Goal: Information Seeking & Learning: Learn about a topic

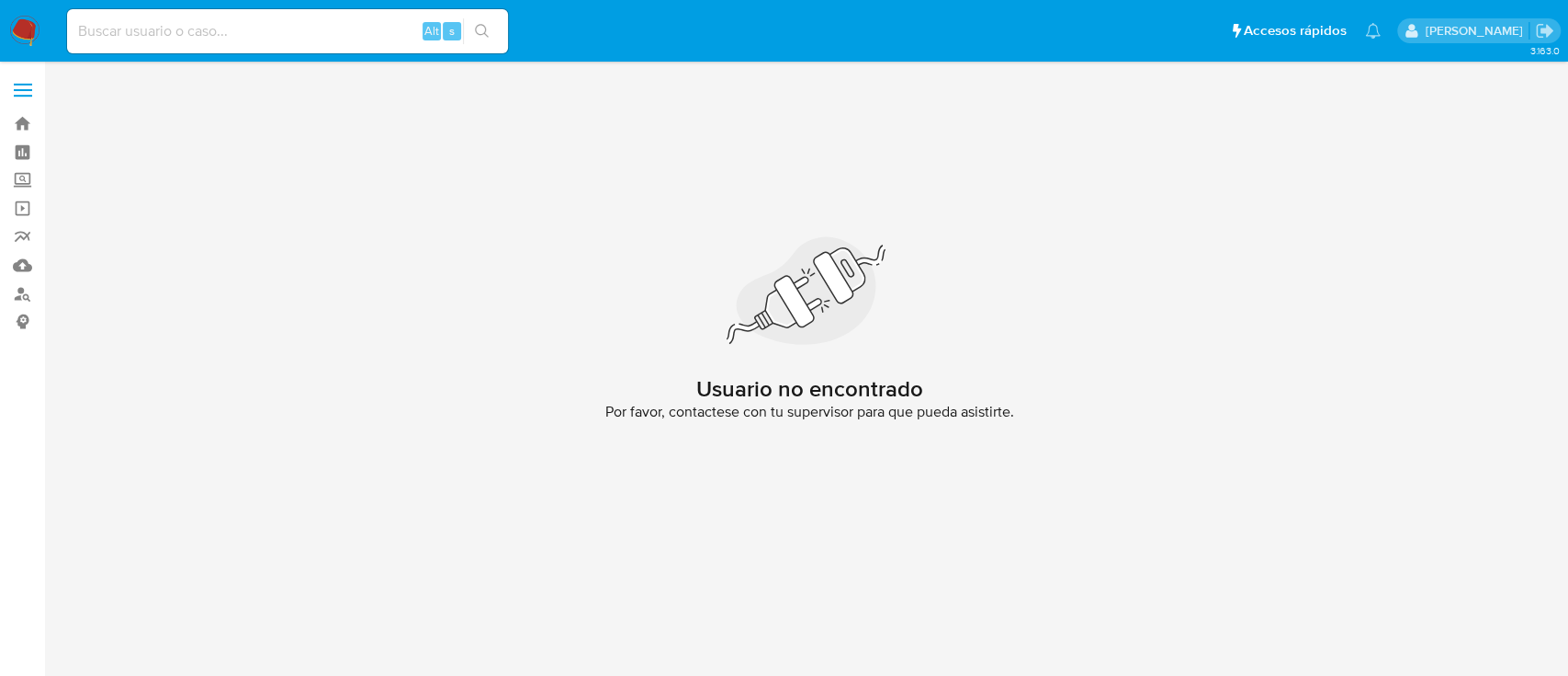
click at [22, 18] on img at bounding box center [25, 31] width 31 height 31
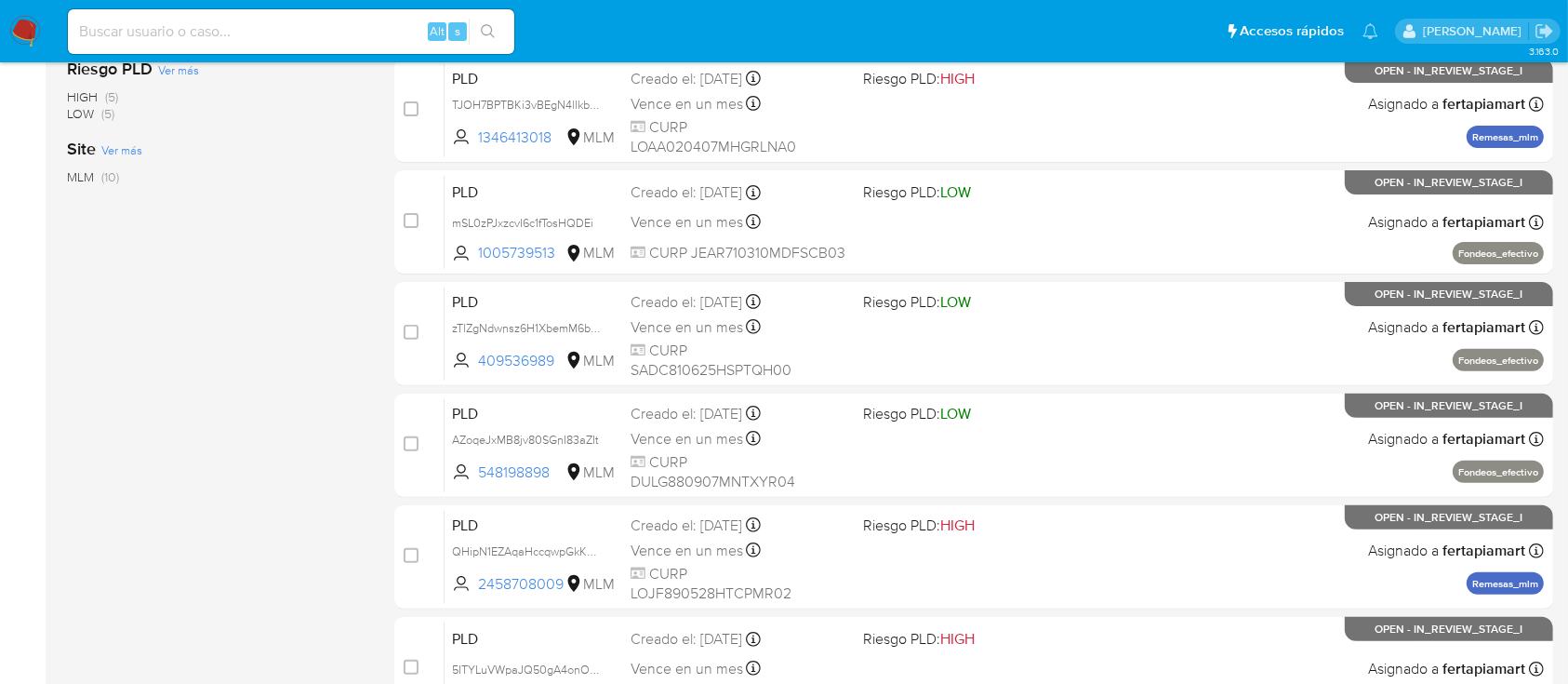
scroll to position [558, 0]
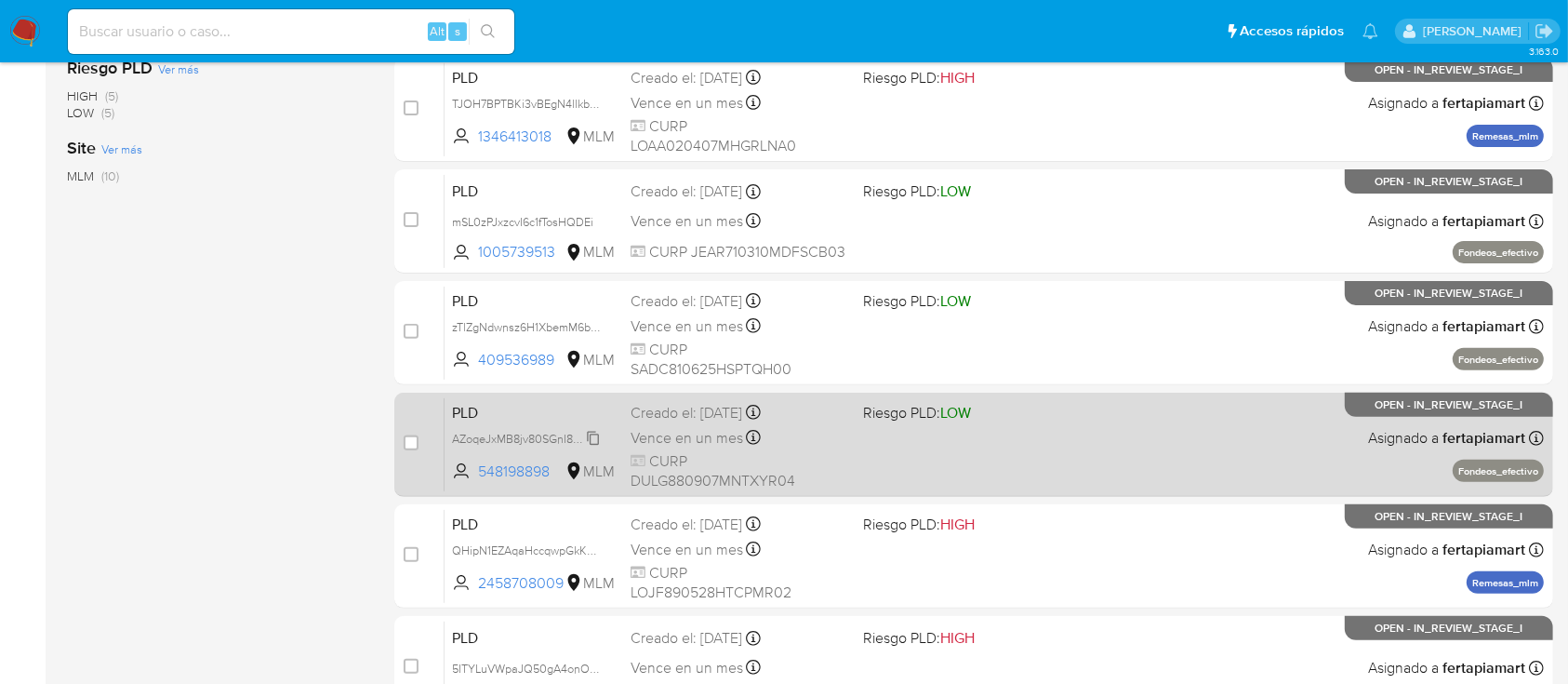
click at [553, 428] on span "AZoqeJxMB8jv80SGnI83aZIt" at bounding box center [525, 437] width 147 height 21
click at [551, 418] on span "PLD" at bounding box center [534, 411] width 164 height 24
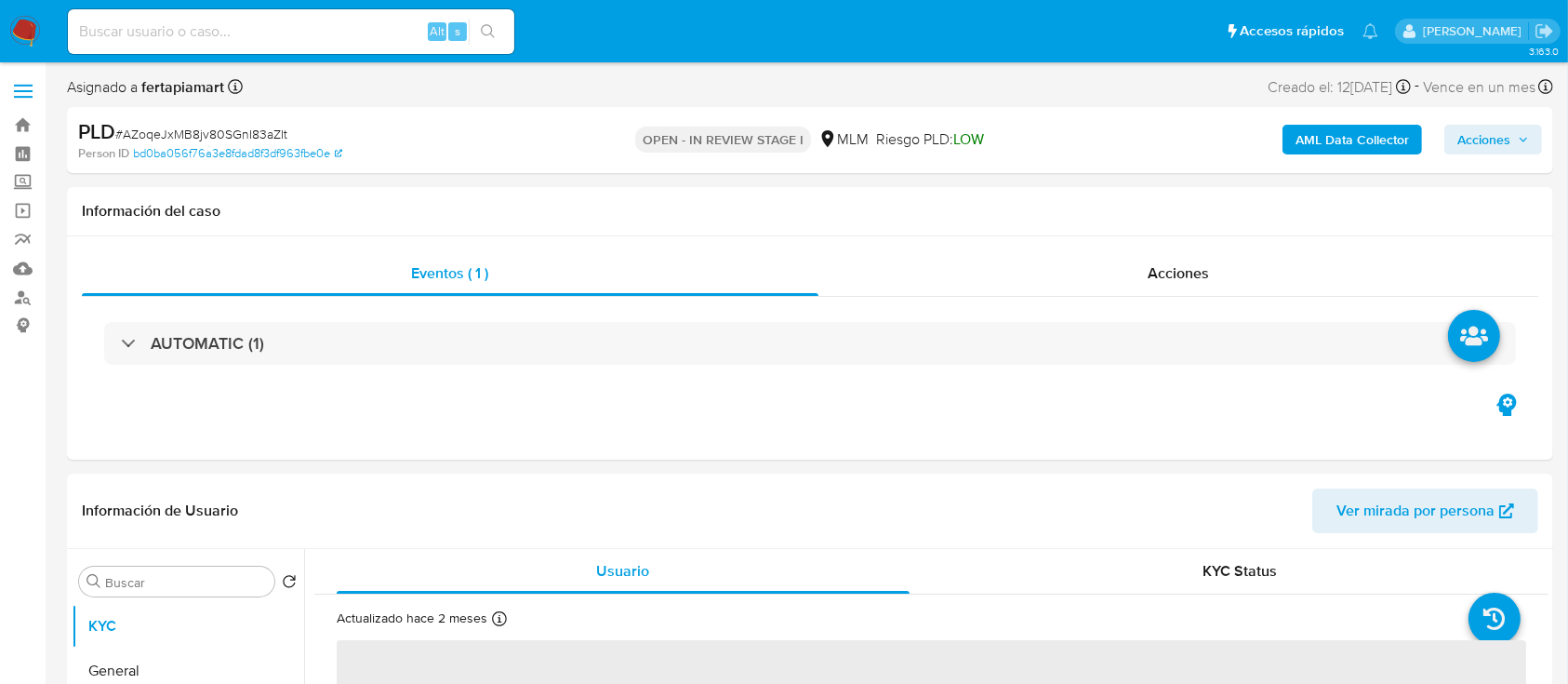
select select "10"
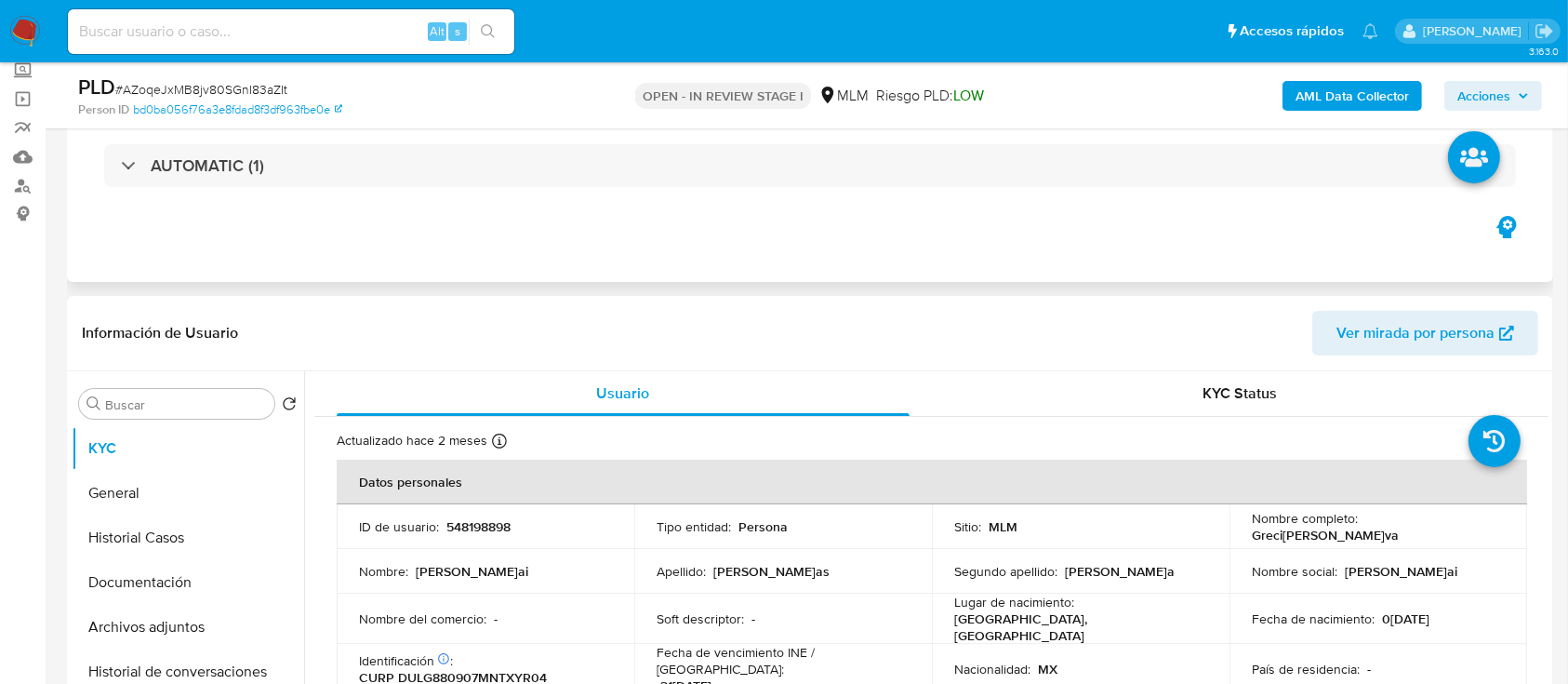
scroll to position [113, 0]
click at [149, 625] on button "Archivos adjuntos" at bounding box center [180, 625] width 218 height 45
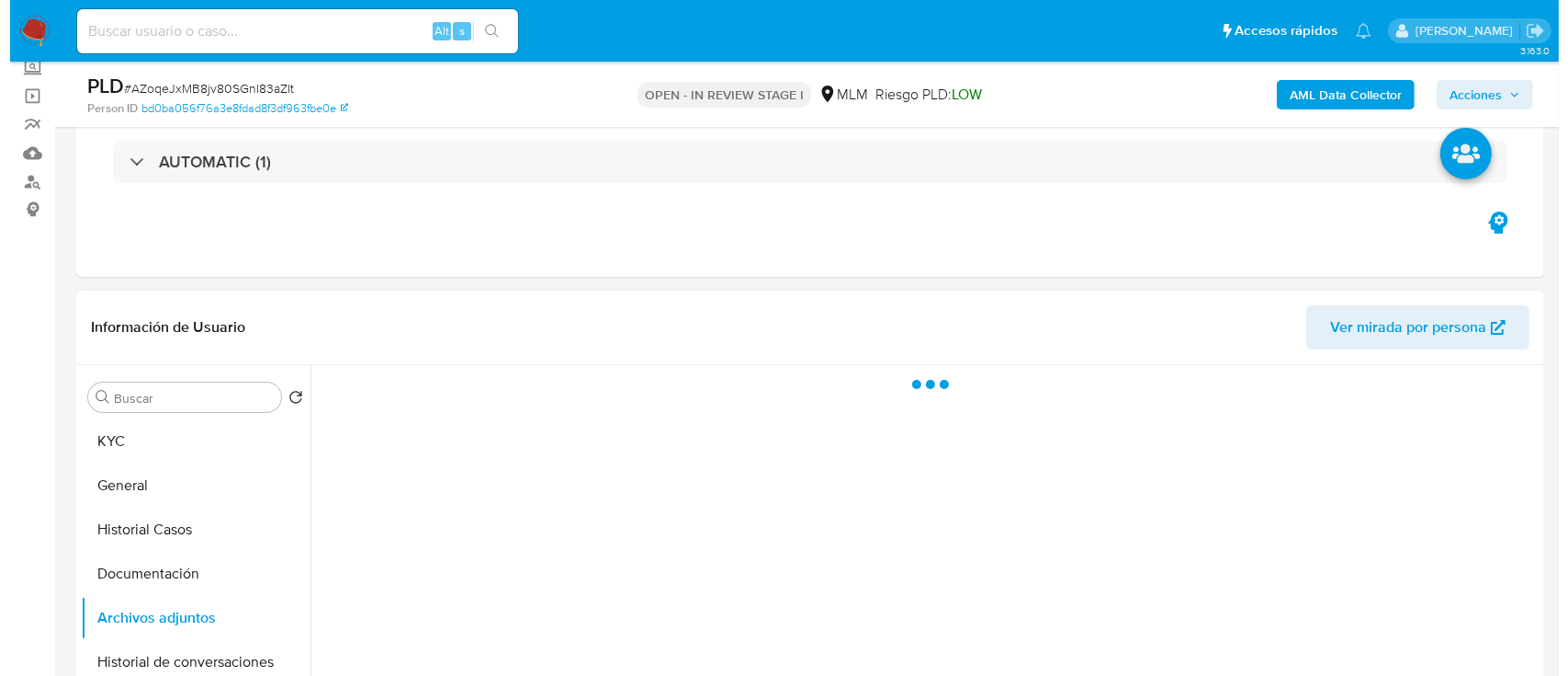
scroll to position [273, 0]
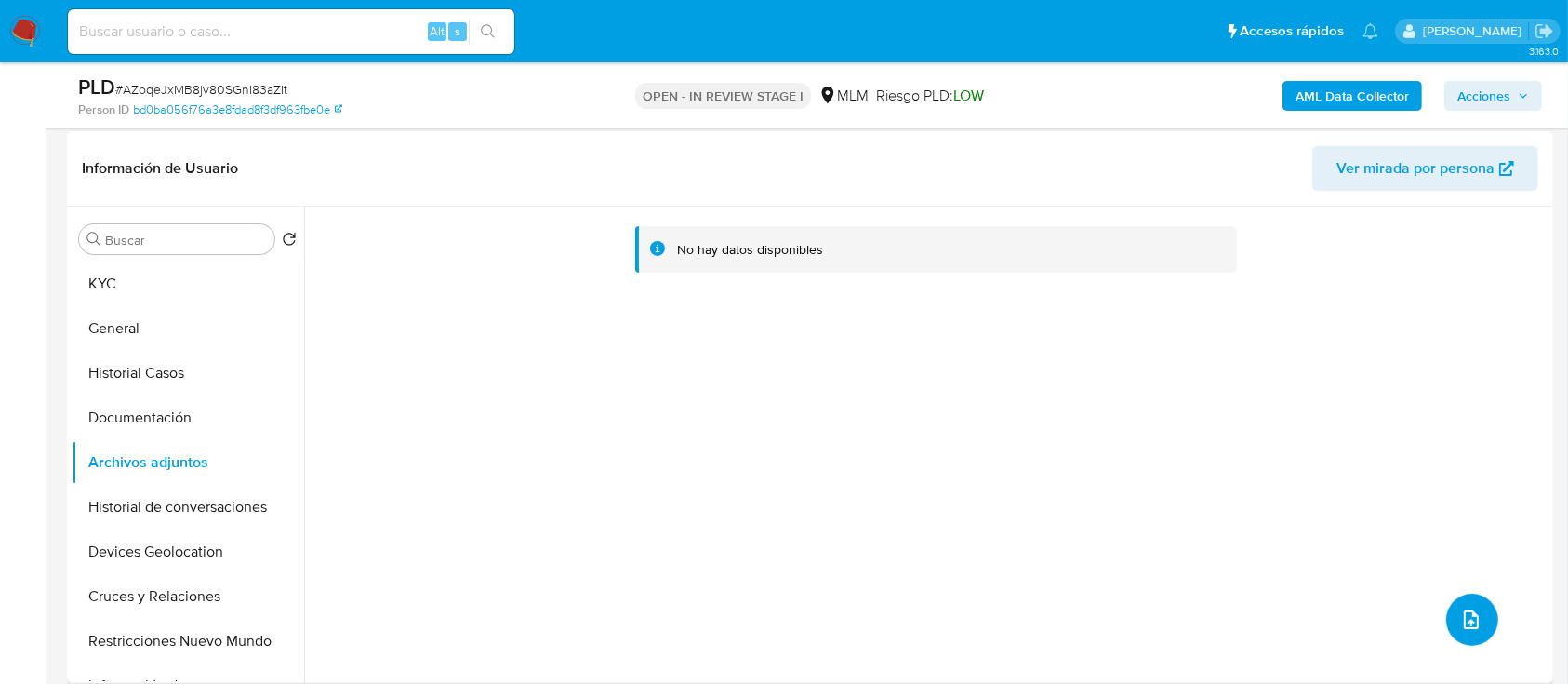
click at [1474, 608] on span "upload-file" at bounding box center [1472, 620] width 22 height 22
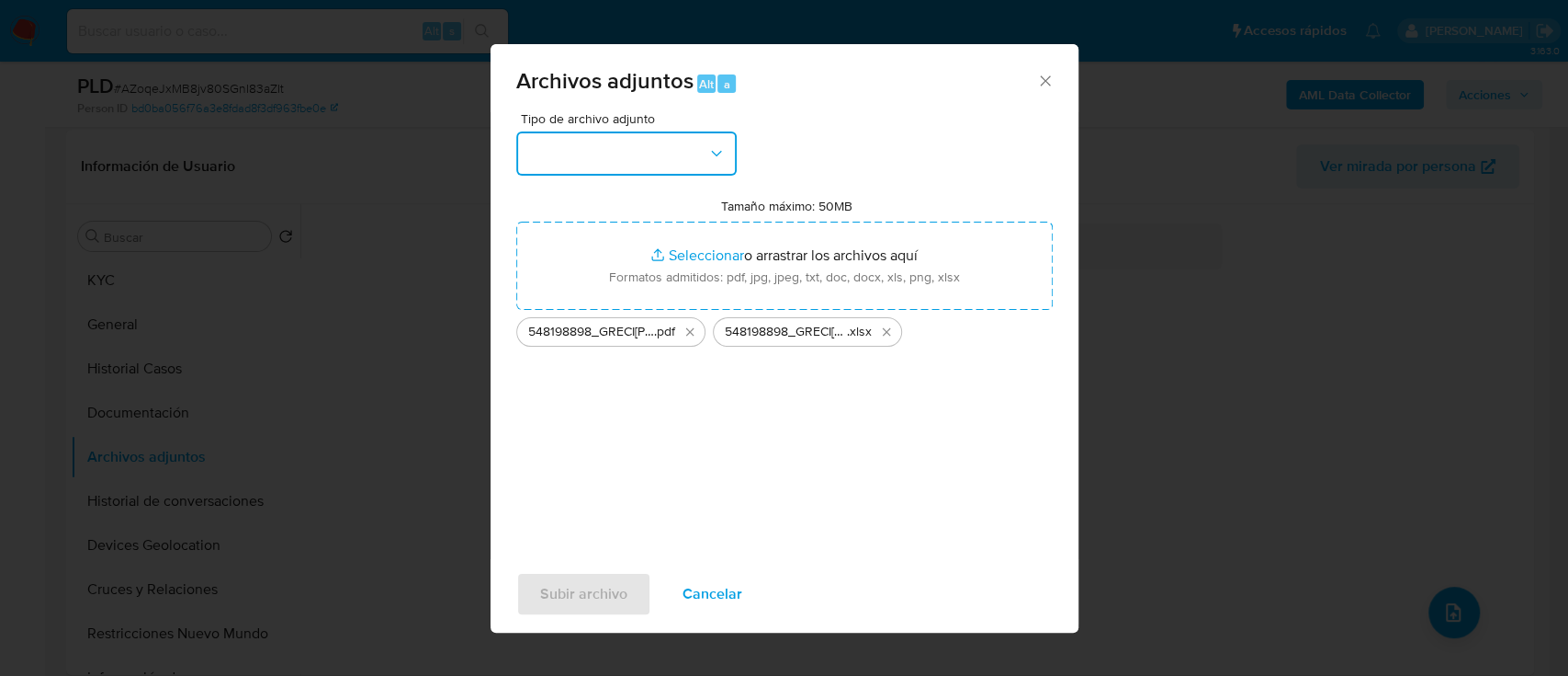
click at [671, 154] on button "button" at bounding box center [626, 153] width 221 height 44
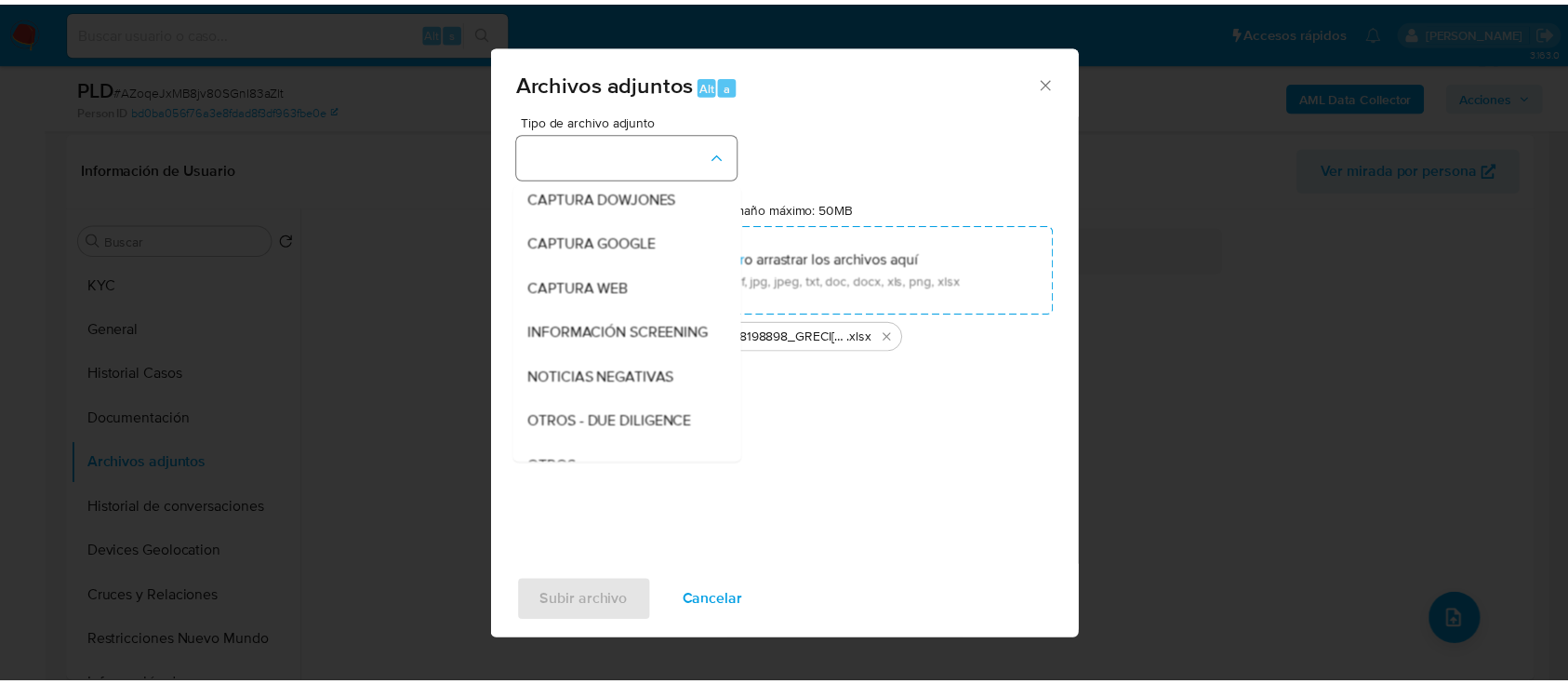
scroll to position [97, 0]
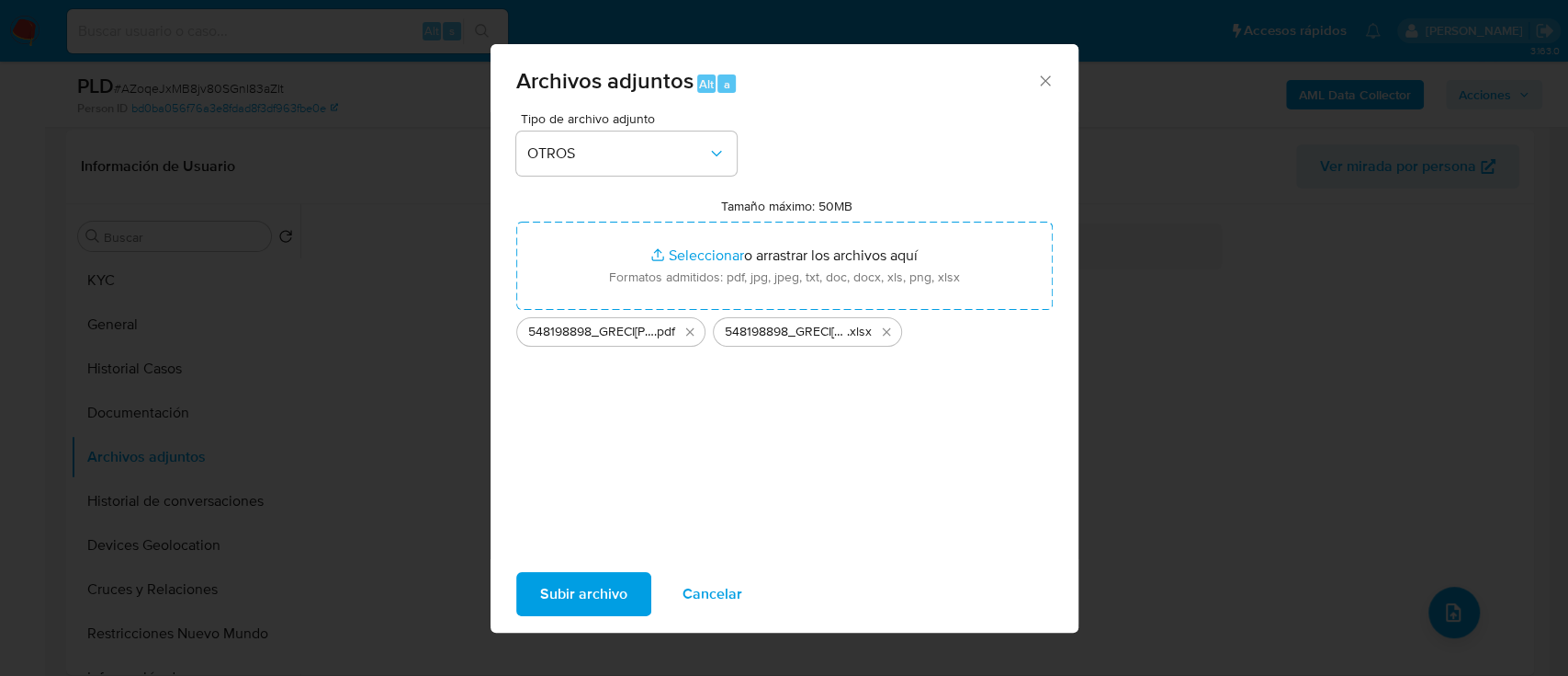
click at [603, 576] on span "Subir archivo" at bounding box center [583, 594] width 88 height 41
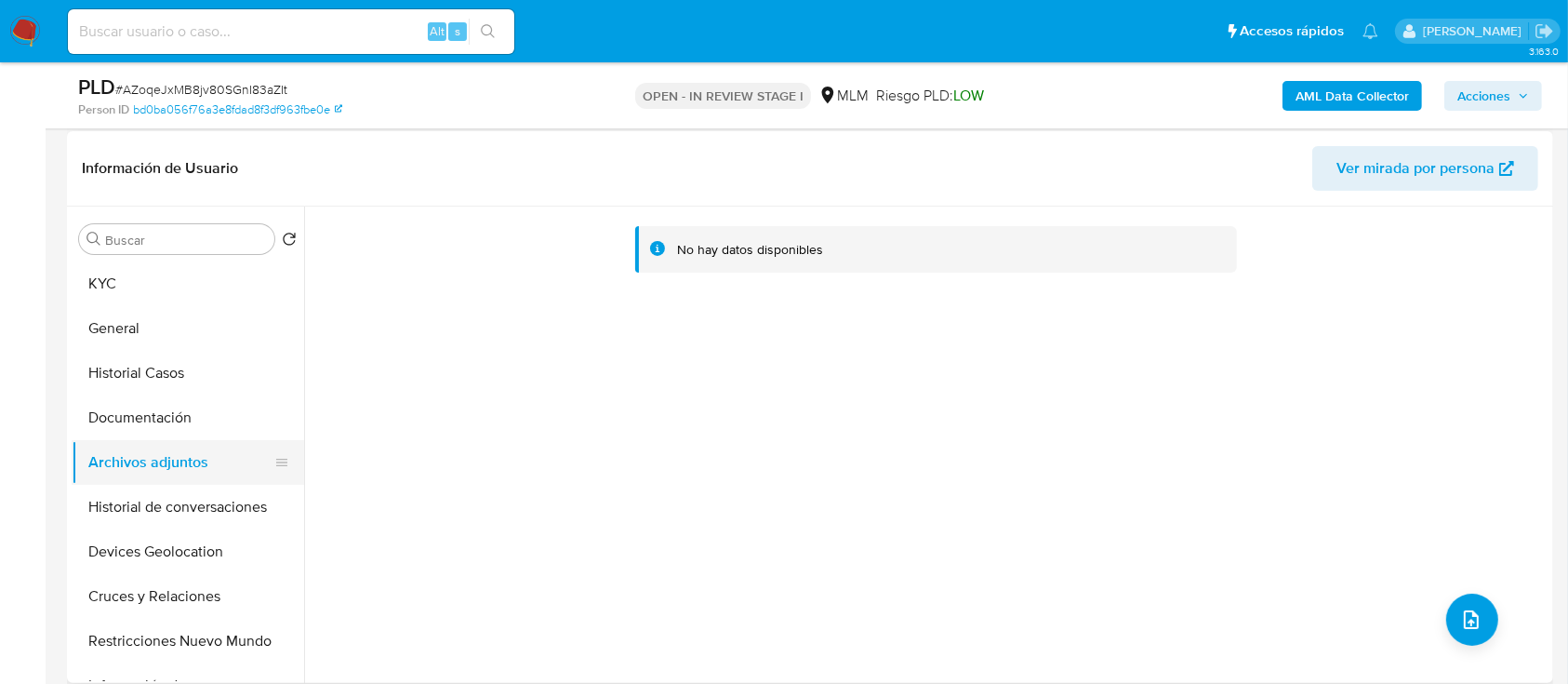
click at [178, 459] on button "Archivos adjuntos" at bounding box center [180, 463] width 218 height 45
click at [172, 424] on button "Documentación" at bounding box center [180, 418] width 218 height 45
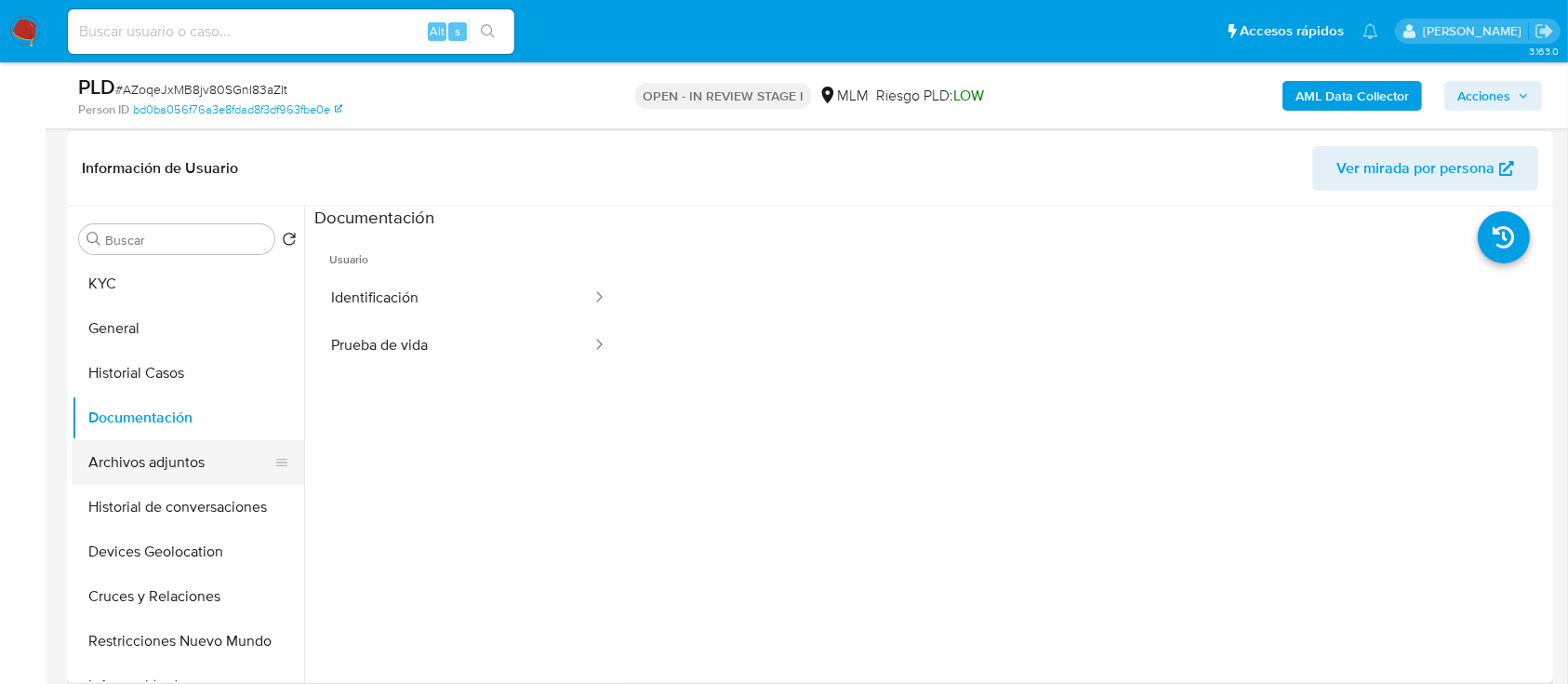
click at [163, 458] on button "Archivos adjuntos" at bounding box center [180, 463] width 218 height 45
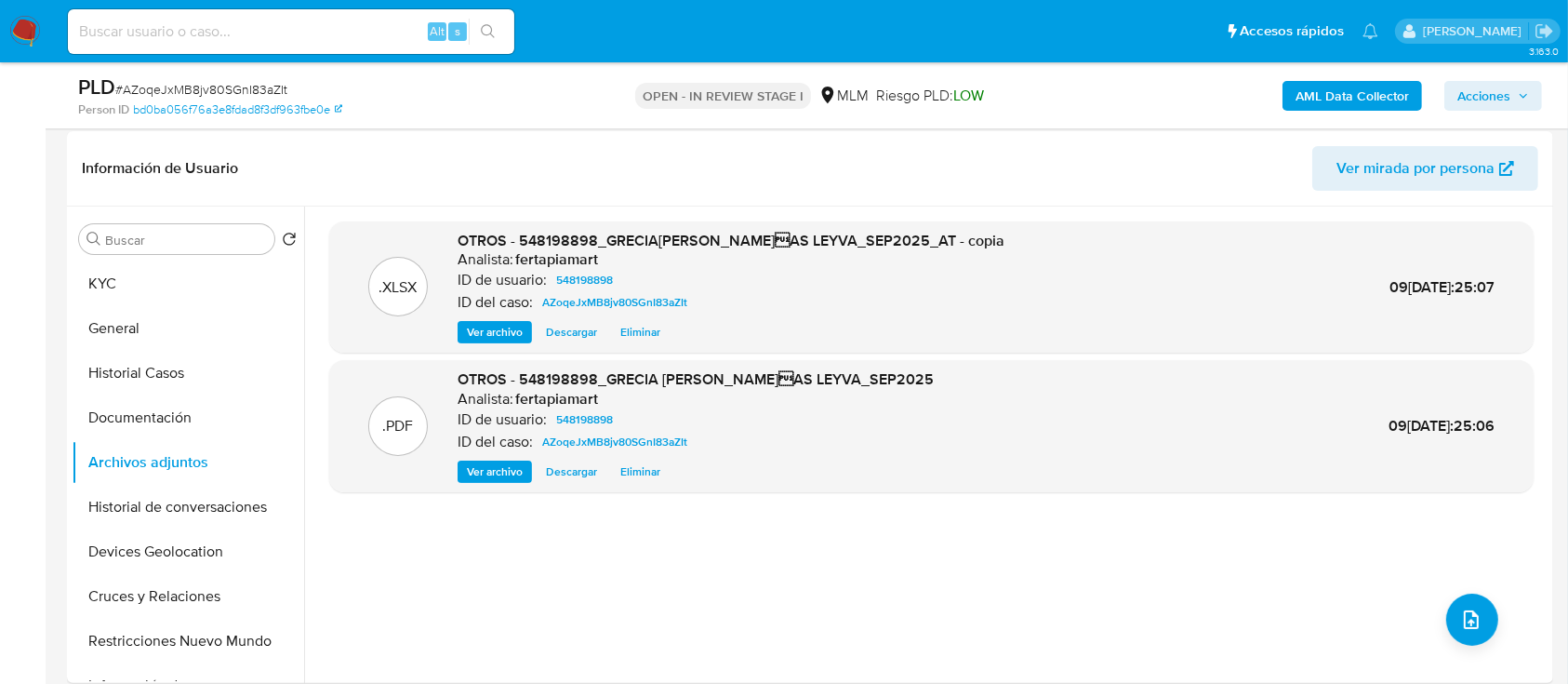
click at [1461, 94] on span "Acciones" at bounding box center [1484, 96] width 53 height 30
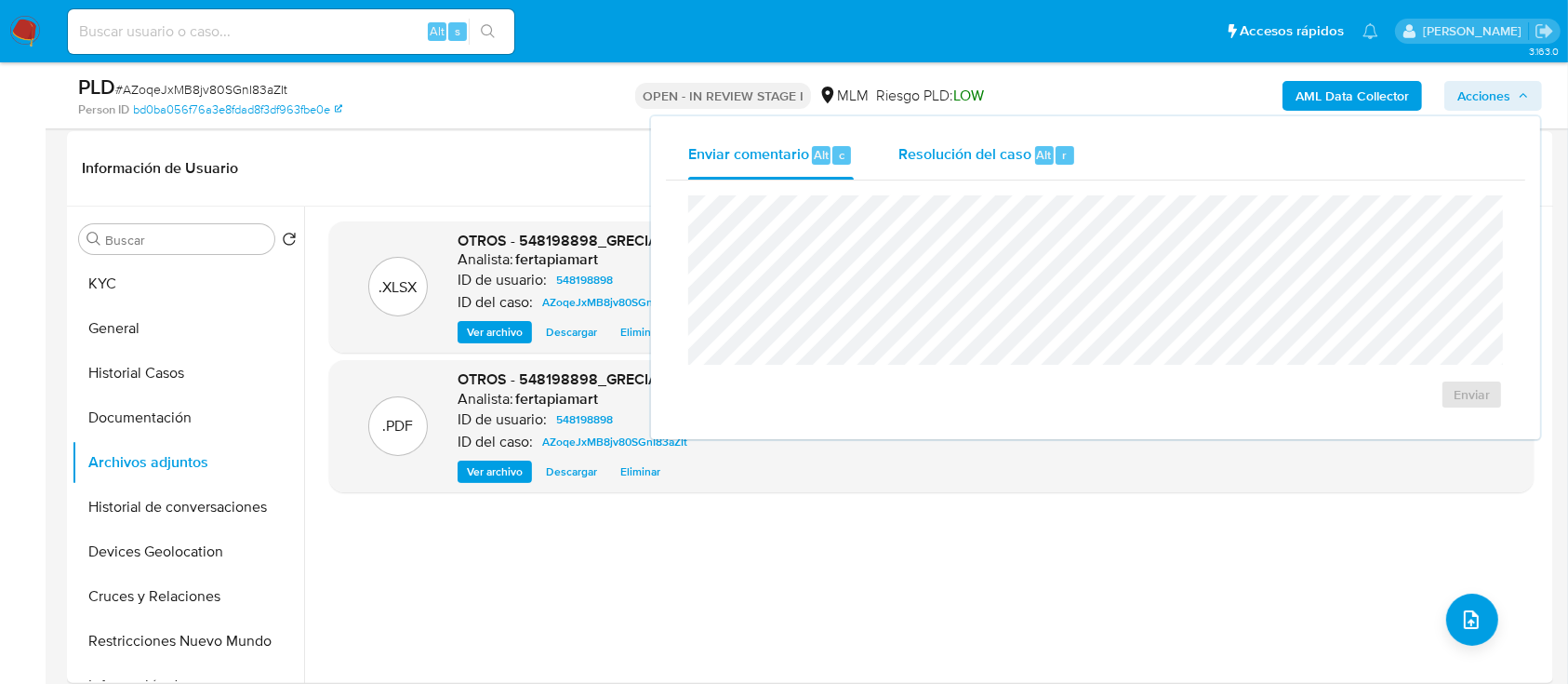
click at [967, 172] on div "Resolución del caso Alt r" at bounding box center [988, 155] width 178 height 49
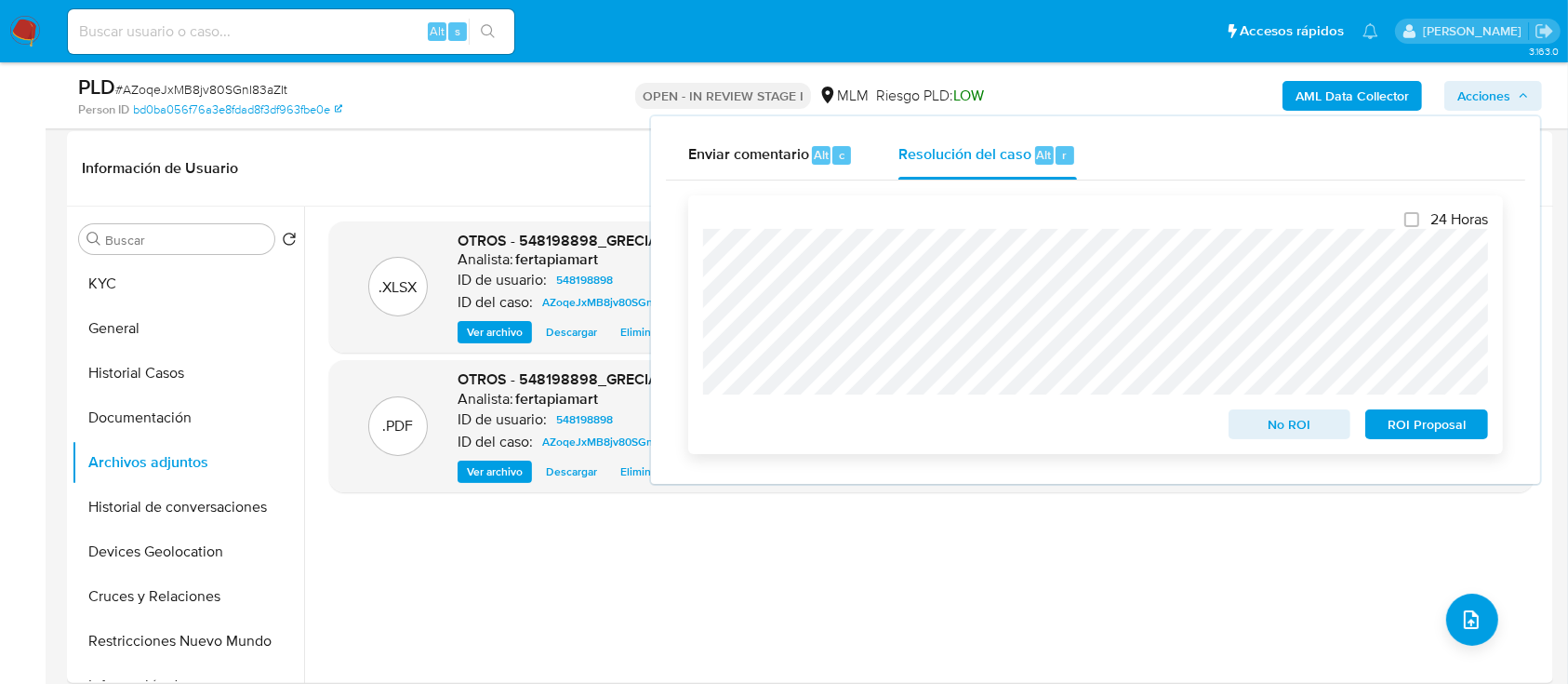
click at [1398, 420] on span "ROI Proposal" at bounding box center [1427, 424] width 97 height 26
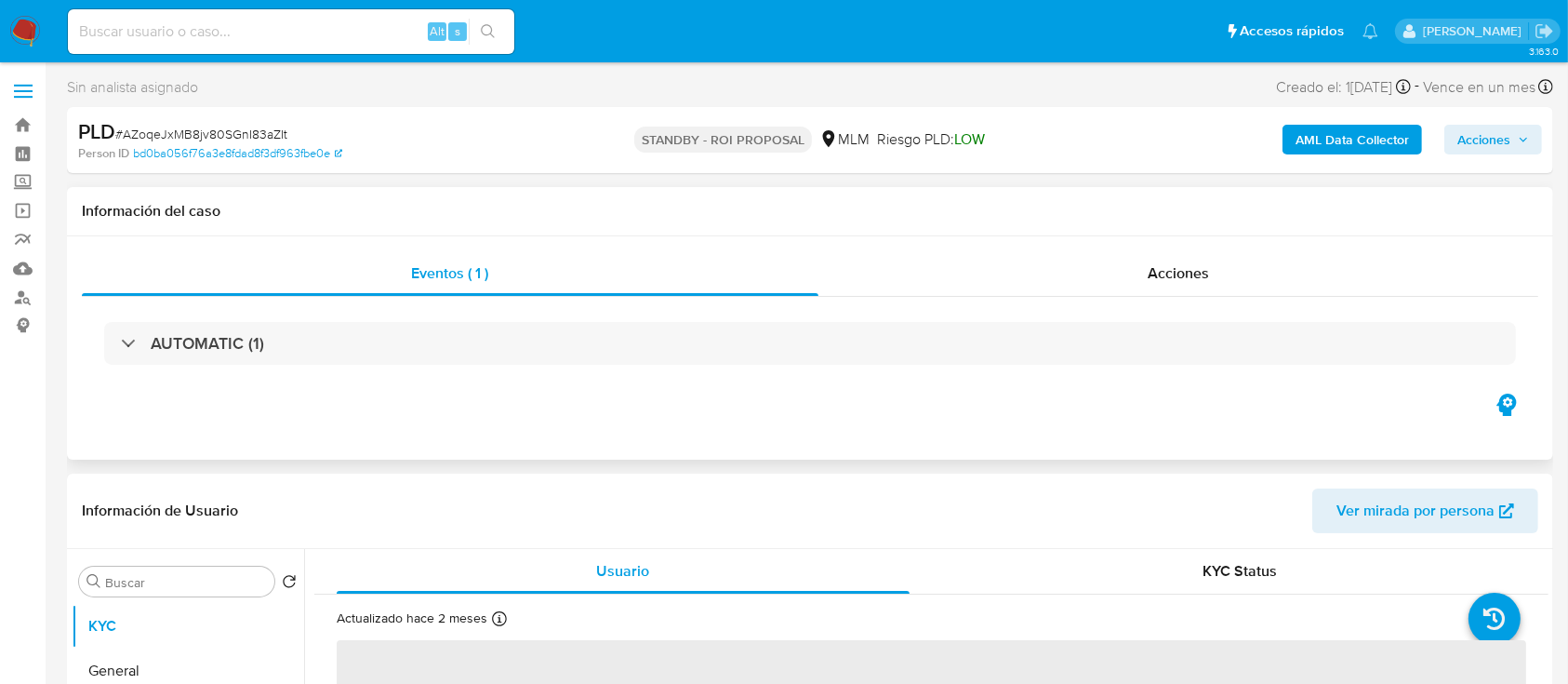
select select "10"
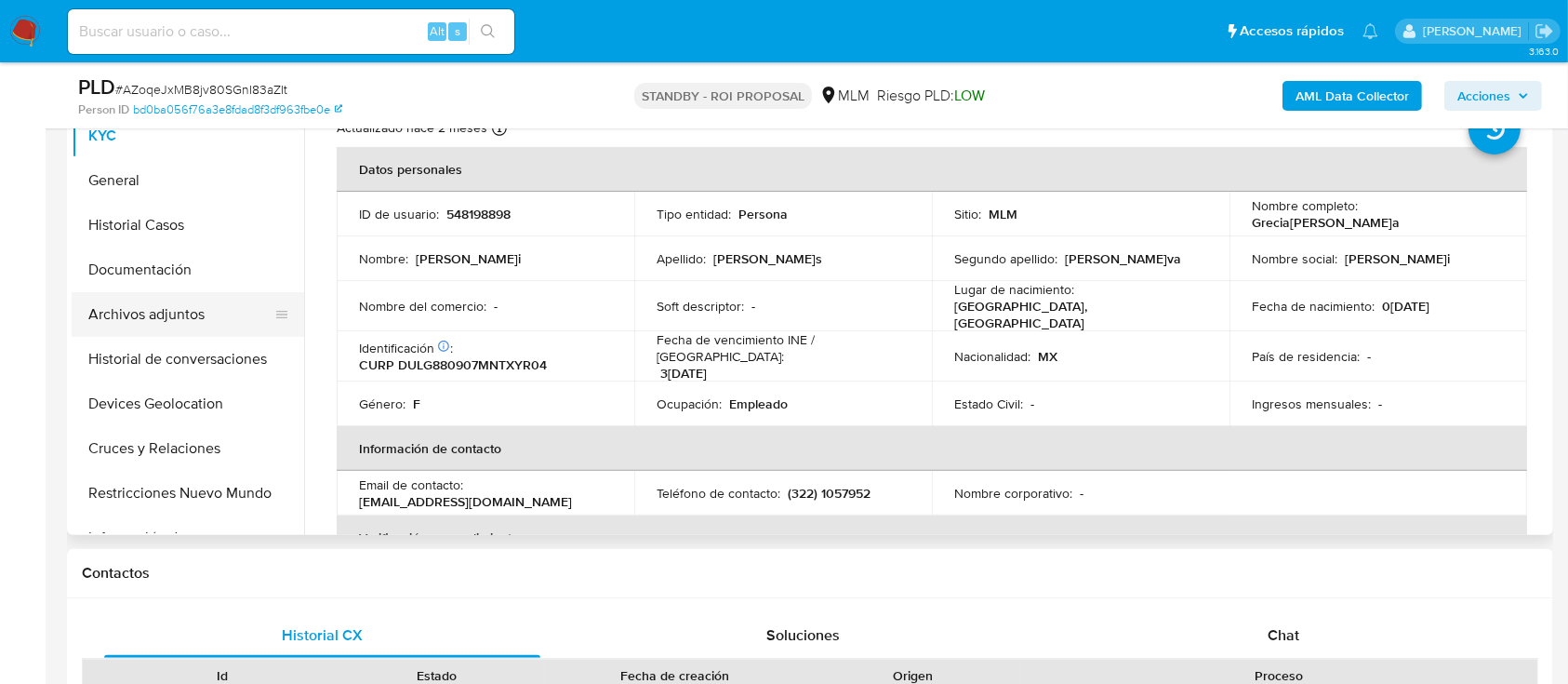
click at [164, 298] on button "Archivos adjuntos" at bounding box center [180, 315] width 218 height 45
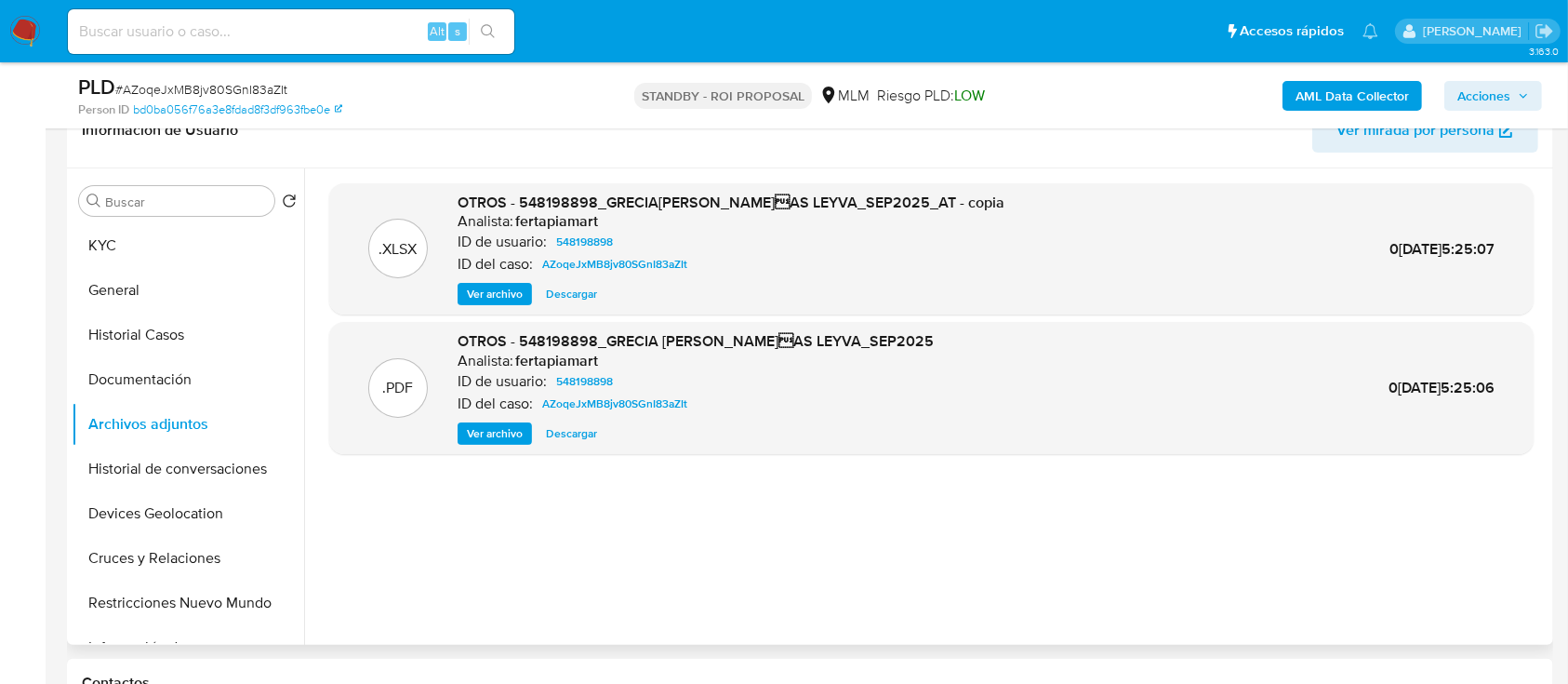
scroll to position [312, 0]
click at [30, 38] on img at bounding box center [25, 32] width 32 height 32
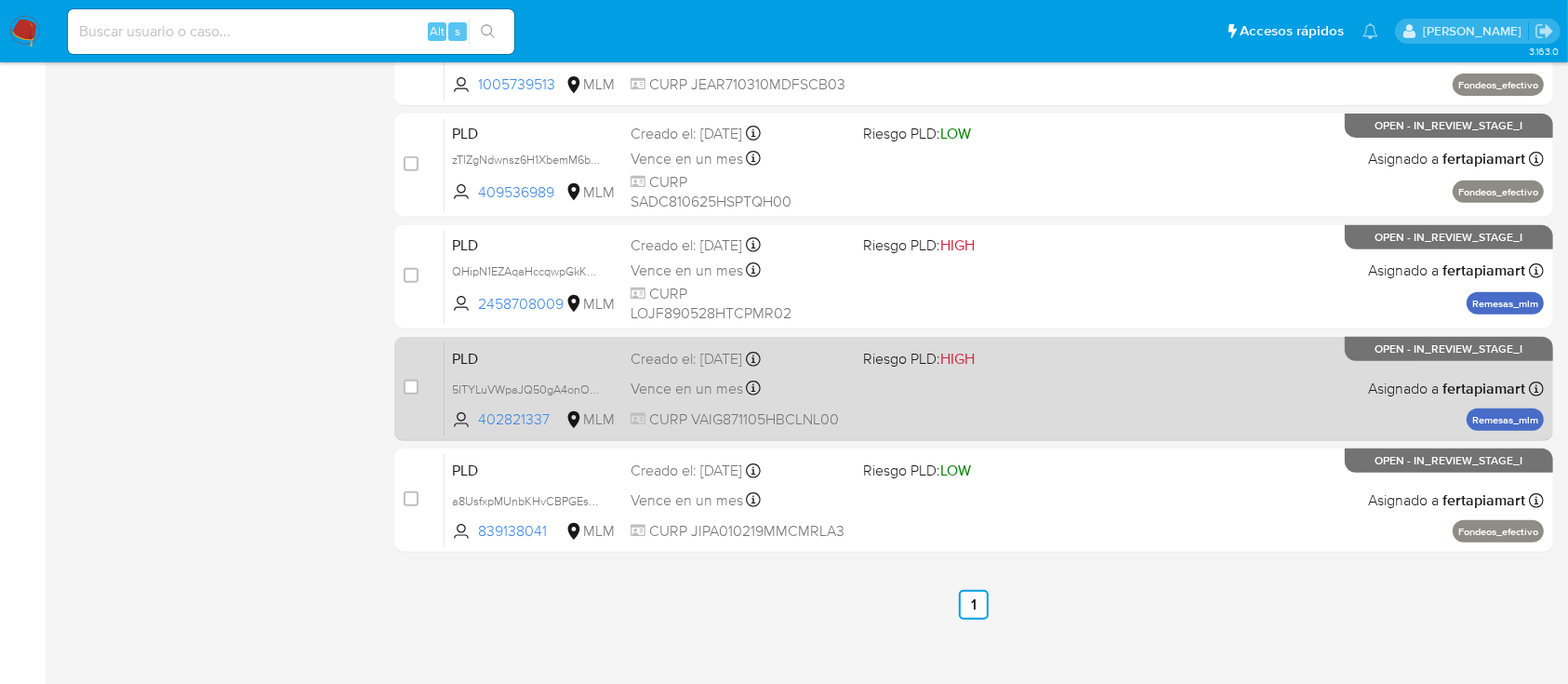
scroll to position [723, 0]
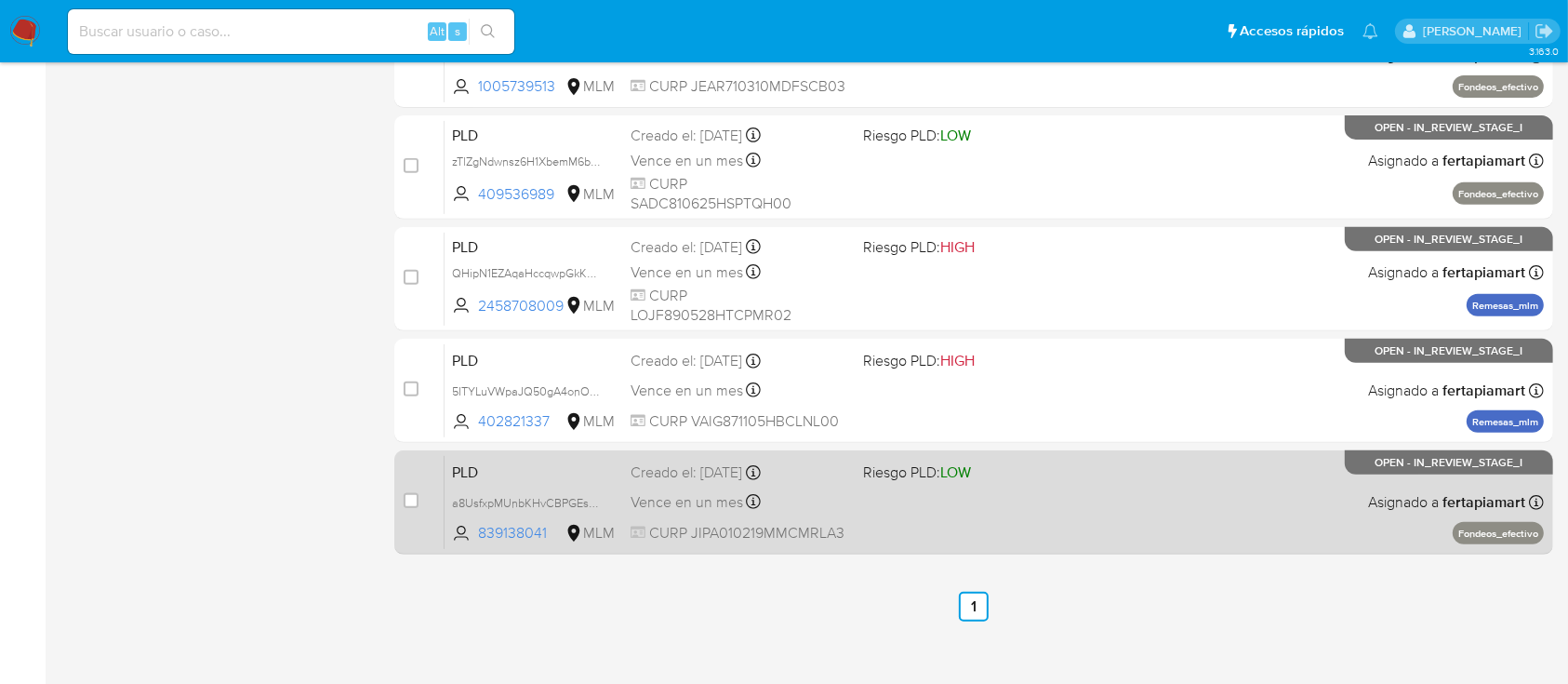
click at [994, 491] on div "PLD a8UsfxpMUnbKHvCBPGEsU5pm 839138041 MLM Riesgo PLD: LOW Creado el: 12/09/202…" at bounding box center [994, 502] width 1100 height 94
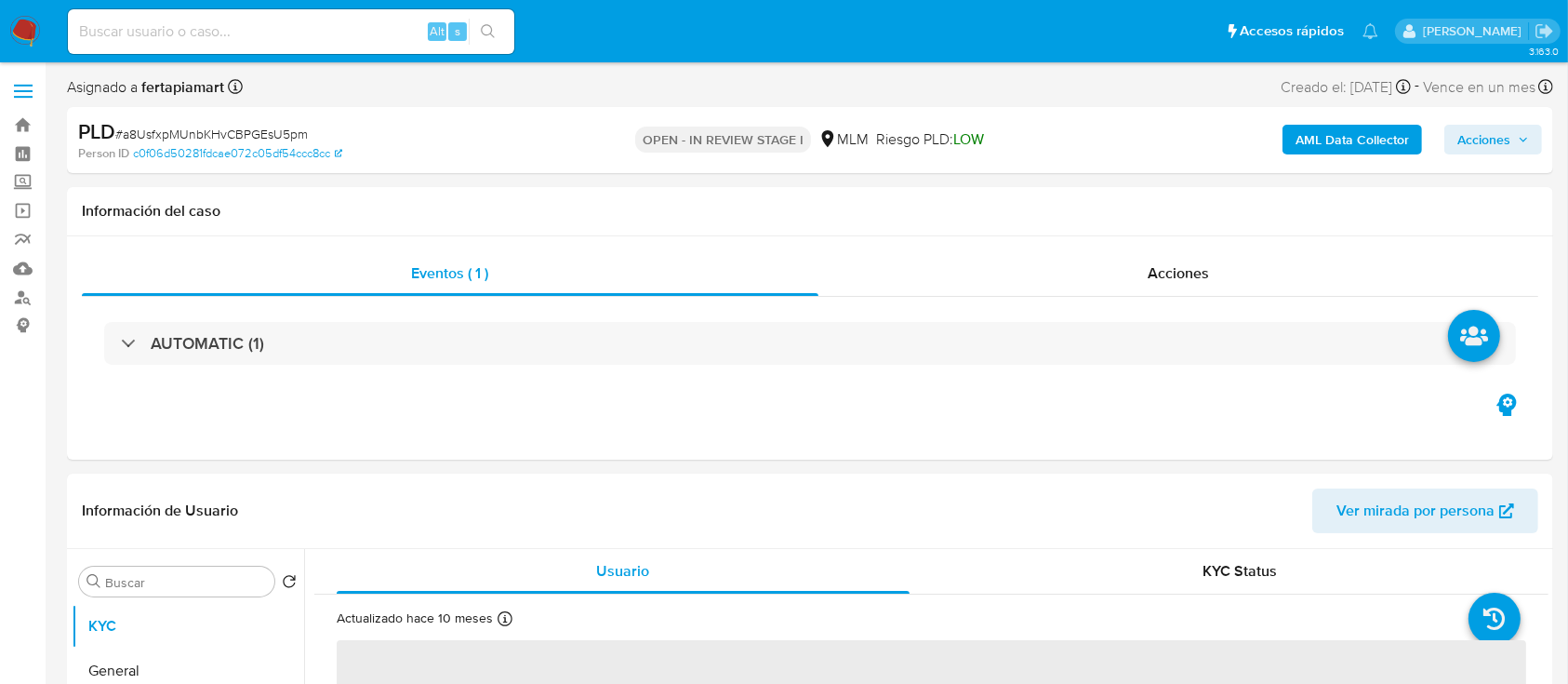
select select "10"
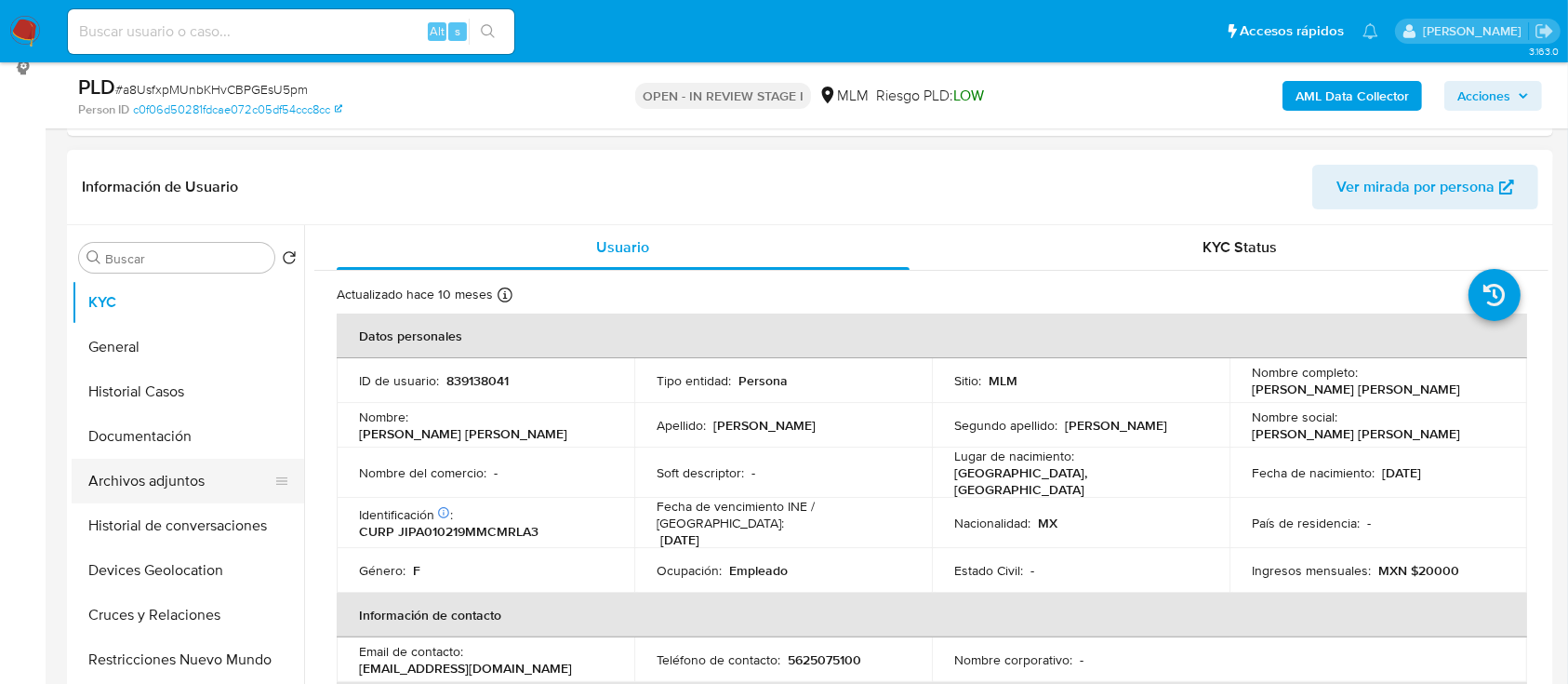
click at [208, 465] on button "Archivos adjuntos" at bounding box center [180, 481] width 218 height 45
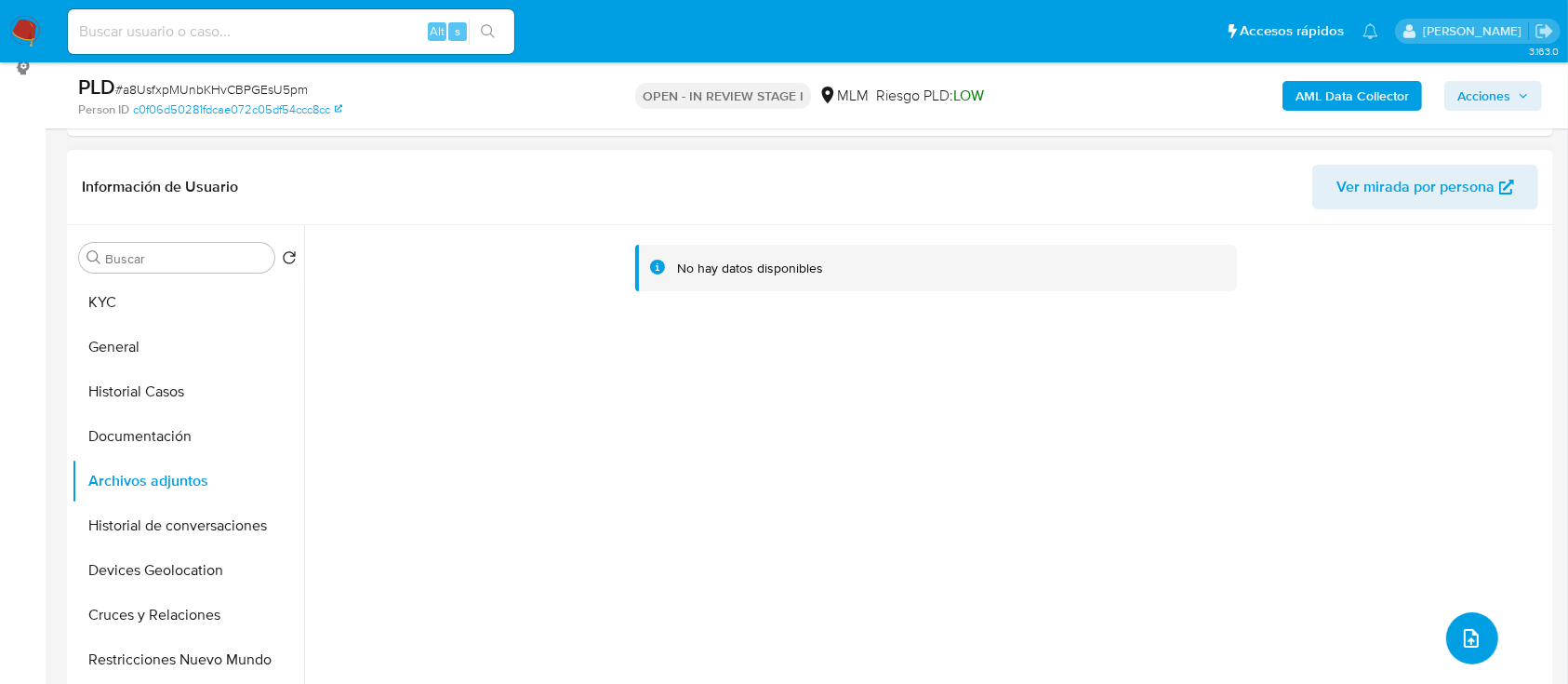
click at [1463, 634] on icon "upload-file" at bounding box center [1472, 638] width 22 height 22
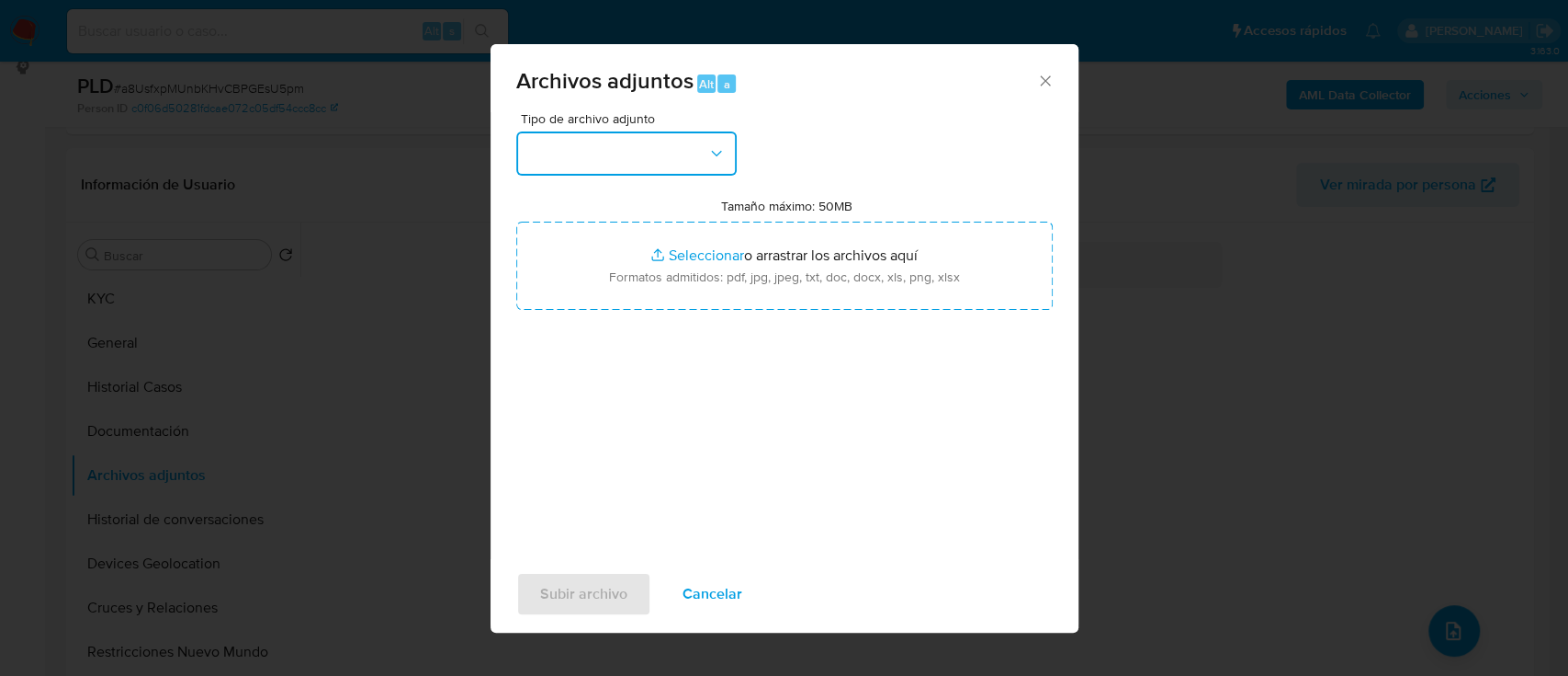
click at [696, 168] on button "button" at bounding box center [626, 153] width 221 height 44
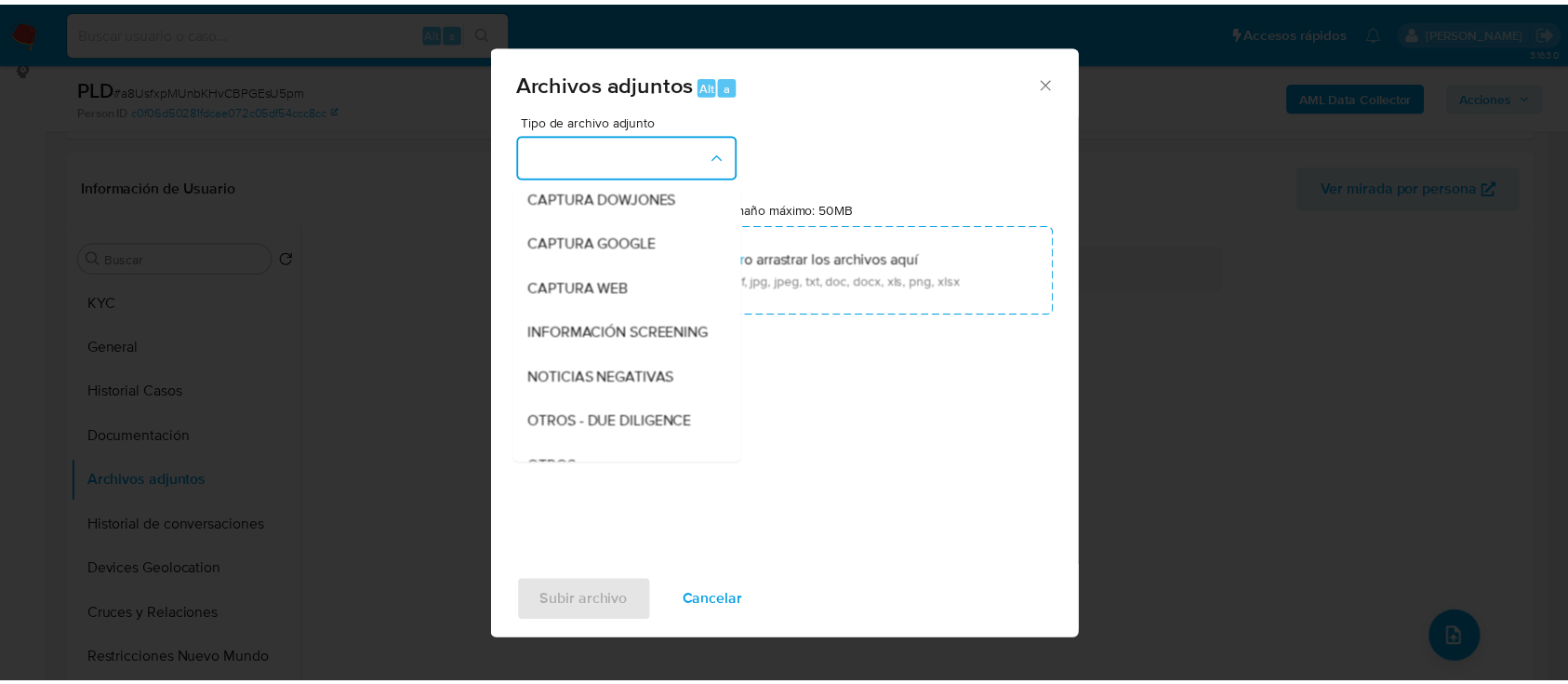
scroll to position [97, 0]
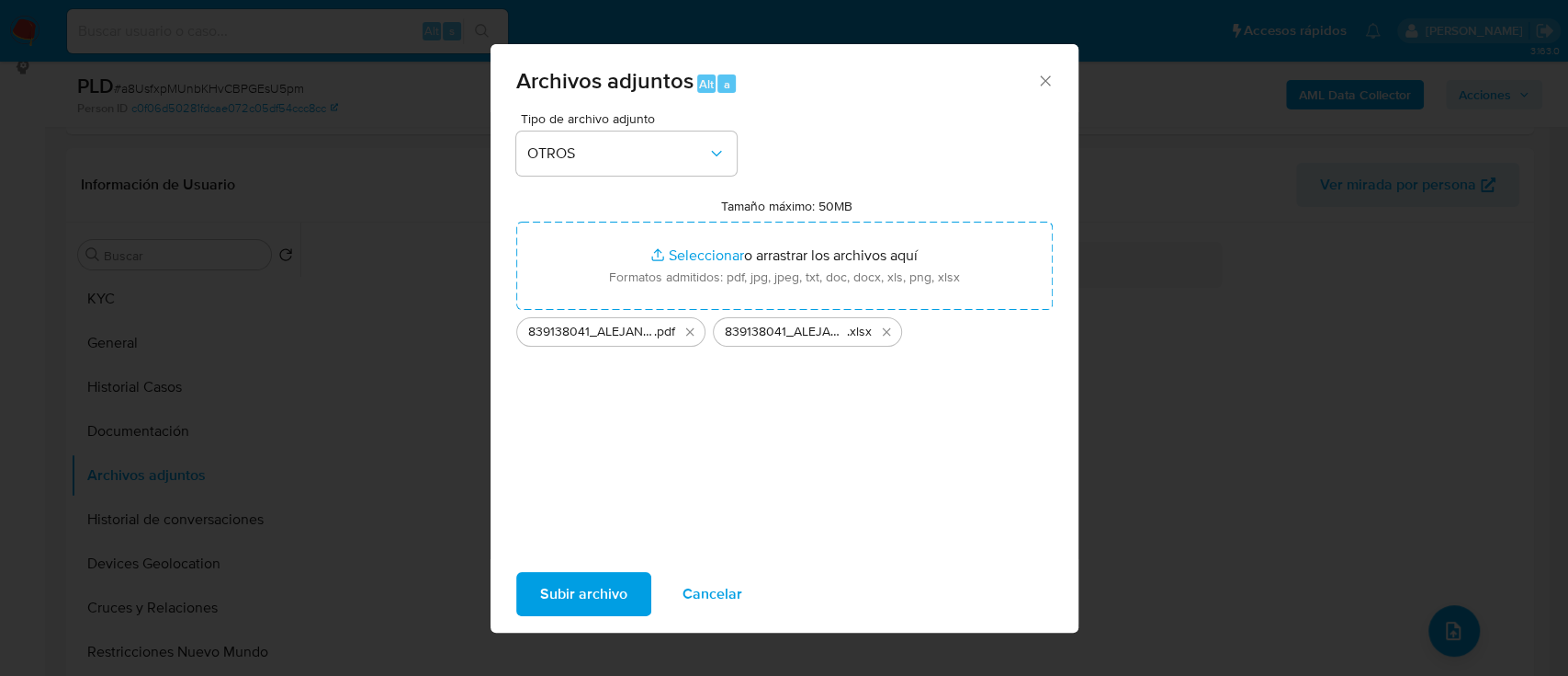
click at [588, 587] on span "Subir archivo" at bounding box center [583, 594] width 88 height 41
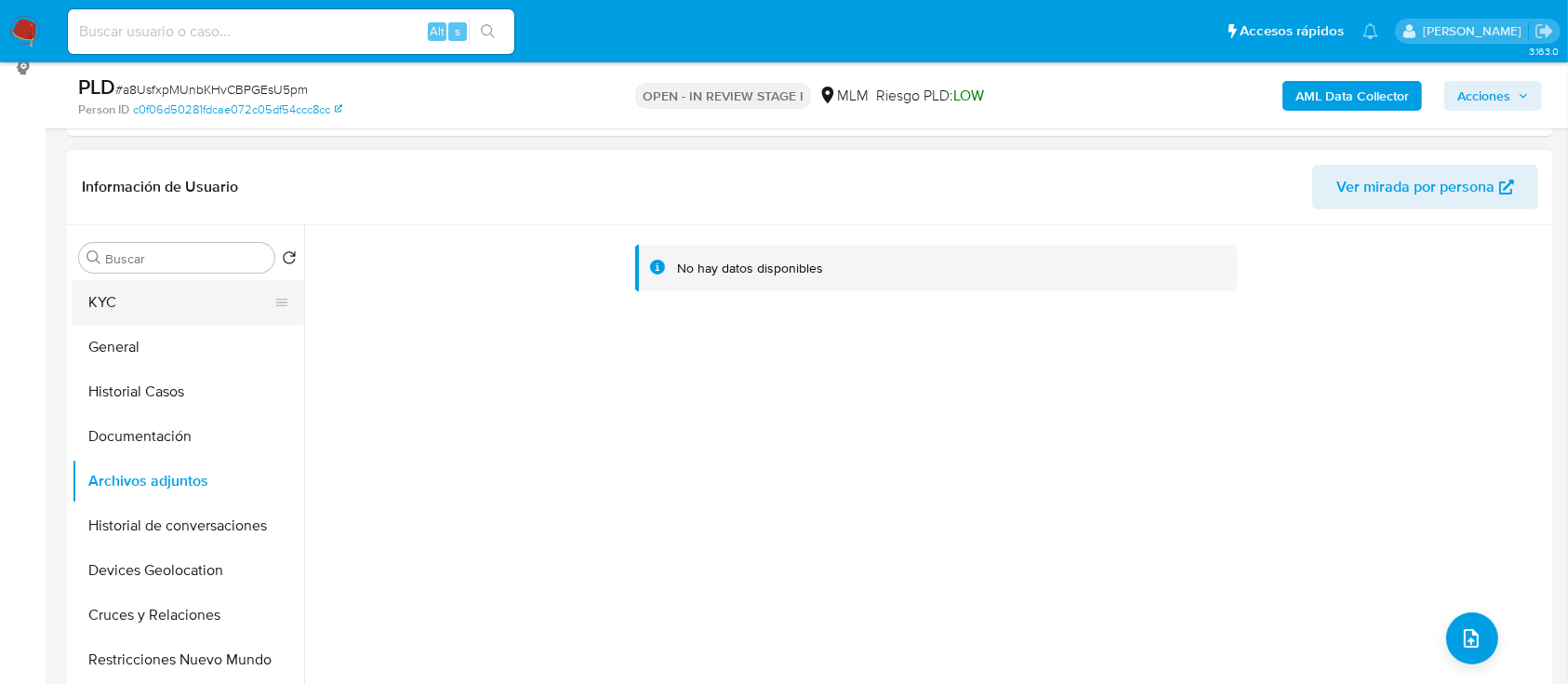
click at [139, 295] on button "KYC" at bounding box center [180, 303] width 218 height 45
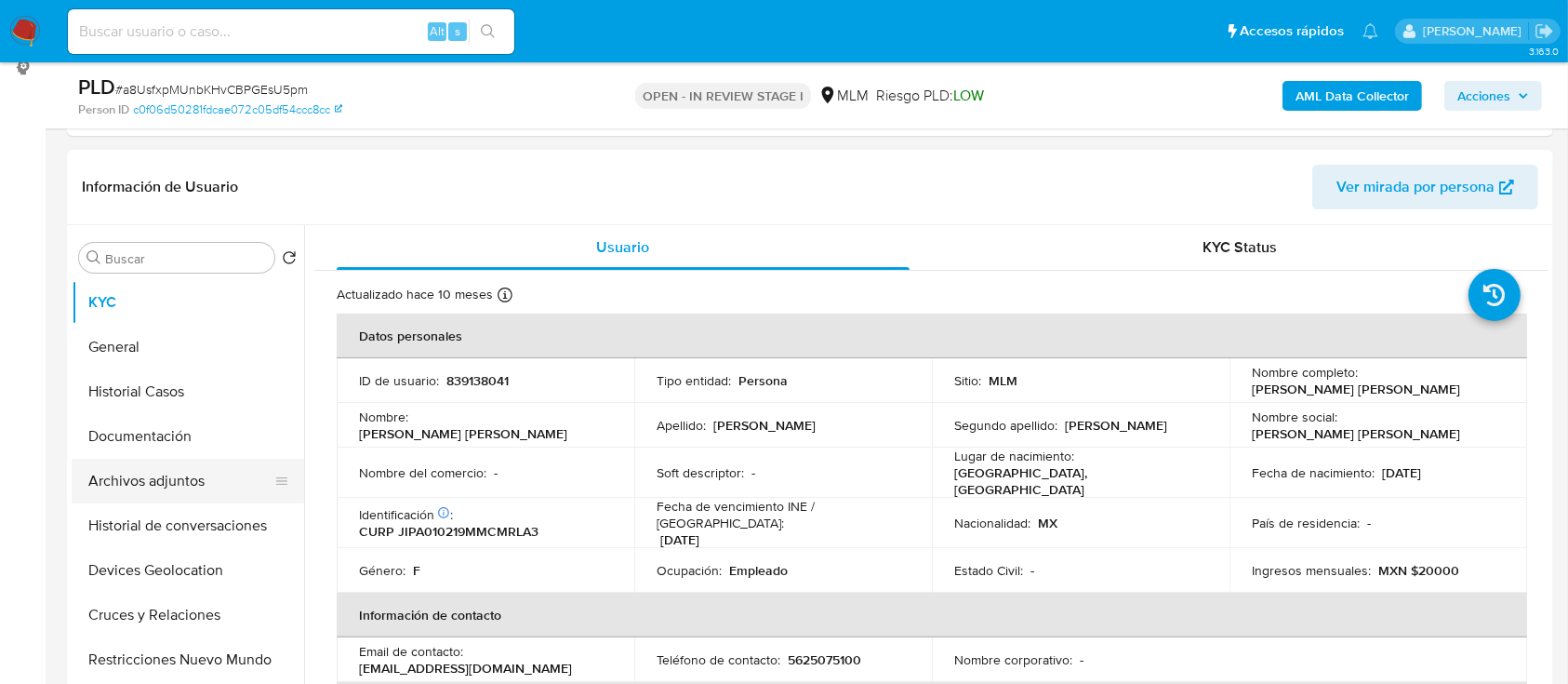
click at [184, 465] on button "Archivos adjuntos" at bounding box center [180, 481] width 218 height 45
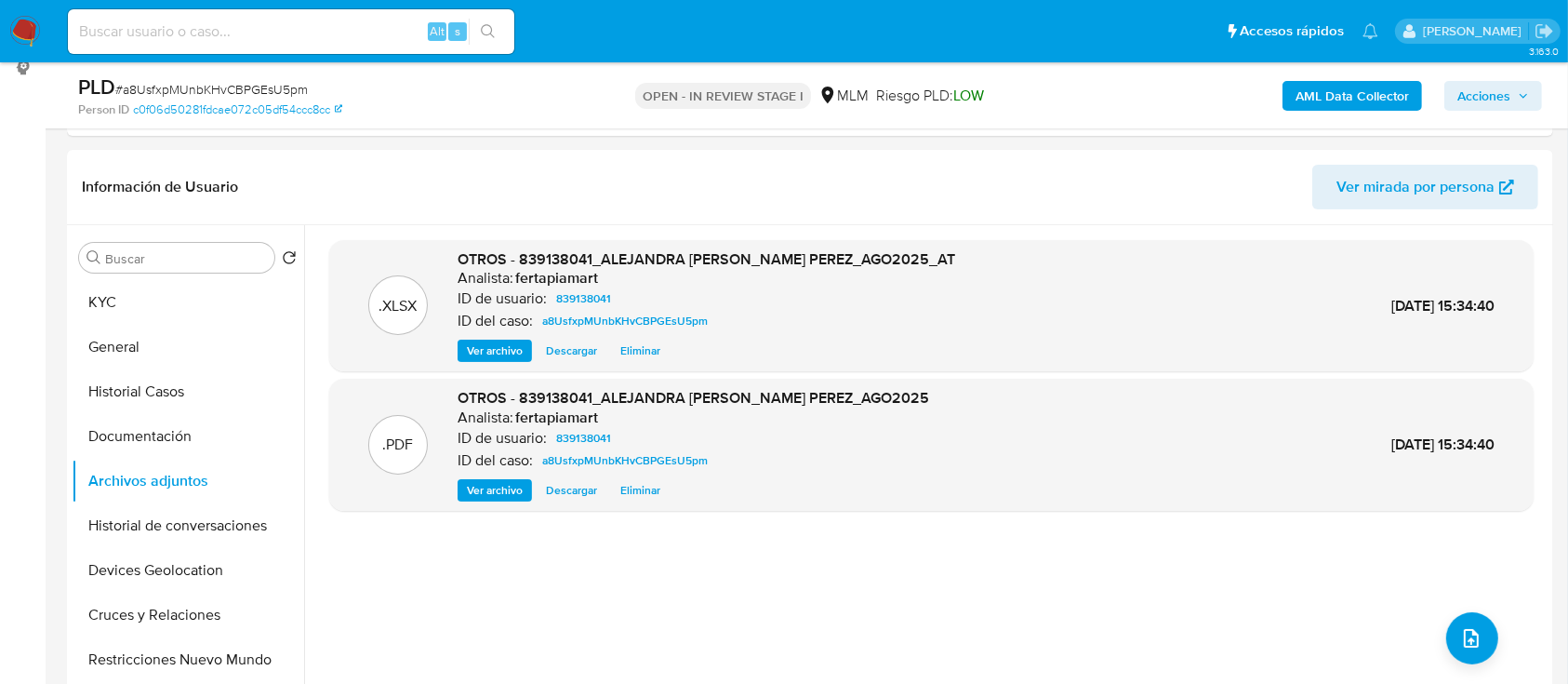
click at [1473, 95] on span "Acciones" at bounding box center [1484, 96] width 53 height 30
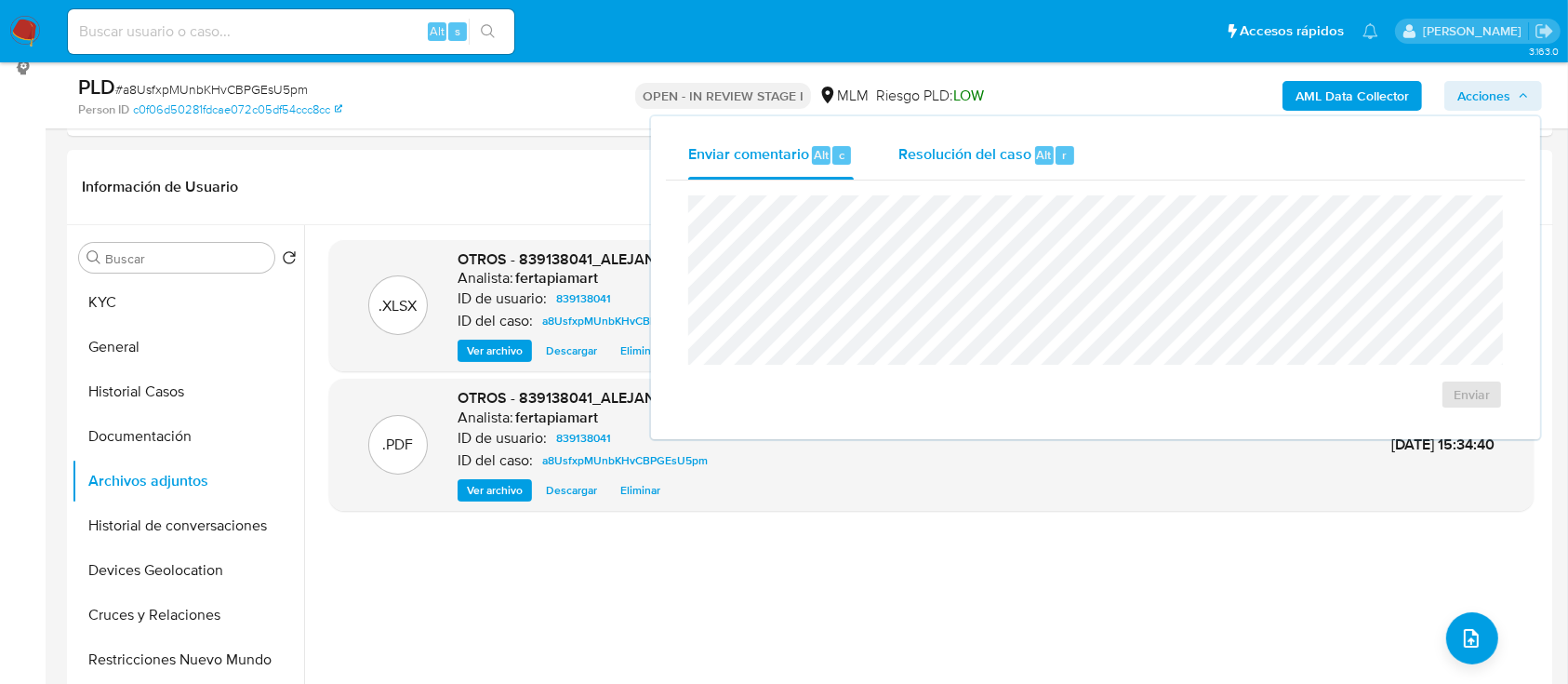
click at [972, 145] on span "Resolución del caso" at bounding box center [965, 153] width 133 height 21
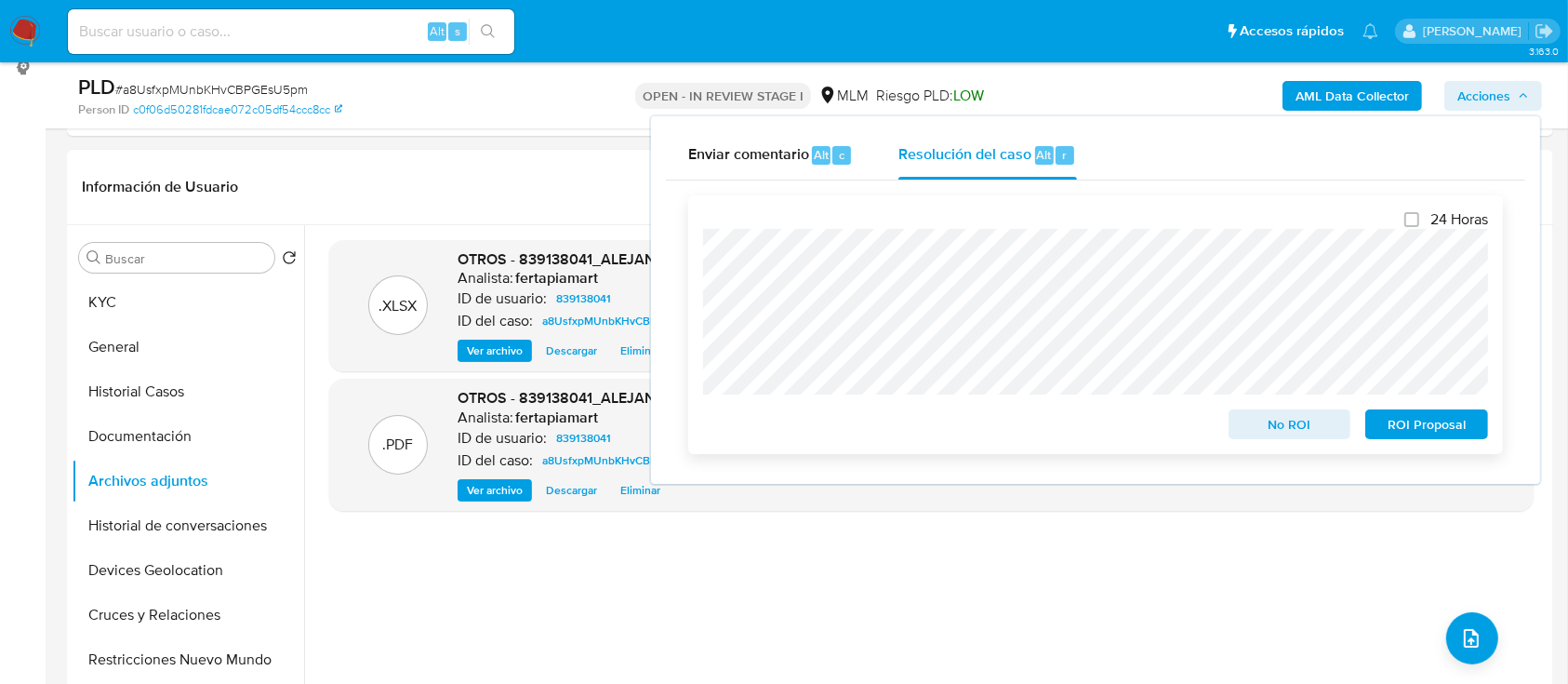
click at [1405, 423] on span "ROI Proposal" at bounding box center [1427, 424] width 97 height 26
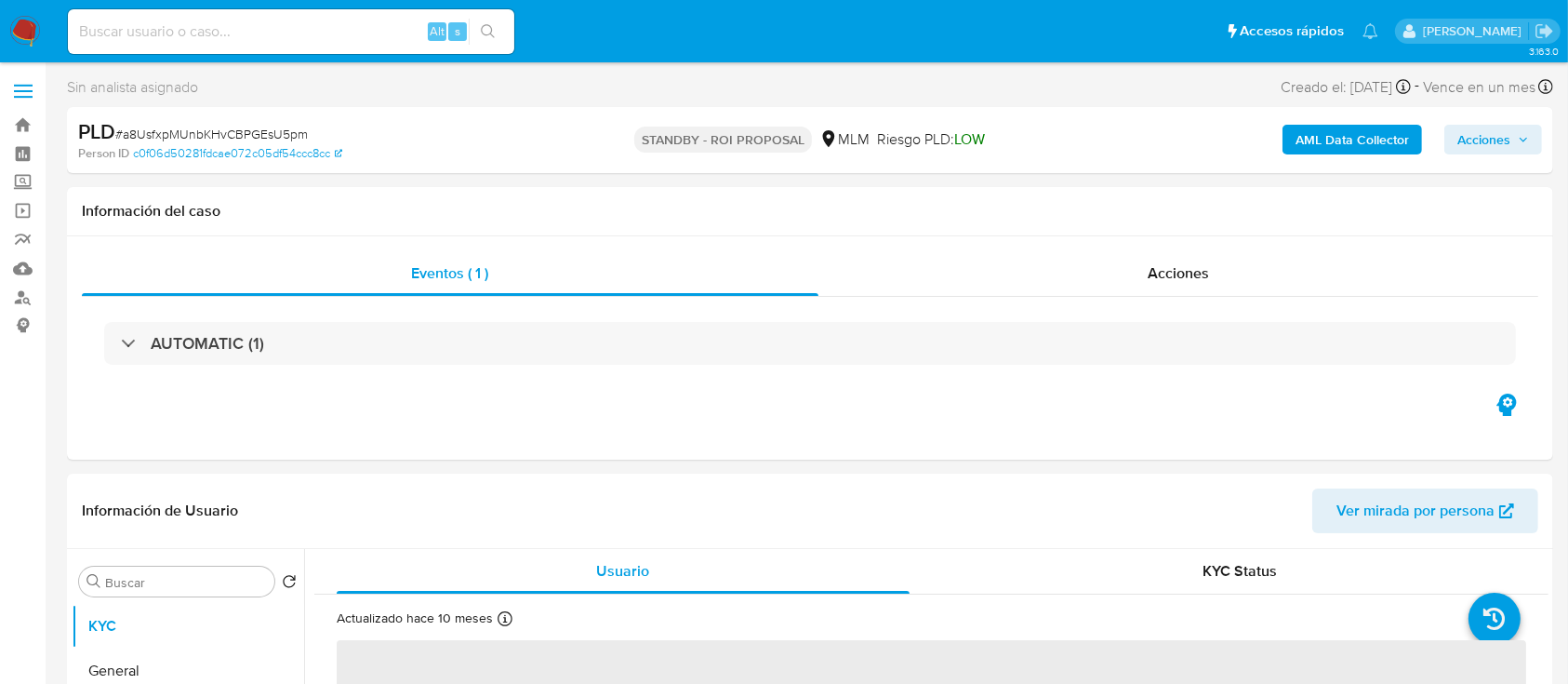
select select "10"
click at [24, 34] on img at bounding box center [25, 32] width 32 height 32
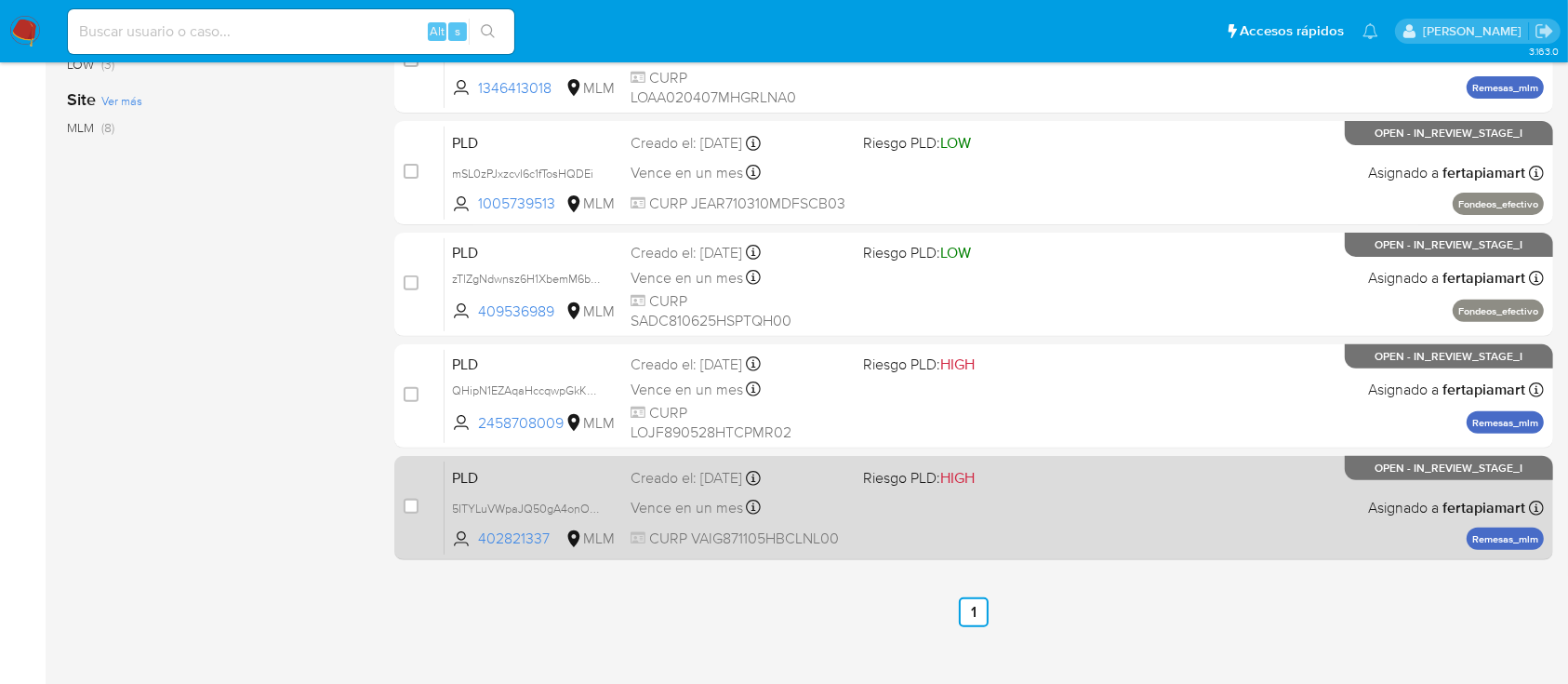
scroll to position [607, 0]
click at [1033, 479] on span "Riesgo PLD: HIGH" at bounding box center [972, 476] width 217 height 24
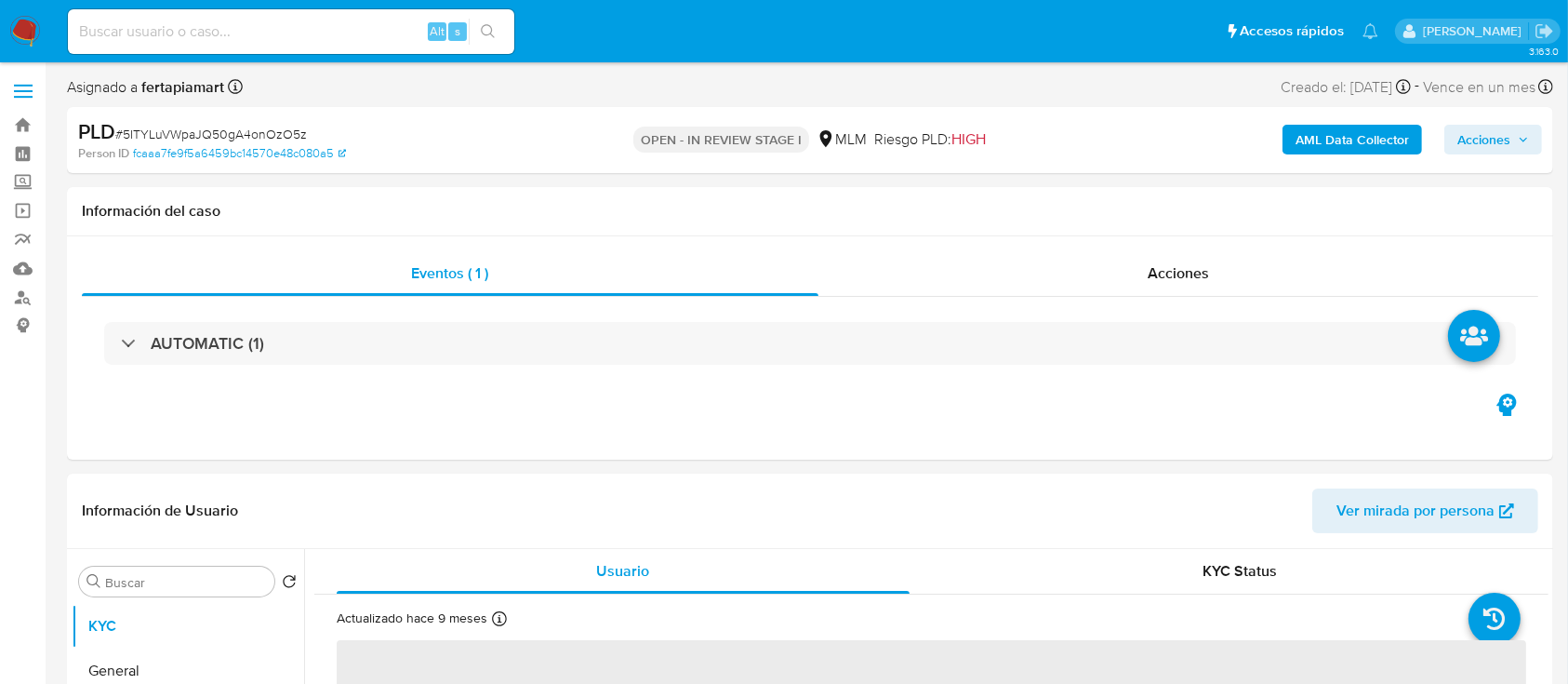
select select "10"
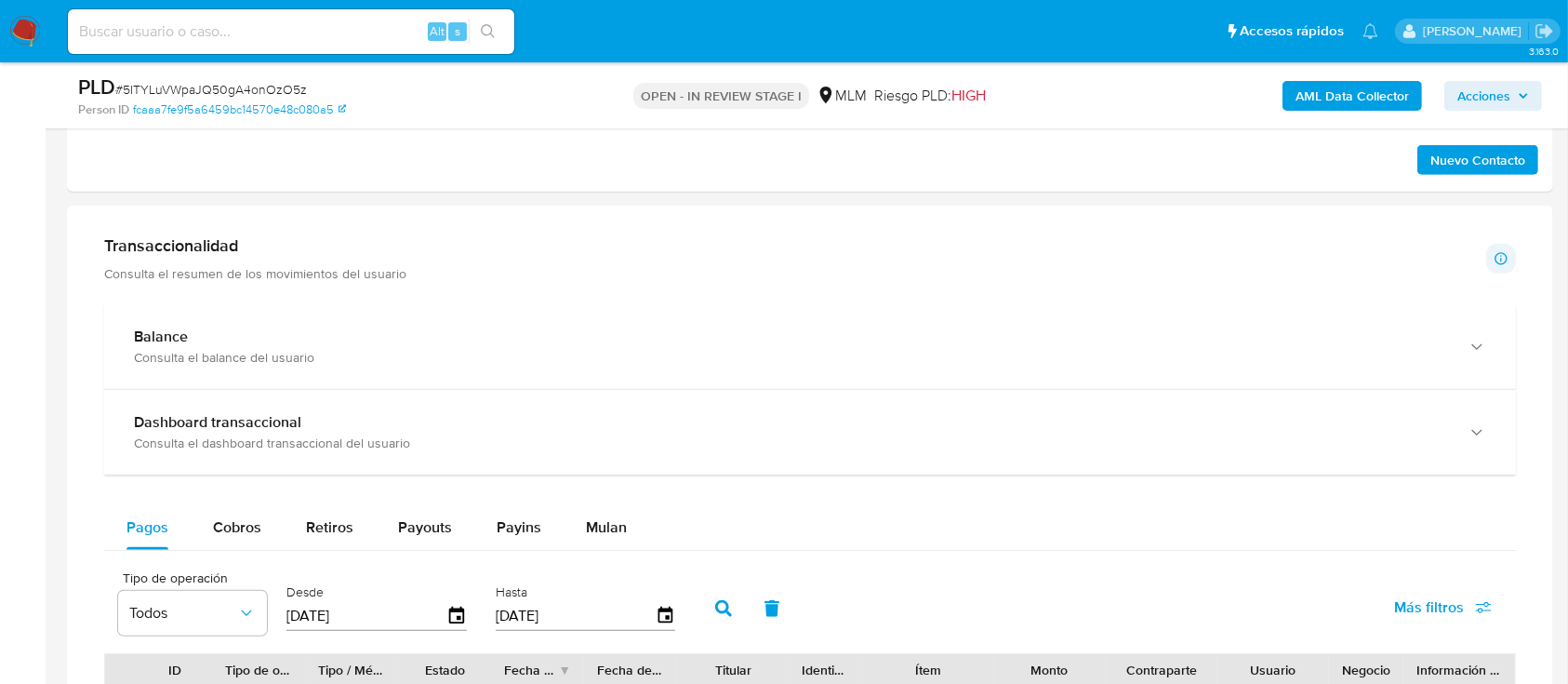
scroll to position [1091, 0]
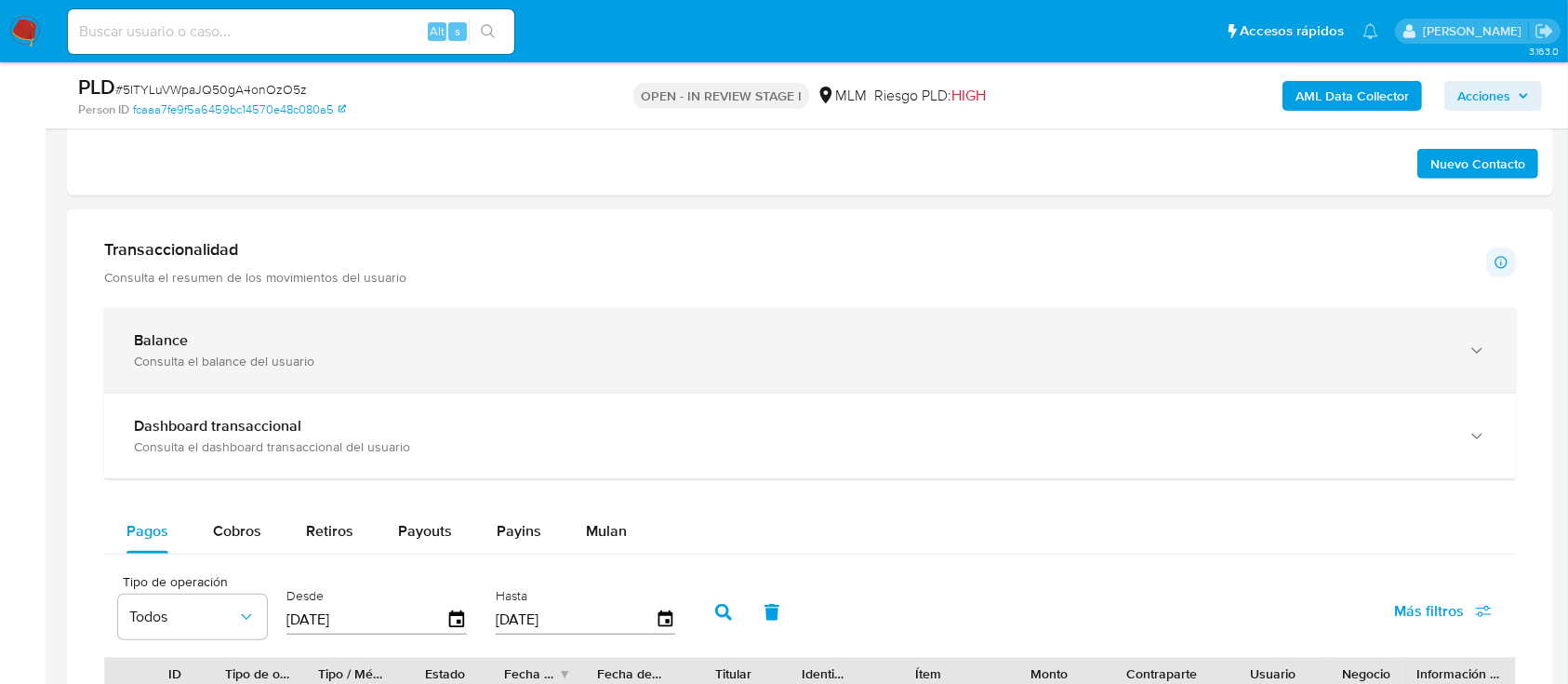
click at [824, 364] on div "Consulta el balance del usuario" at bounding box center [791, 361] width 1316 height 17
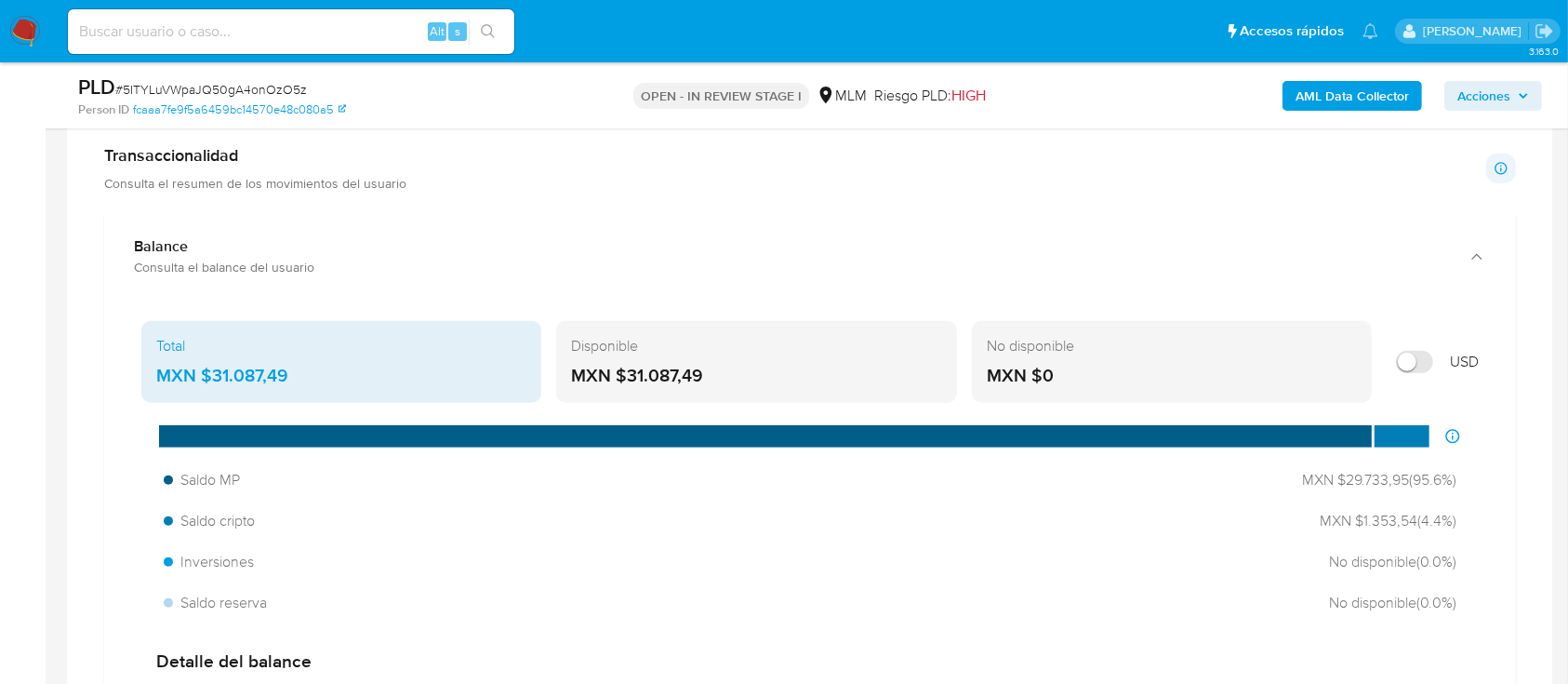
scroll to position [1210, 0]
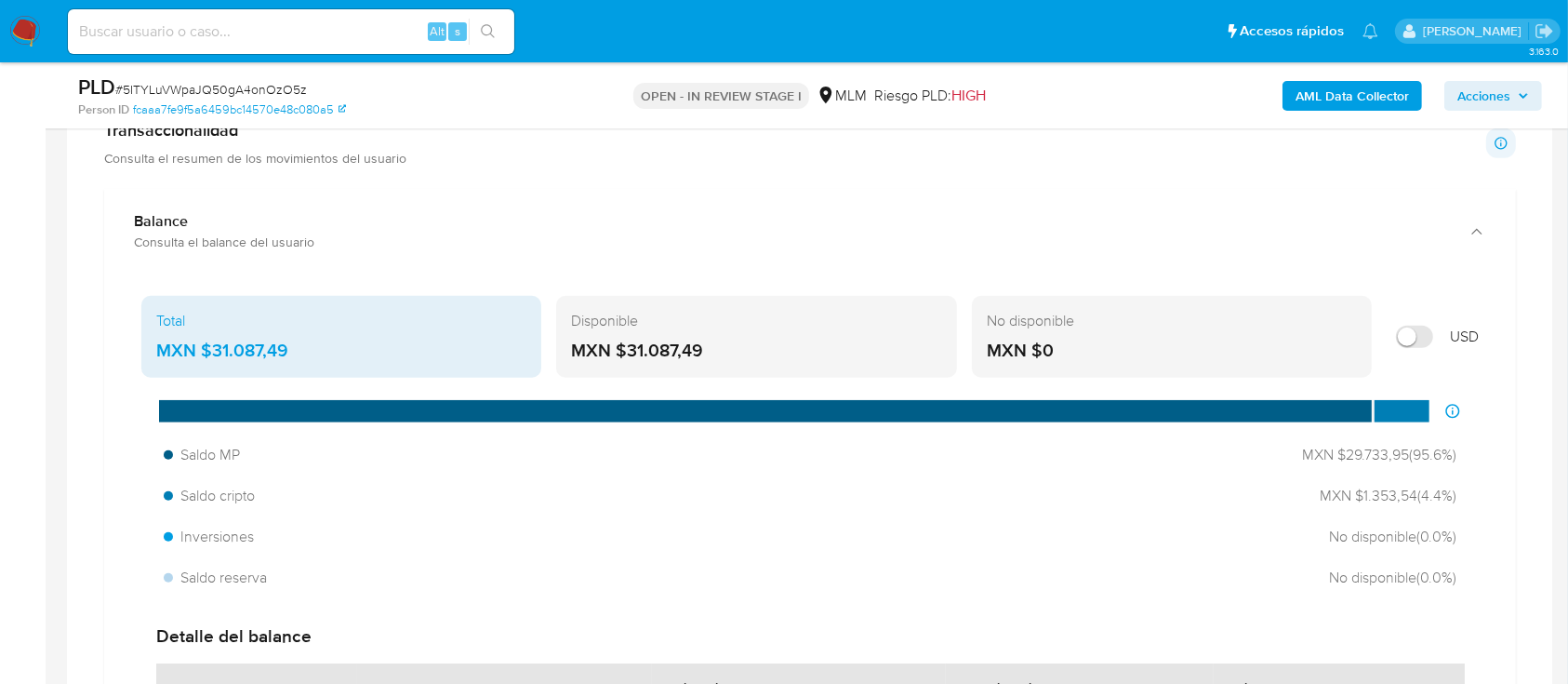
drag, startPoint x: 216, startPoint y: 343, endPoint x: 276, endPoint y: 355, distance: 61.2
click at [276, 355] on div "MXN $31.087,49" at bounding box center [341, 350] width 370 height 24
drag, startPoint x: 212, startPoint y: 353, endPoint x: 301, endPoint y: 347, distance: 89.2
click at [301, 347] on div "MXN $31.087,49" at bounding box center [341, 350] width 370 height 24
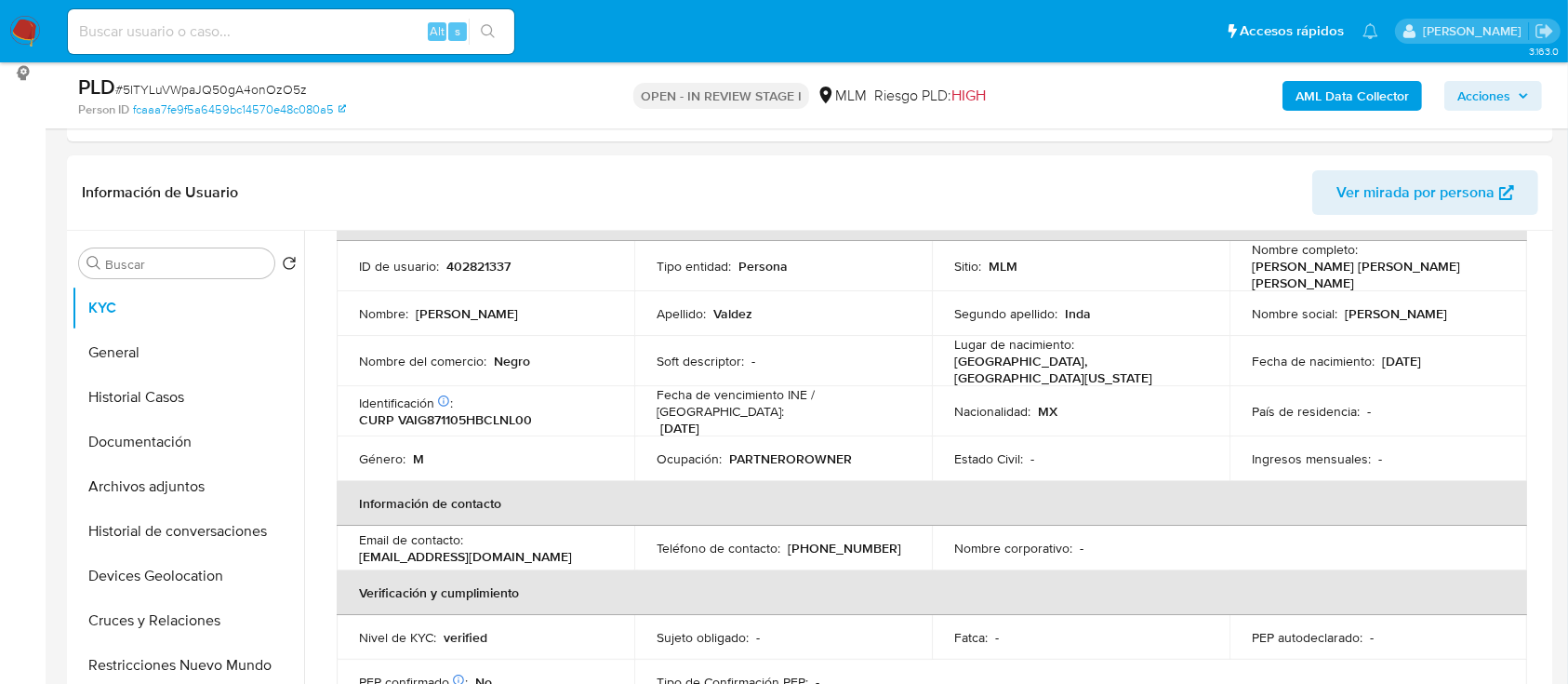
scroll to position [191, 0]
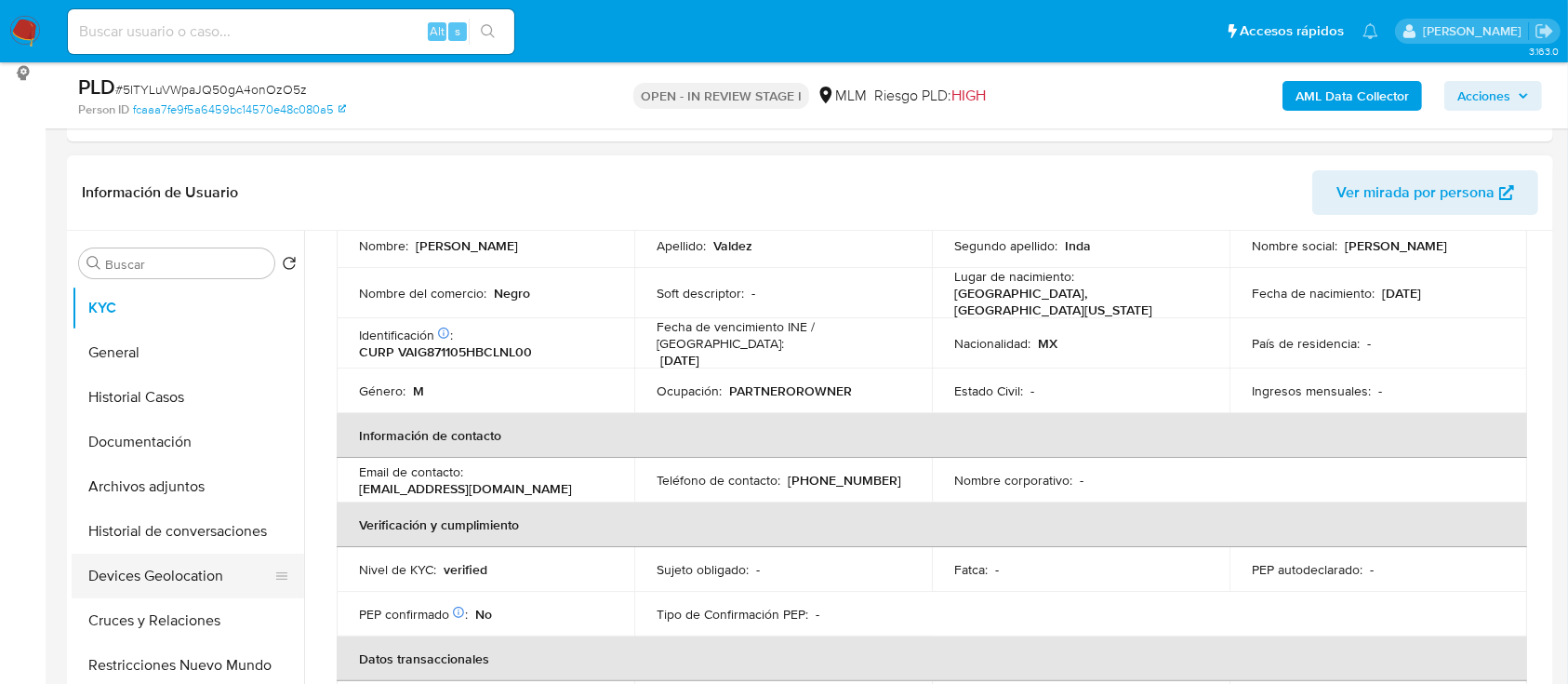
click at [193, 572] on button "Devices Geolocation" at bounding box center [180, 576] width 218 height 45
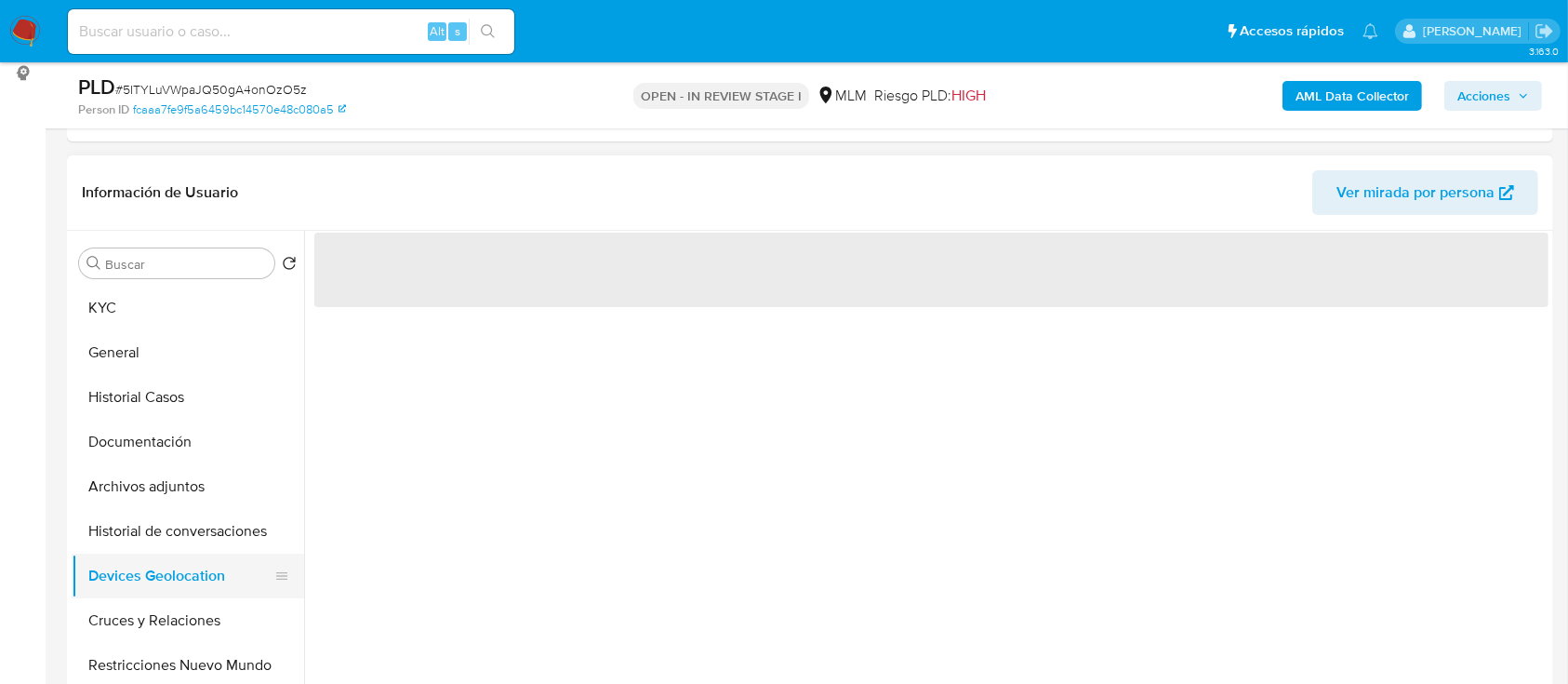
scroll to position [0, 0]
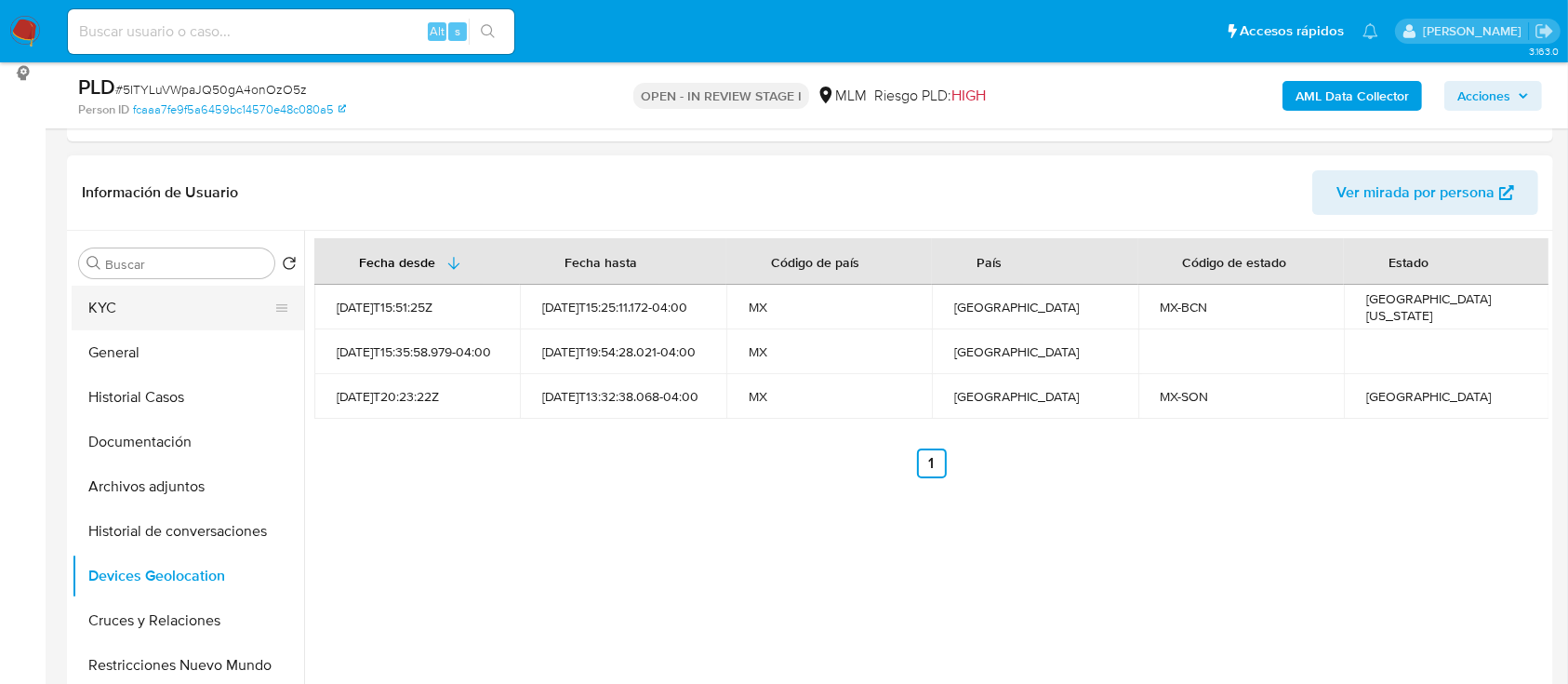
click at [103, 301] on button "KYC" at bounding box center [180, 308] width 218 height 45
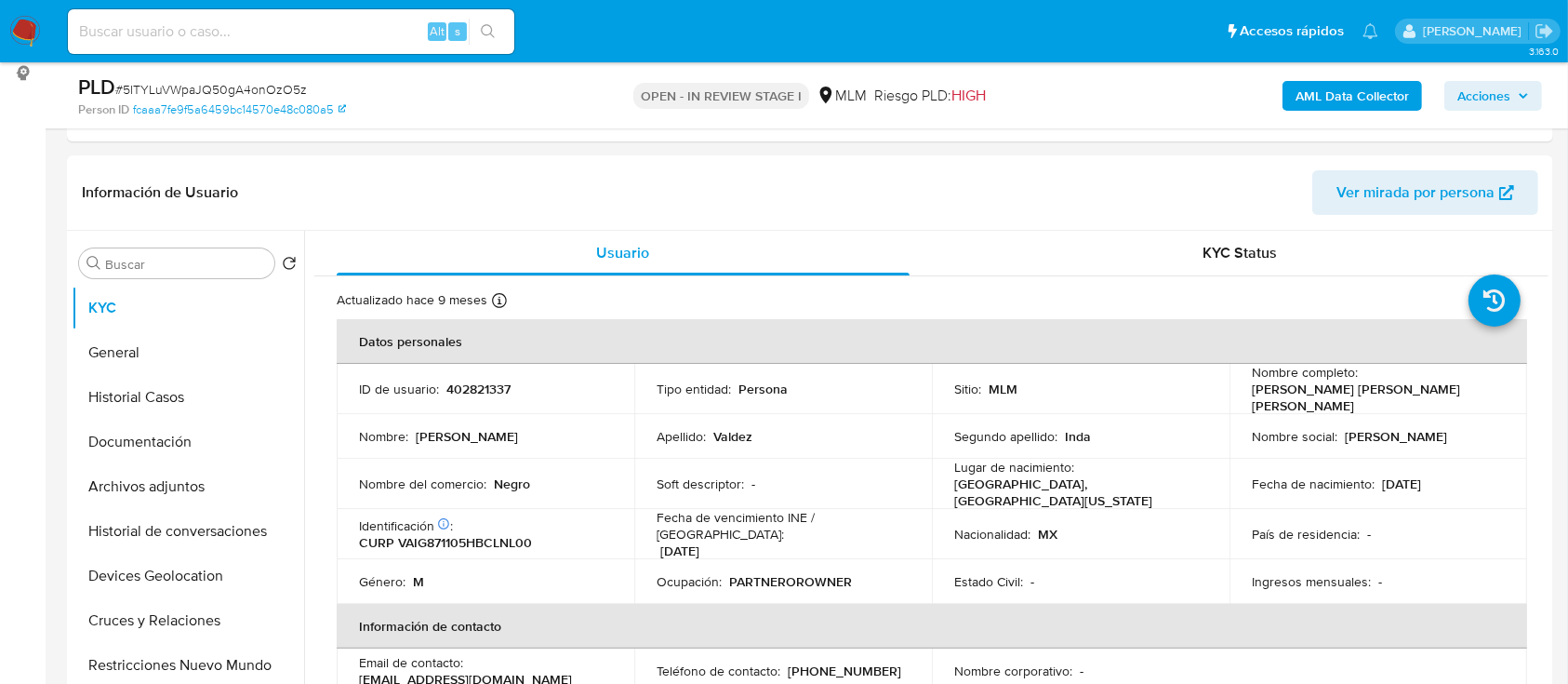
click at [27, 23] on img at bounding box center [25, 32] width 32 height 32
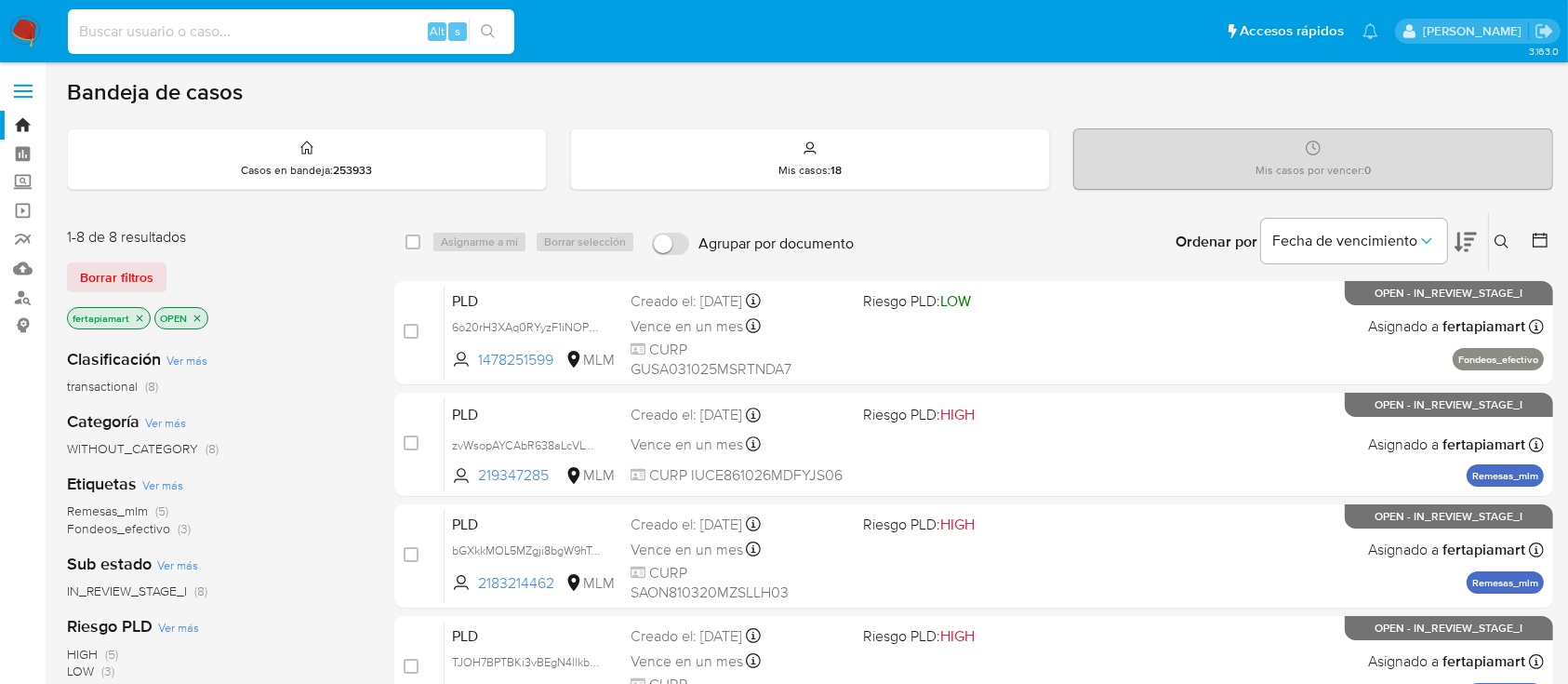
click at [236, 41] on input at bounding box center [292, 32] width 447 height 24
paste input "839138041"
type input "839138041"
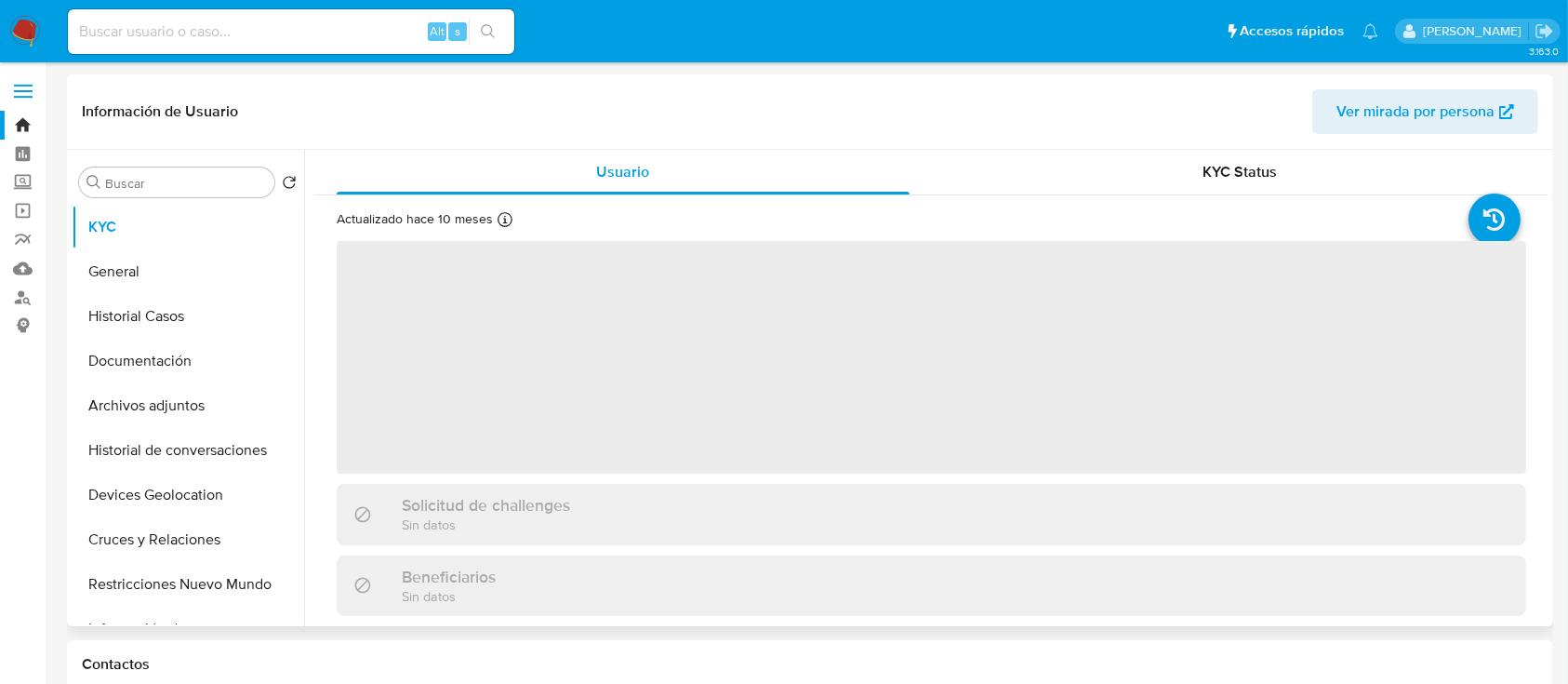
select select "10"
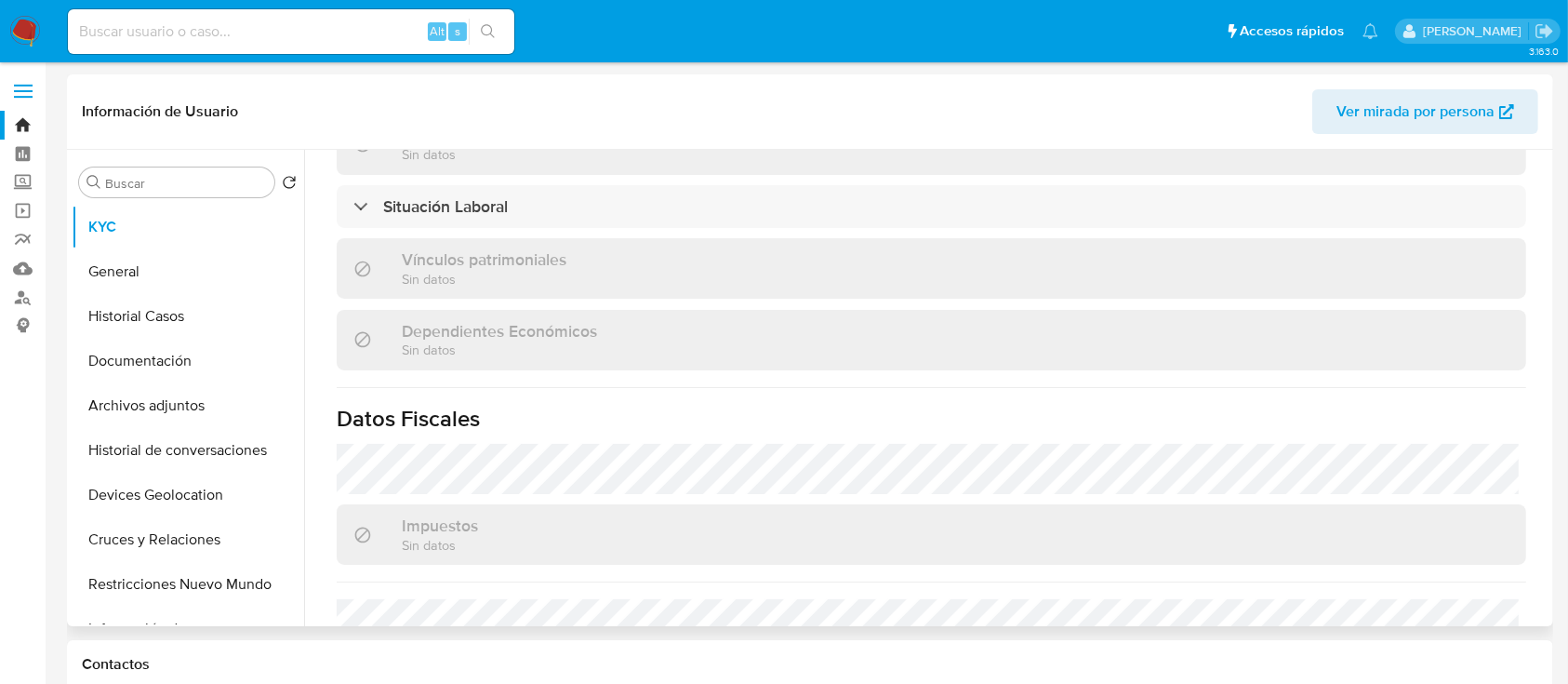
scroll to position [1168, 0]
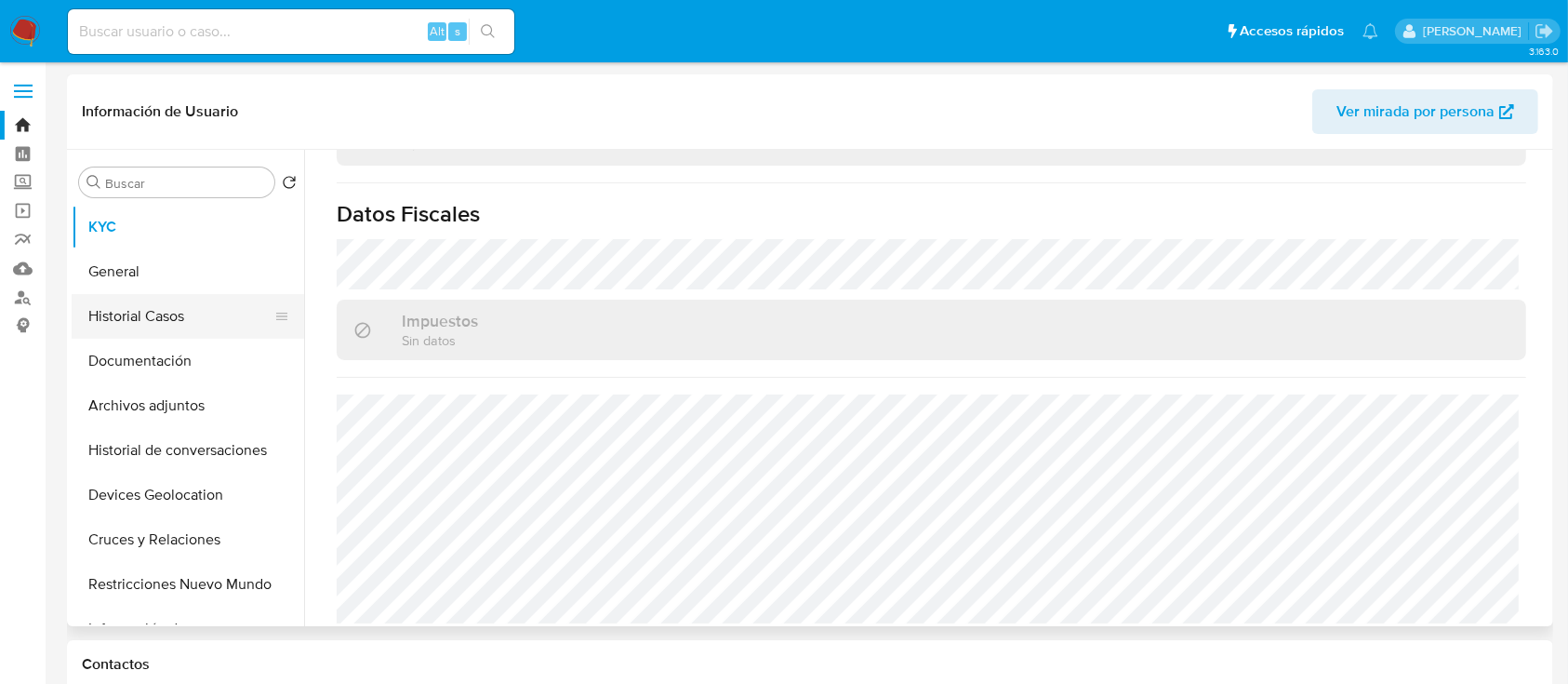
click at [138, 317] on button "Historial Casos" at bounding box center [180, 317] width 218 height 45
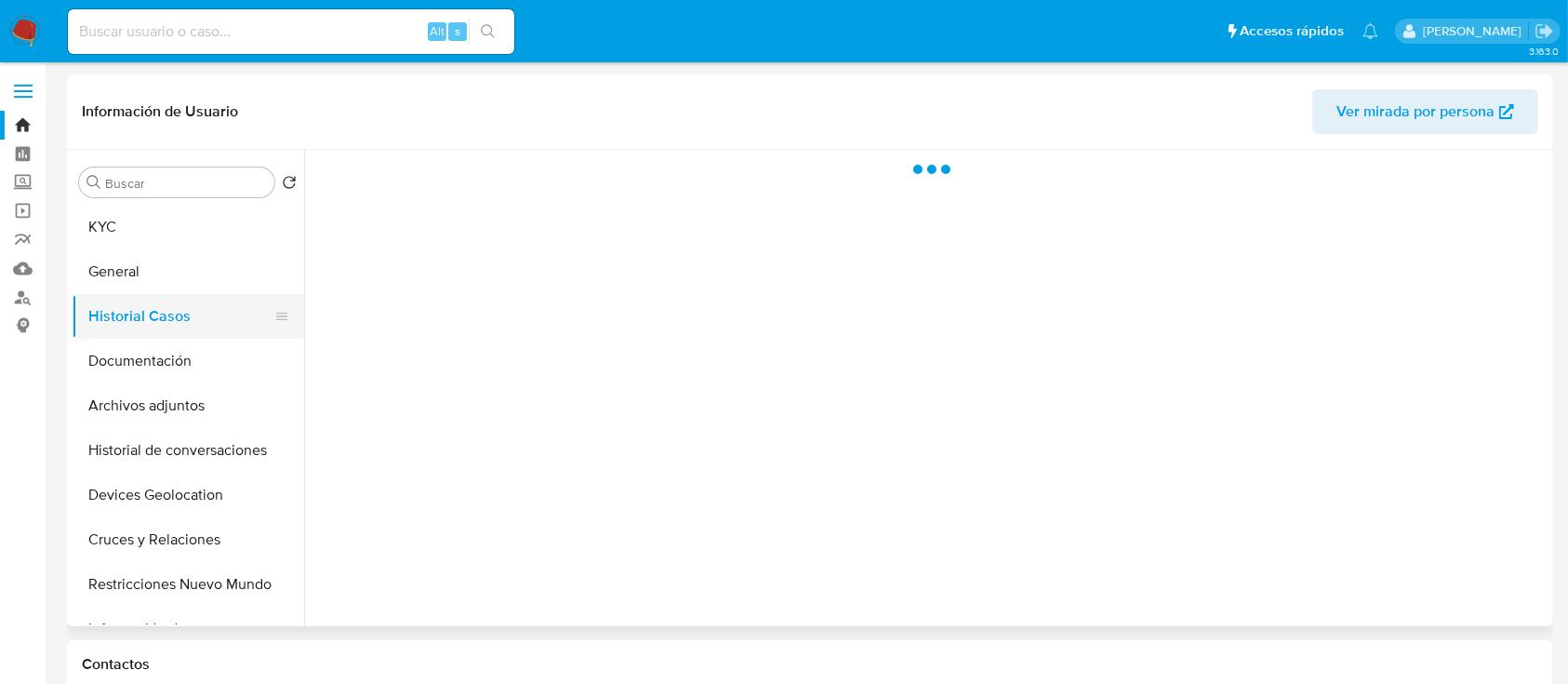
scroll to position [0, 0]
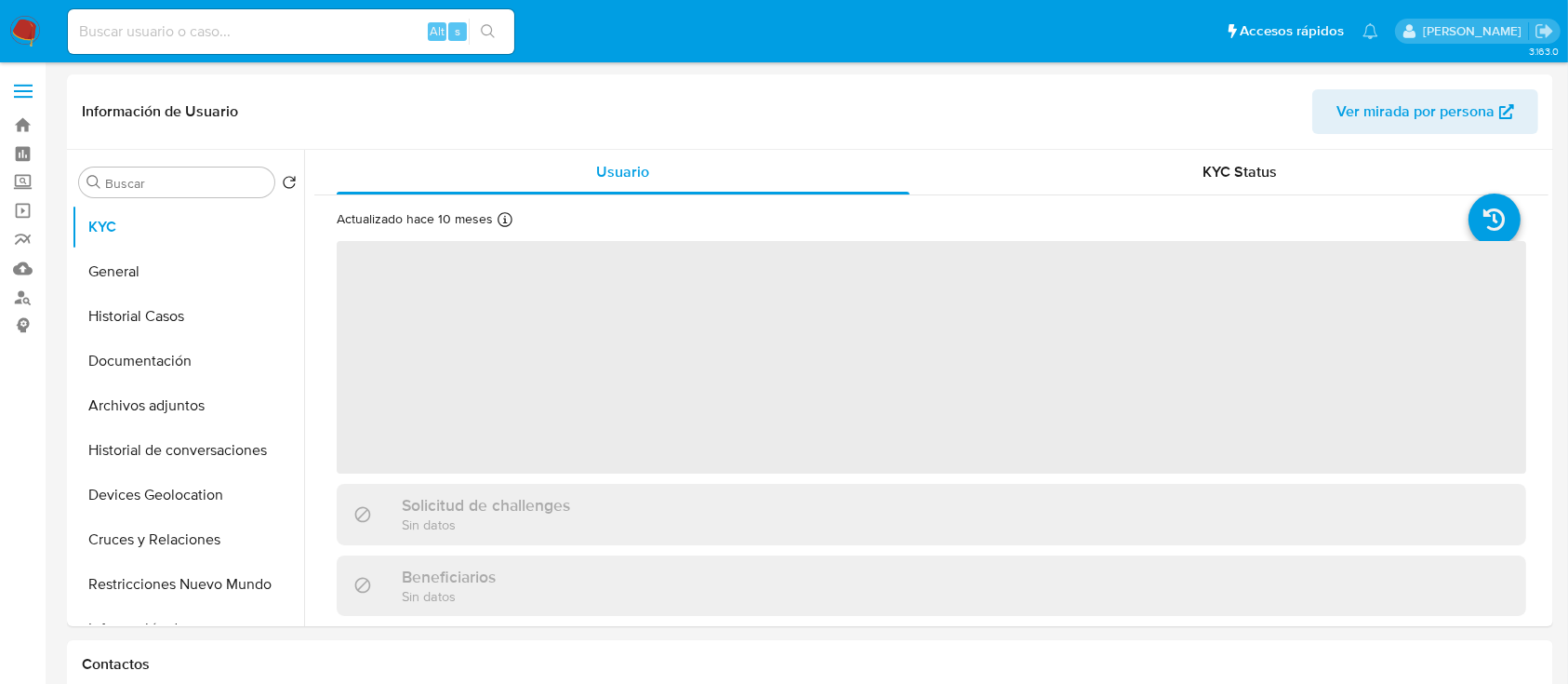
select select "10"
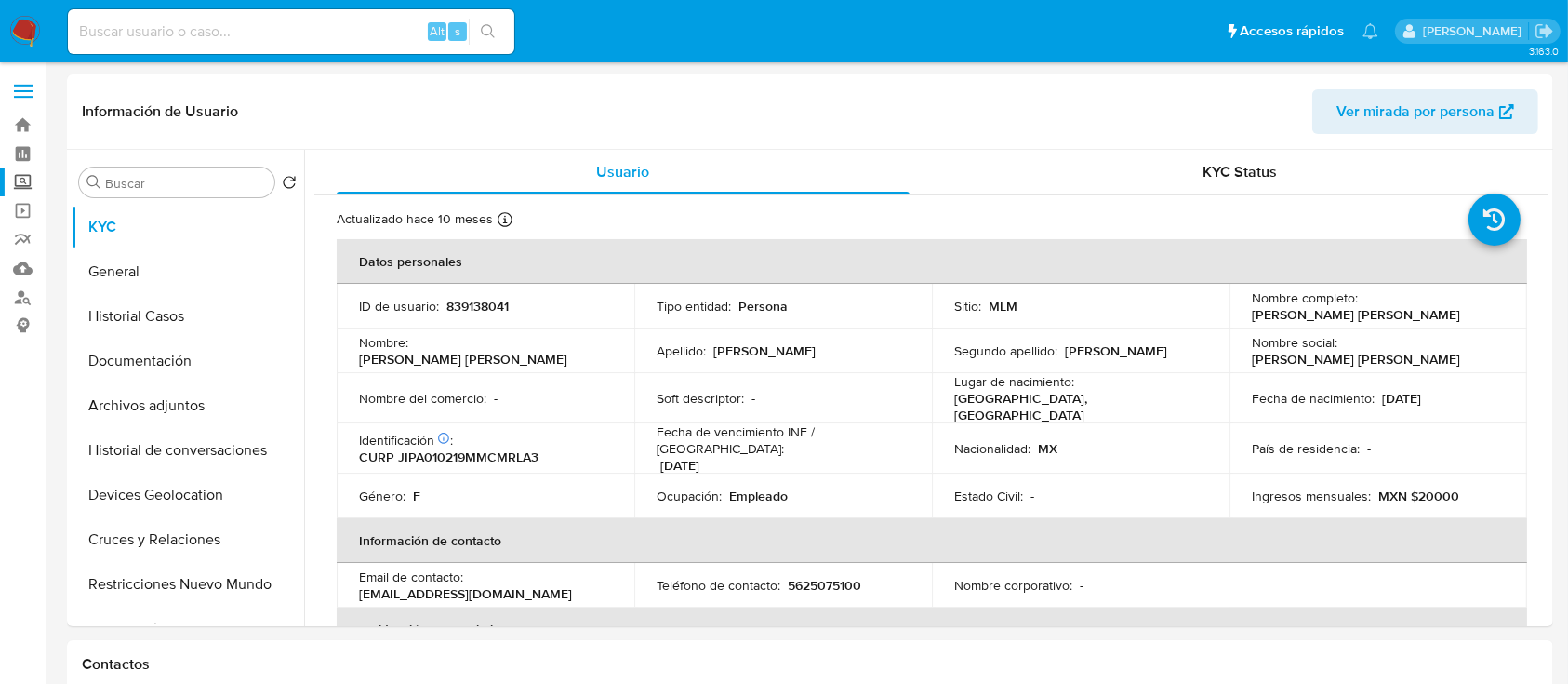
click at [22, 177] on label "Screening" at bounding box center [110, 182] width 221 height 29
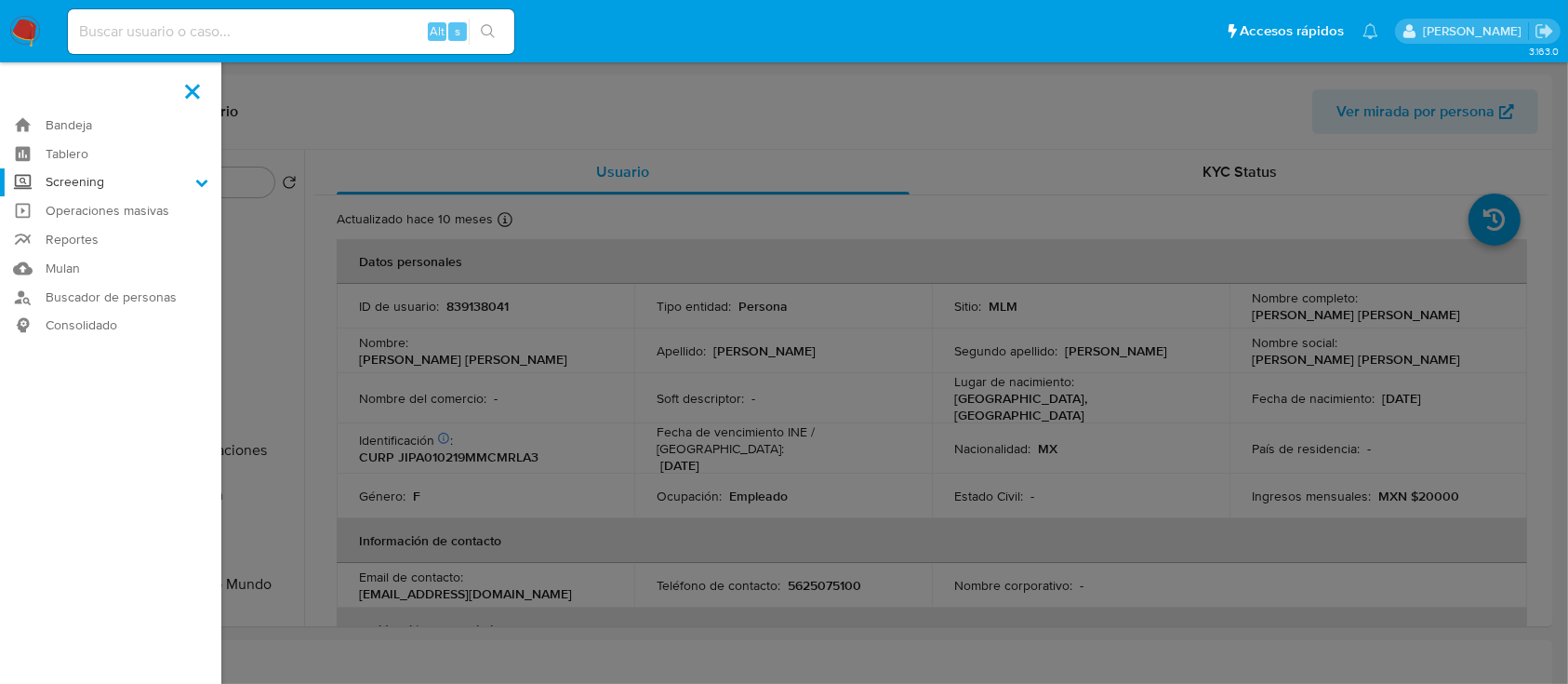
click at [0, 0] on input "Screening" at bounding box center [0, 0] width 0 height 0
click at [95, 251] on link "Herramientas" at bounding box center [110, 255] width 221 height 23
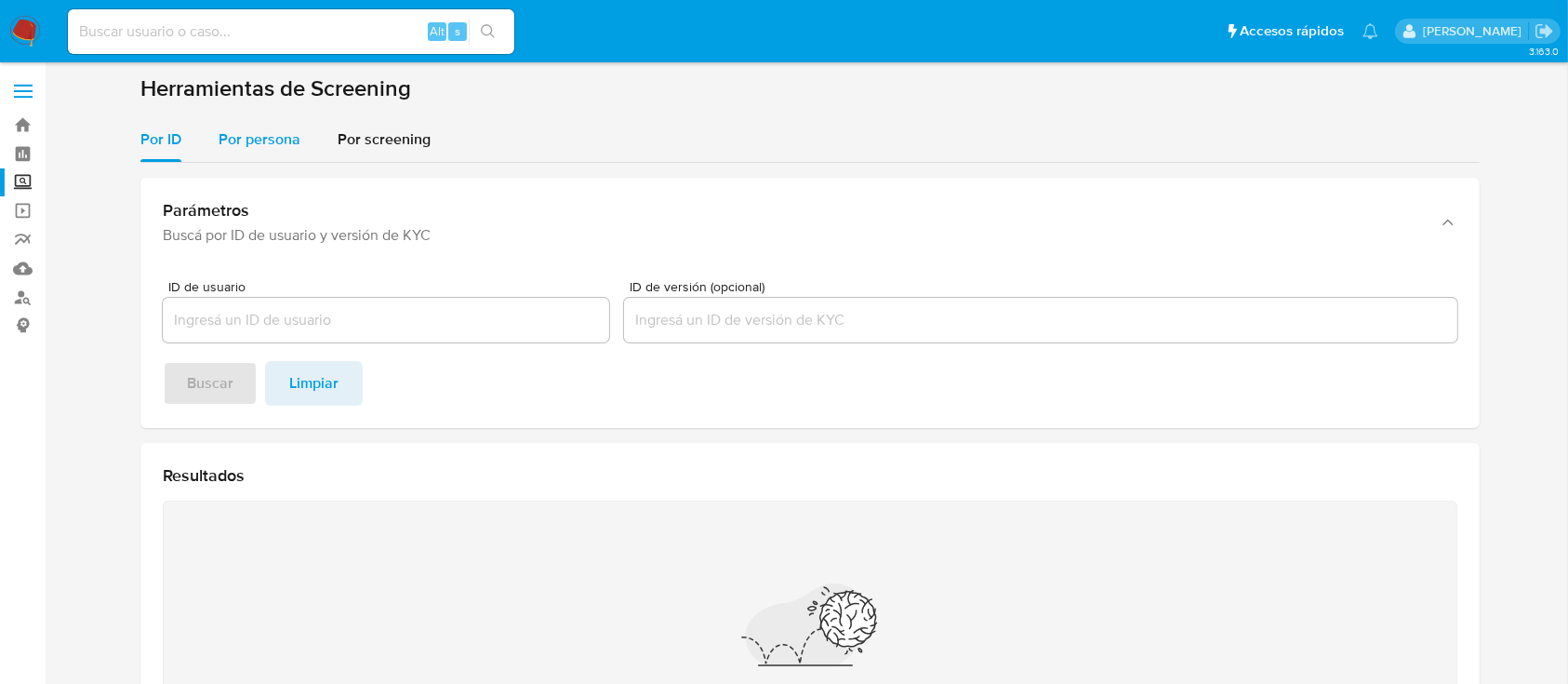
click at [281, 149] on span "Por persona" at bounding box center [260, 138] width 82 height 21
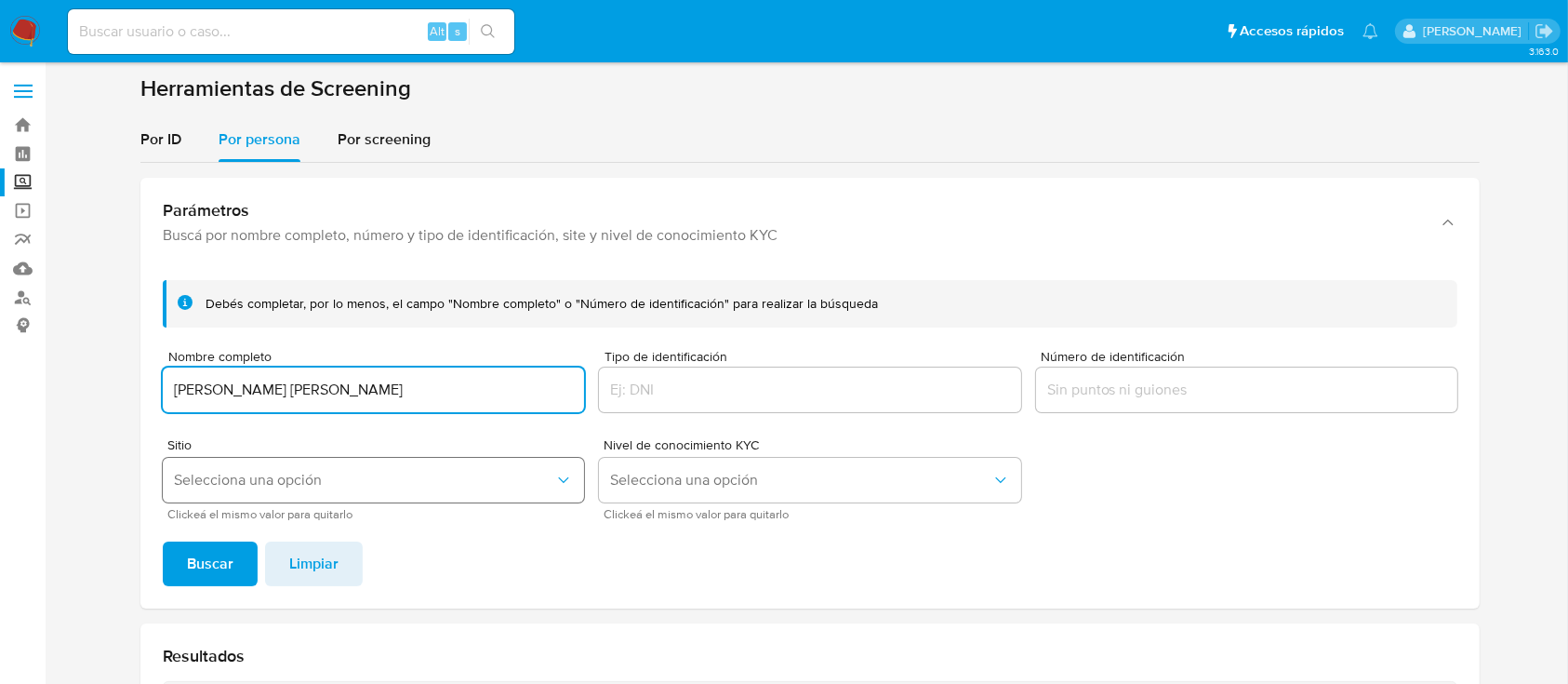
type input "[PERSON_NAME] [PERSON_NAME]"
click at [281, 486] on span "Selecciona una opción" at bounding box center [363, 480] width 380 height 19
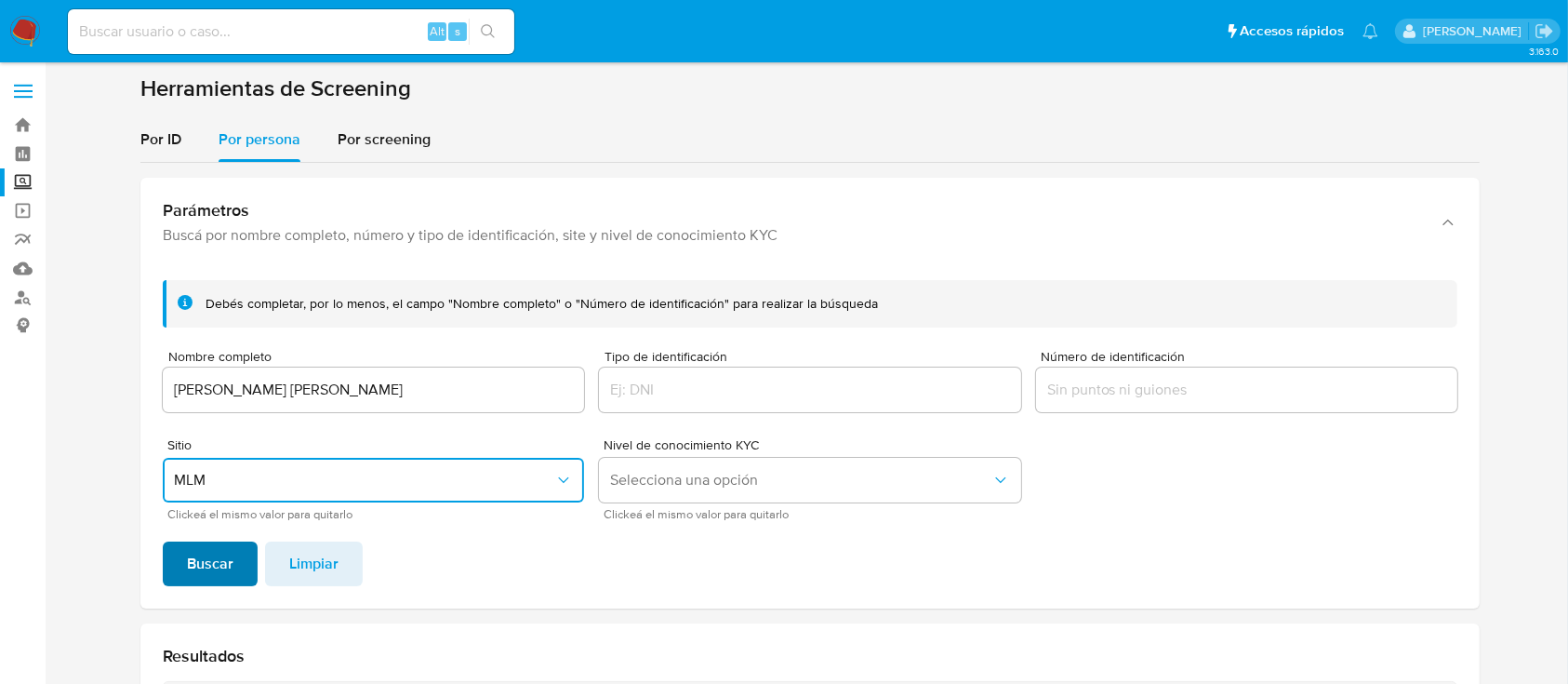
click at [168, 579] on button "Buscar" at bounding box center [210, 563] width 95 height 45
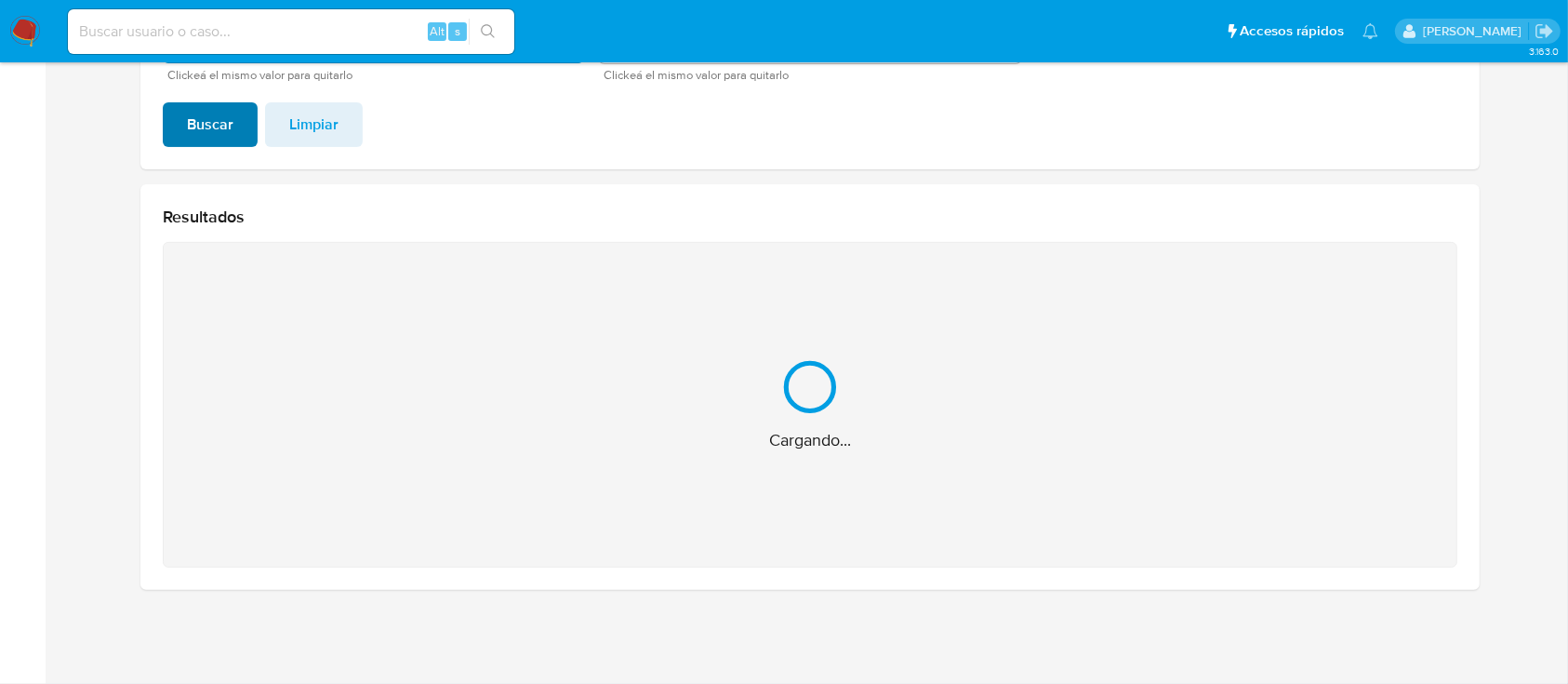
scroll to position [142, 0]
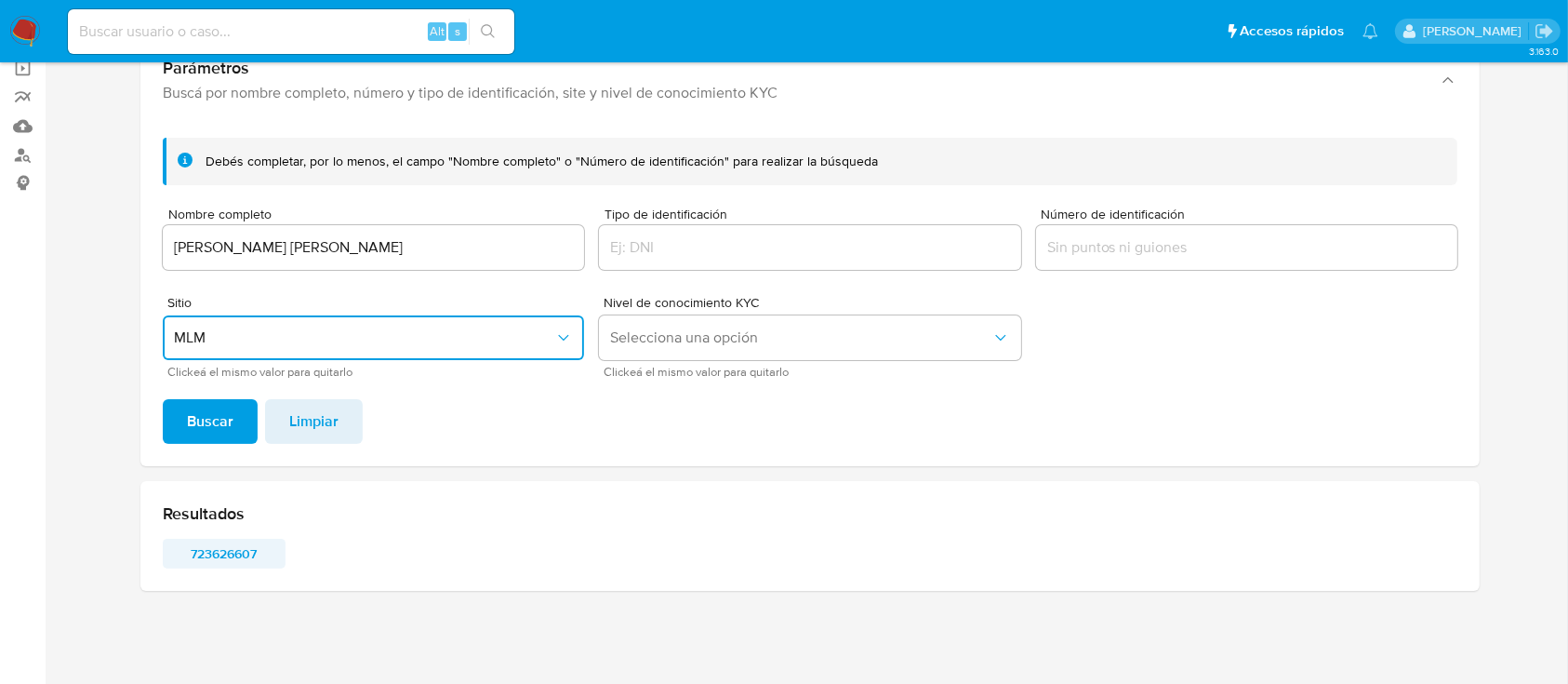
click at [232, 551] on span "723626607" at bounding box center [224, 553] width 97 height 26
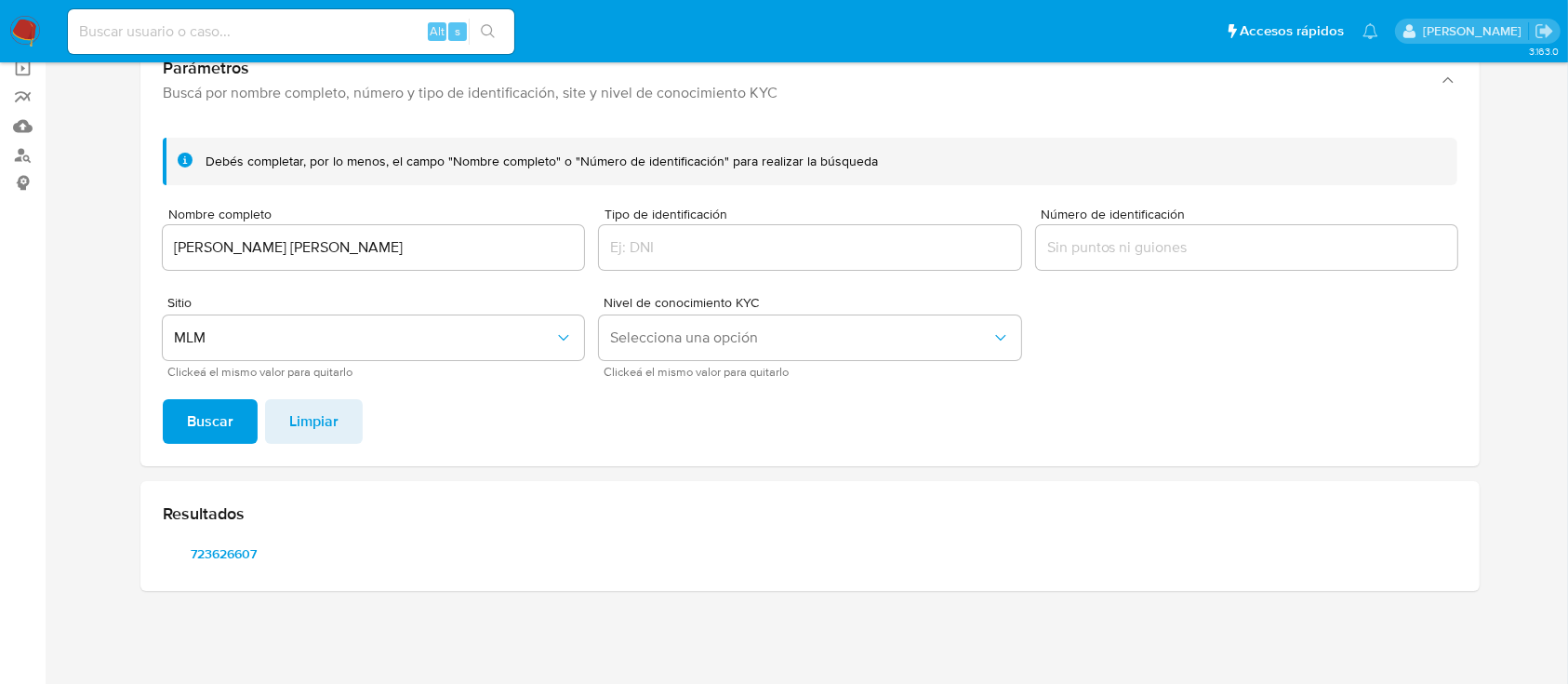
drag, startPoint x: 379, startPoint y: 259, endPoint x: 244, endPoint y: 246, distance: 135.6
click at [244, 246] on div "PEDRO BAUTISTA ESTEBAN" at bounding box center [373, 248] width 421 height 45
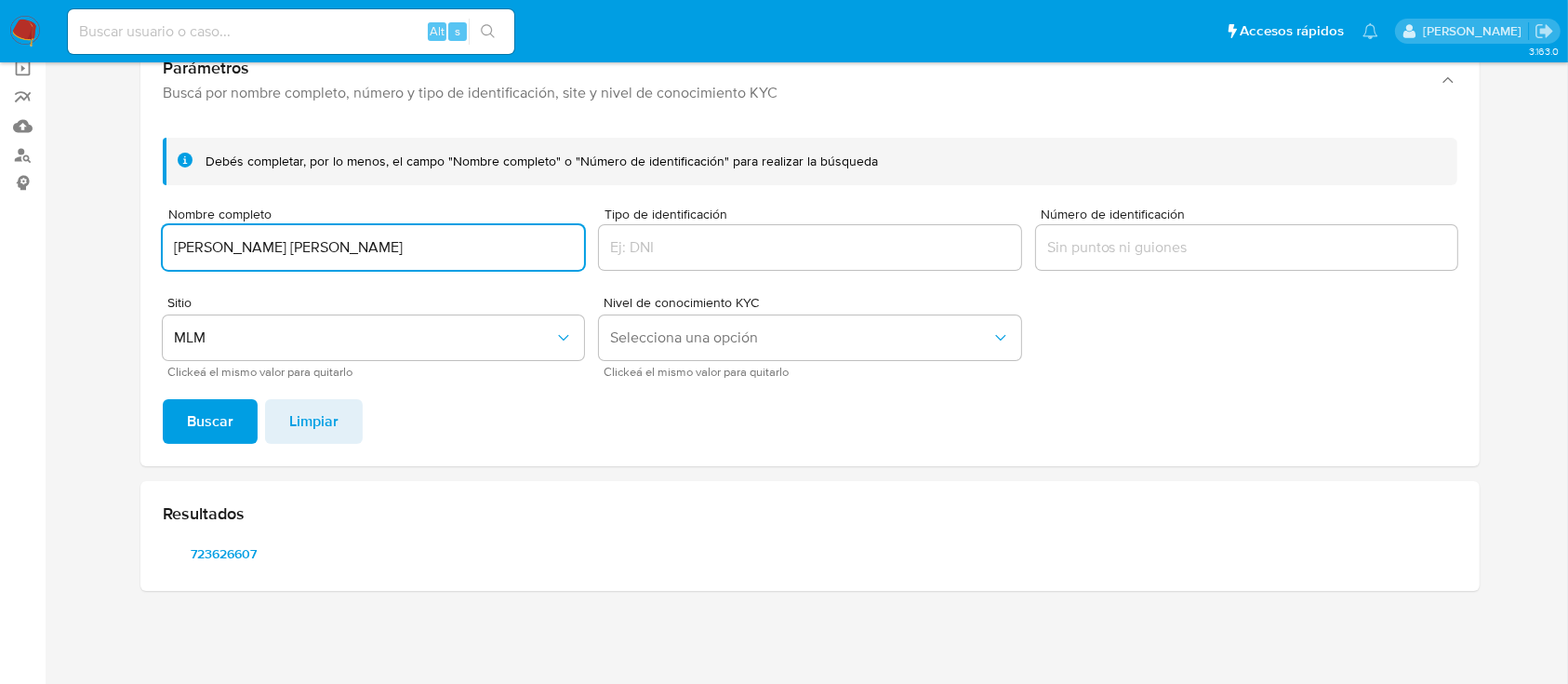
drag, startPoint x: 364, startPoint y: 248, endPoint x: 0, endPoint y: 221, distance: 365.0
click at [0, 221] on section "Bandeja Tablero Screening Búsqueda en Listas Watchlist Herramientas Operaciones…" at bounding box center [784, 271] width 1568 height 827
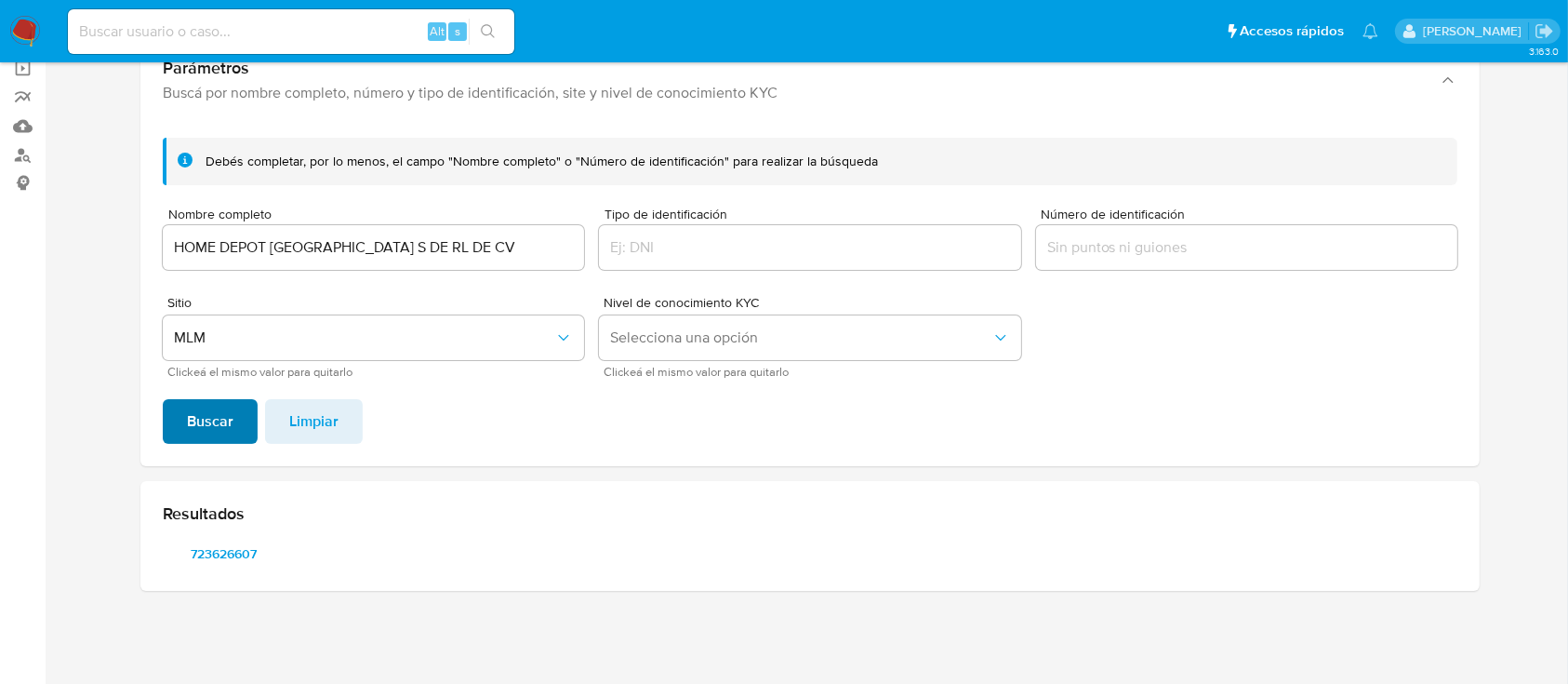
click at [192, 438] on span "Buscar" at bounding box center [210, 421] width 47 height 41
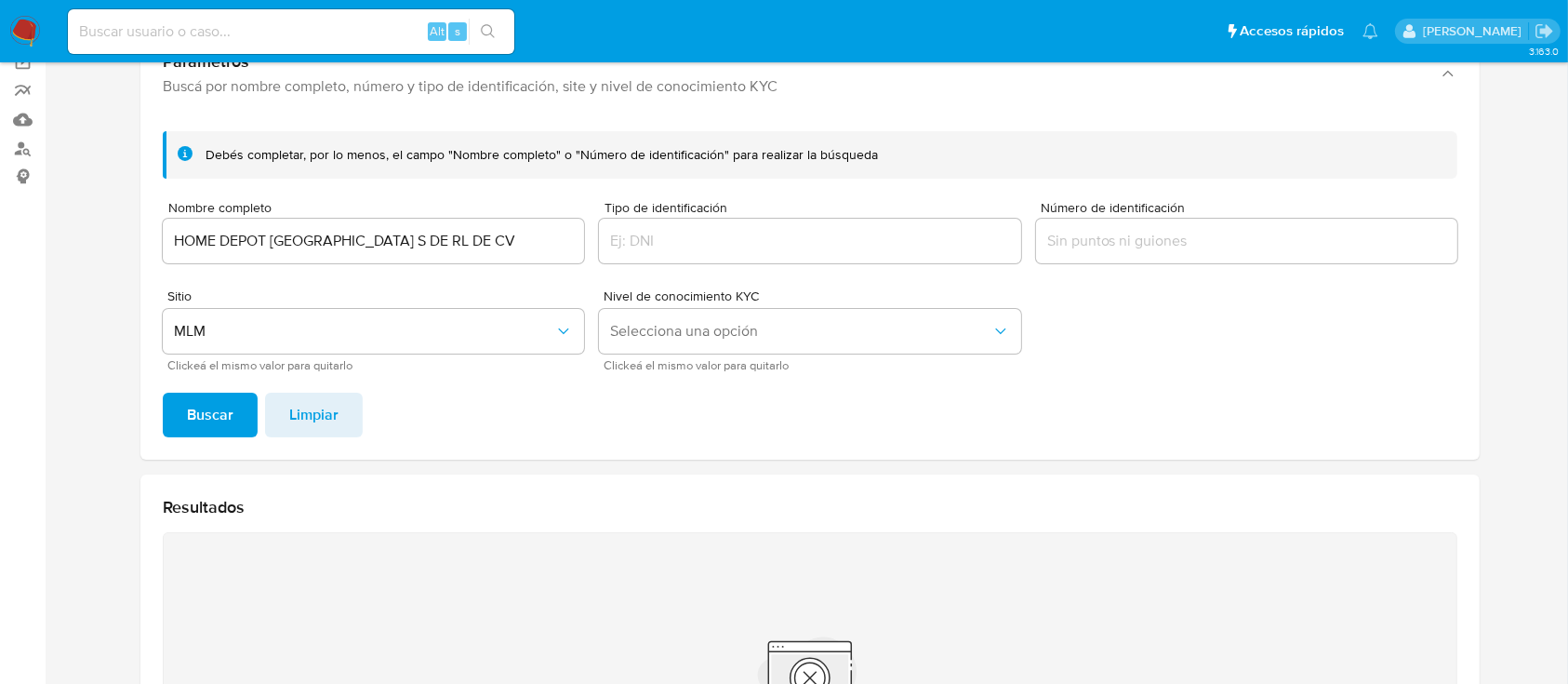
scroll to position [85, 0]
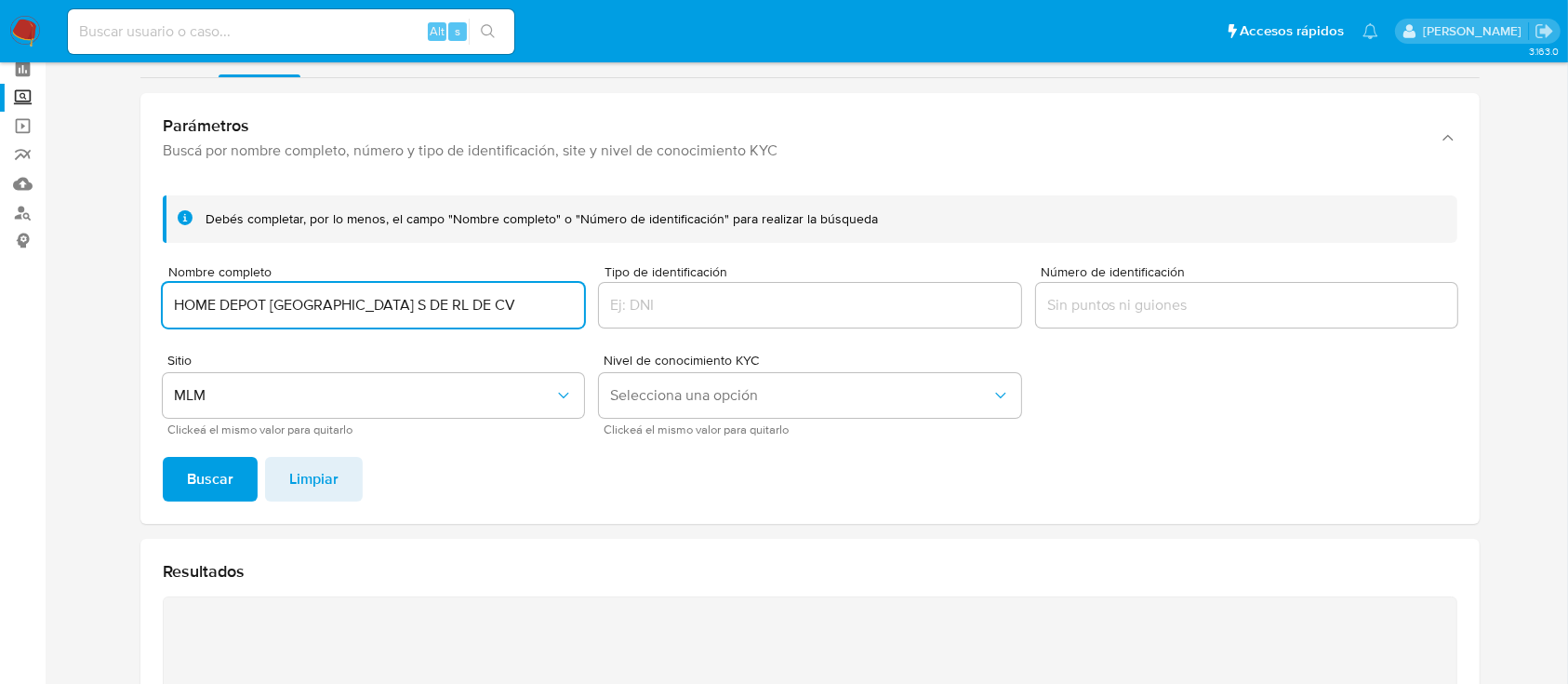
click at [323, 306] on input "HOME DEPOT MEXICO S DE RL DE CV" at bounding box center [373, 306] width 421 height 24
type input "HOME DEPOT MEXICO, S. DE R.L. DE C.V."
click at [163, 457] on button "Buscar" at bounding box center [210, 479] width 95 height 45
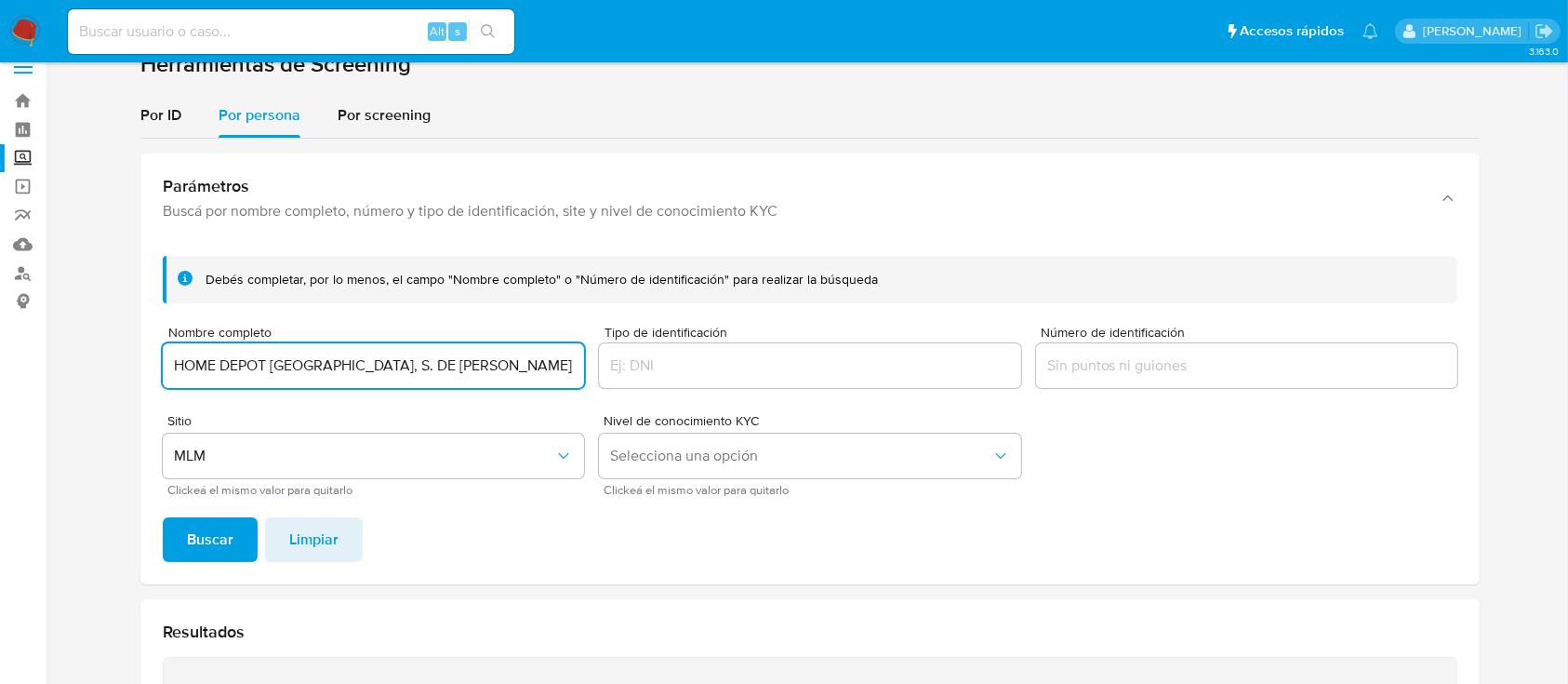
scroll to position [0, 0]
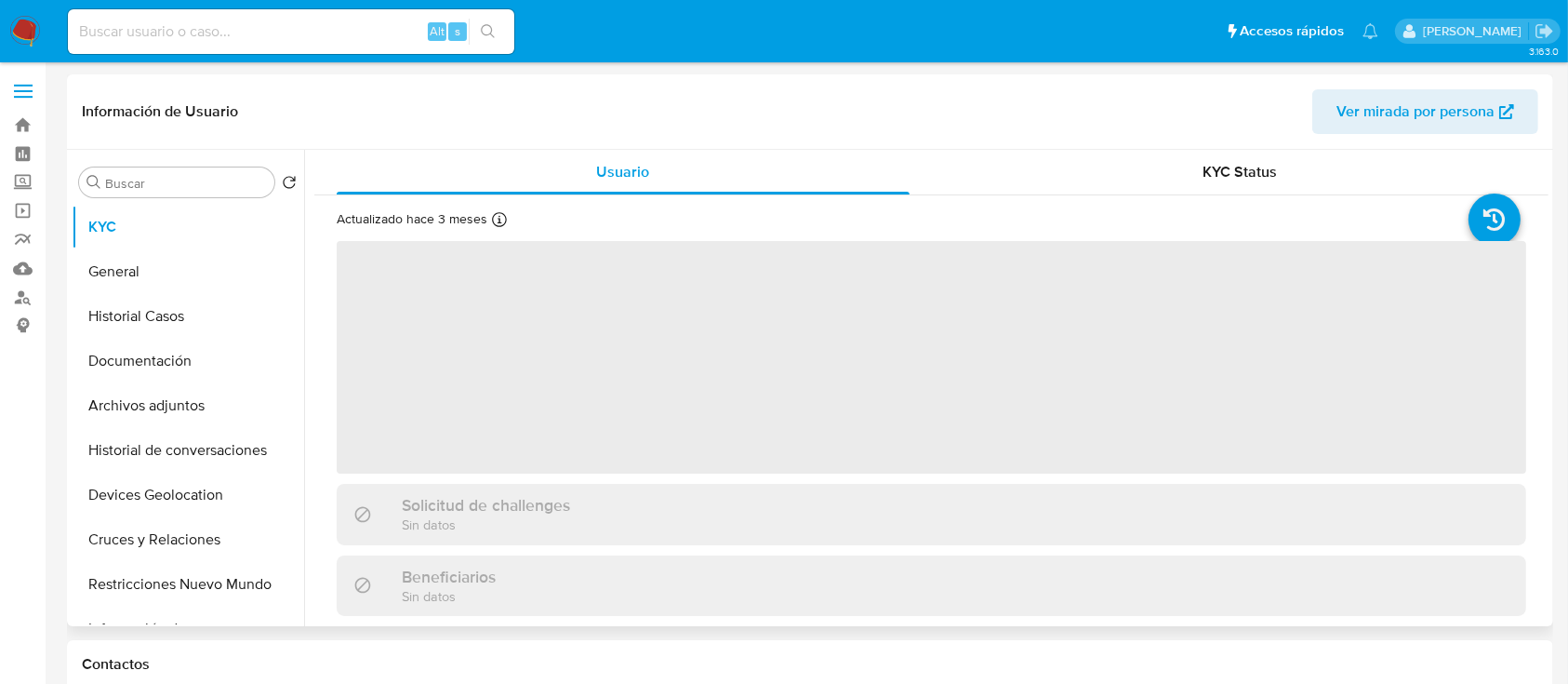
select select "10"
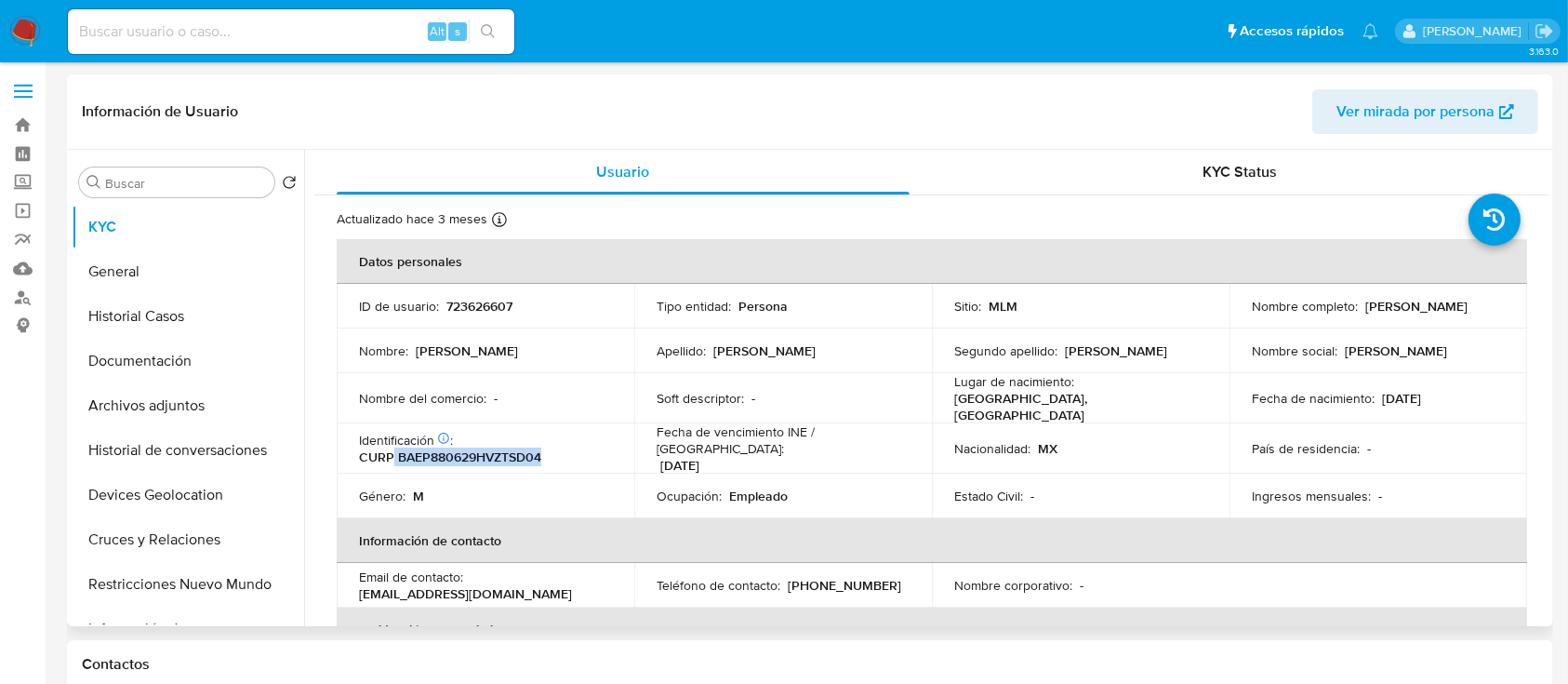
drag, startPoint x: 392, startPoint y: 443, endPoint x: 569, endPoint y: 450, distance: 177.1
click at [569, 450] on div "Identificación CIC: 138561066 : CURP BAEP880629HVZTSD04" at bounding box center [485, 449] width 253 height 34
click at [482, 305] on p "723626607" at bounding box center [479, 306] width 66 height 17
copy p "723626607"
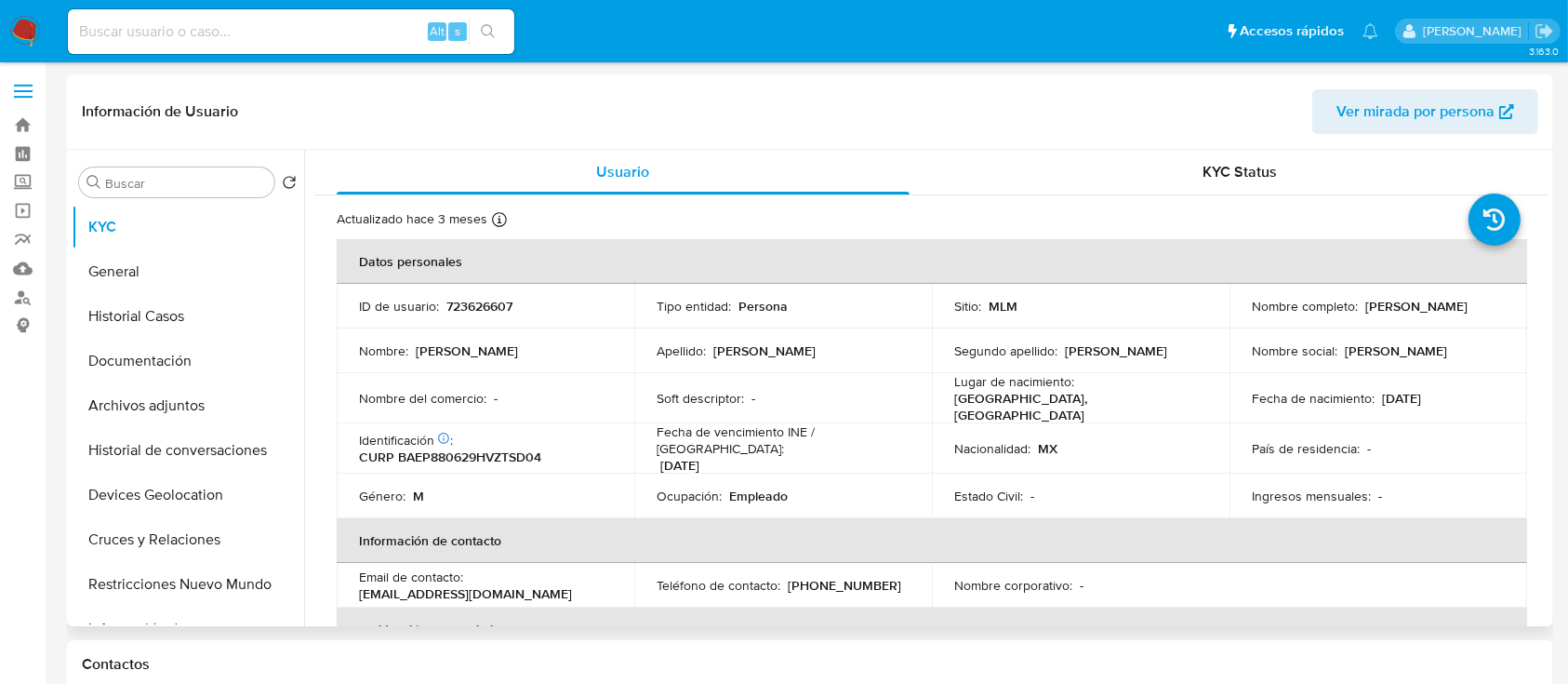
click at [677, 518] on th "Información de contacto" at bounding box center [932, 540] width 1190 height 45
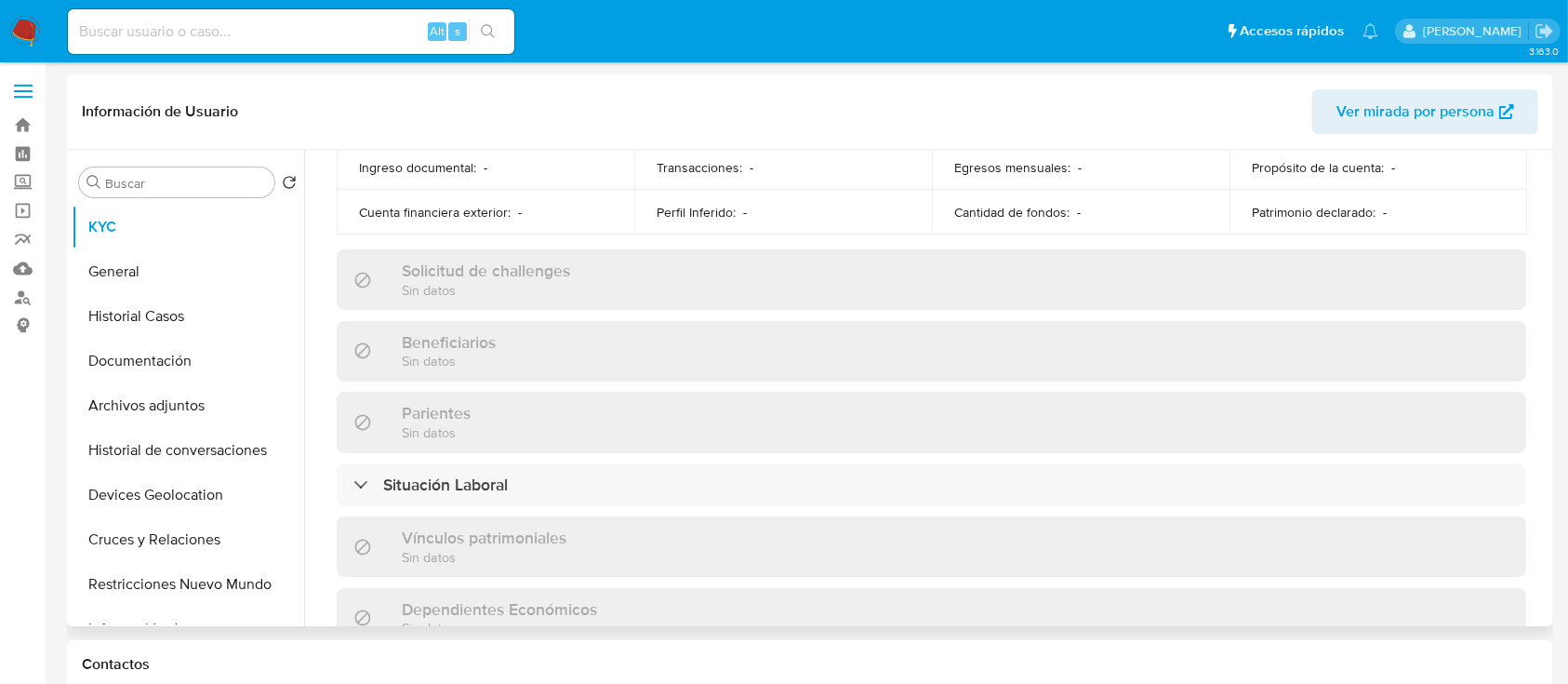
scroll to position [1168, 0]
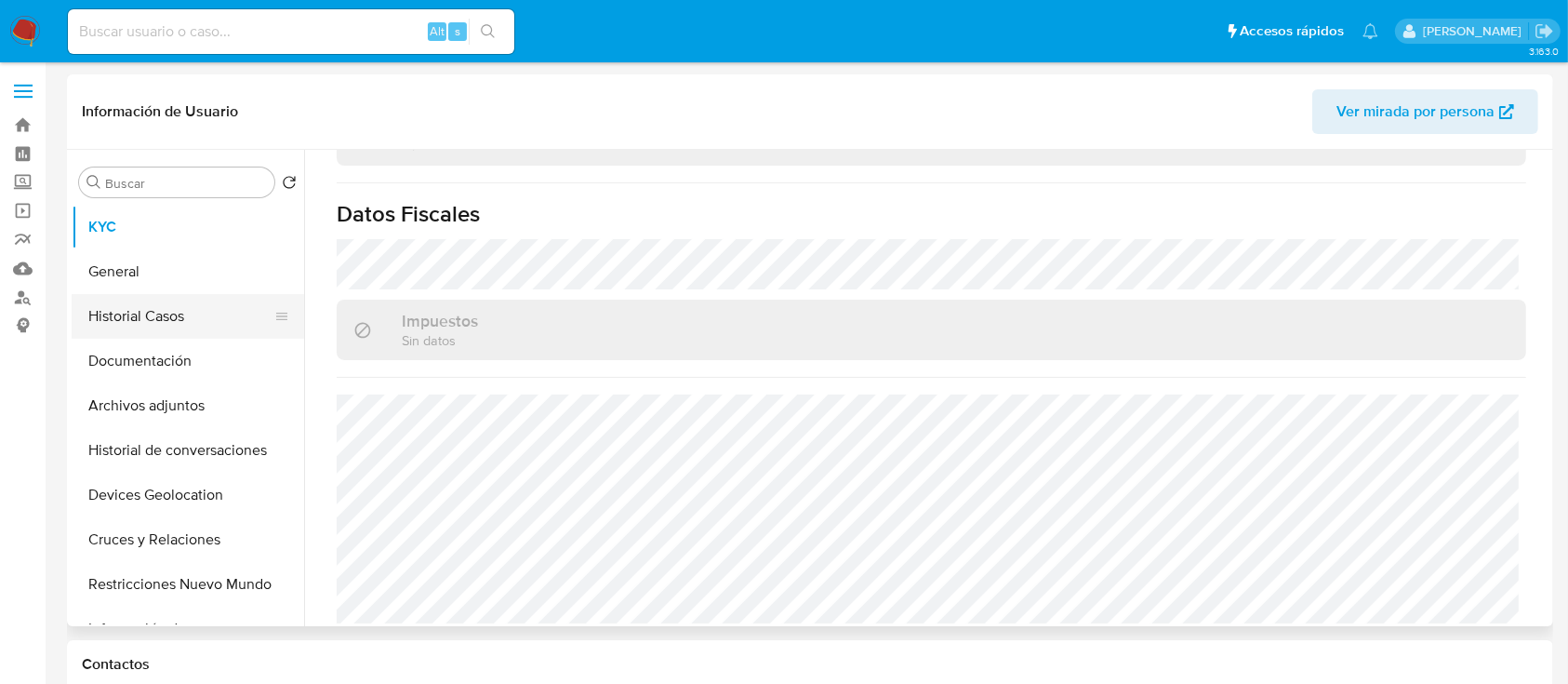
click at [150, 308] on button "Historial Casos" at bounding box center [180, 317] width 218 height 45
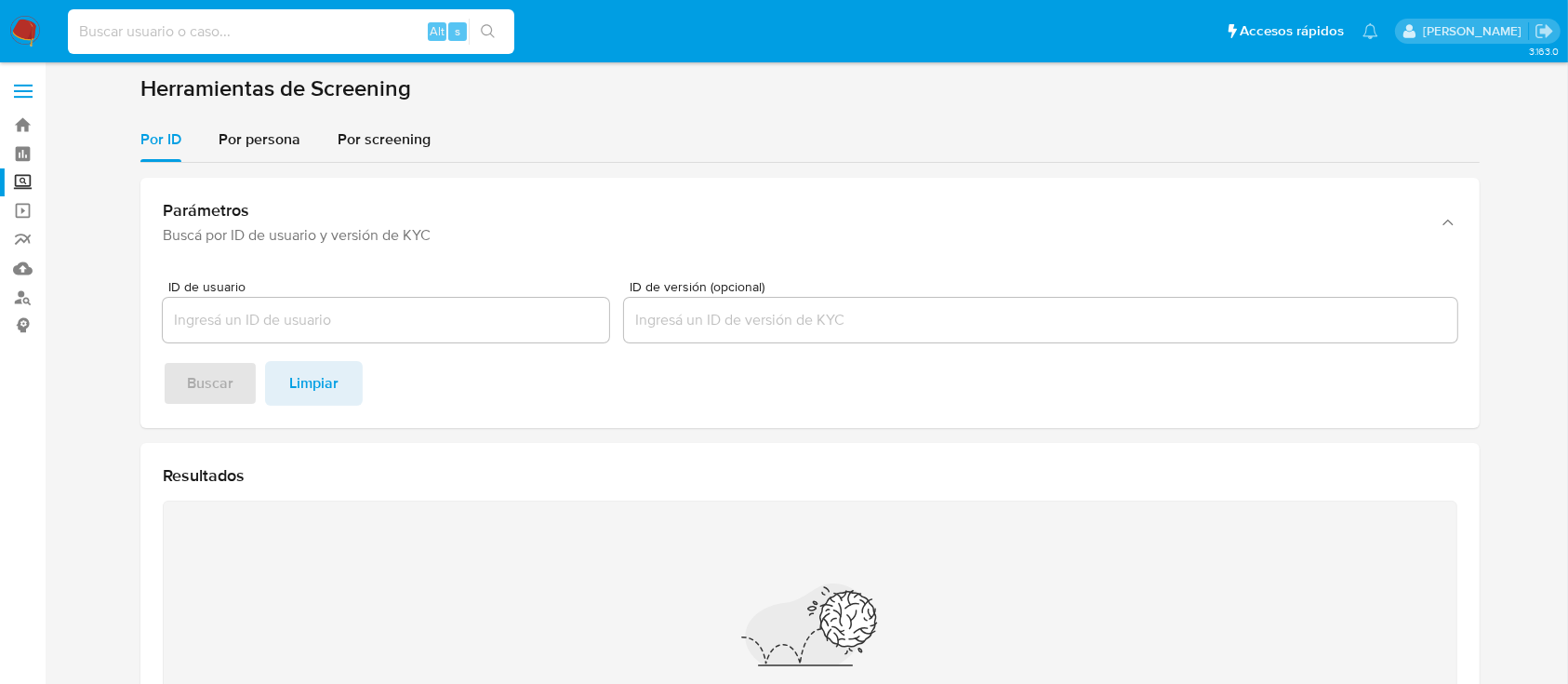
click at [107, 22] on input at bounding box center [292, 32] width 447 height 24
paste input "1005739513"
type input "1005739513"
click at [11, 41] on img at bounding box center [25, 32] width 32 height 32
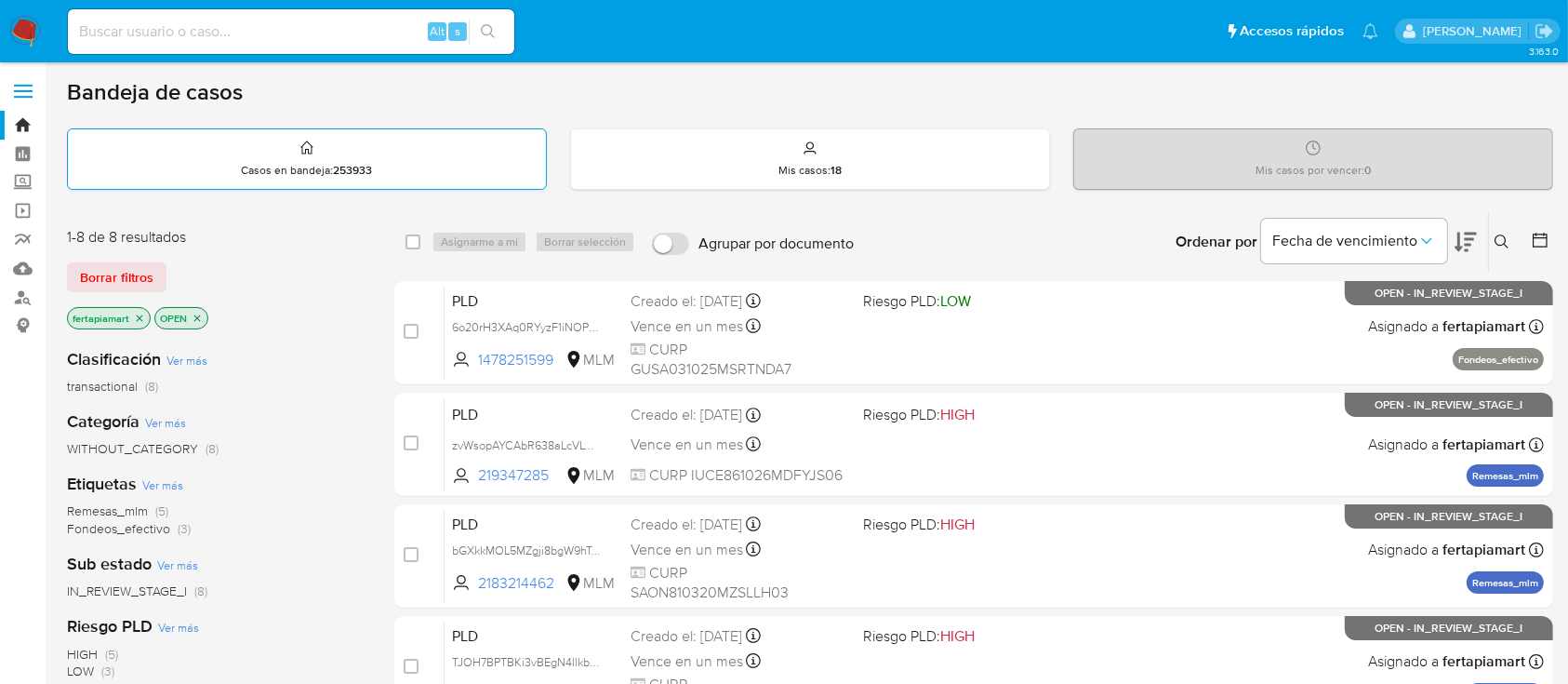
click at [374, 180] on div "Casos en bandeja : 253933" at bounding box center [307, 159] width 478 height 60
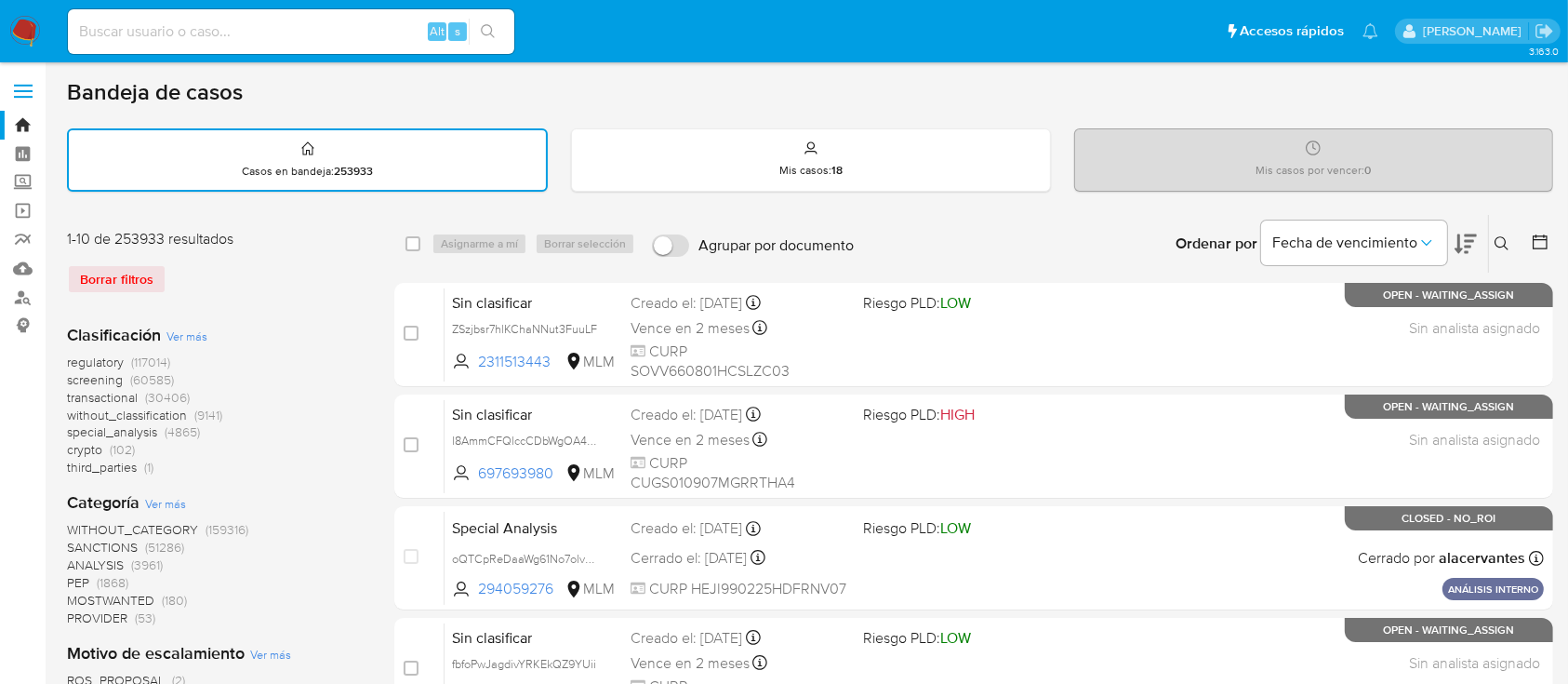
click at [1515, 235] on button at bounding box center [1504, 244] width 31 height 22
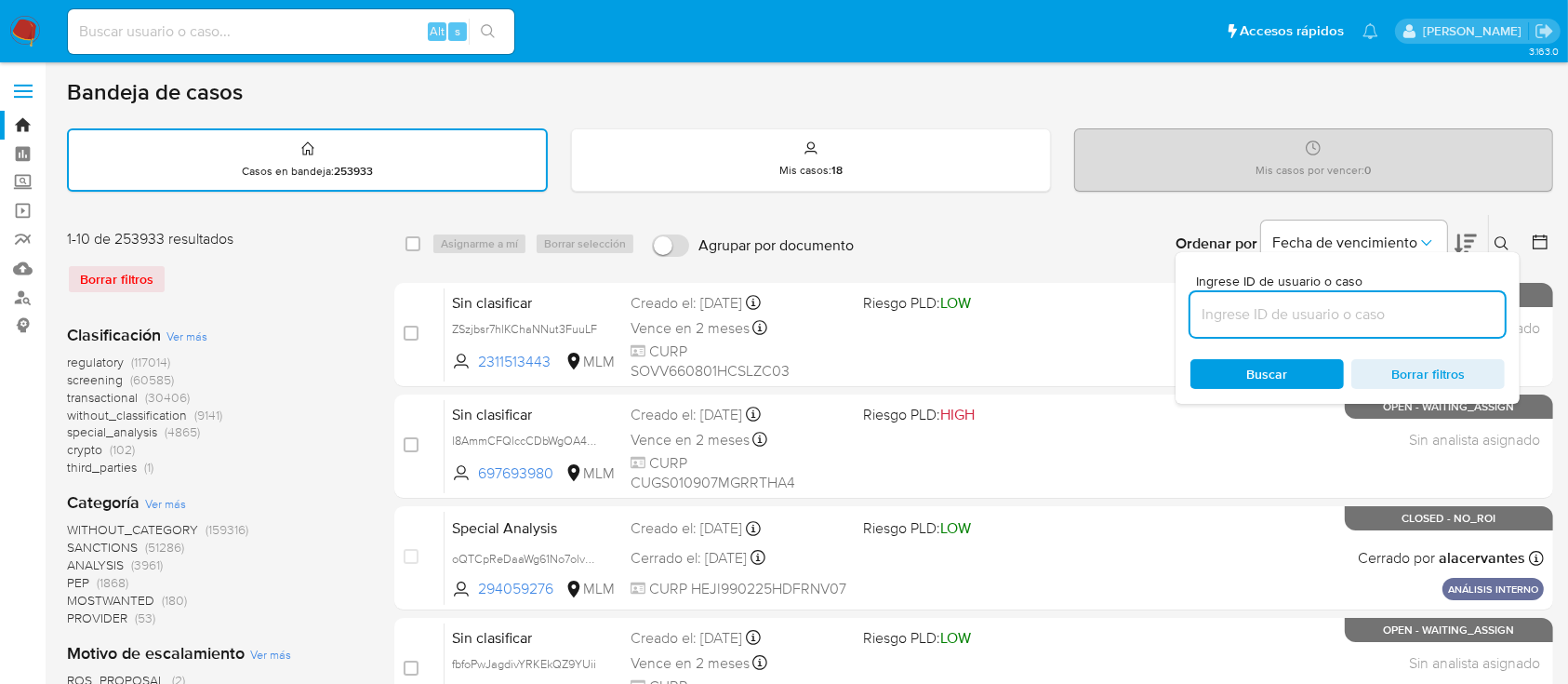
click at [1290, 323] on input at bounding box center [1347, 315] width 314 height 24
type input "1005739513"
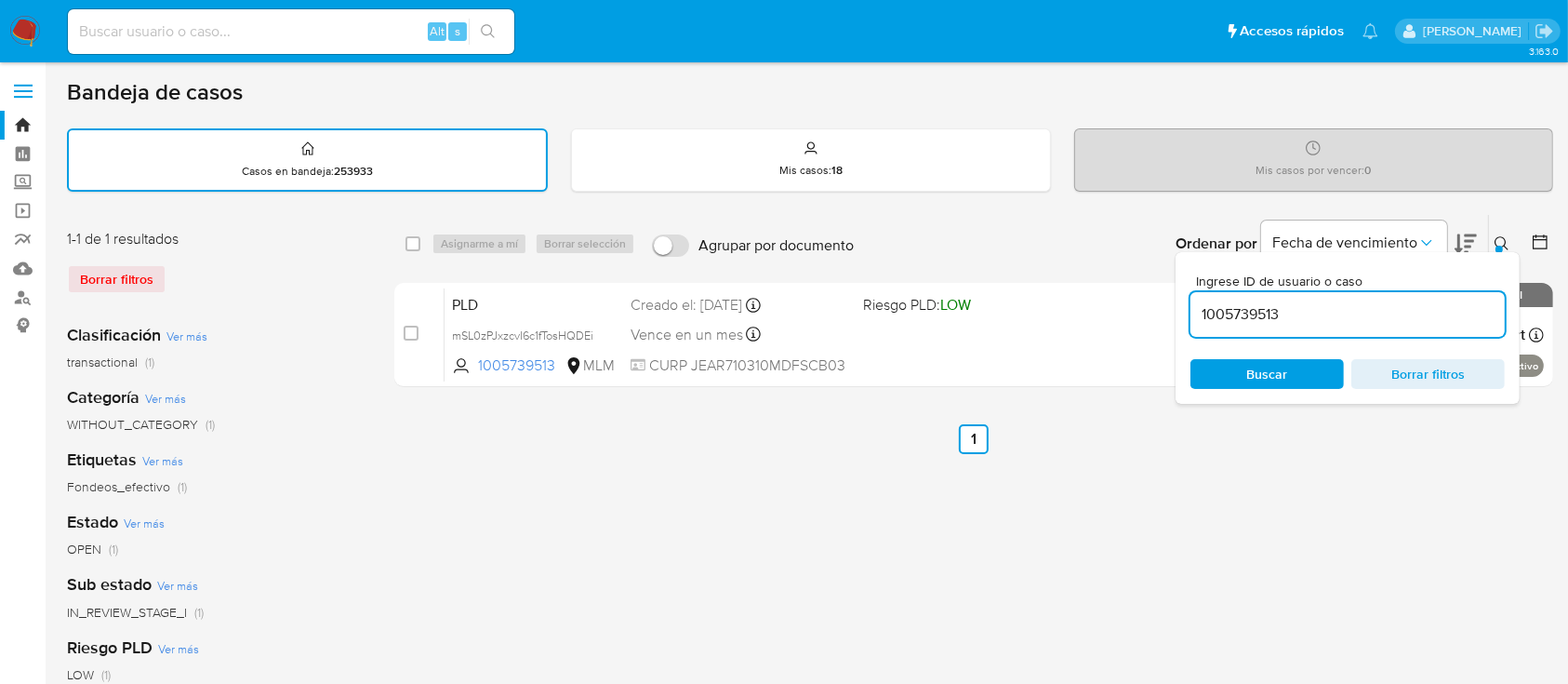
click at [1436, 464] on div "select-all-cases-checkbox Asignarme a mí Borrar selección Agrupar por documento…" at bounding box center [974, 622] width 1159 height 817
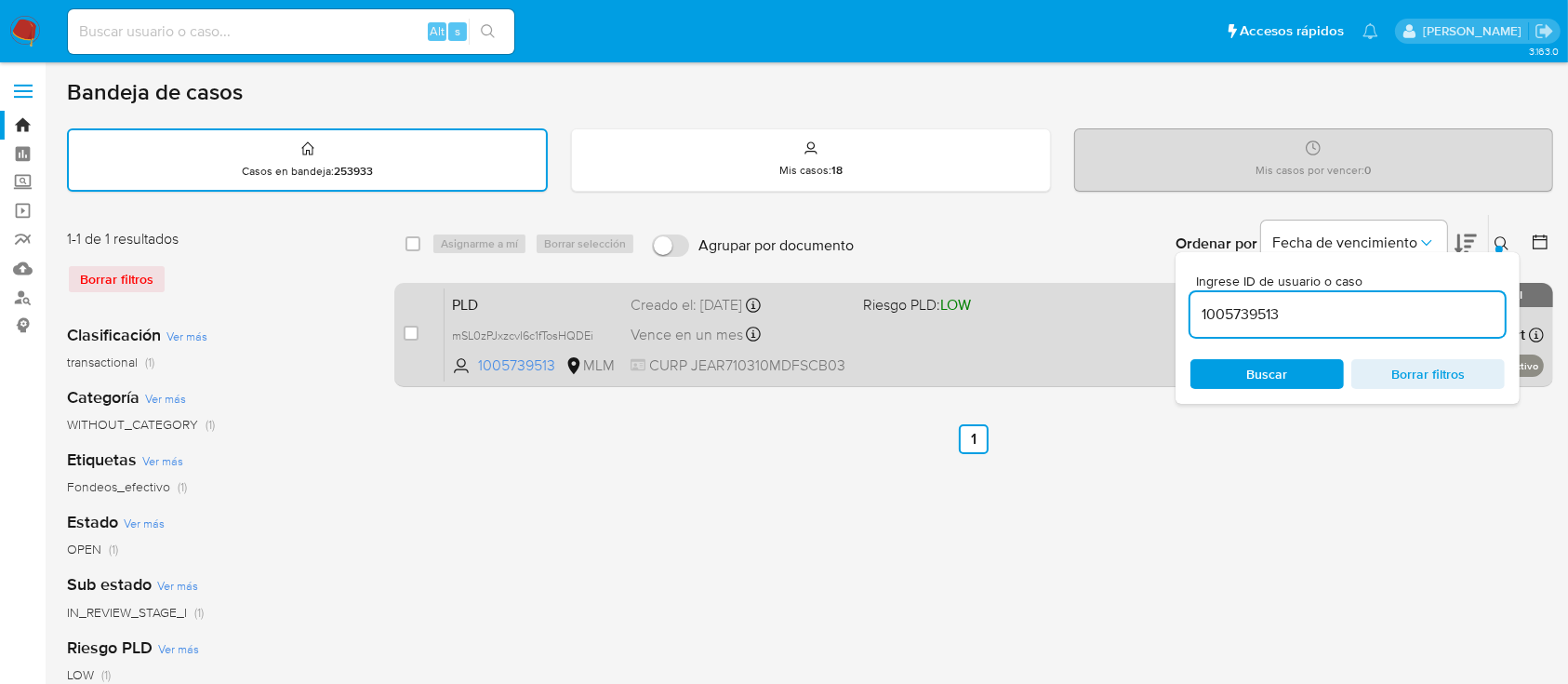
click at [1062, 360] on div "PLD mSL0zPJxzcvI6c1fTosHQDEi 1005739513 MLM Riesgo PLD: LOW Creado el: 12/09/20…" at bounding box center [994, 335] width 1100 height 94
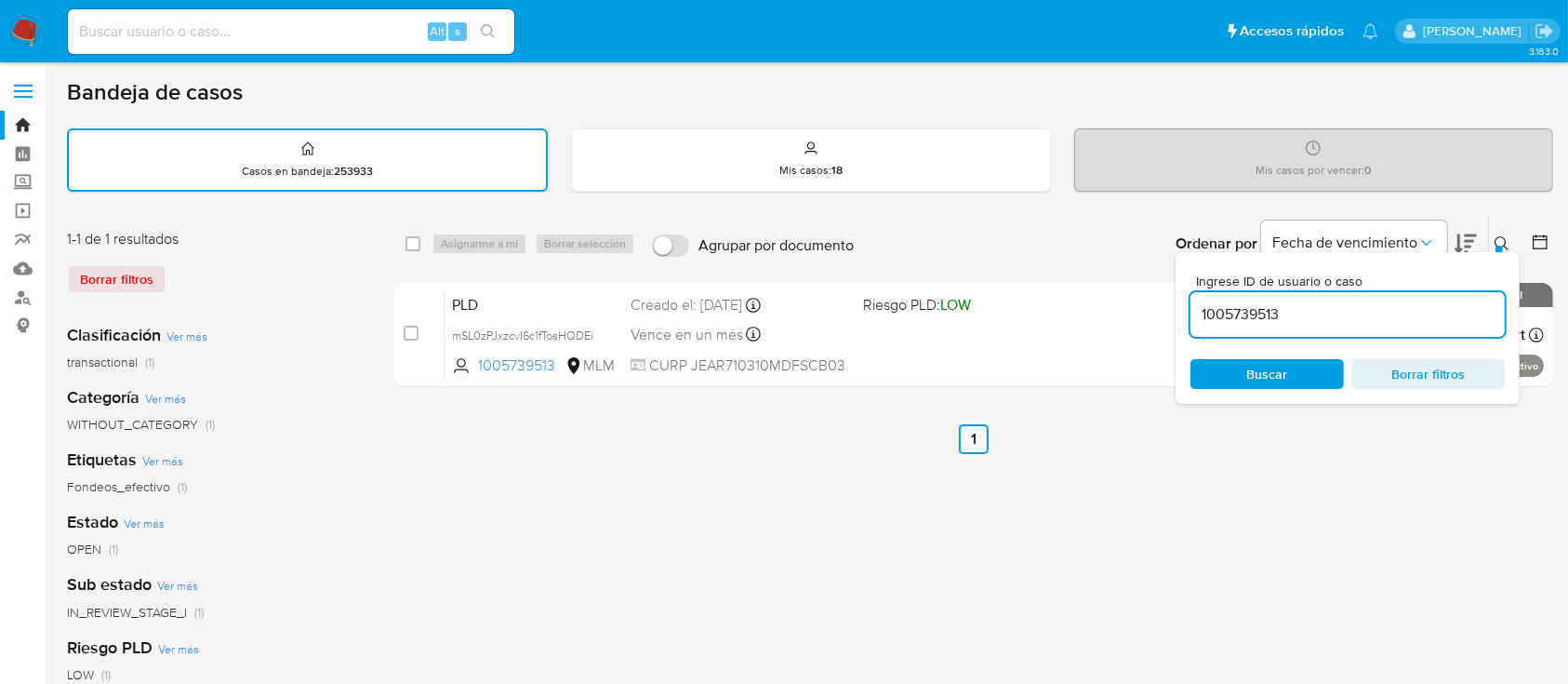
click at [1504, 236] on icon at bounding box center [1503, 244] width 15 height 15
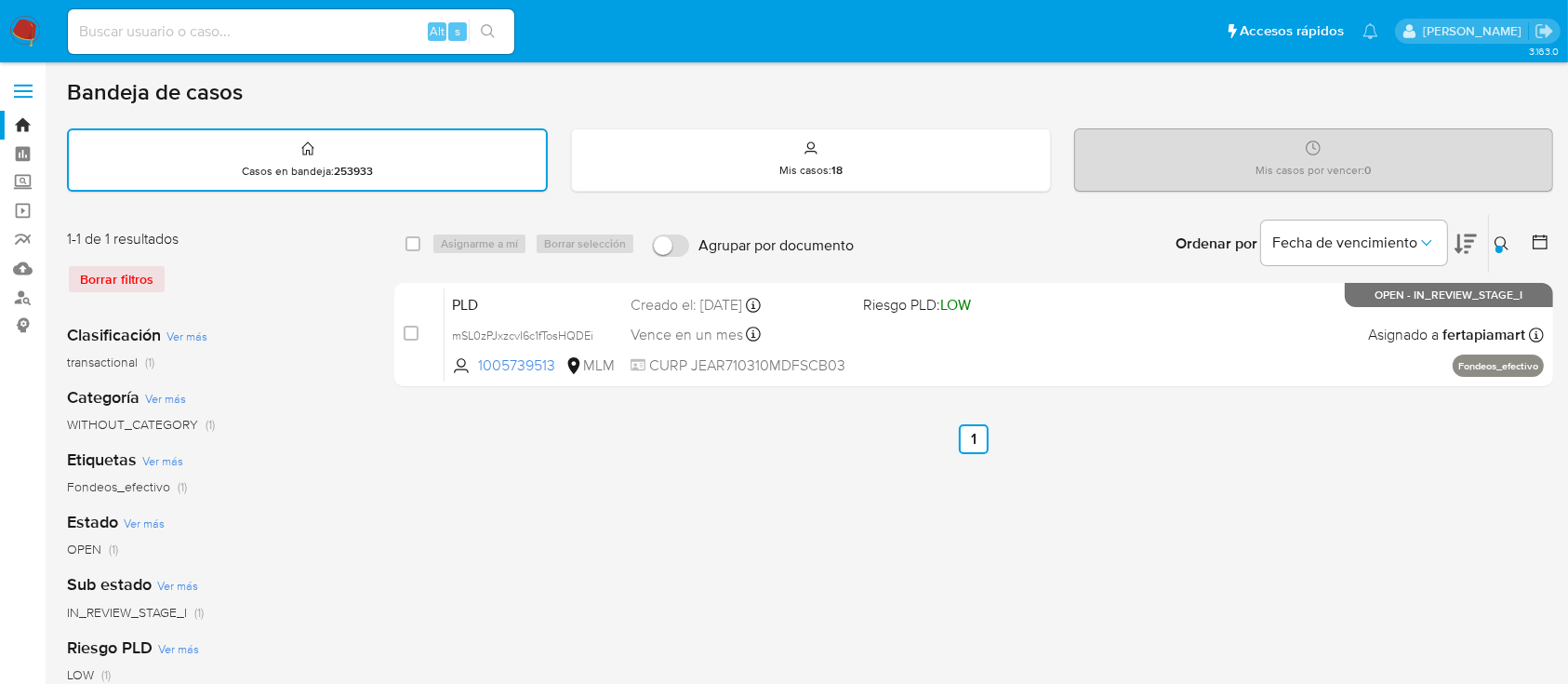
click at [1504, 243] on icon at bounding box center [1502, 243] width 14 height 14
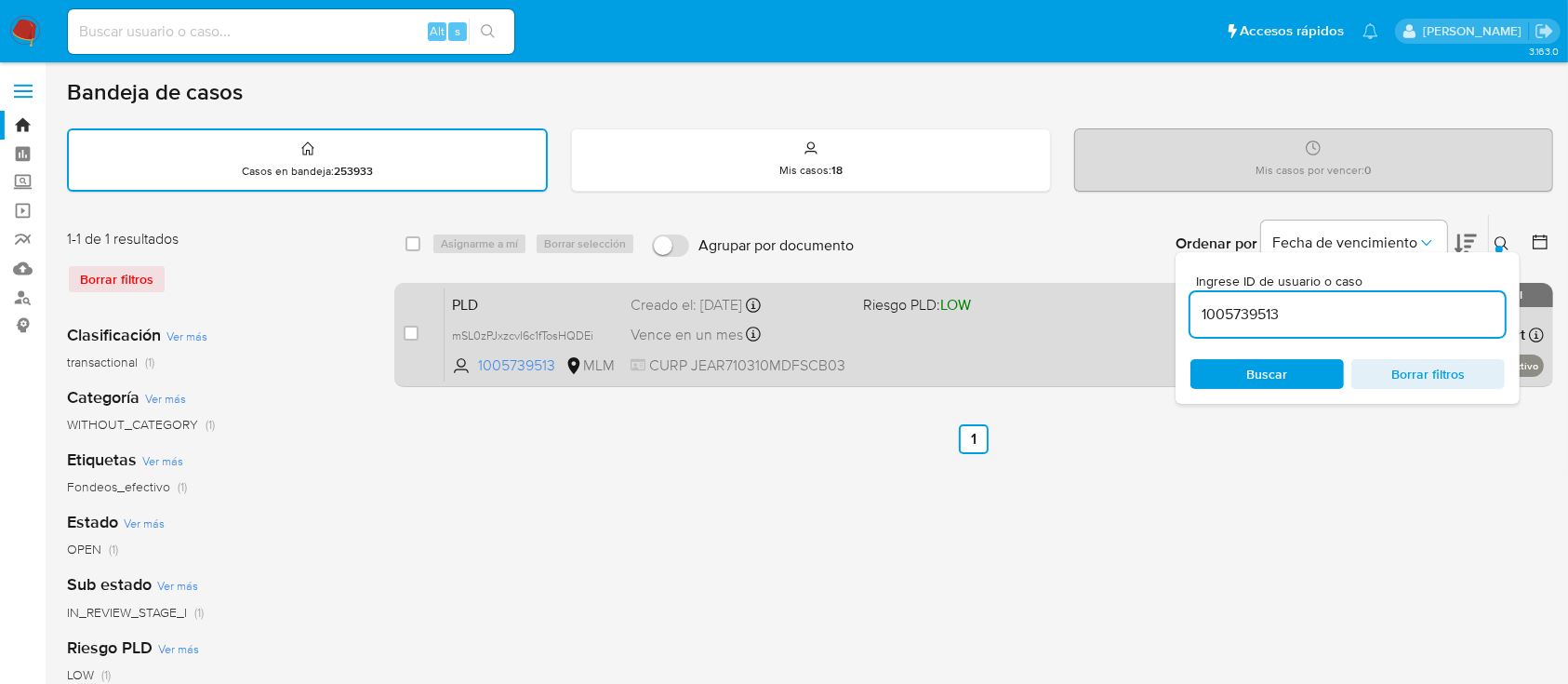
drag, startPoint x: 1355, startPoint y: 308, endPoint x: 1023, endPoint y: 343, distance: 333.8
click at [1023, 343] on div "select-all-cases-checkbox Asignarme a mí Borrar selección Agrupar por documento…" at bounding box center [974, 304] width 1159 height 180
type input "811063455"
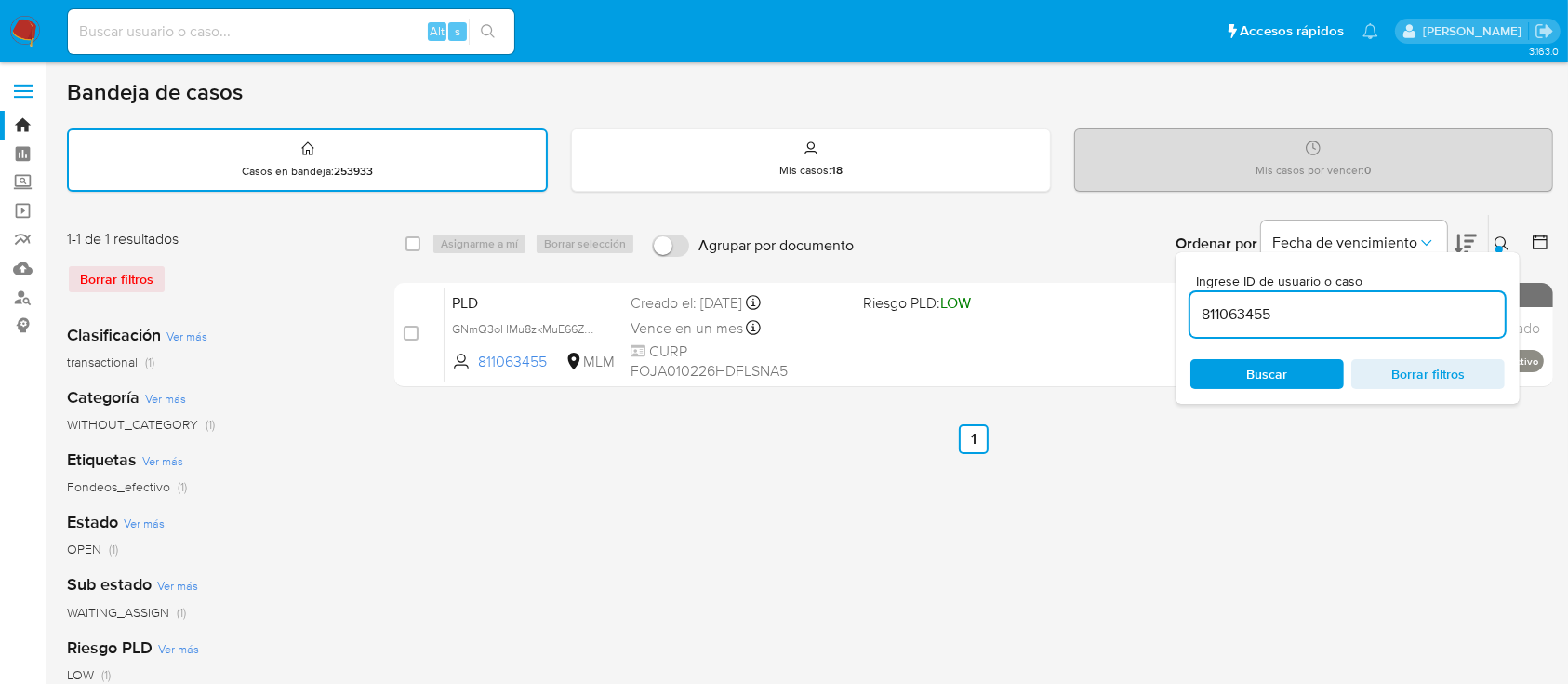
click at [1504, 240] on icon at bounding box center [1503, 244] width 15 height 15
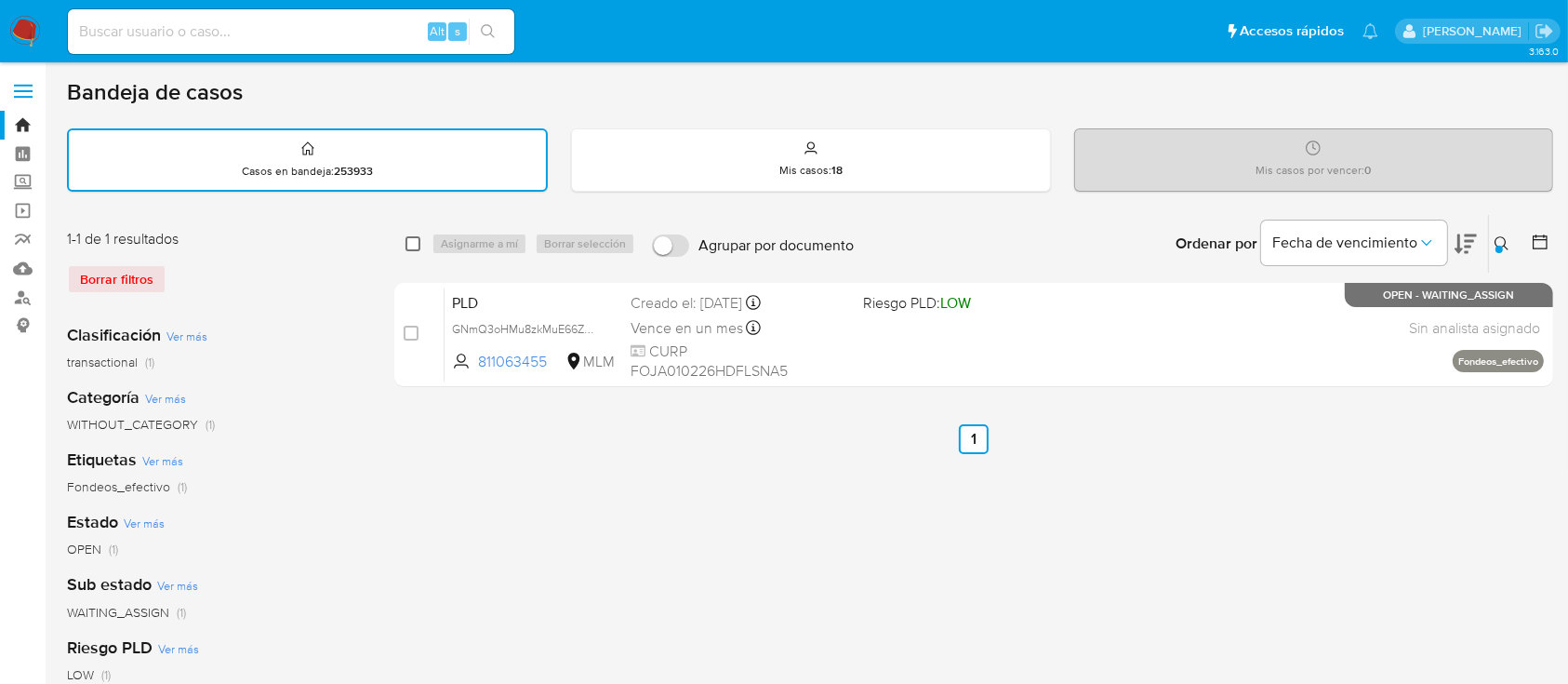
click at [410, 238] on input "checkbox" at bounding box center [413, 244] width 15 height 15
checkbox input "true"
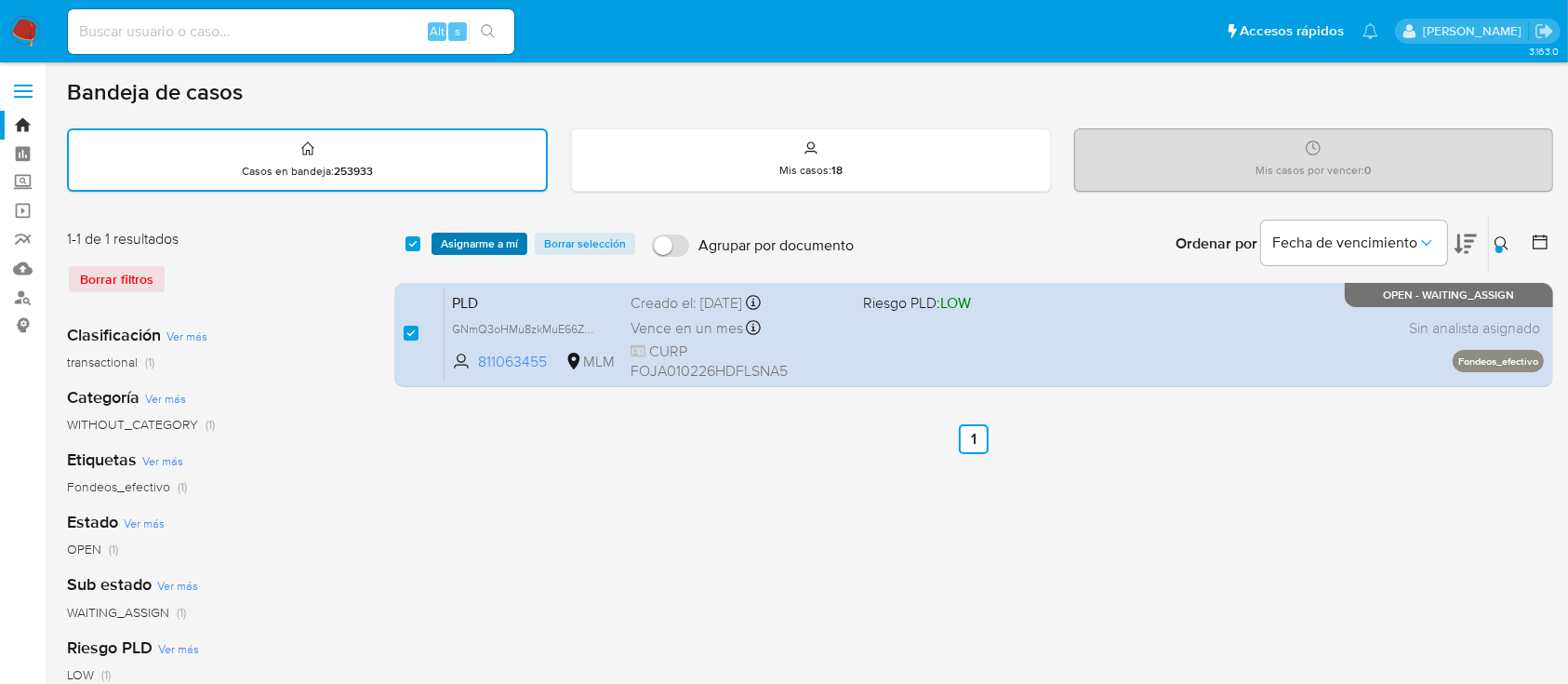
click at [499, 242] on span "Asignarme a mí" at bounding box center [479, 244] width 78 height 19
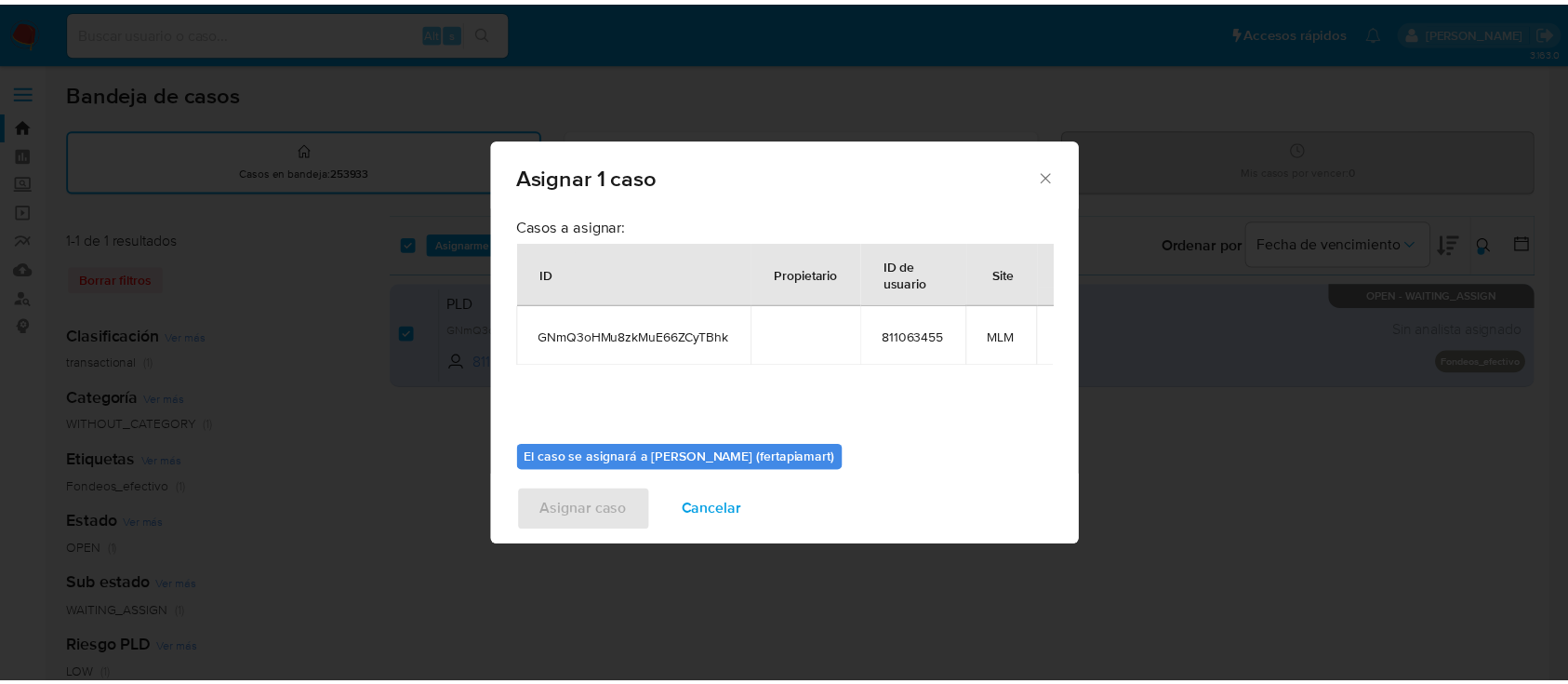
scroll to position [95, 0]
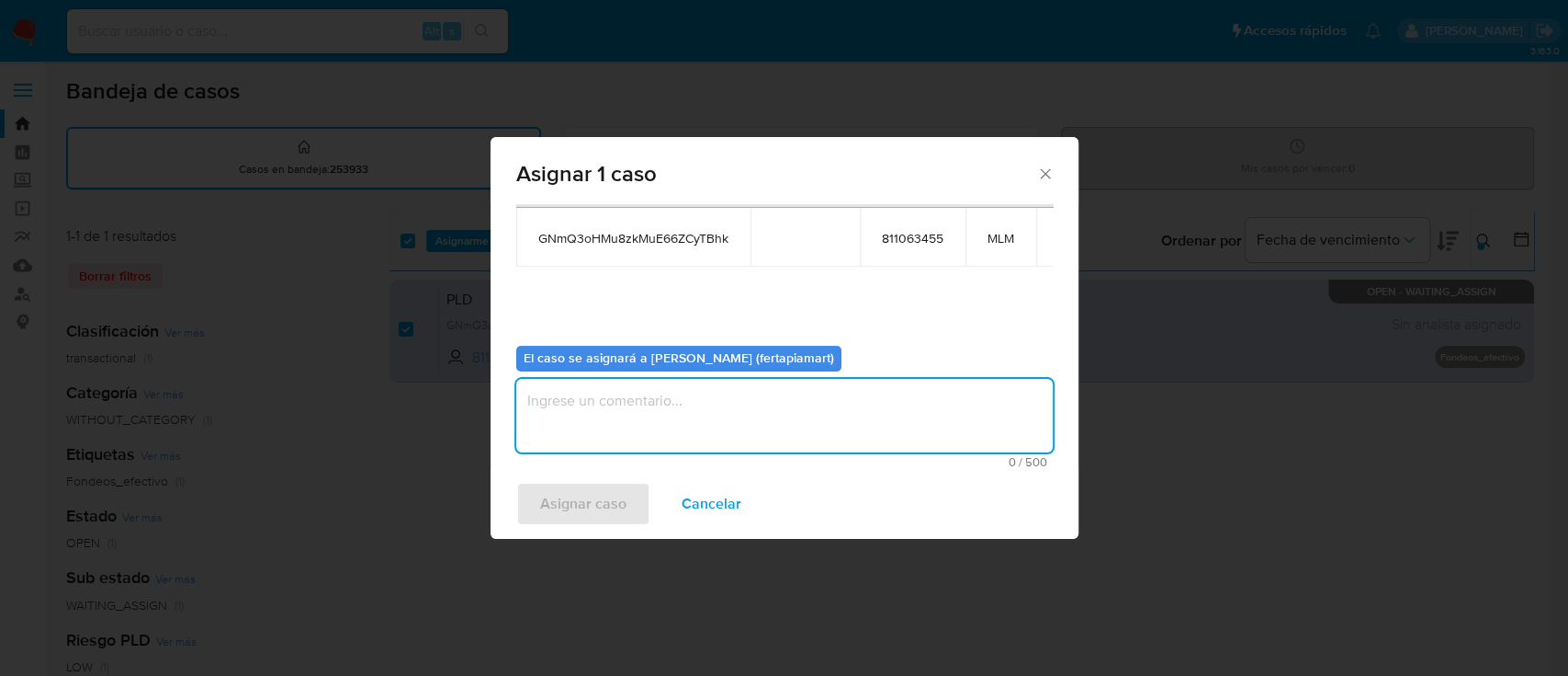
click at [682, 401] on textarea "assign-modal" at bounding box center [784, 416] width 536 height 74
type textarea "FDTM"
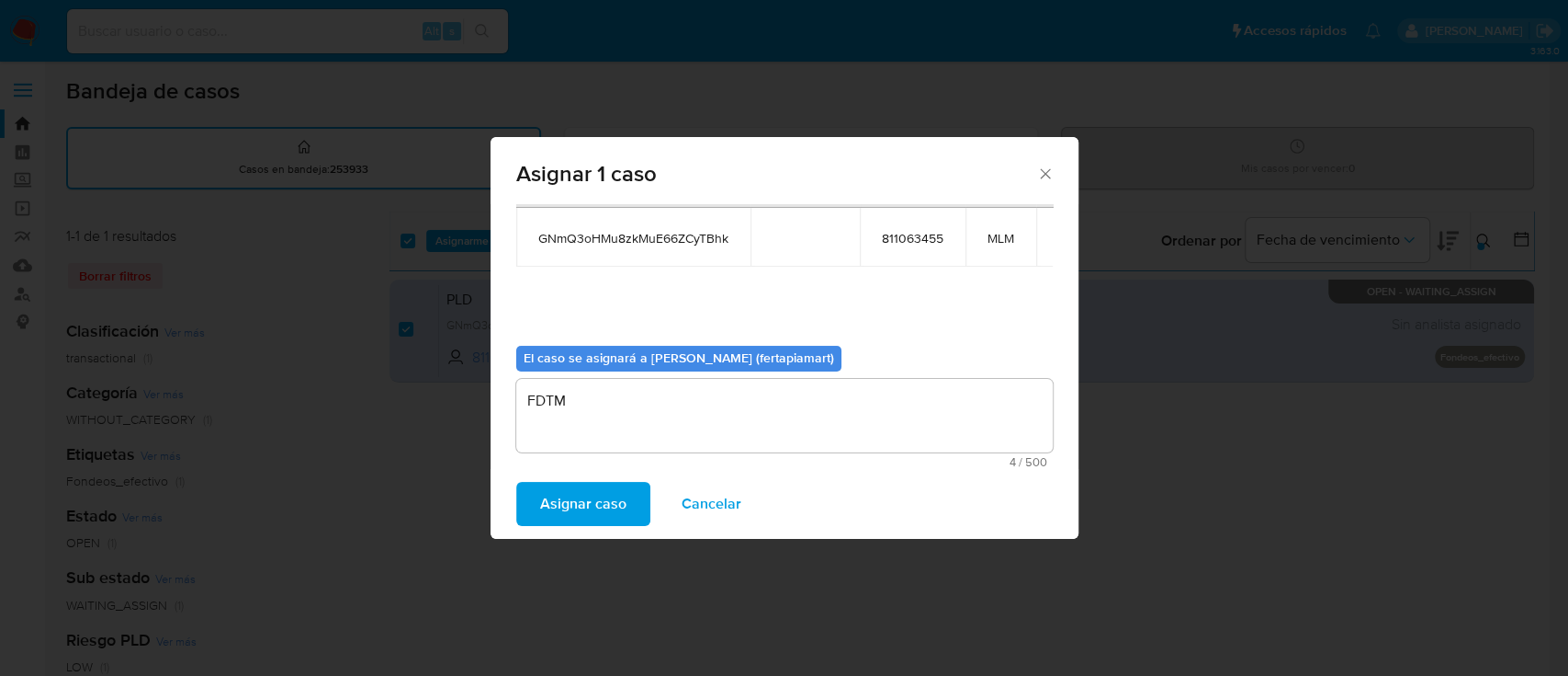
click at [585, 485] on span "Asignar caso" at bounding box center [583, 504] width 87 height 41
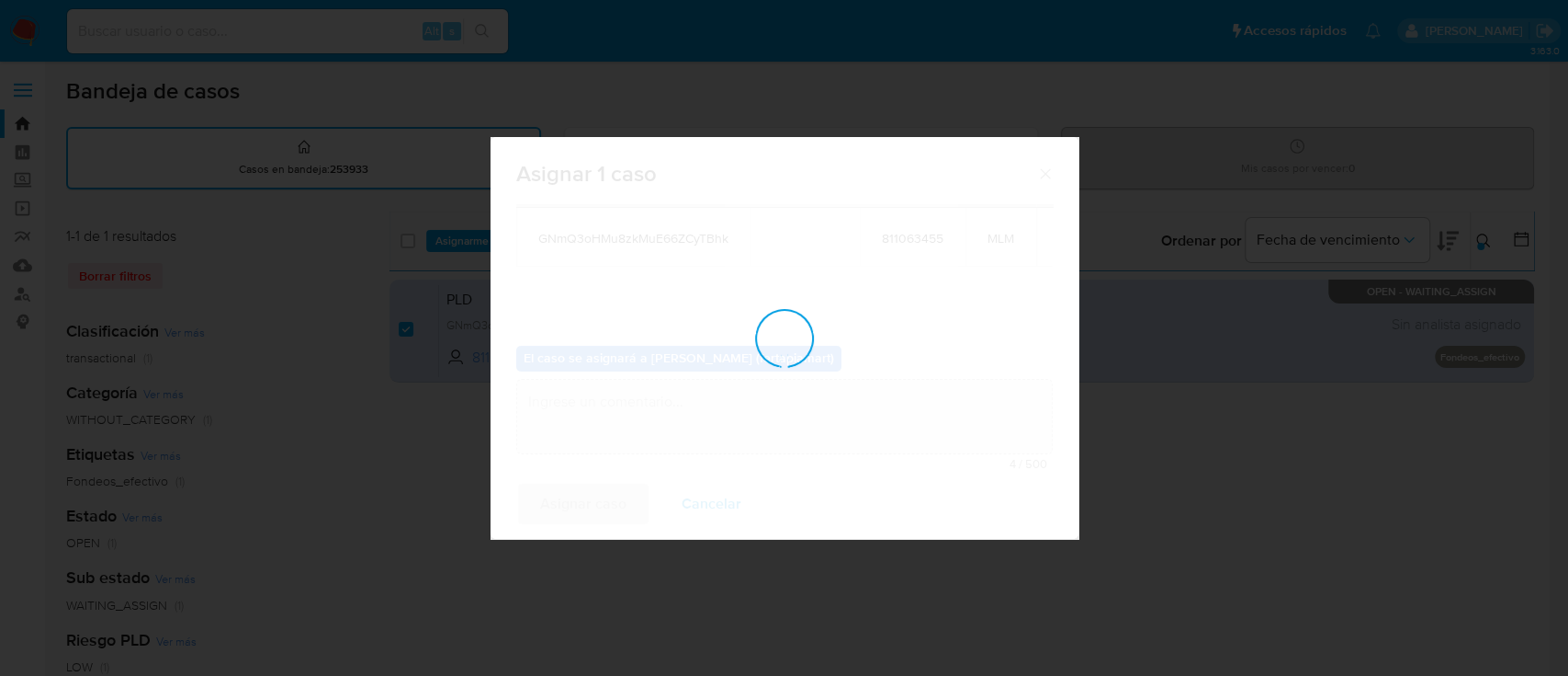
checkbox input "false"
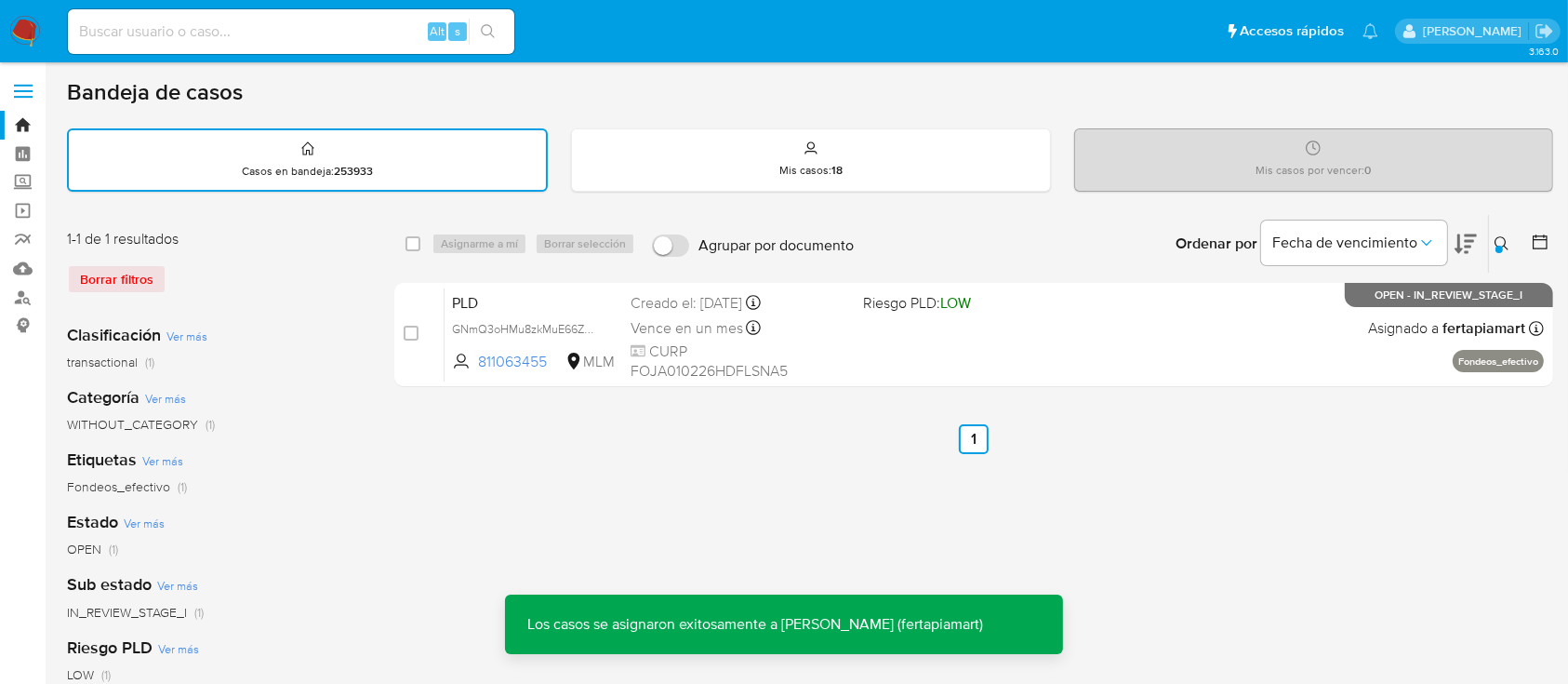
click at [805, 370] on span "CURP FOJA010226HDFLSNA5" at bounding box center [739, 361] width 217 height 40
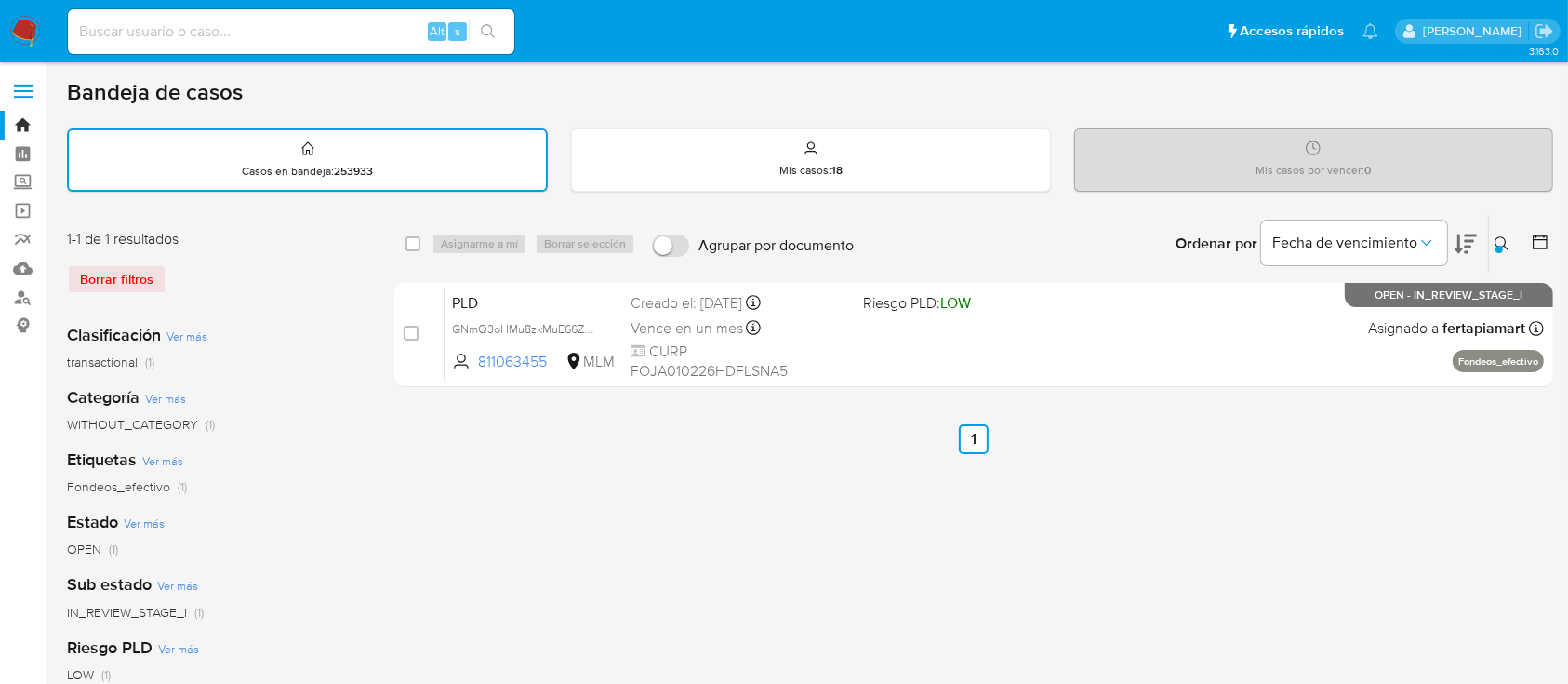
click at [23, 22] on img at bounding box center [25, 32] width 32 height 32
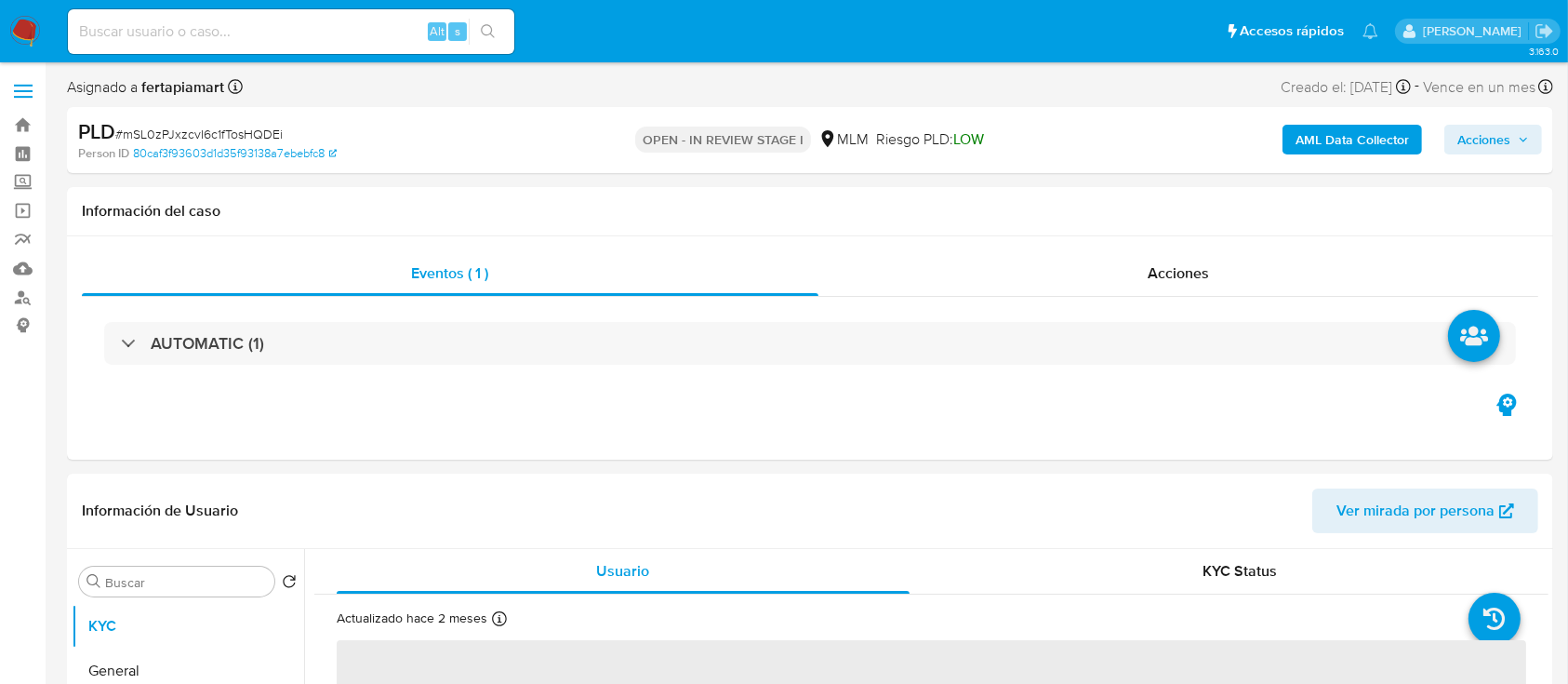
select select "10"
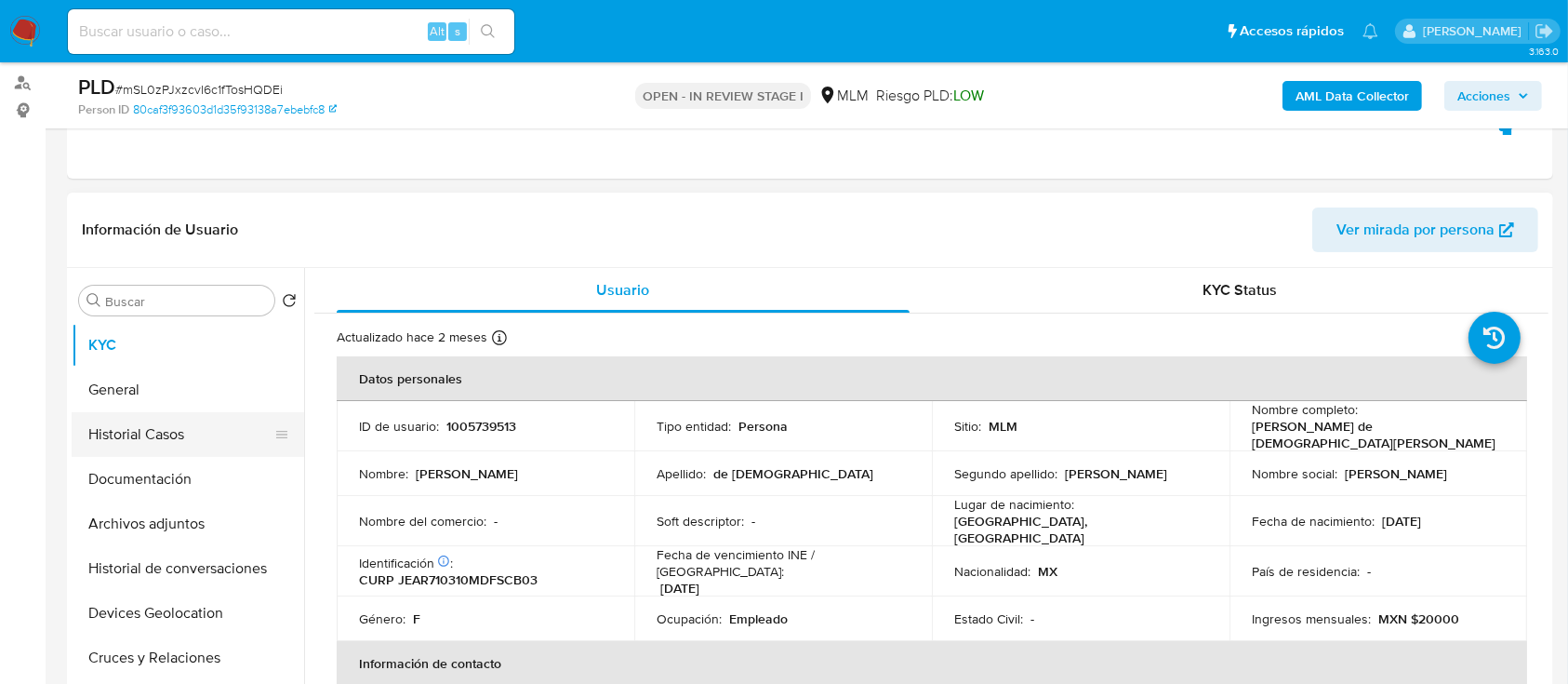
click at [143, 439] on button "Historial Casos" at bounding box center [180, 435] width 218 height 45
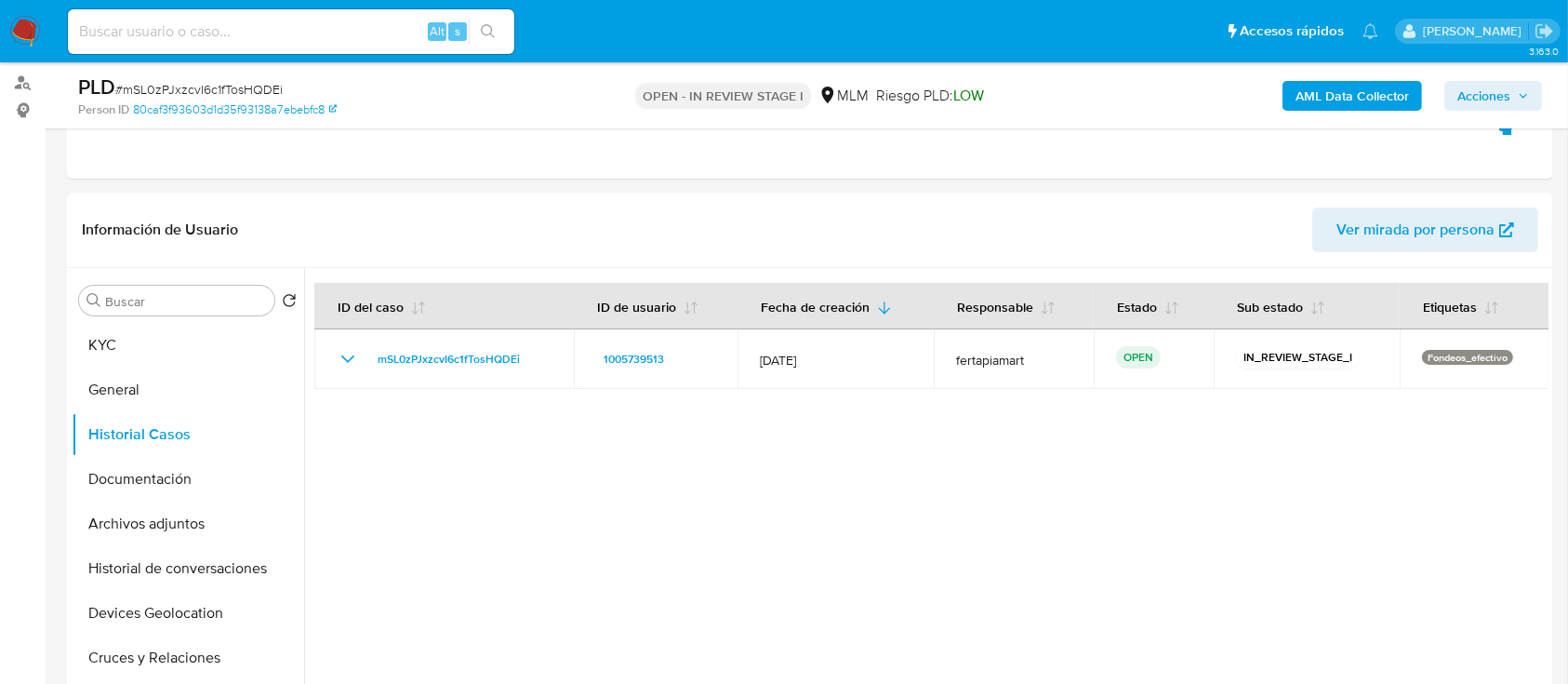
click at [1490, 99] on span "Acciones" at bounding box center [1484, 96] width 53 height 30
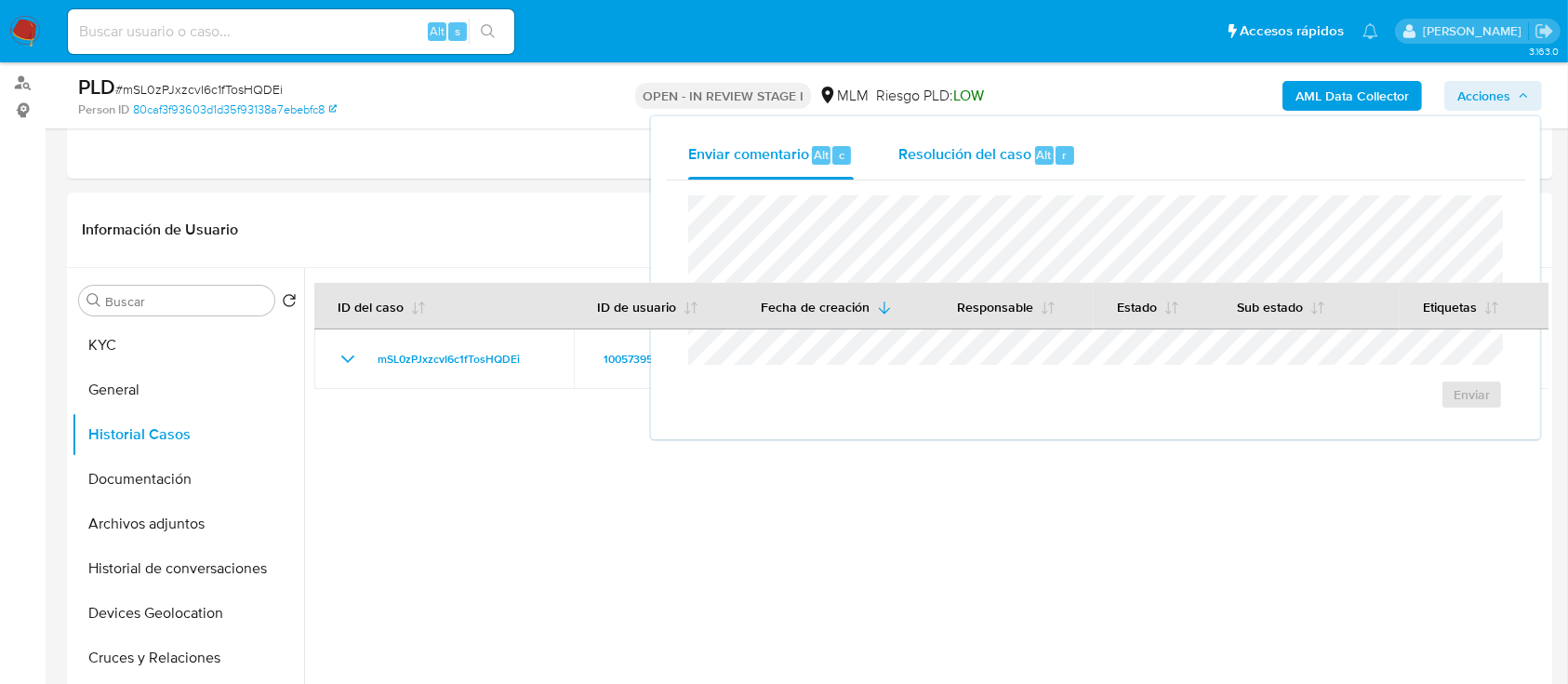
click at [958, 166] on div "Resolución del caso Alt r" at bounding box center [988, 155] width 178 height 49
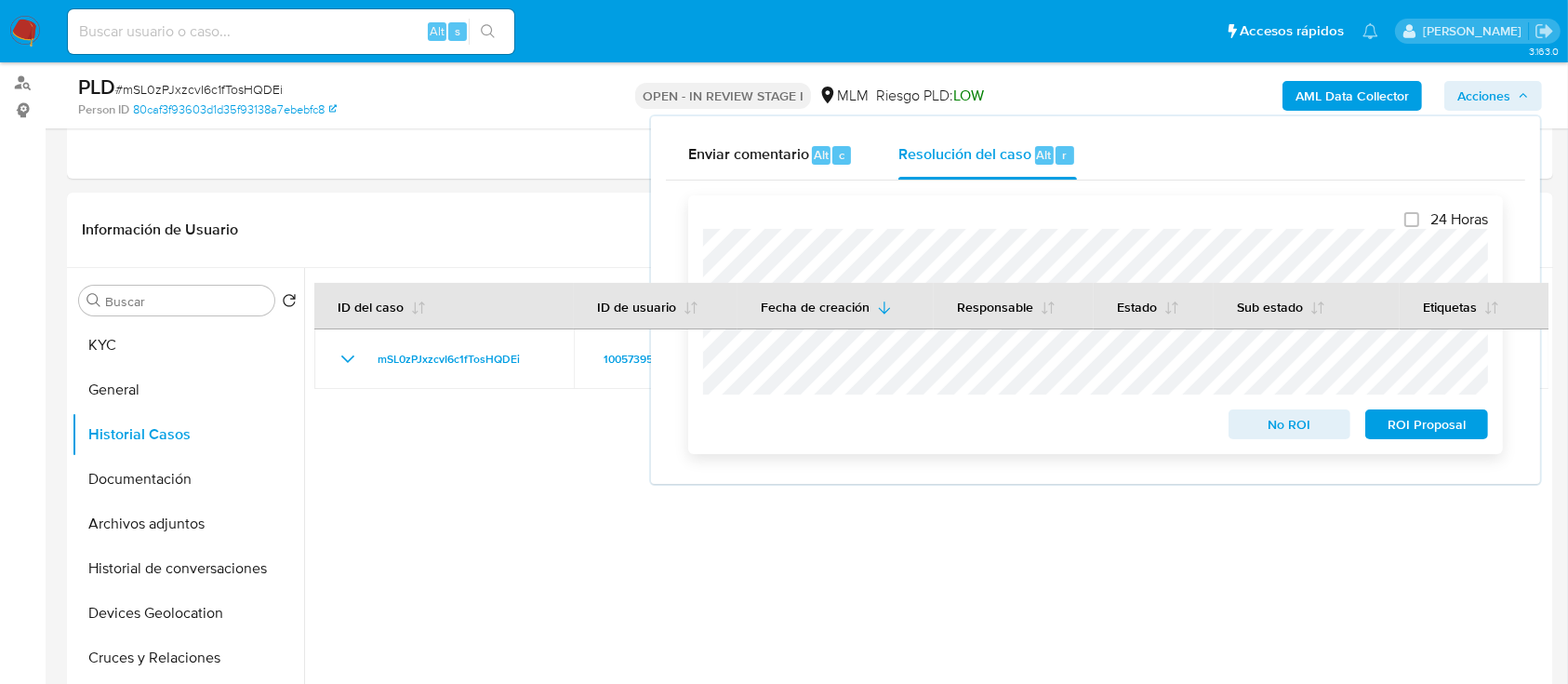
click at [1401, 427] on span "ROI Proposal" at bounding box center [1427, 424] width 97 height 26
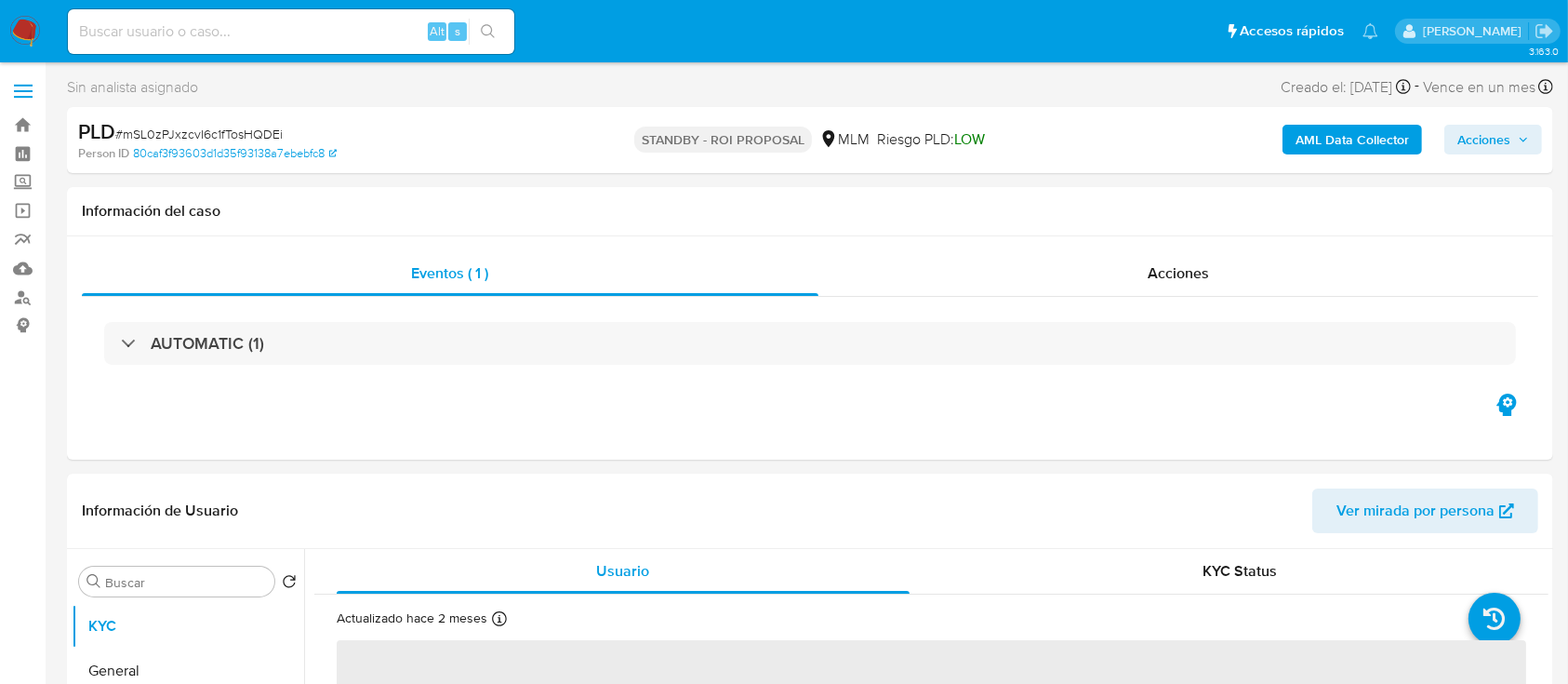
select select "10"
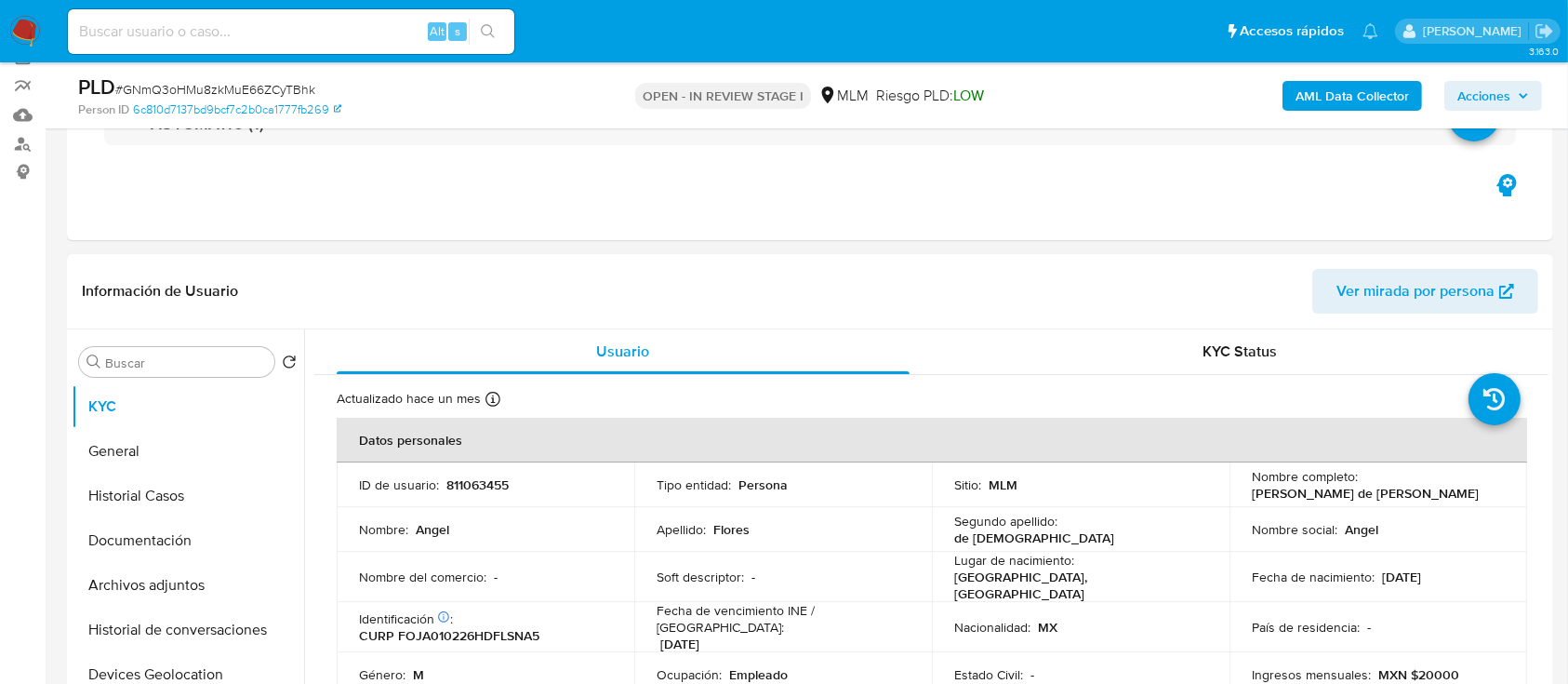
scroll to position [111, 0]
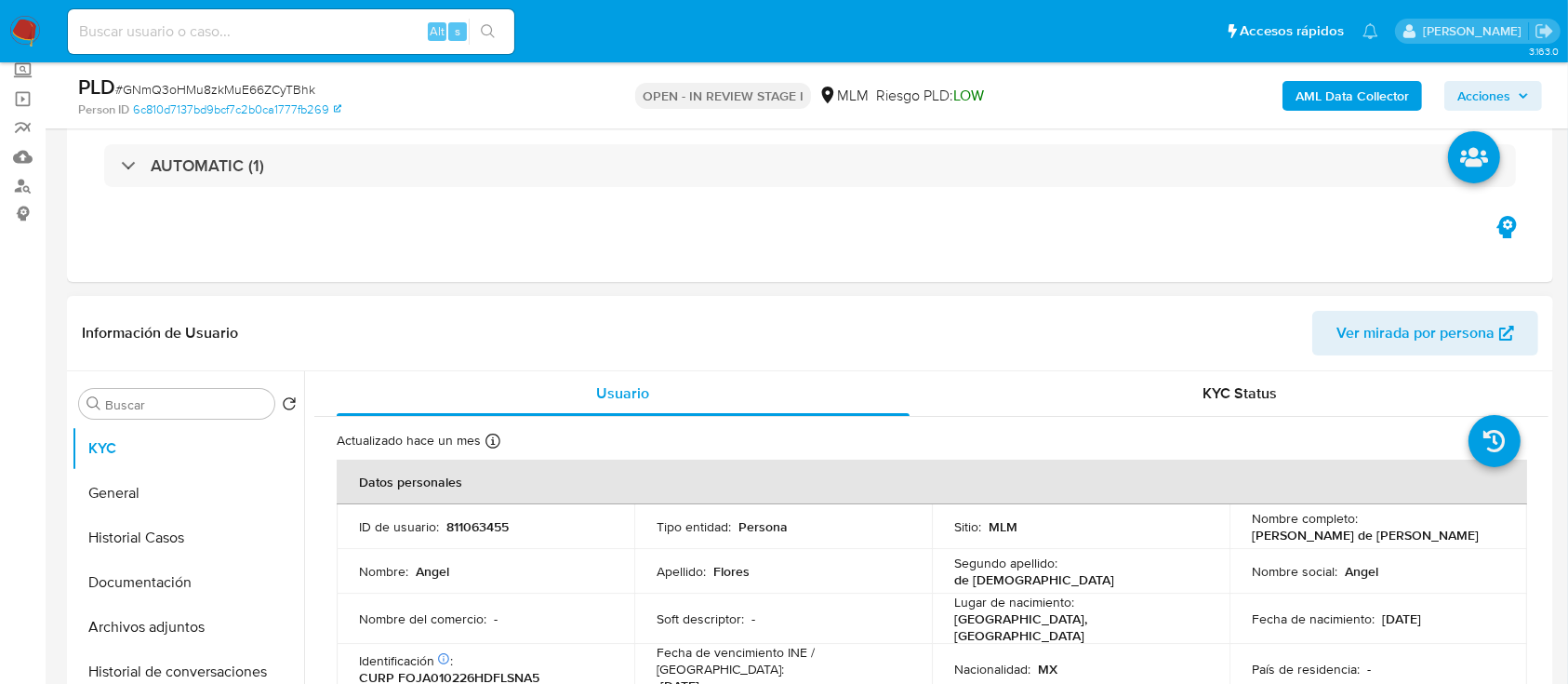
drag, startPoint x: 1183, startPoint y: 323, endPoint x: 416, endPoint y: 316, distance: 767.0
click at [416, 316] on header "Información de Usuario Ver mirada por persona" at bounding box center [810, 333] width 1457 height 45
click at [1500, 89] on span "Acciones" at bounding box center [1484, 96] width 53 height 30
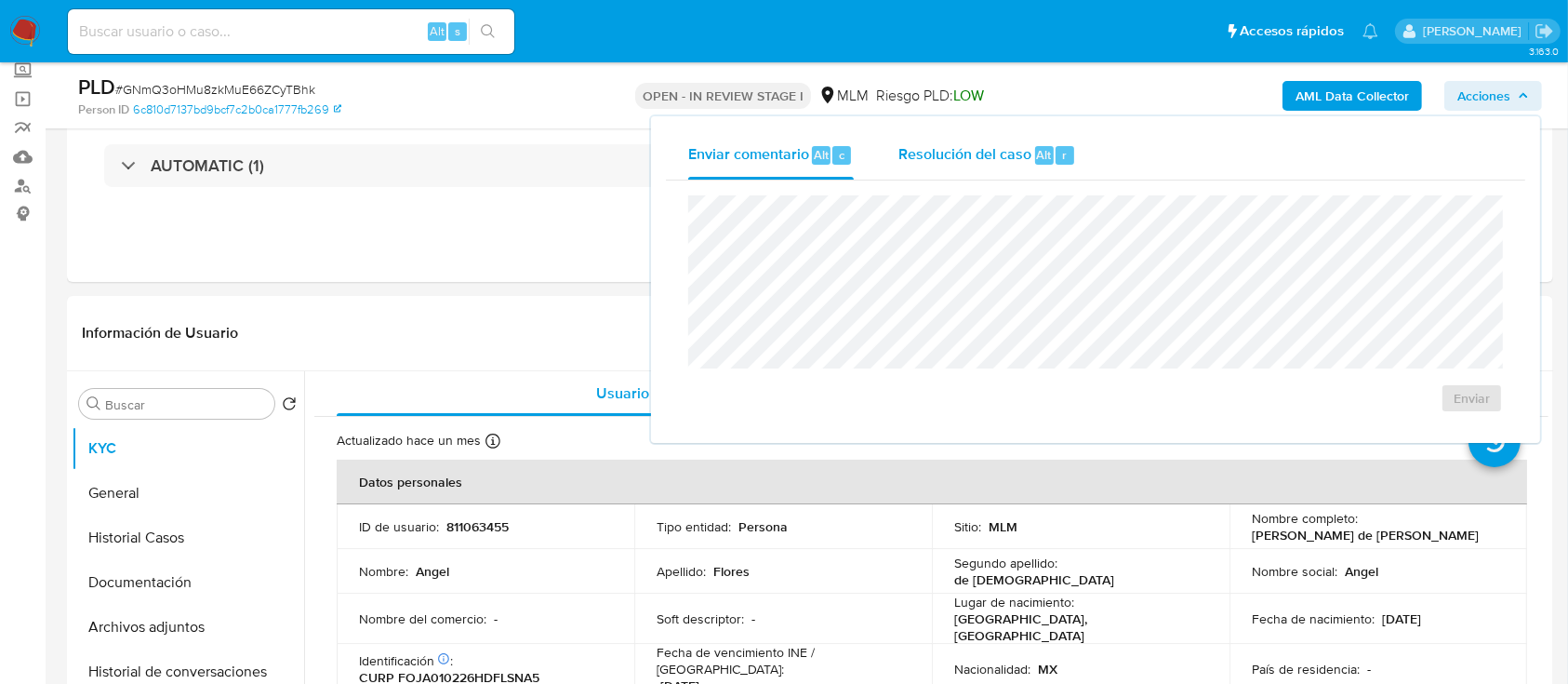
click at [982, 148] on span "Resolución del caso" at bounding box center [965, 153] width 133 height 21
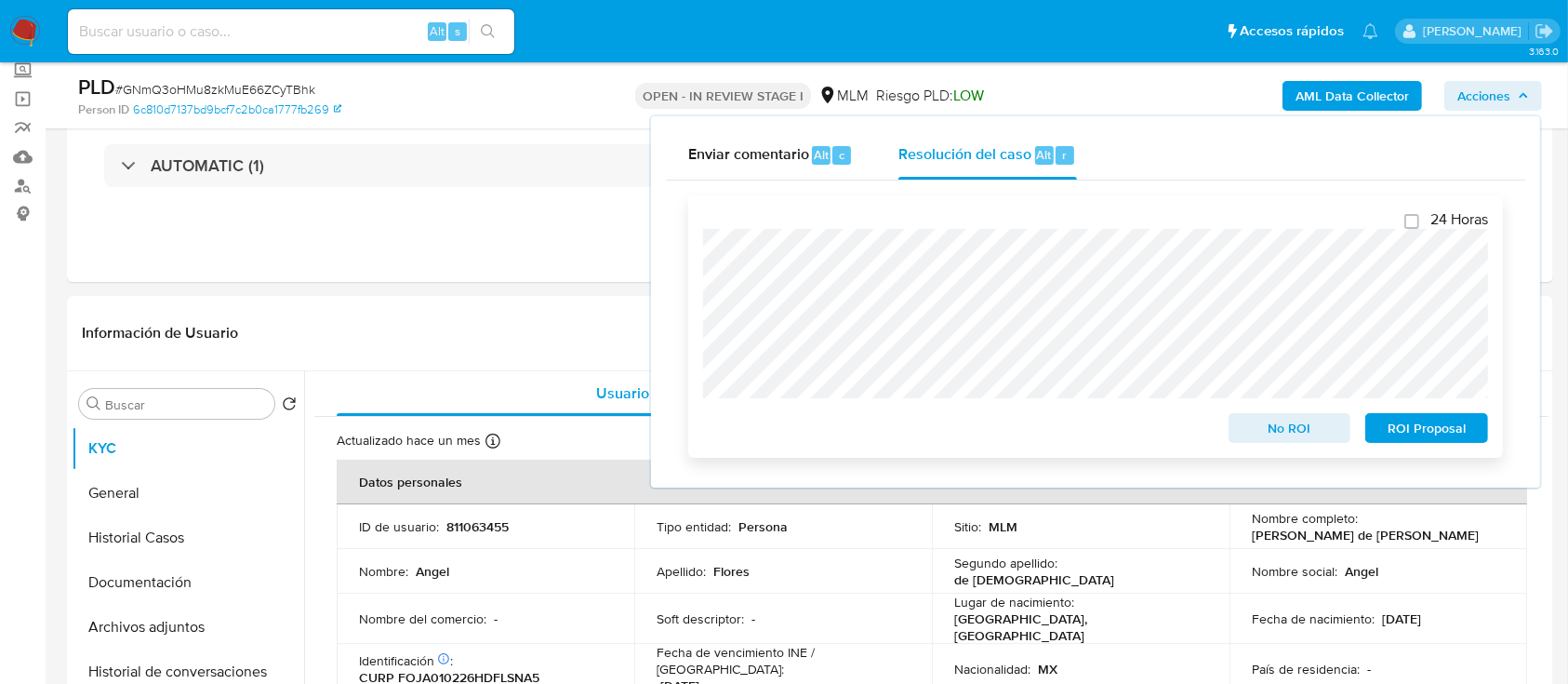
click at [1417, 428] on span "ROI Proposal" at bounding box center [1427, 428] width 97 height 26
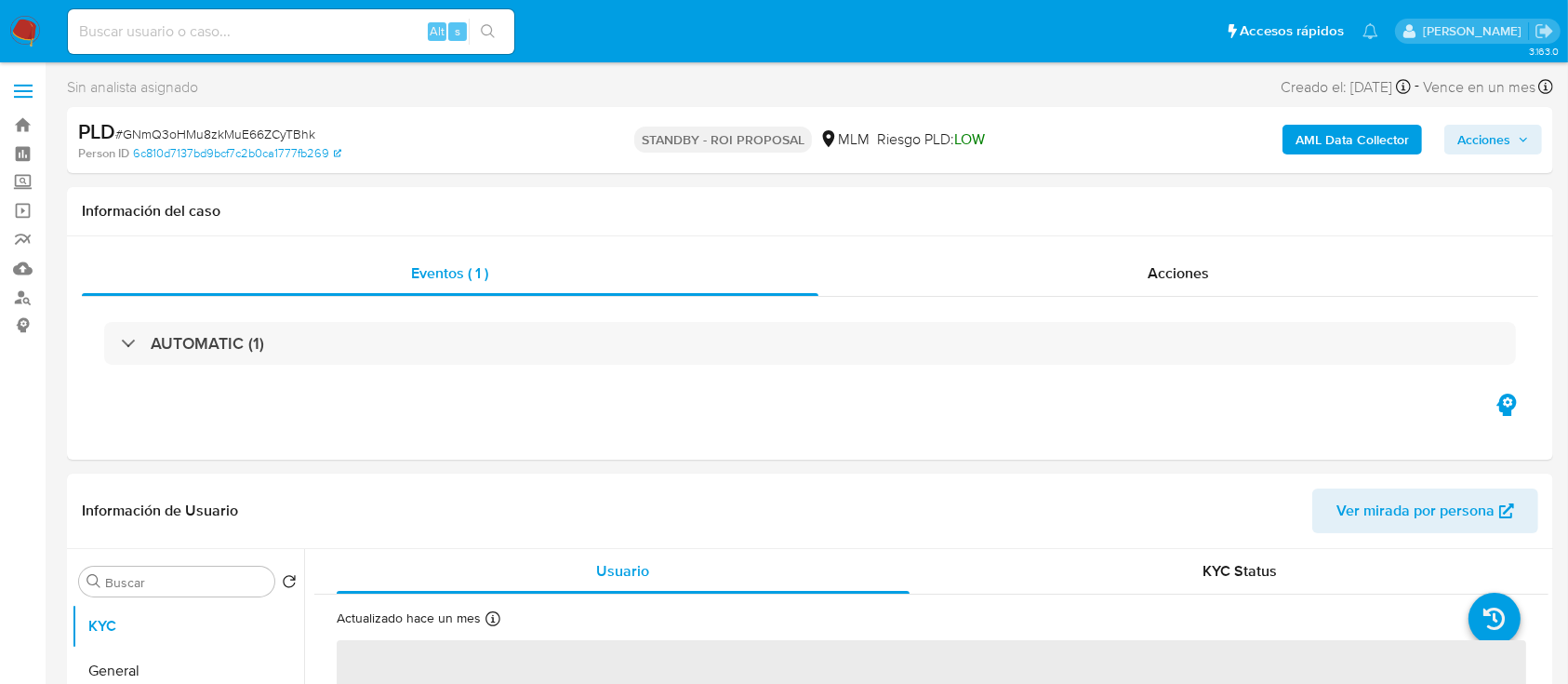
select select "10"
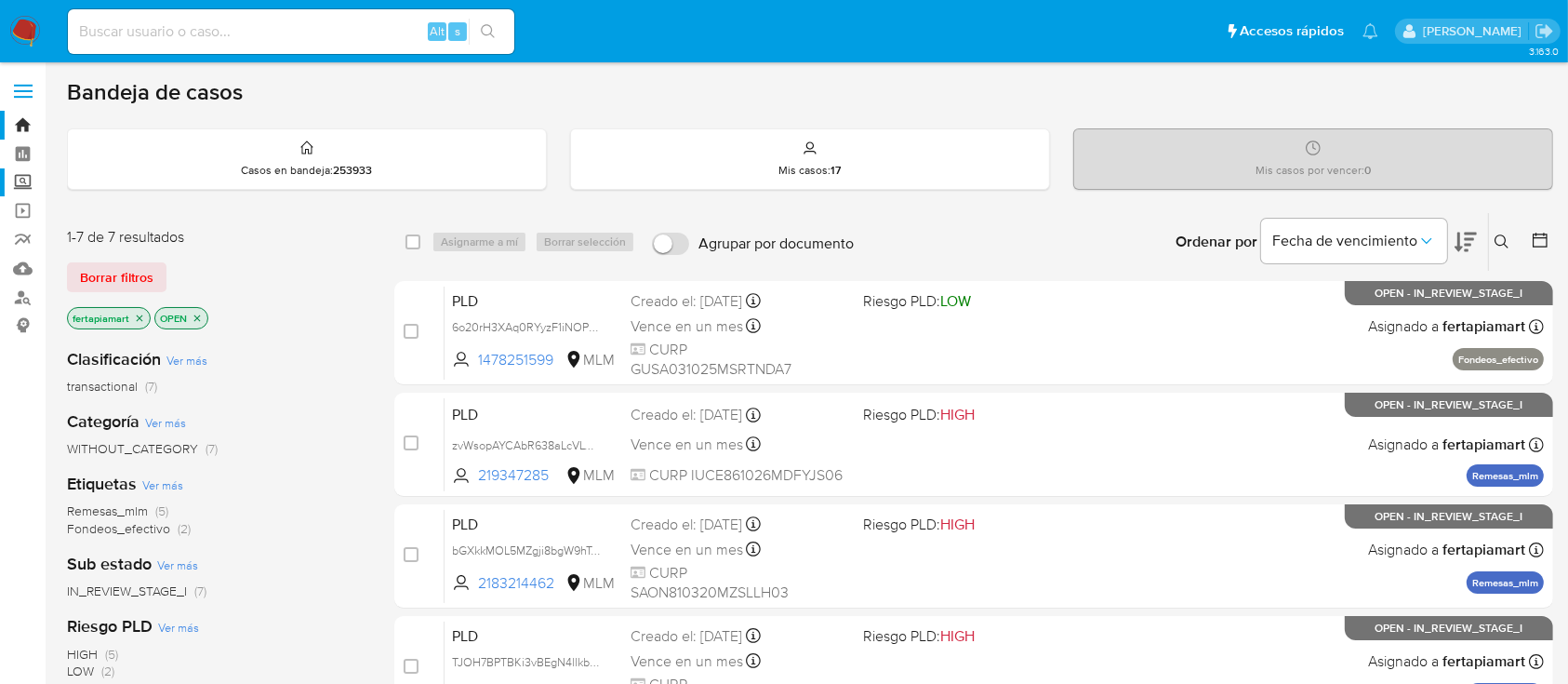
click at [30, 182] on label "Screening" at bounding box center [110, 182] width 221 height 29
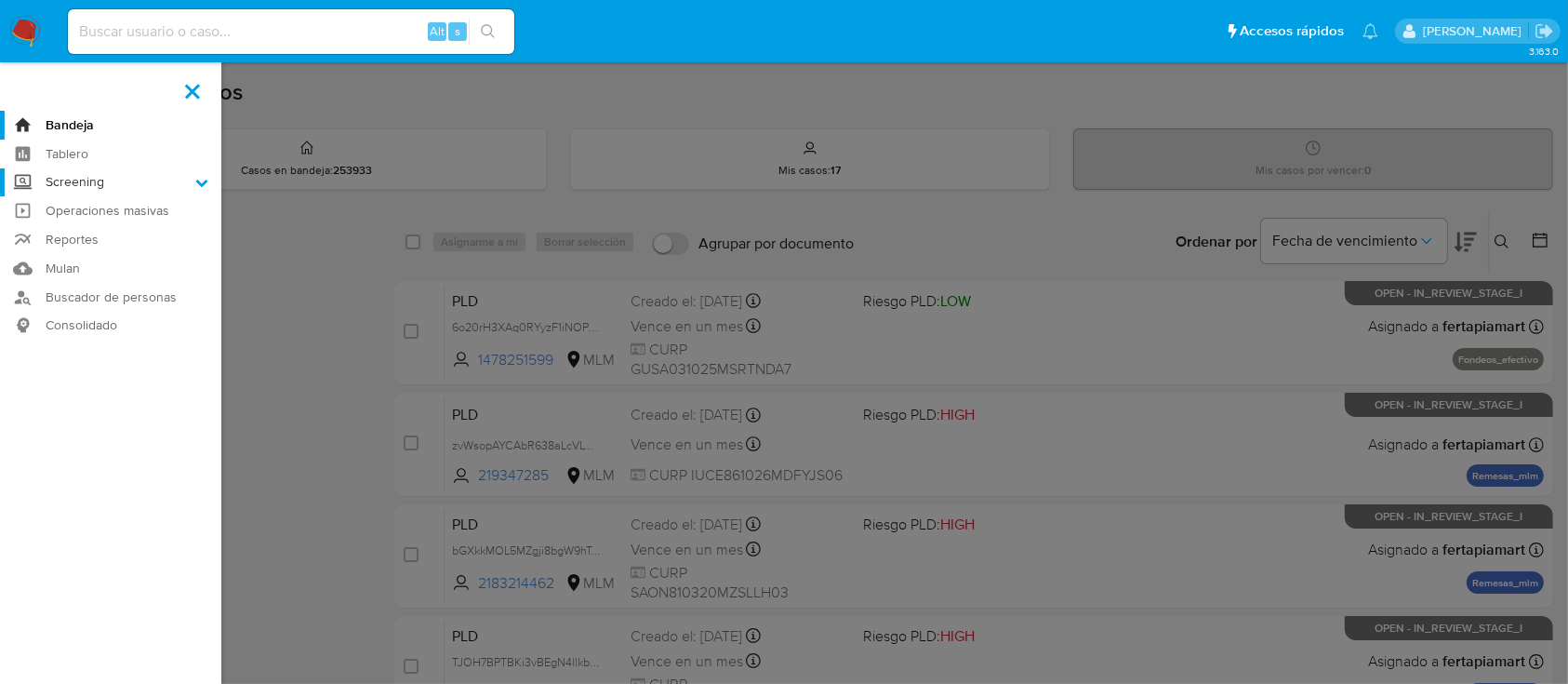
click at [0, 0] on input "Screening" at bounding box center [0, 0] width 0 height 0
click at [139, 246] on link "Herramientas" at bounding box center [110, 255] width 221 height 23
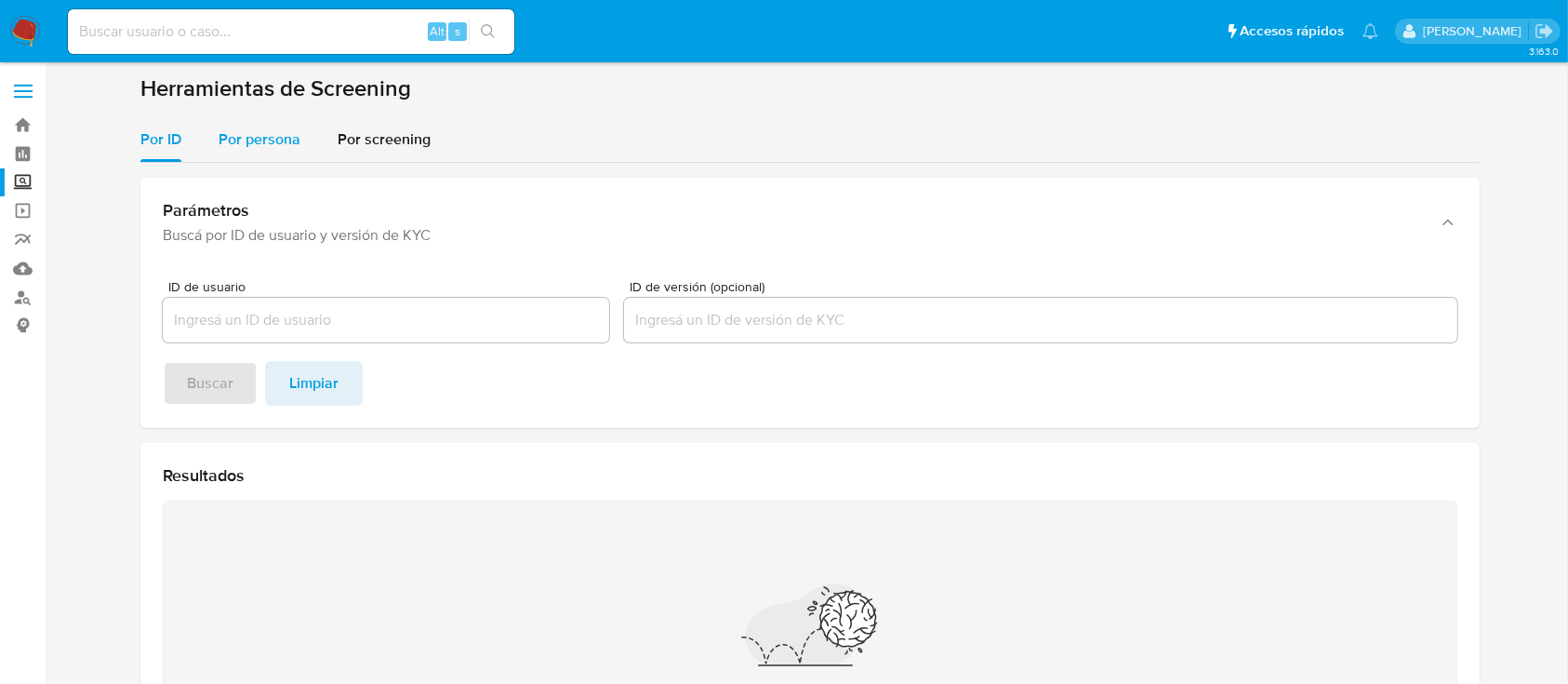
click at [280, 134] on span "Por persona" at bounding box center [260, 138] width 82 height 21
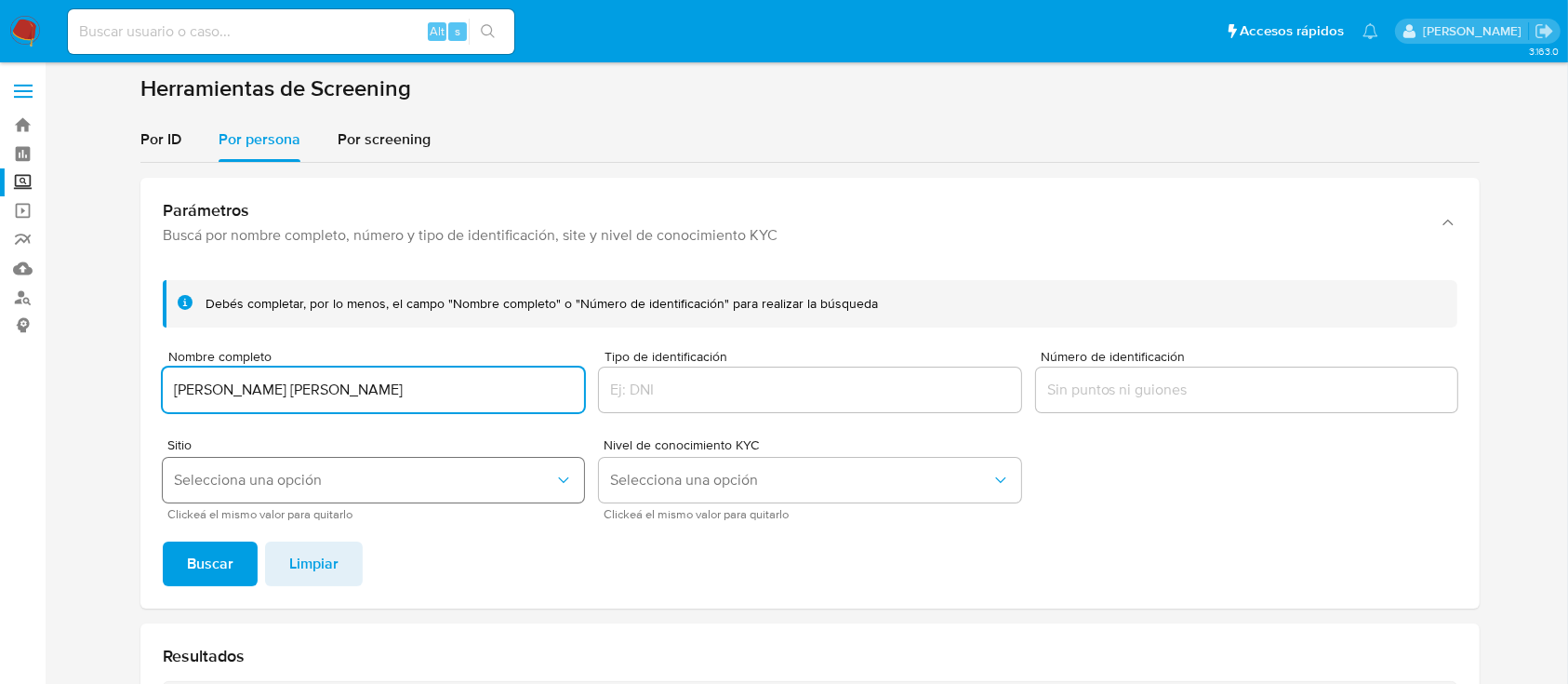
type input "[PERSON_NAME] [PERSON_NAME]"
click at [279, 488] on span "Selecciona una opción" at bounding box center [363, 480] width 380 height 19
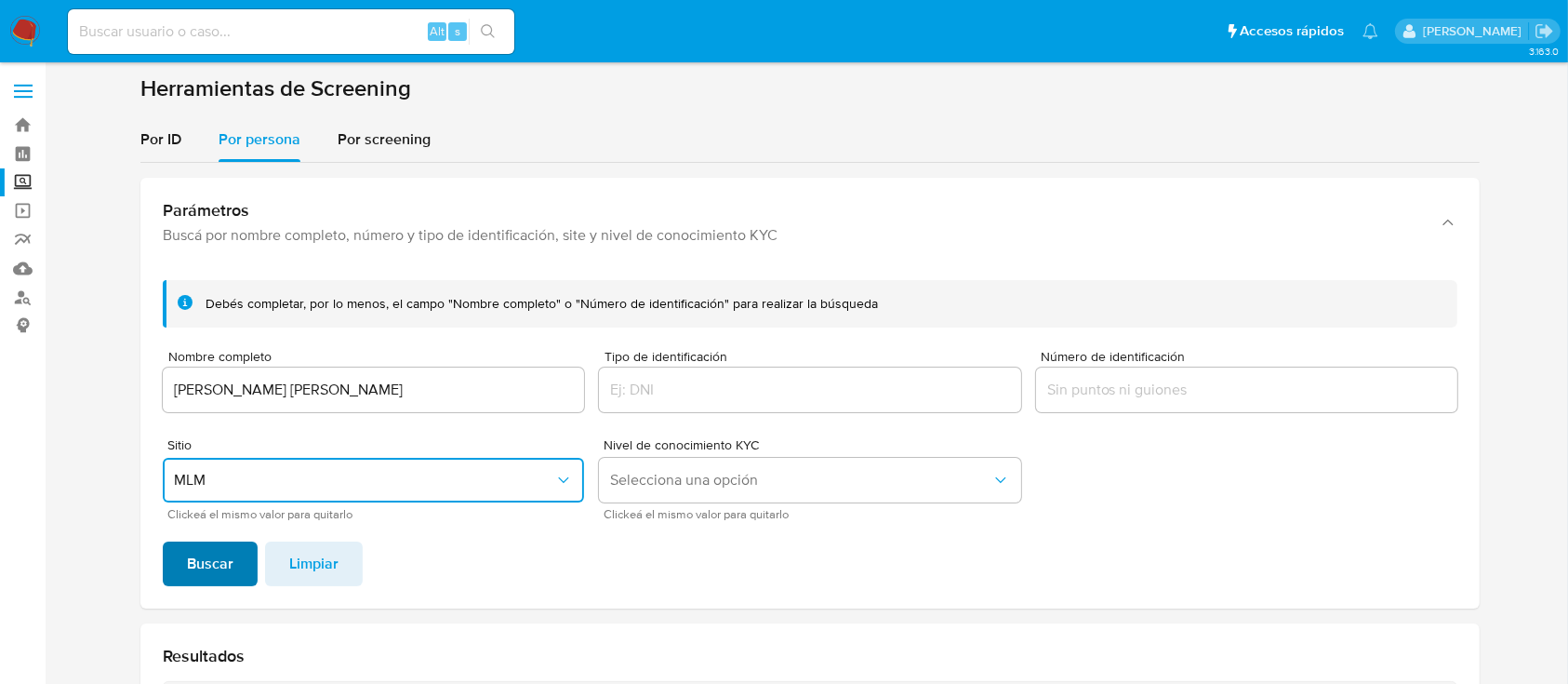
click at [199, 569] on span "Buscar" at bounding box center [210, 563] width 47 height 41
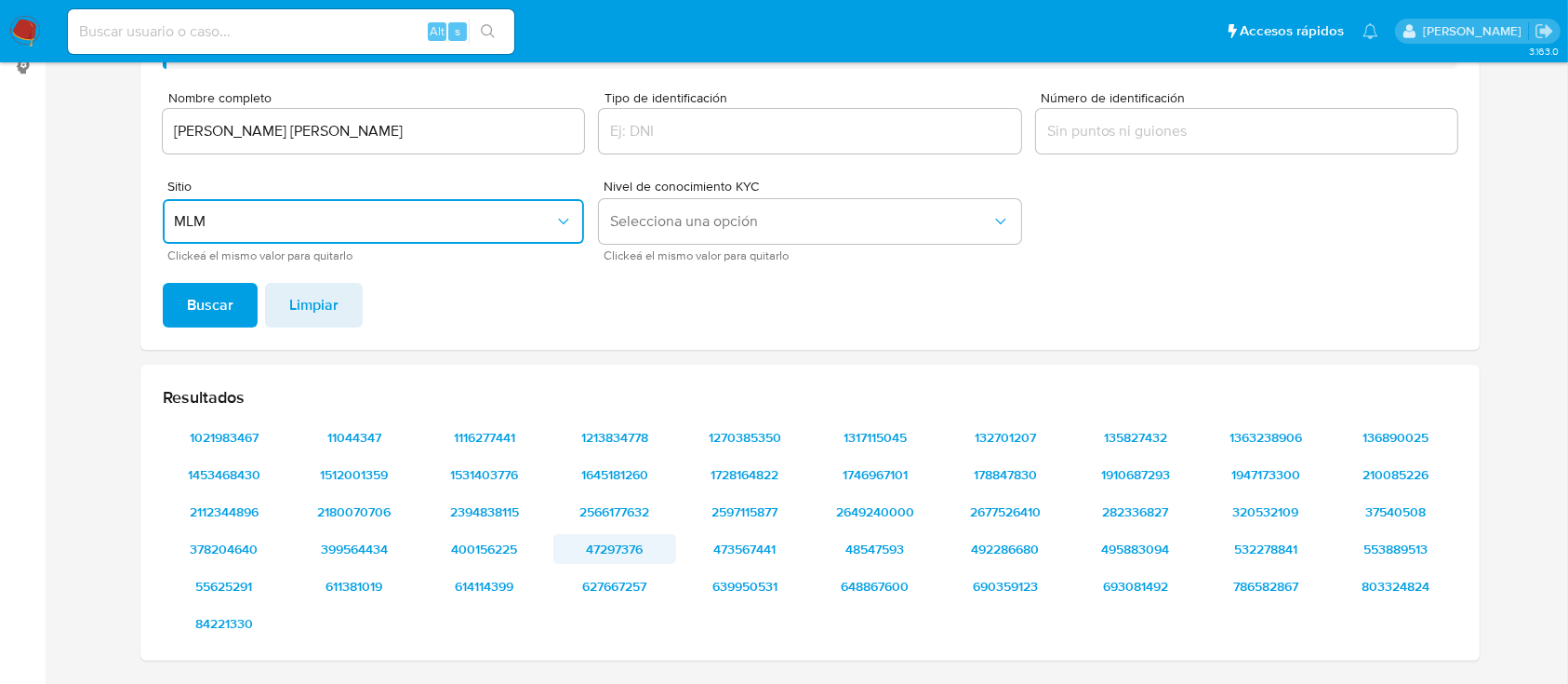
scroll to position [257, 0]
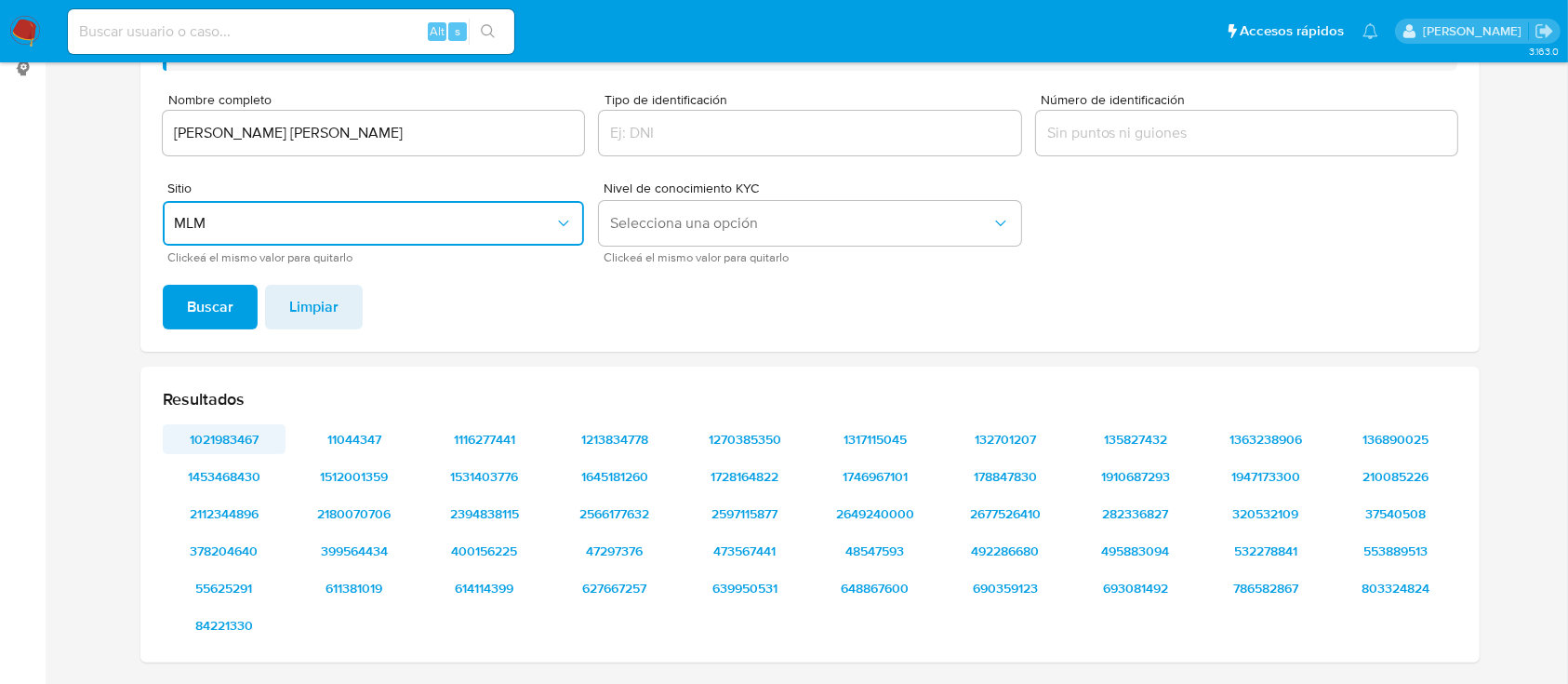
click at [202, 441] on span "1021983467" at bounding box center [224, 439] width 97 height 26
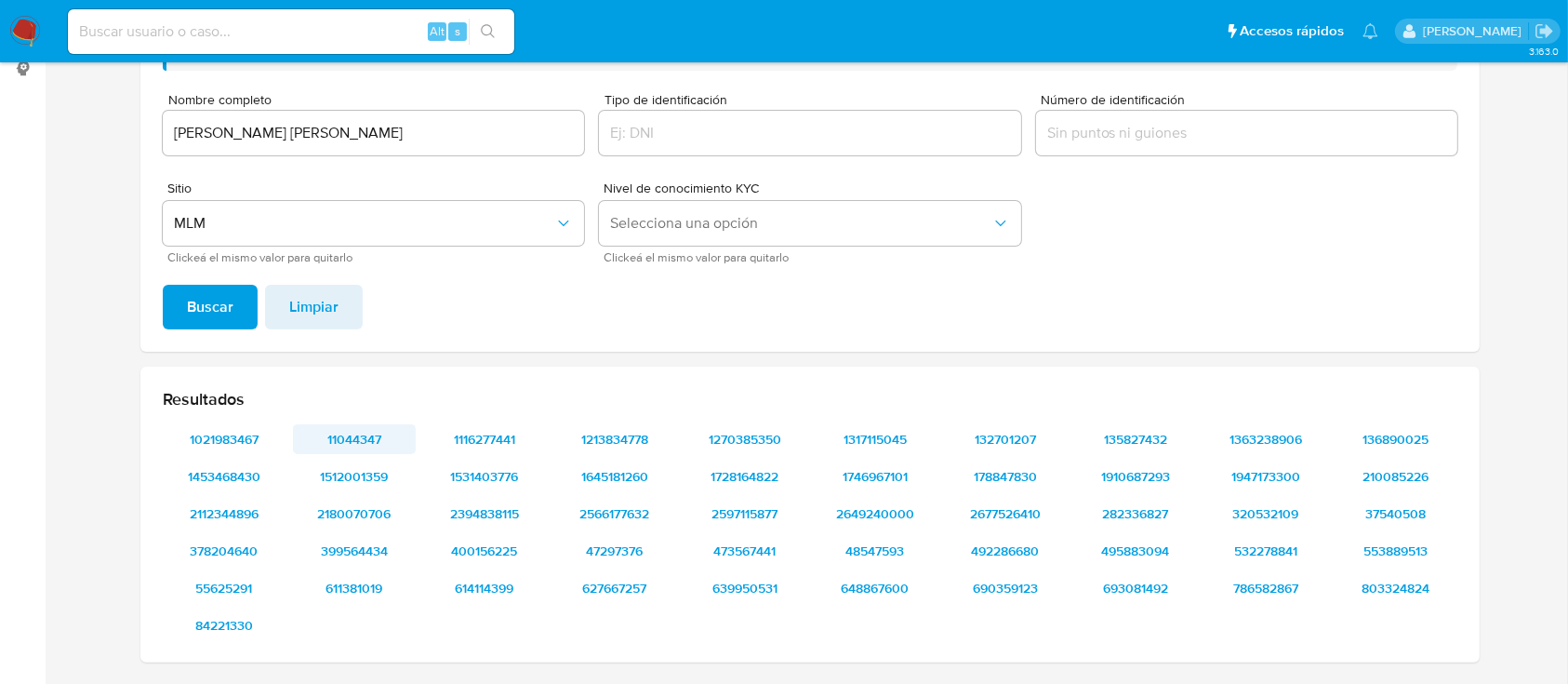
click at [379, 434] on span "11044347" at bounding box center [354, 439] width 97 height 26
click at [501, 434] on span "1116277441" at bounding box center [485, 439] width 97 height 26
click at [629, 443] on span "1213834778" at bounding box center [615, 439] width 97 height 26
click at [740, 441] on span "1270385350" at bounding box center [746, 439] width 97 height 26
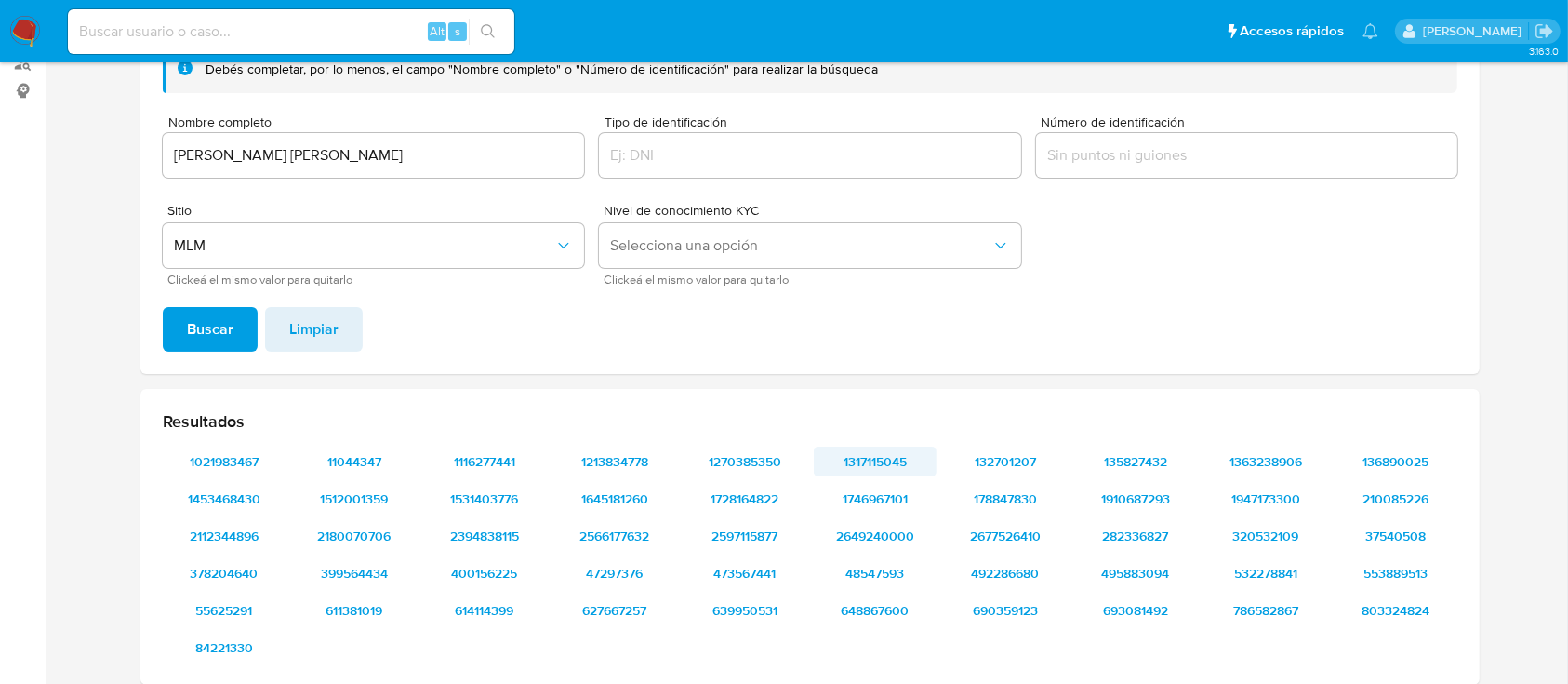
click at [841, 464] on span "1317115045" at bounding box center [876, 462] width 97 height 26
click at [1027, 578] on span "492286680" at bounding box center [1005, 573] width 97 height 26
click at [982, 457] on span "132701207" at bounding box center [1005, 462] width 97 height 26
click at [1274, 465] on span "1363238906" at bounding box center [1266, 462] width 97 height 26
click at [1376, 463] on span "136890025" at bounding box center [1396, 462] width 97 height 26
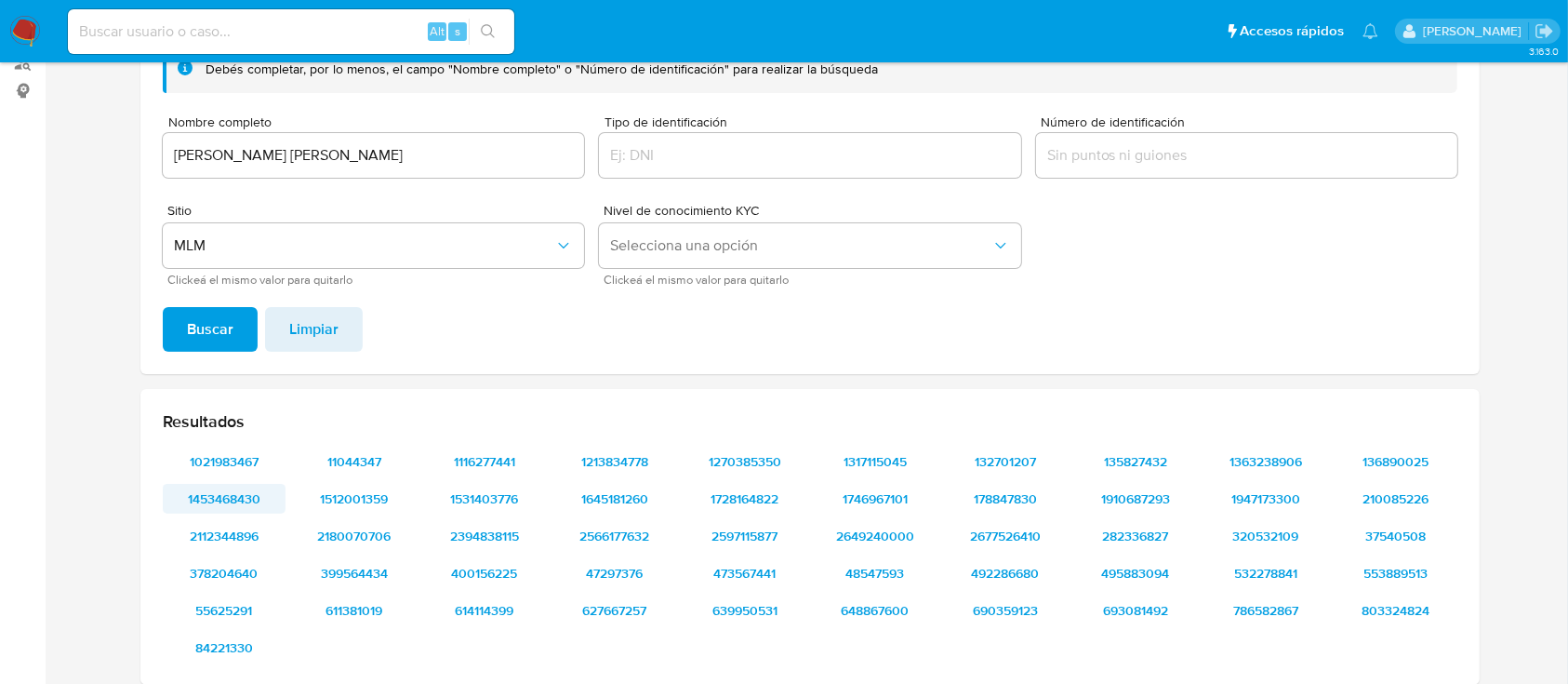
click at [224, 510] on span "1453468430" at bounding box center [224, 499] width 97 height 26
click at [372, 501] on span "1512001359" at bounding box center [354, 499] width 97 height 26
click at [506, 506] on span "1531403776" at bounding box center [485, 499] width 97 height 26
click at [600, 505] on span "1645181260" at bounding box center [615, 499] width 97 height 26
click at [721, 499] on span "1728164822" at bounding box center [746, 499] width 97 height 26
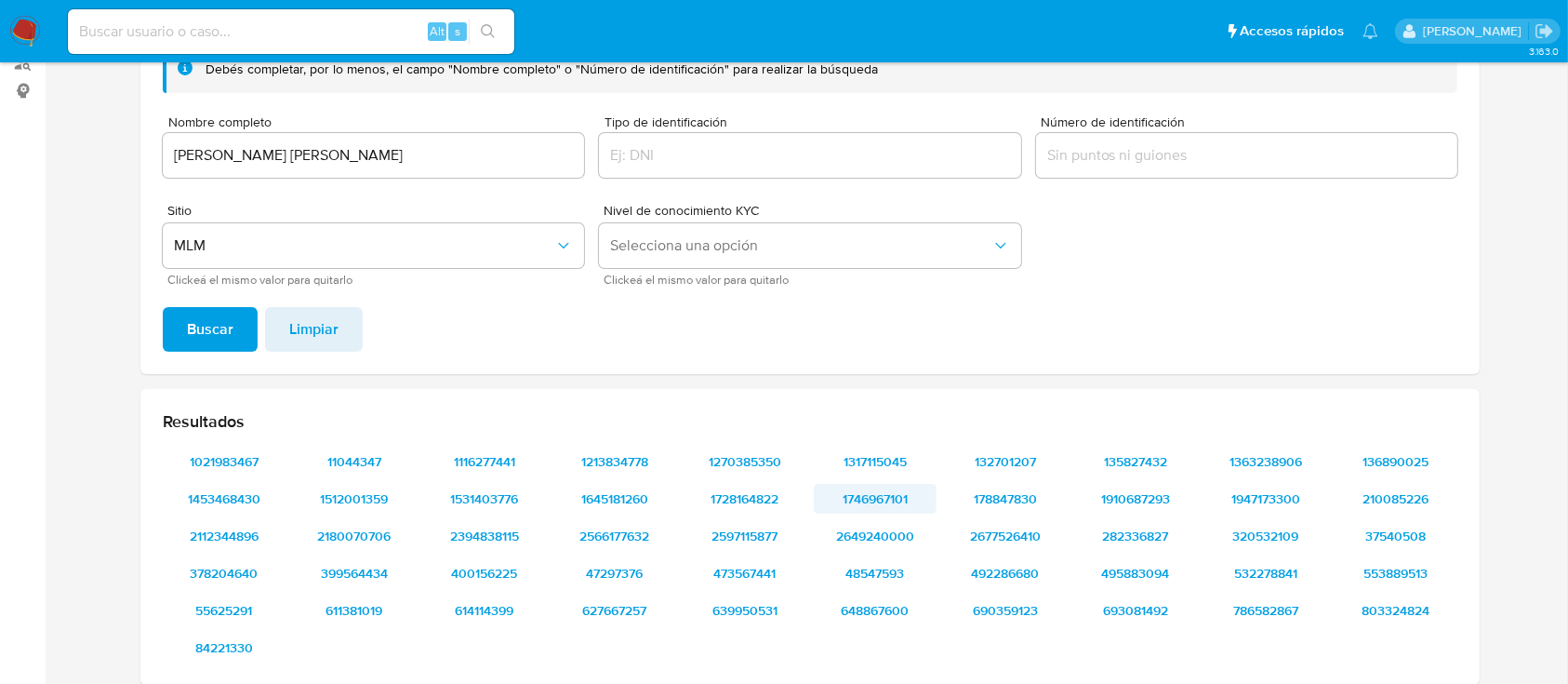
click at [911, 492] on span "1746967101" at bounding box center [876, 499] width 97 height 26
click at [991, 486] on span "178847830" at bounding box center [1005, 499] width 97 height 26
click at [1130, 505] on span "1910687293" at bounding box center [1136, 499] width 97 height 26
click at [1262, 486] on span "1947173300" at bounding box center [1266, 499] width 97 height 26
click at [1374, 488] on span "210085226" at bounding box center [1396, 499] width 97 height 26
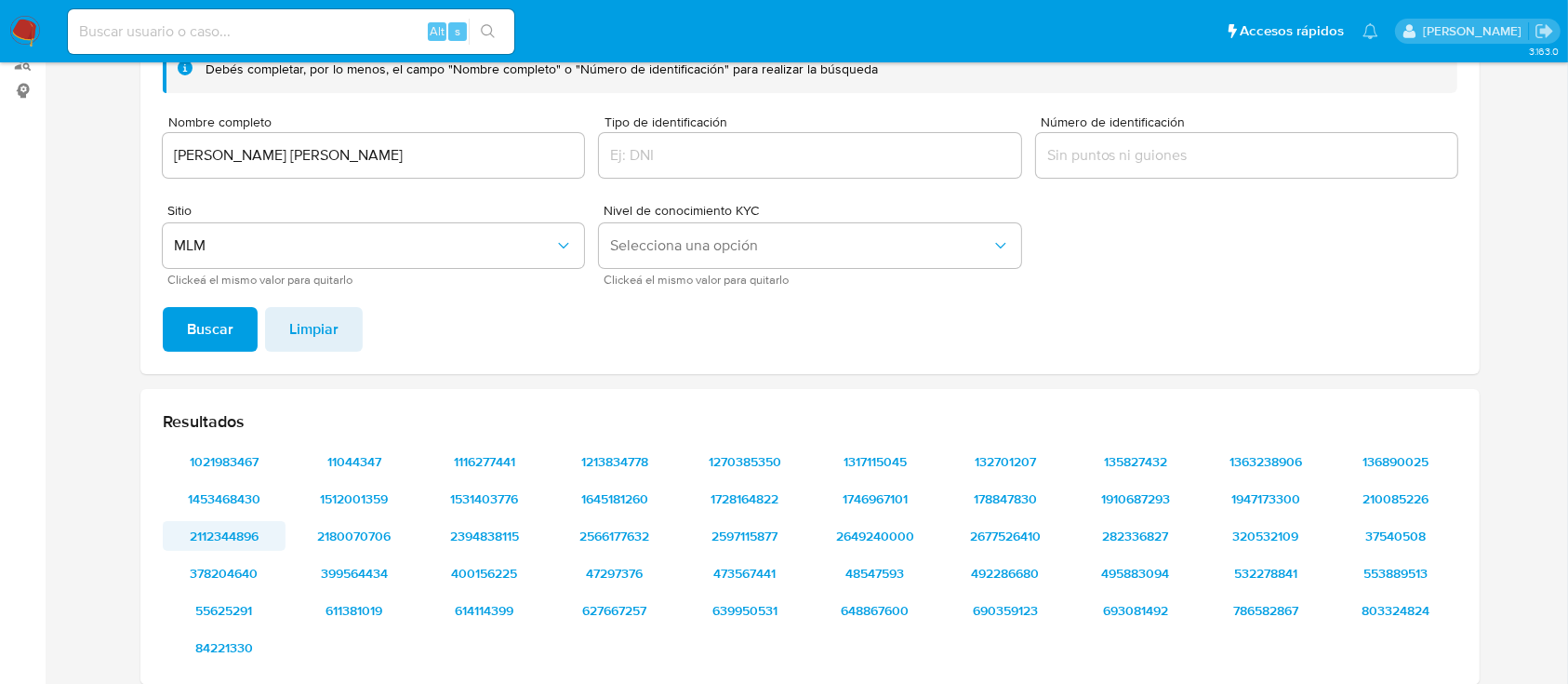
click at [229, 530] on span "2112344896" at bounding box center [224, 535] width 97 height 26
click at [329, 530] on span "2180070706" at bounding box center [354, 535] width 97 height 26
click at [482, 529] on span "2394838115" at bounding box center [485, 535] width 97 height 26
click at [596, 534] on span "2566177632" at bounding box center [615, 535] width 97 height 26
click at [720, 541] on span "2597115877" at bounding box center [746, 535] width 97 height 26
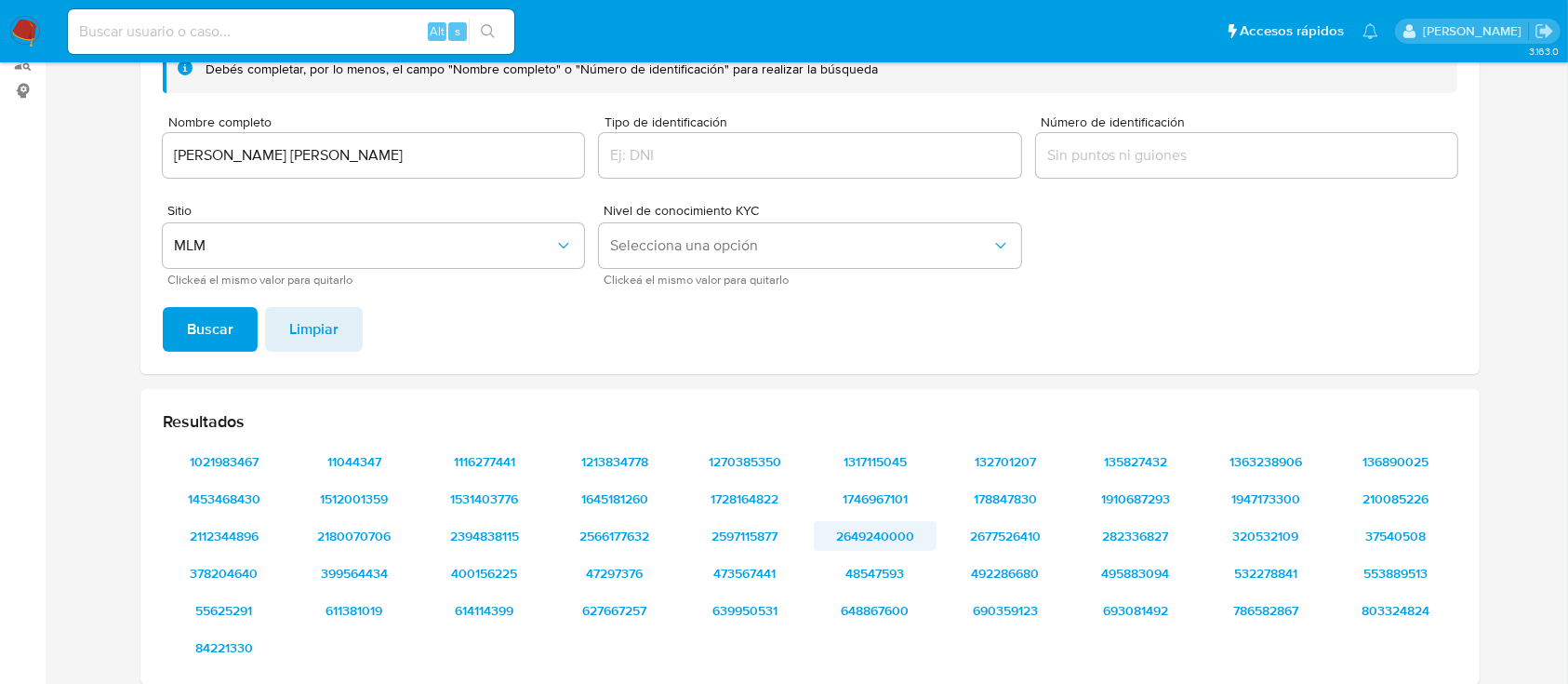
click at [863, 523] on span "2649240000" at bounding box center [876, 535] width 97 height 26
drag, startPoint x: 990, startPoint y: 515, endPoint x: 991, endPoint y: 543, distance: 28.0
click at [991, 543] on div "1021983467 11044347 1116277441 1213834778 1270385350 1317115045 132701207 13582…" at bounding box center [810, 554] width 1295 height 216
click at [991, 543] on span "2677526410" at bounding box center [1005, 535] width 97 height 26
click at [1129, 530] on span "282336827" at bounding box center [1136, 535] width 97 height 26
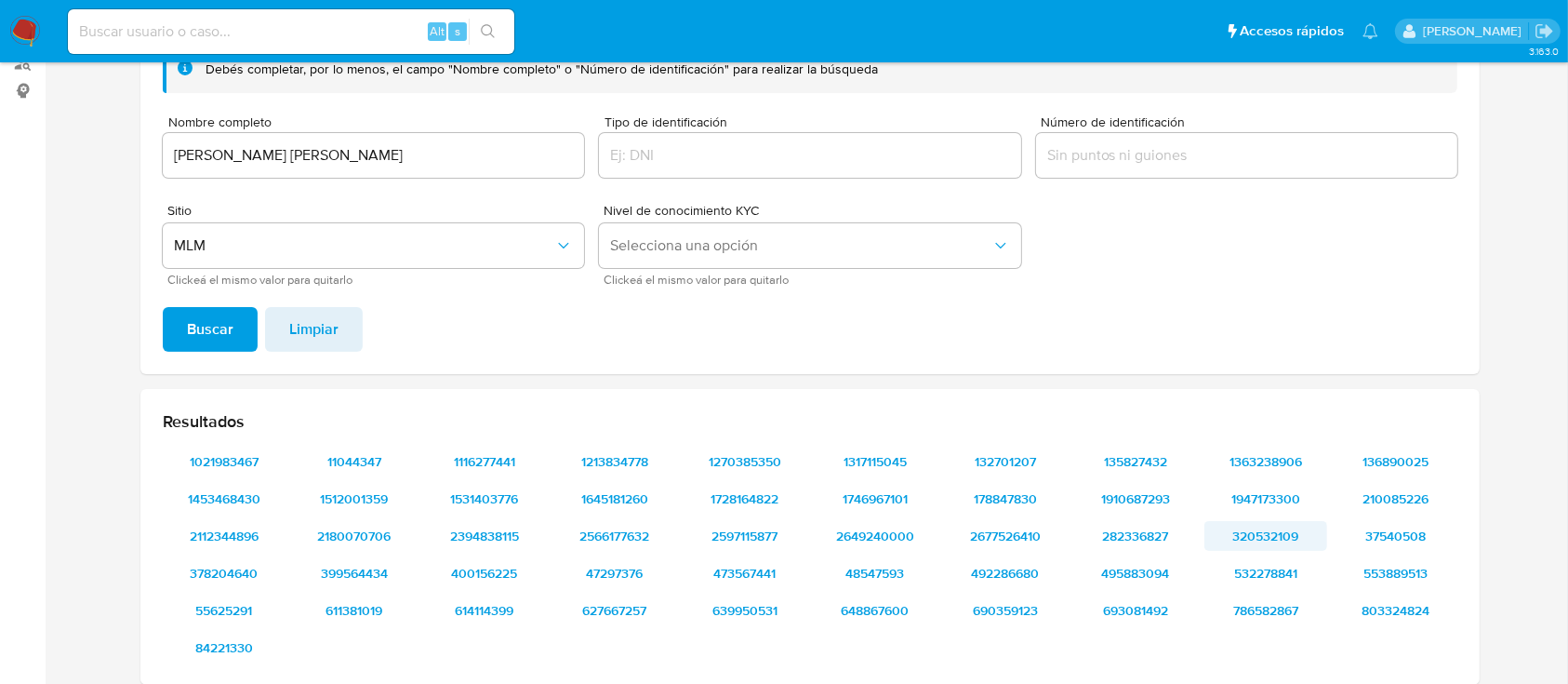
click at [1282, 522] on span "320532109" at bounding box center [1266, 535] width 97 height 26
click at [1386, 530] on span "37540508" at bounding box center [1396, 535] width 97 height 26
click at [1390, 562] on span "553889513" at bounding box center [1396, 573] width 97 height 26
click at [1264, 564] on span "532278841" at bounding box center [1266, 573] width 97 height 26
click at [1153, 577] on span "495883094" at bounding box center [1136, 573] width 97 height 26
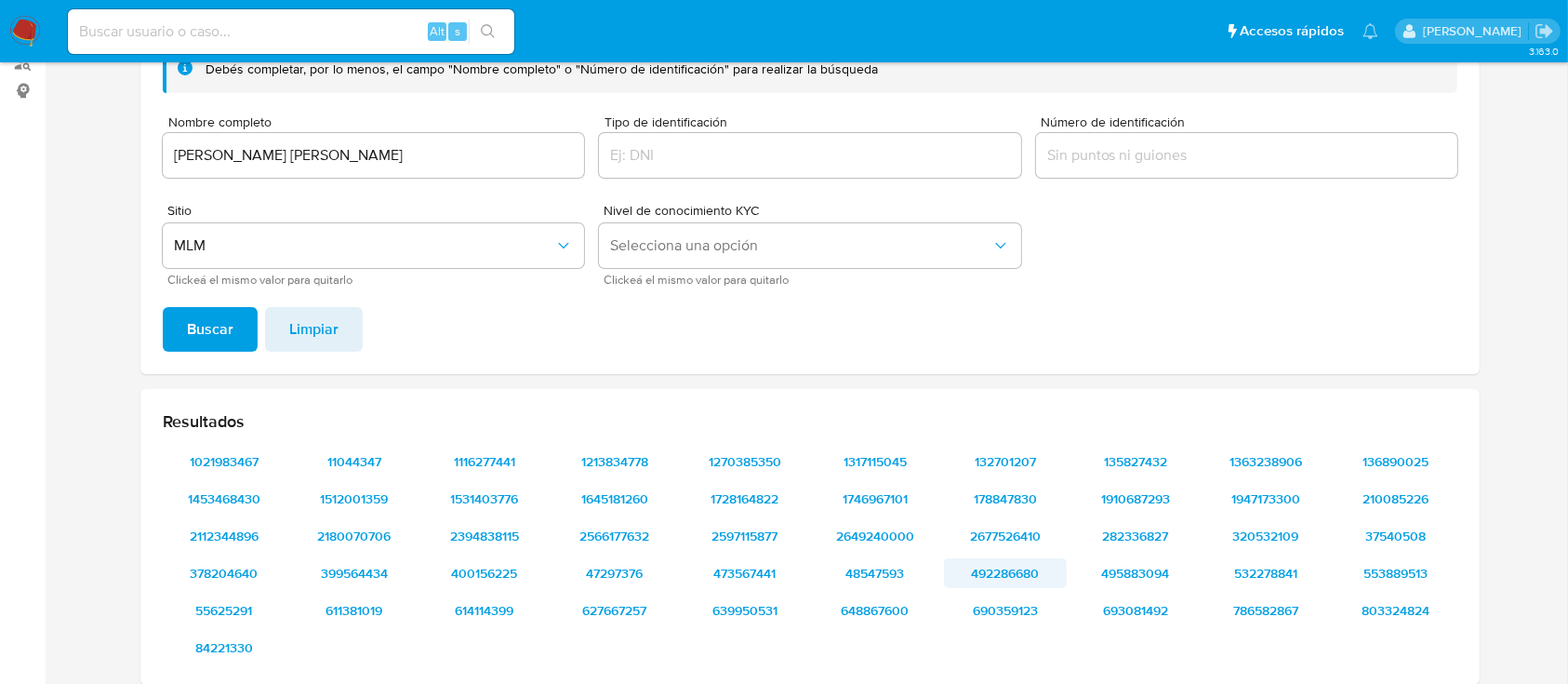
drag, startPoint x: 1008, startPoint y: 587, endPoint x: 997, endPoint y: 577, distance: 14.9
click at [997, 577] on span "492286680" at bounding box center [1005, 573] width 97 height 26
click at [866, 574] on span "48547593" at bounding box center [876, 573] width 97 height 26
click at [776, 578] on span "473567441" at bounding box center [746, 573] width 97 height 26
click at [629, 579] on span "47297376" at bounding box center [615, 573] width 97 height 26
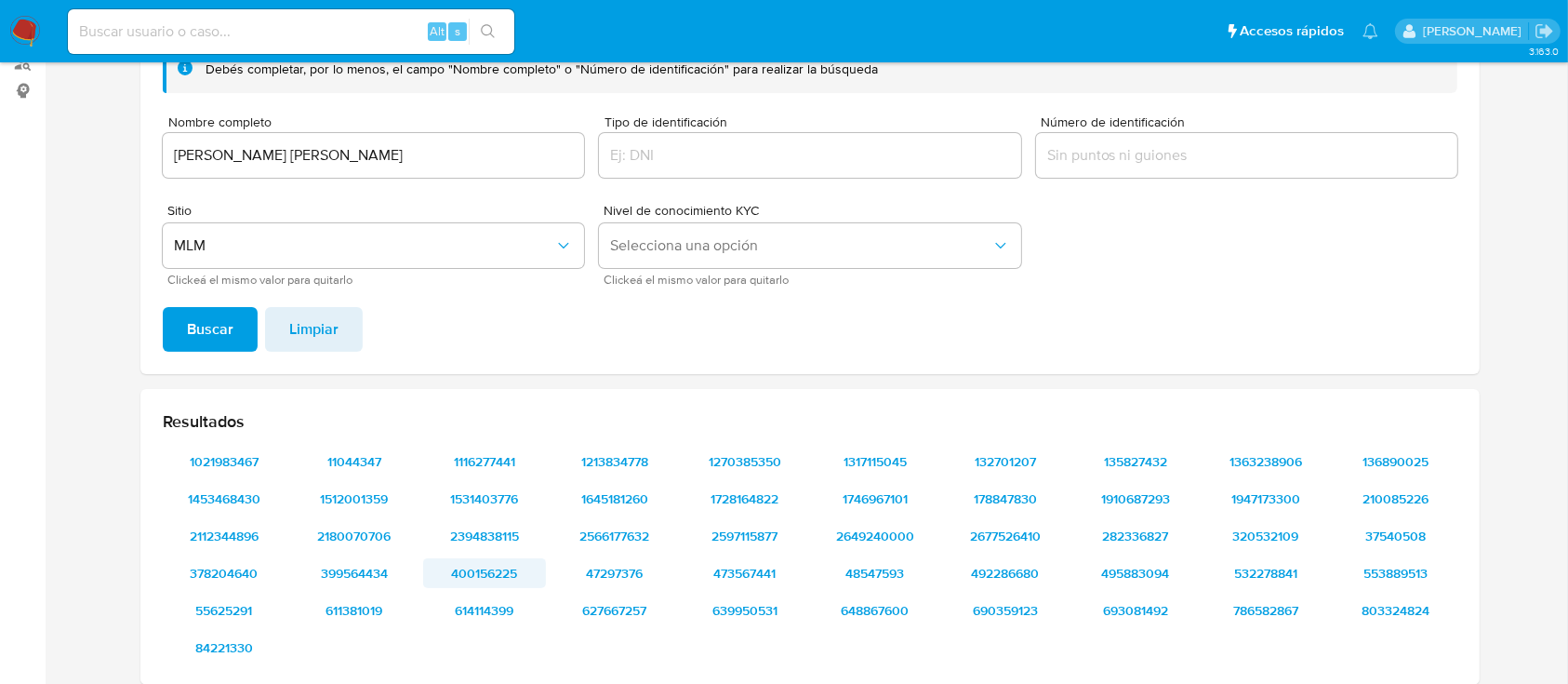
click at [483, 584] on span "400156225" at bounding box center [485, 573] width 97 height 26
click at [368, 561] on span "399564434" at bounding box center [354, 573] width 97 height 26
click at [222, 572] on span "378204640" at bounding box center [224, 573] width 97 height 26
click at [223, 601] on span "55625291" at bounding box center [224, 610] width 97 height 26
click at [331, 597] on span "611381019" at bounding box center [354, 610] width 97 height 26
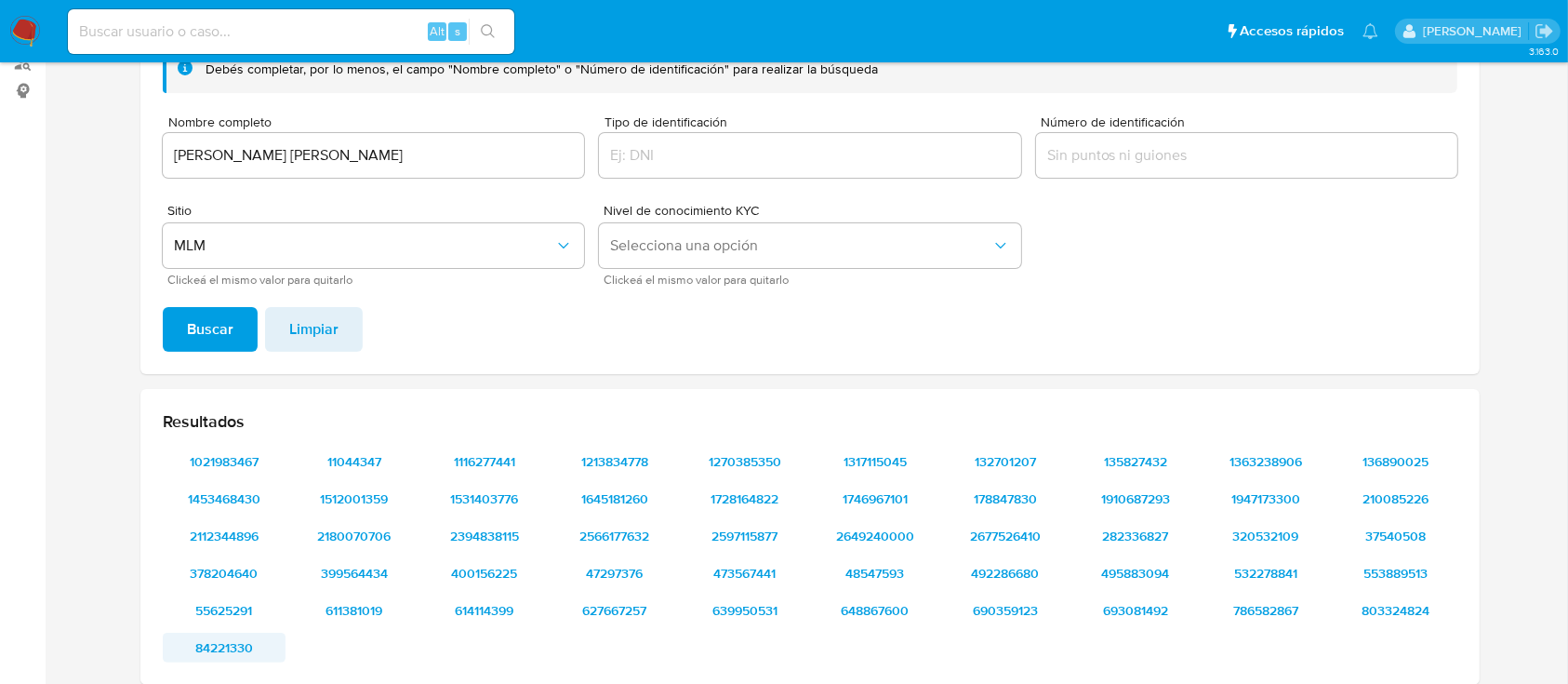
click at [238, 634] on span "84221330" at bounding box center [224, 648] width 97 height 26
drag, startPoint x: 474, startPoint y: 592, endPoint x: 481, endPoint y: 606, distance: 15.7
click at [481, 606] on div "1021983467 11044347 1116277441 1213834778 1270385350 1317115045 132701207 13582…" at bounding box center [810, 554] width 1295 height 216
click at [481, 606] on span "614114399" at bounding box center [485, 610] width 97 height 26
click at [613, 602] on span "627667257" at bounding box center [615, 610] width 97 height 26
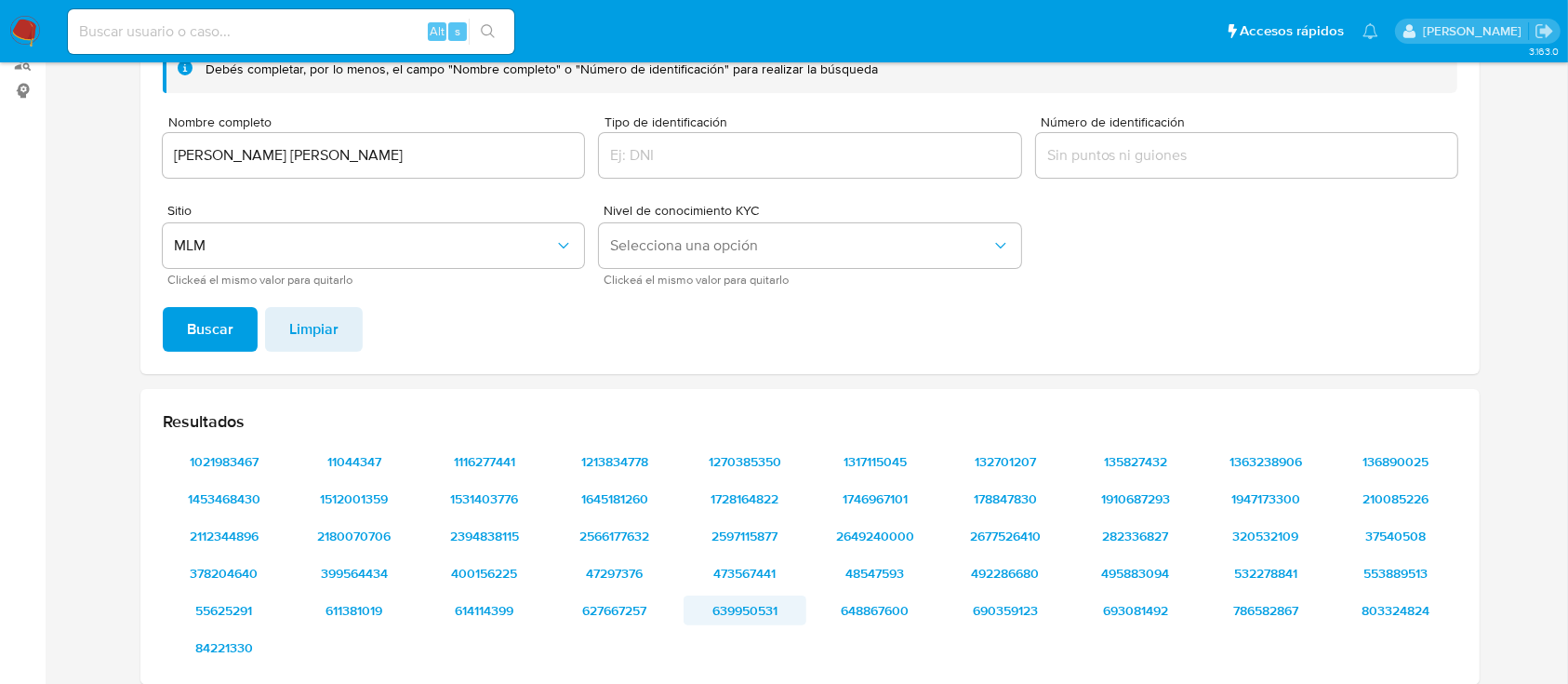
click at [734, 610] on span "639950531" at bounding box center [746, 610] width 97 height 26
click at [853, 599] on span "648867600" at bounding box center [876, 610] width 97 height 26
click at [972, 597] on span "690359123" at bounding box center [1005, 610] width 97 height 26
click at [1126, 600] on span "693081492" at bounding box center [1136, 610] width 97 height 26
click at [1235, 597] on span "786582867" at bounding box center [1266, 610] width 97 height 26
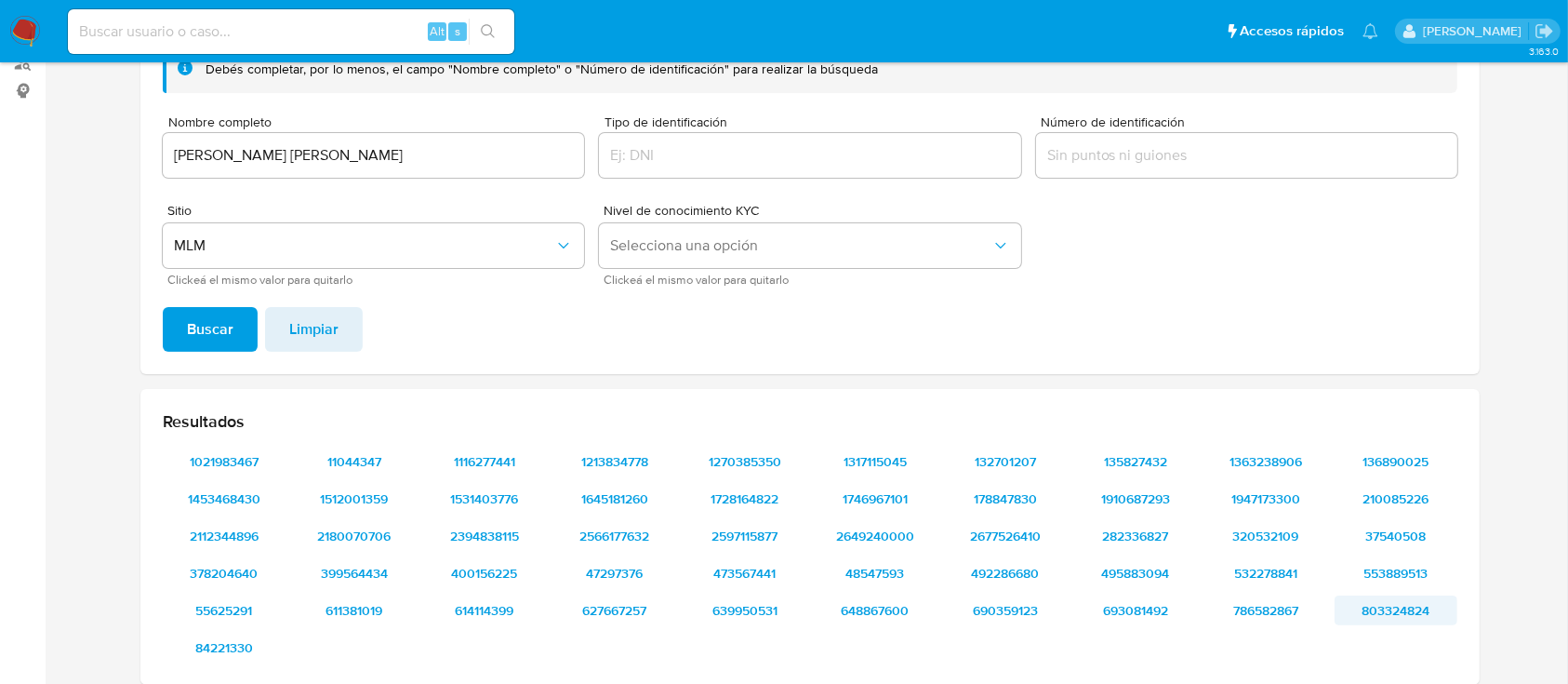
click at [1391, 597] on span "803324824" at bounding box center [1396, 610] width 97 height 26
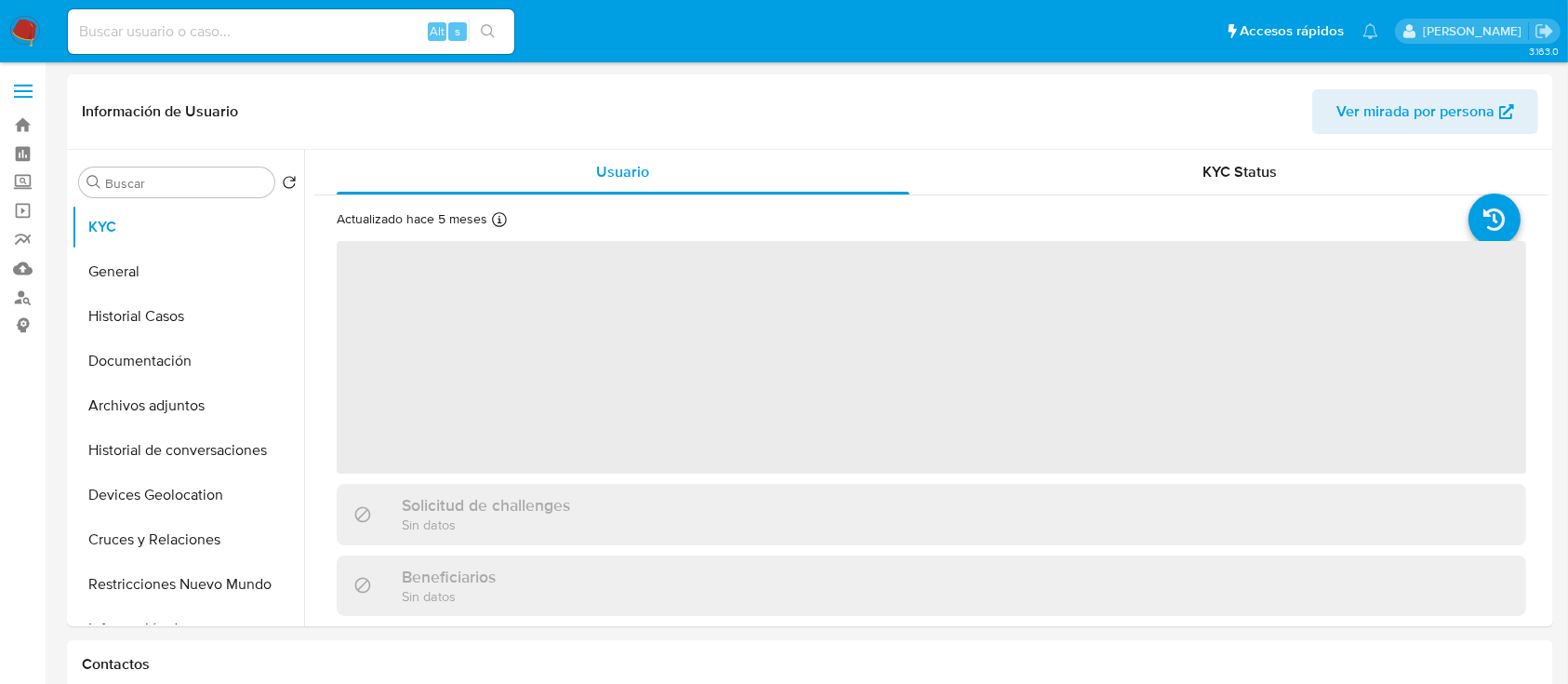
select select "10"
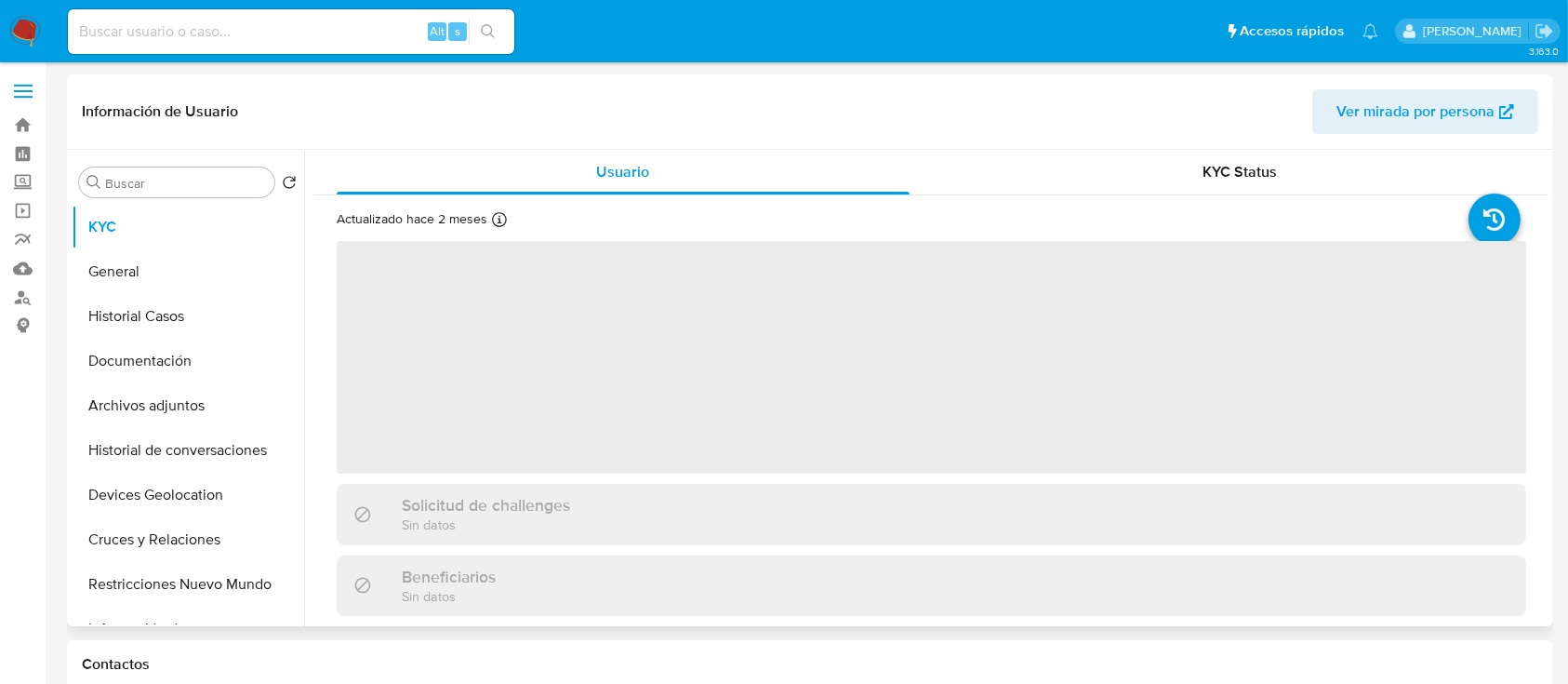
select select "10"
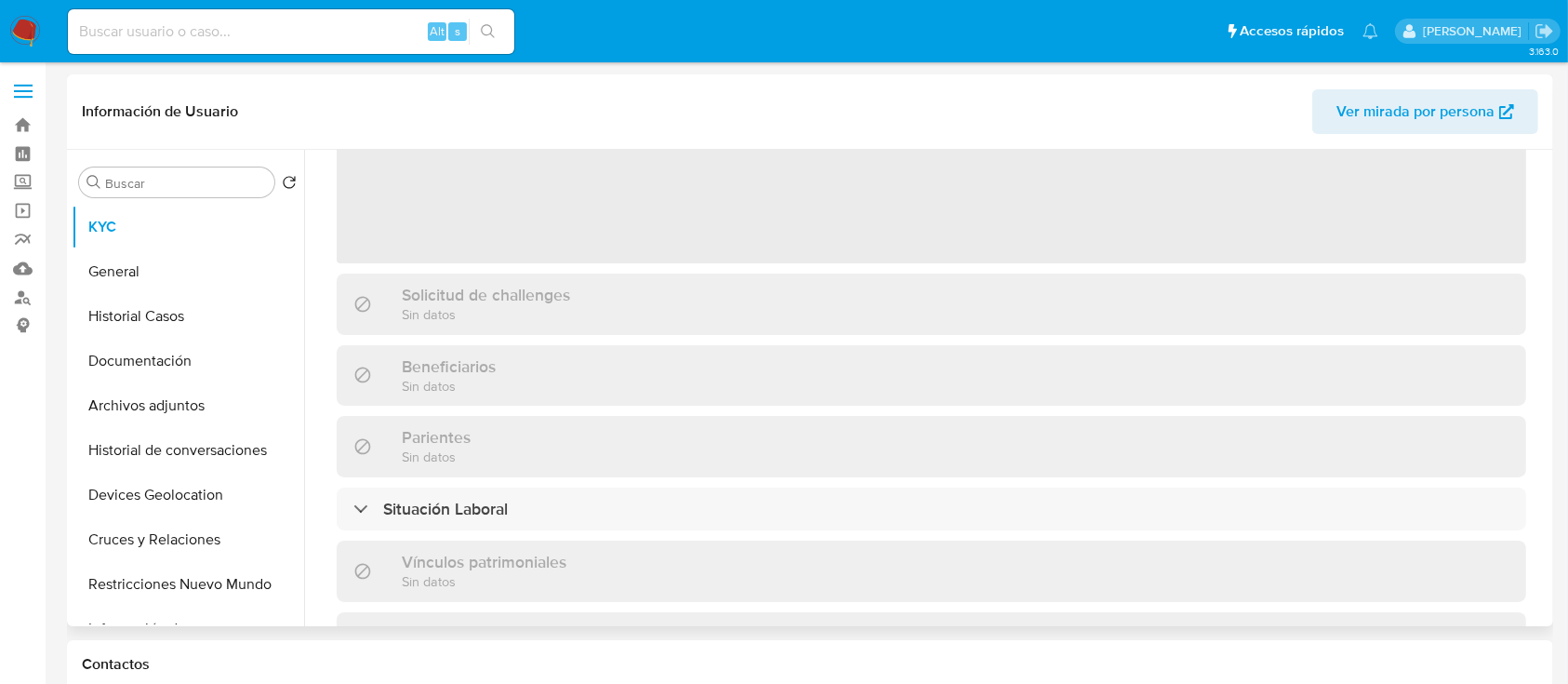
select select "10"
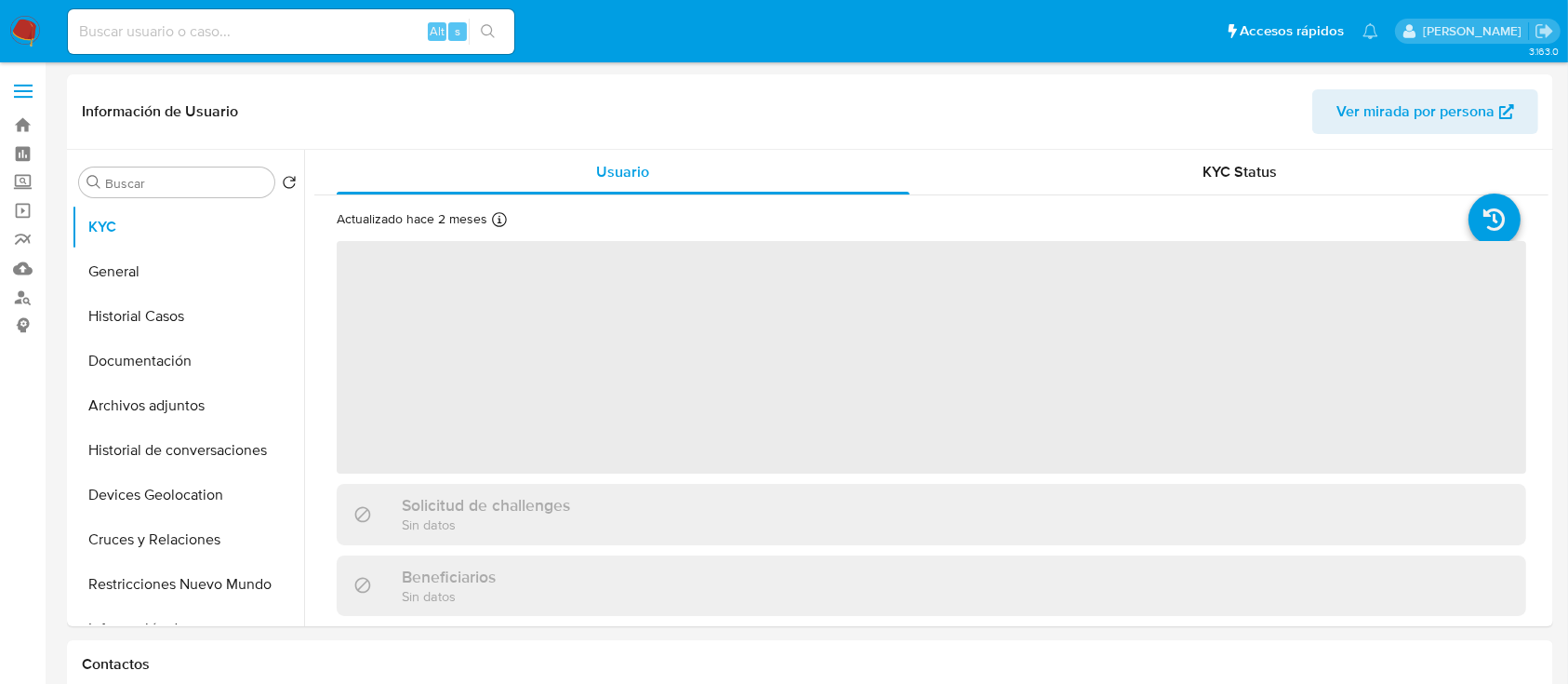
select select "10"
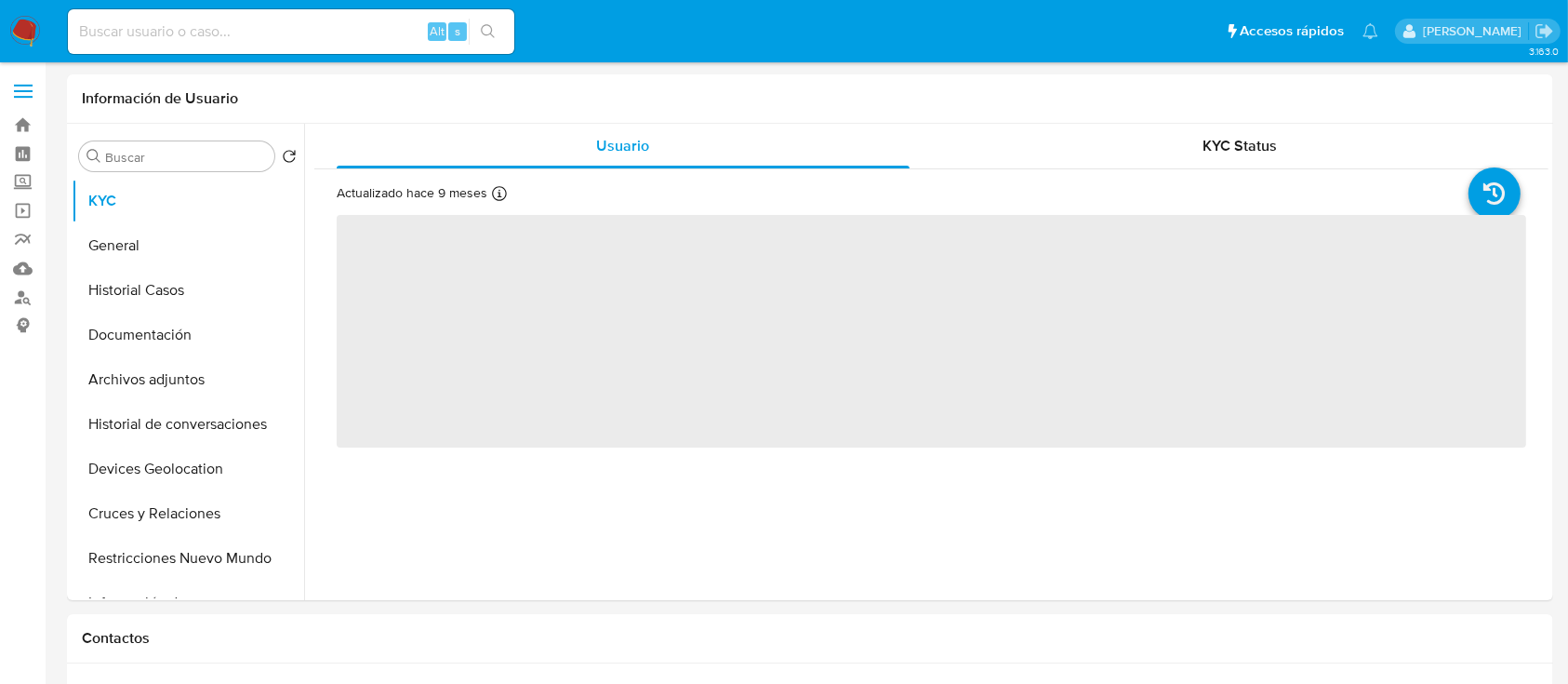
select select "10"
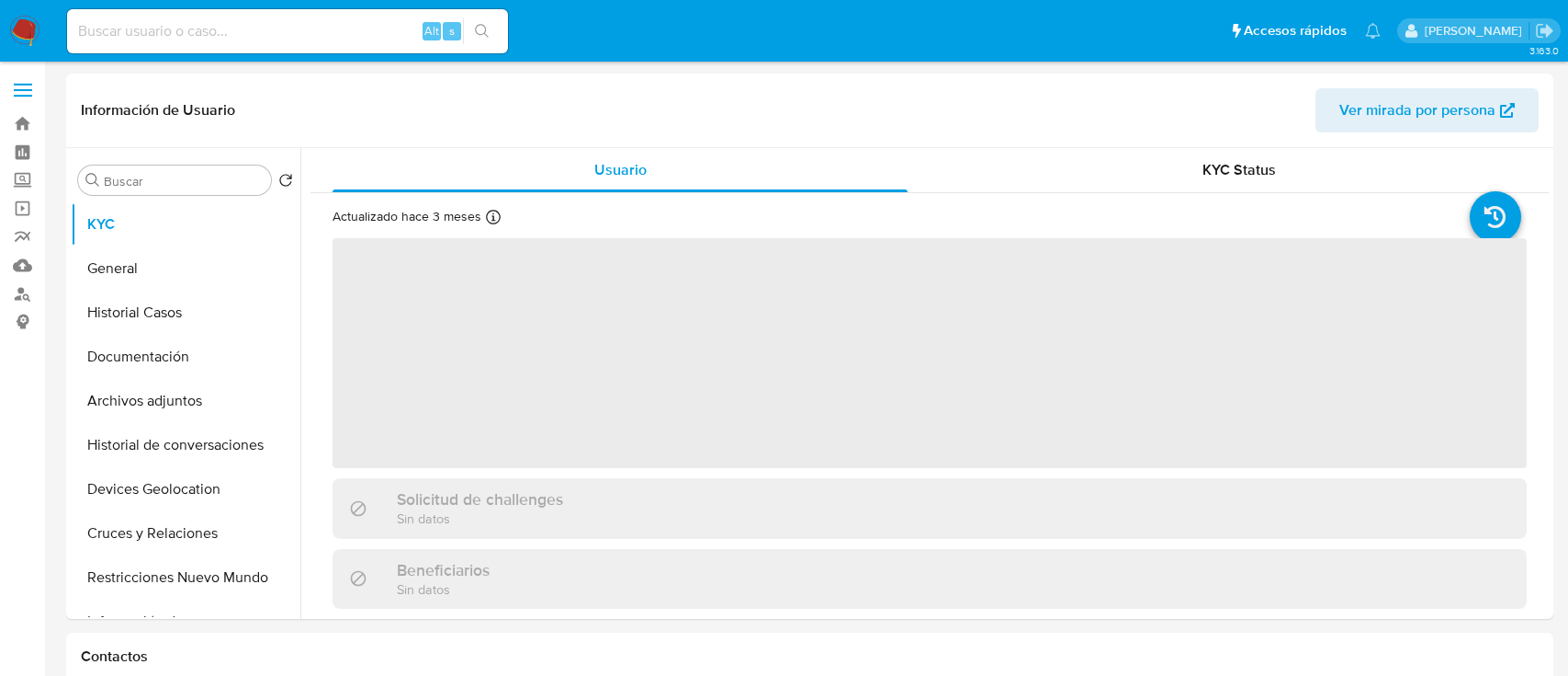
select select "10"
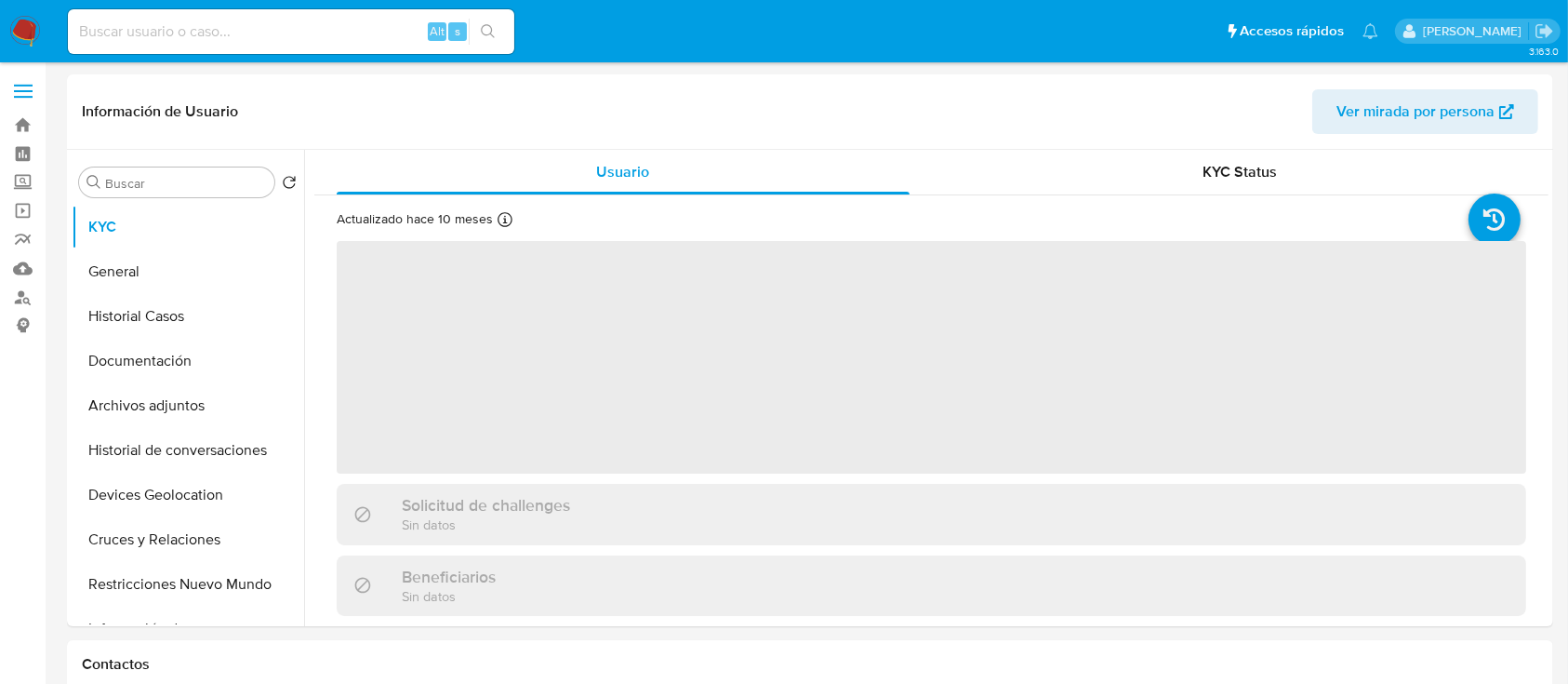
select select "10"
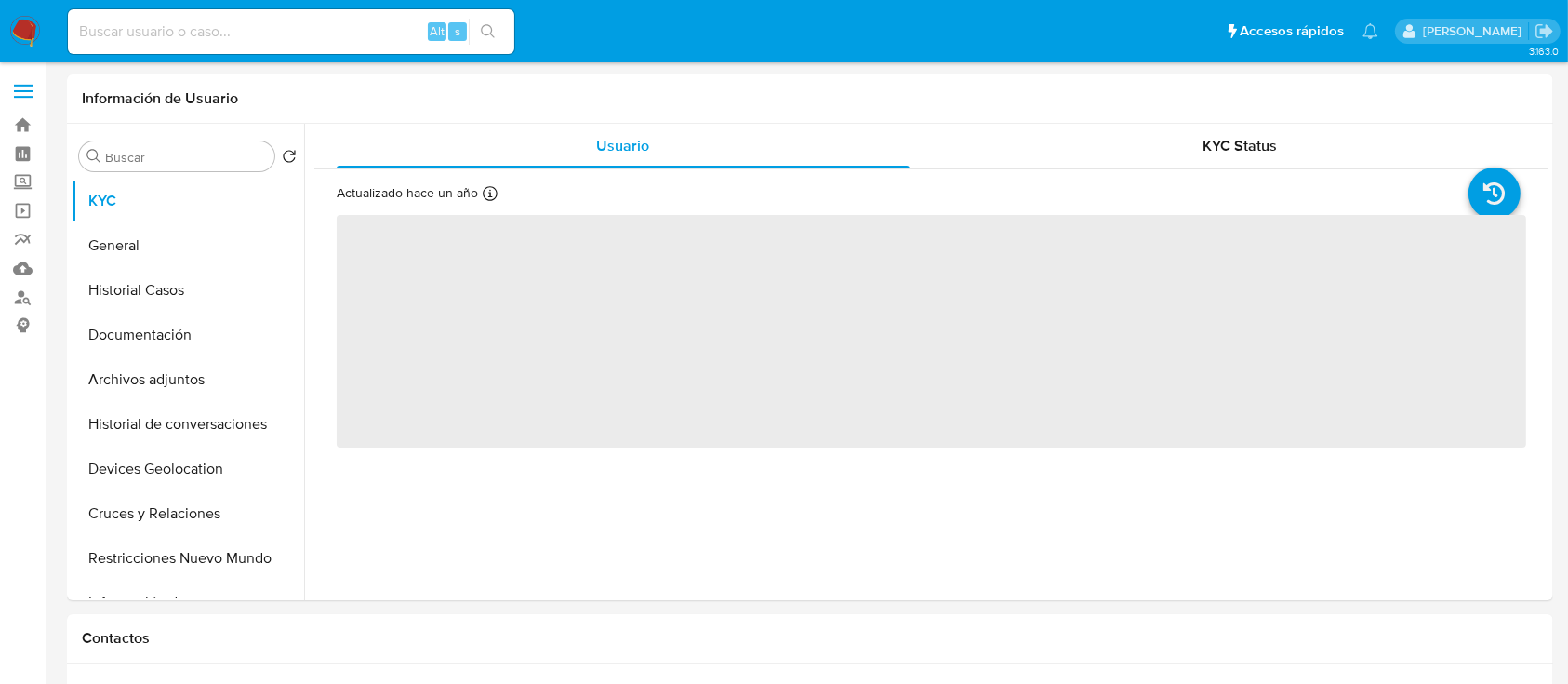
select select "10"
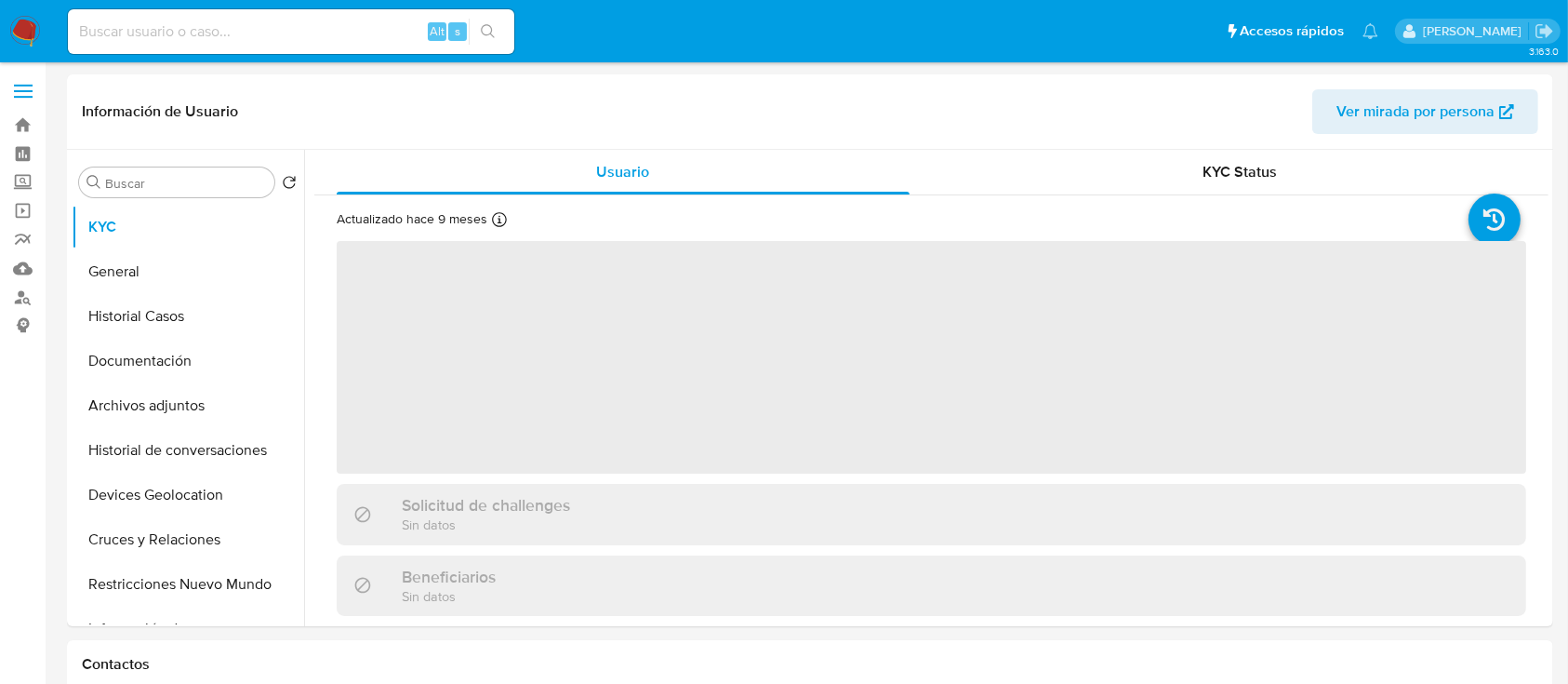
select select "10"
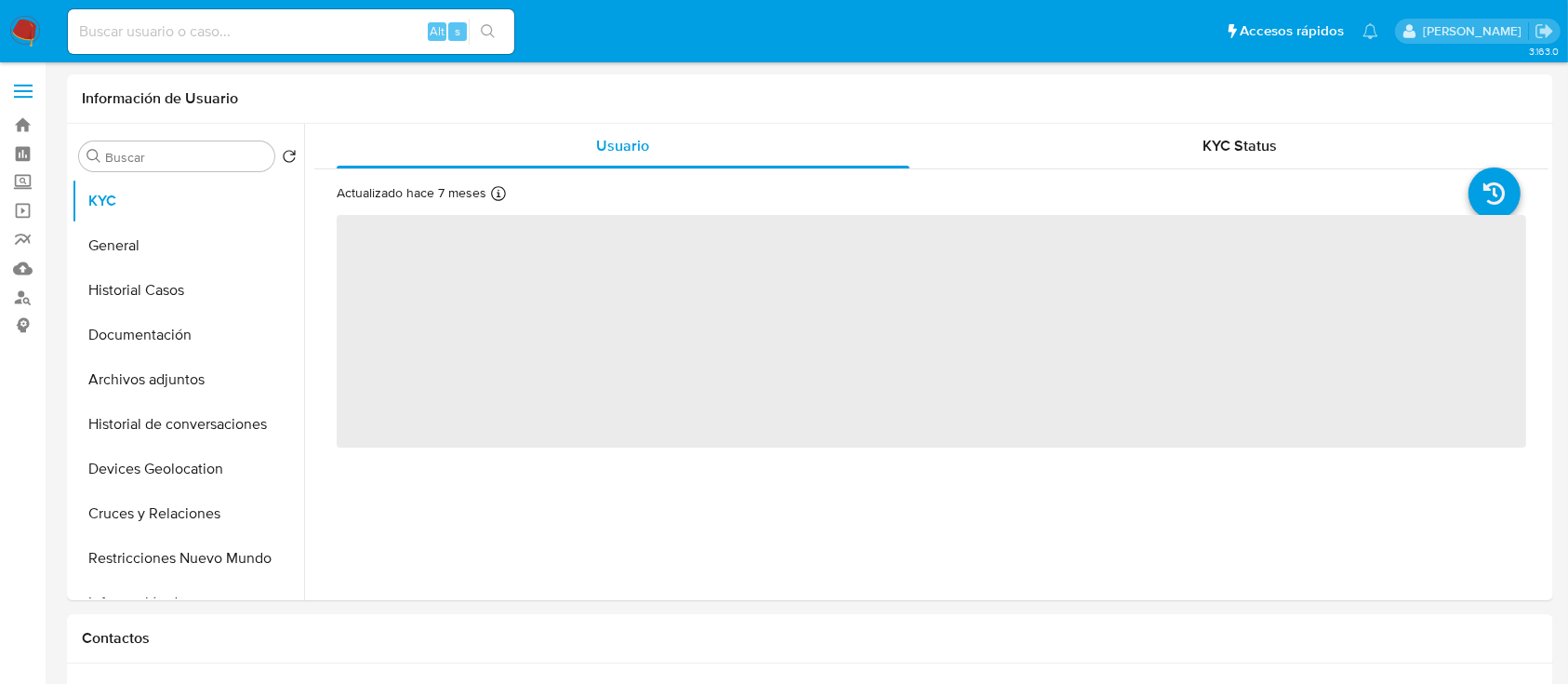
select select "10"
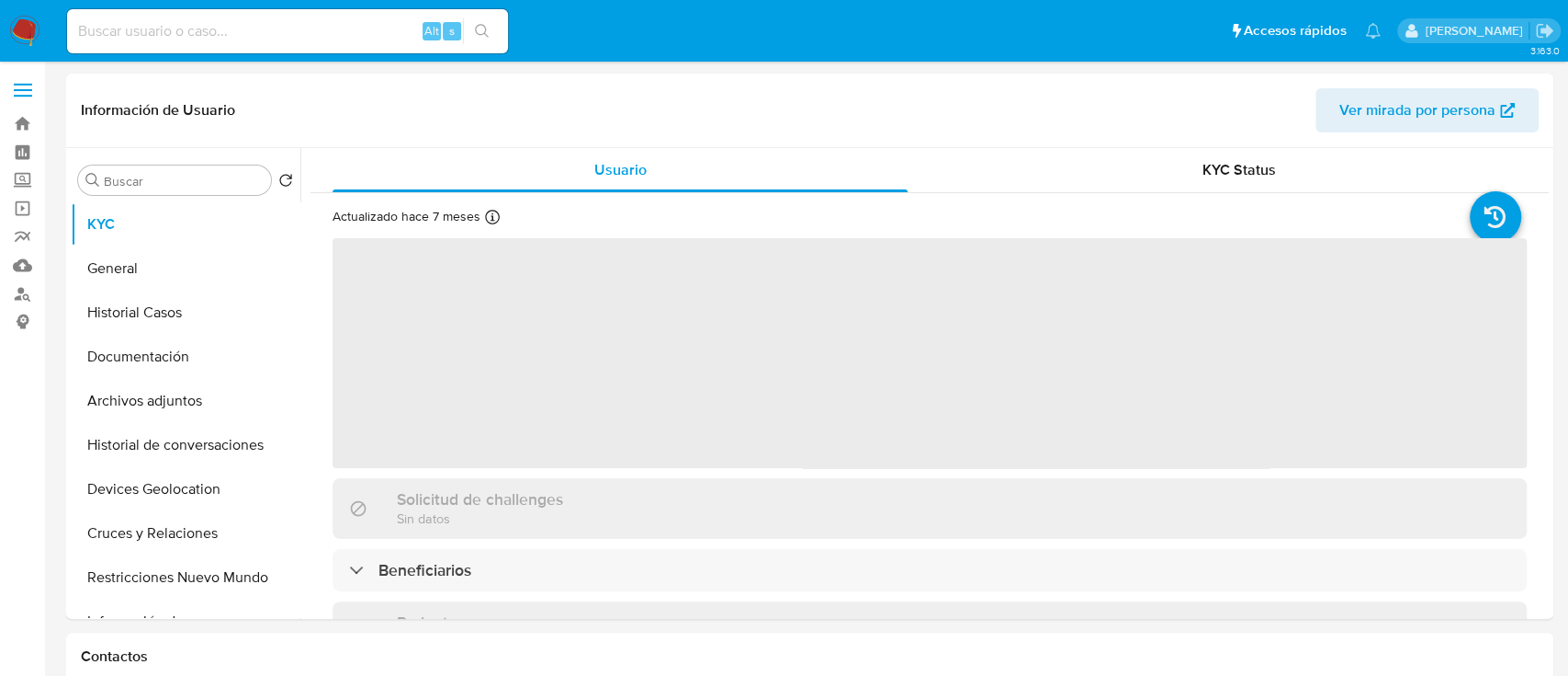
select select "10"
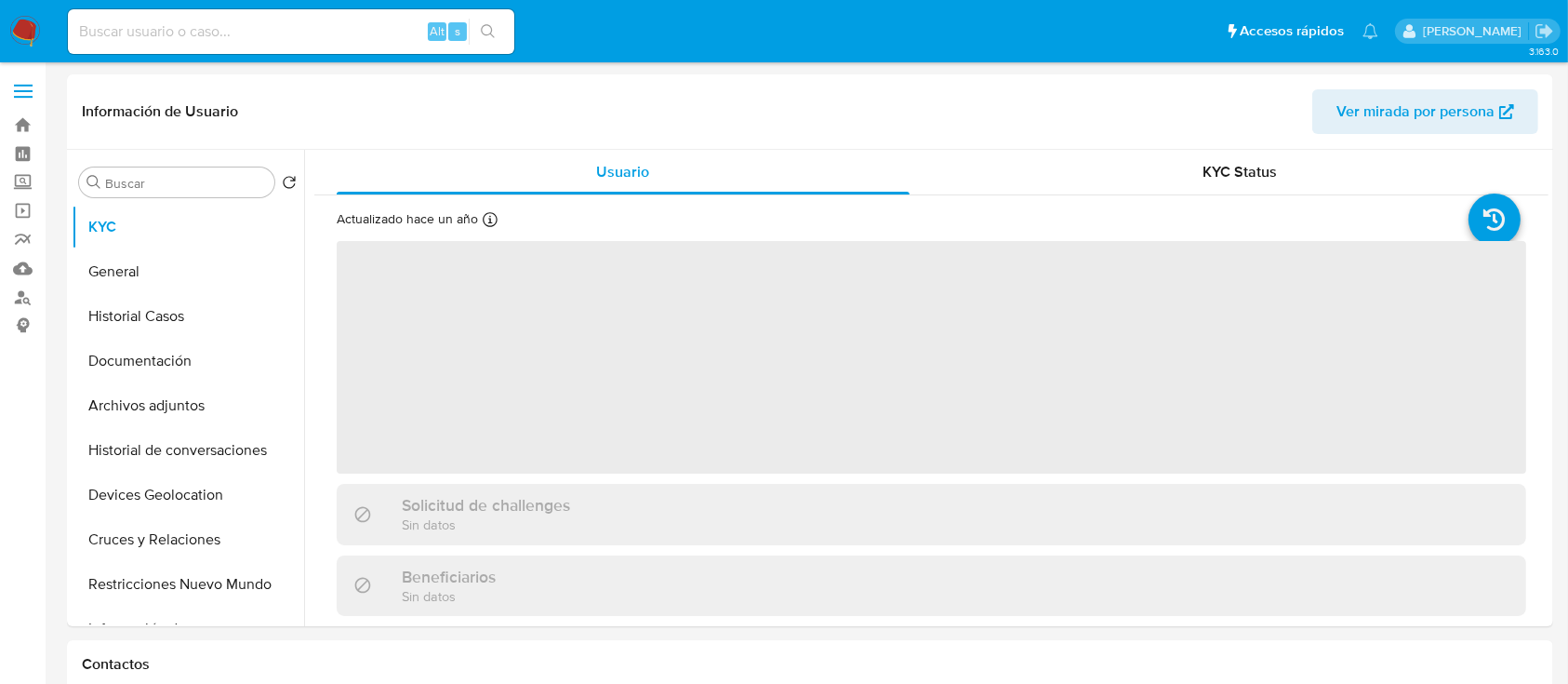
select select "10"
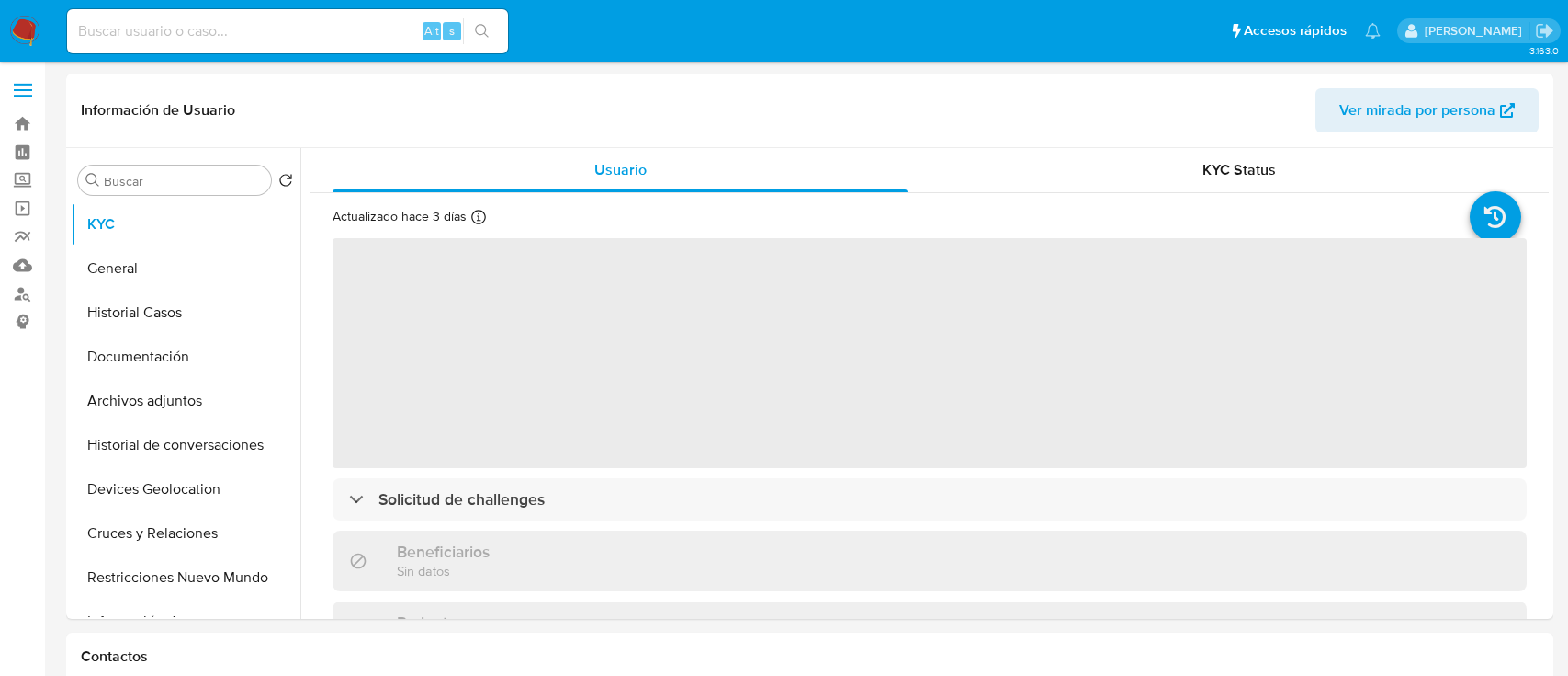
select select "10"
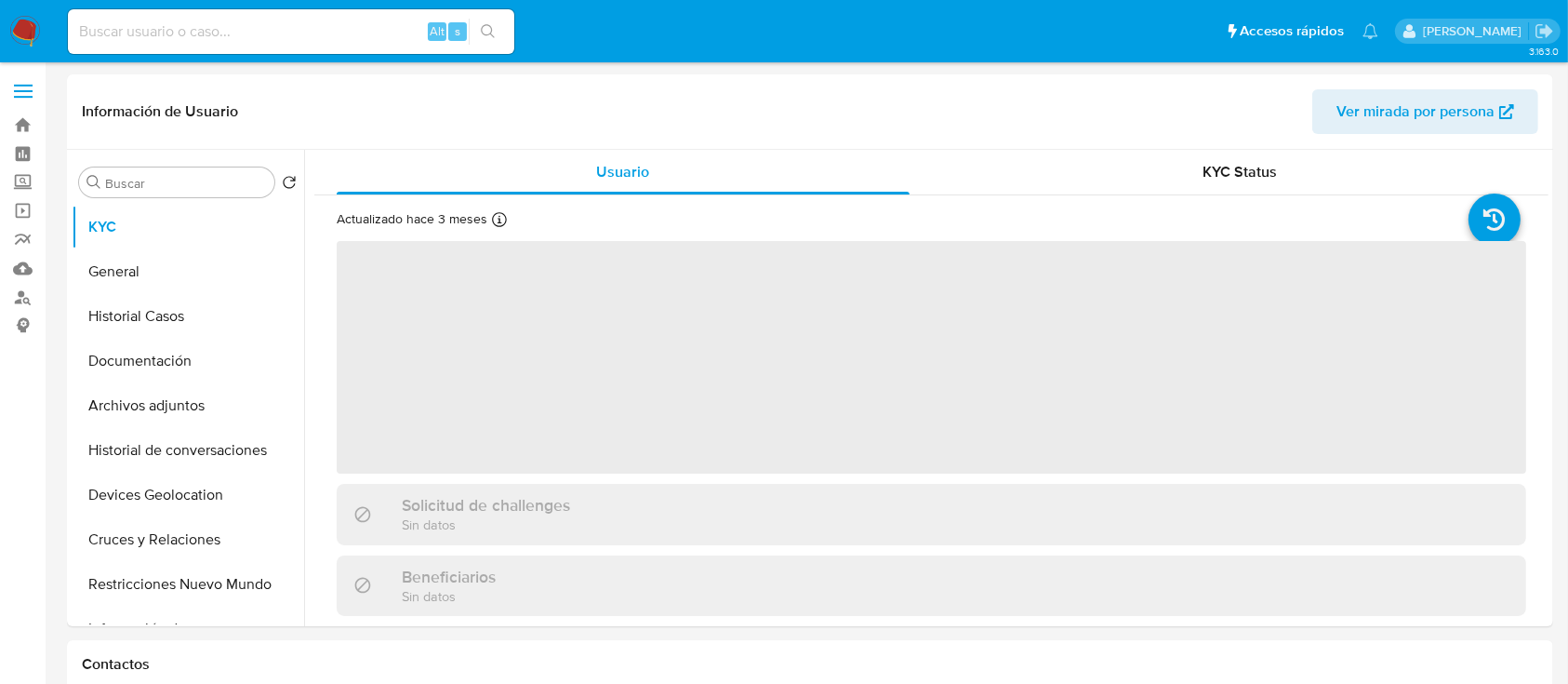
select select "10"
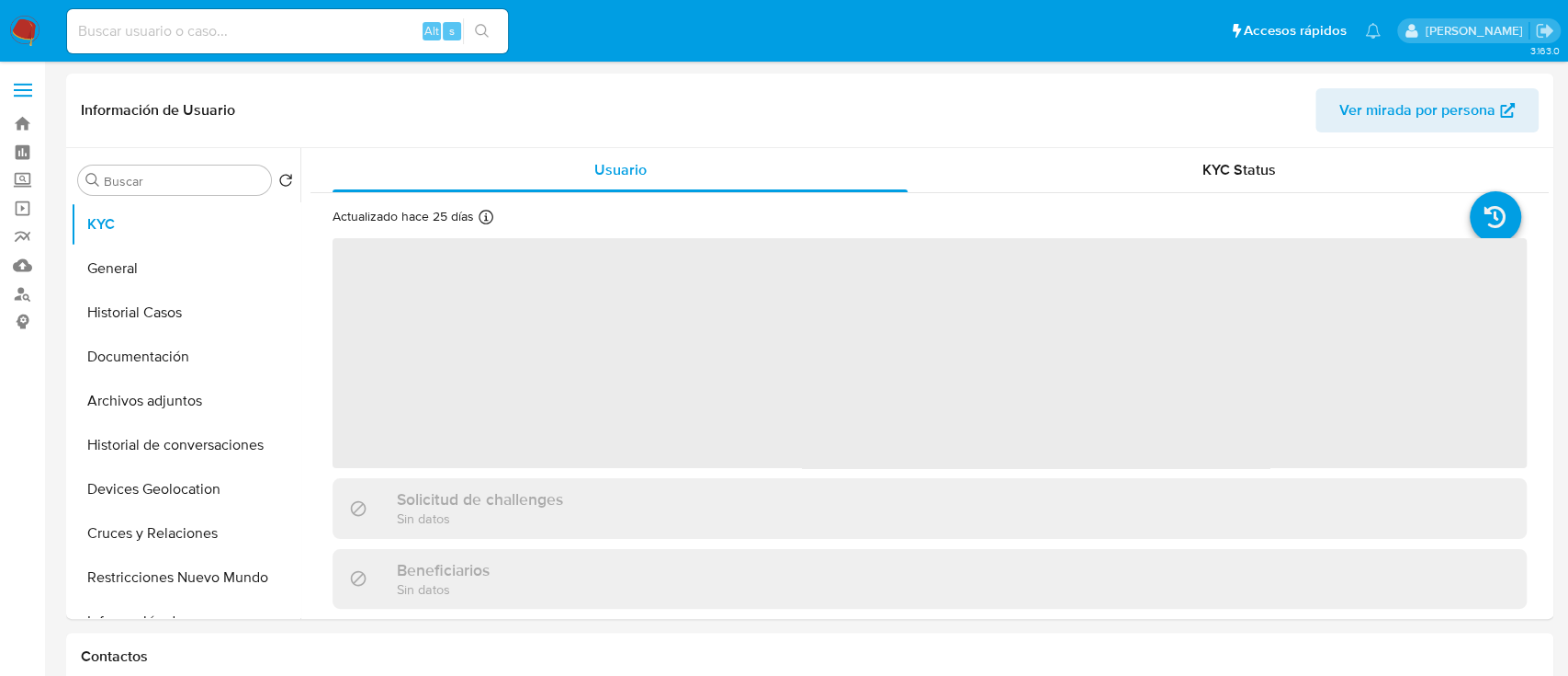
select select "10"
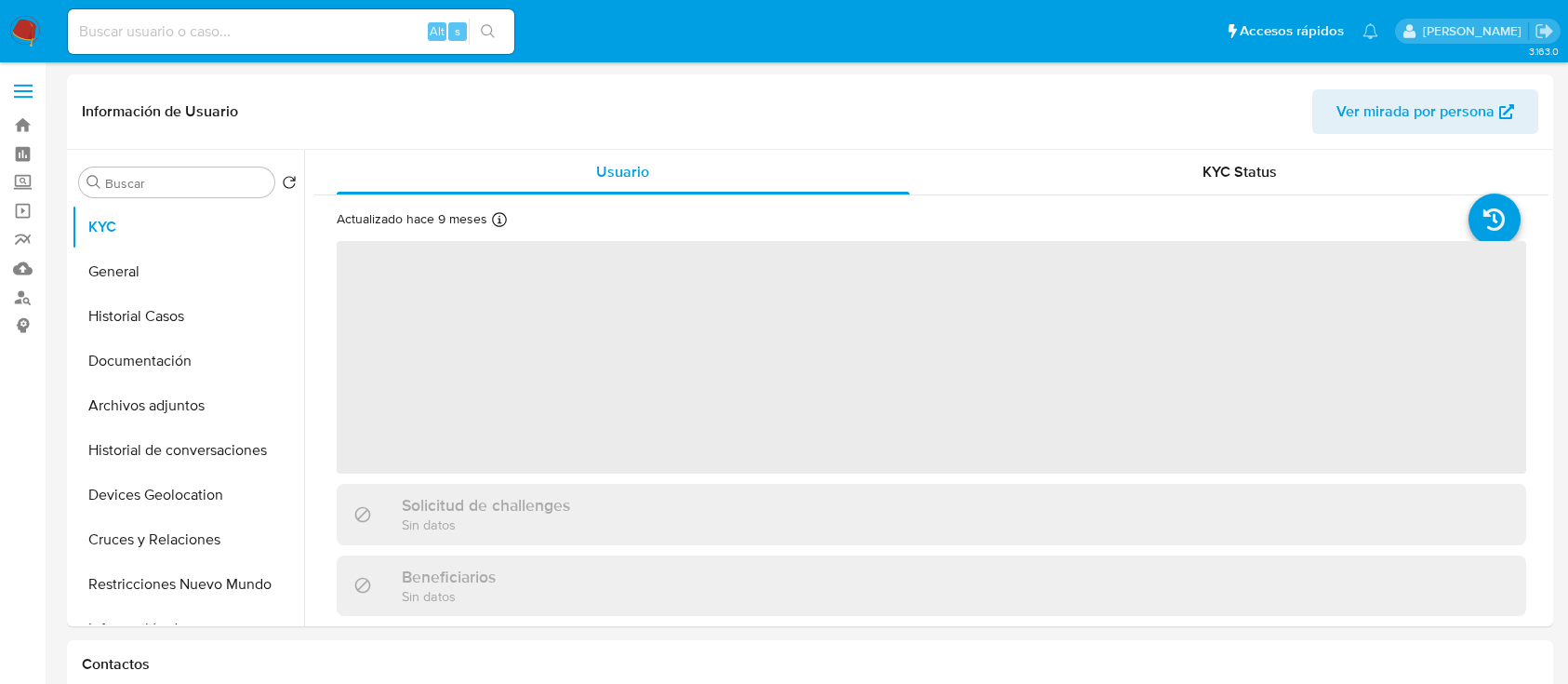
select select "10"
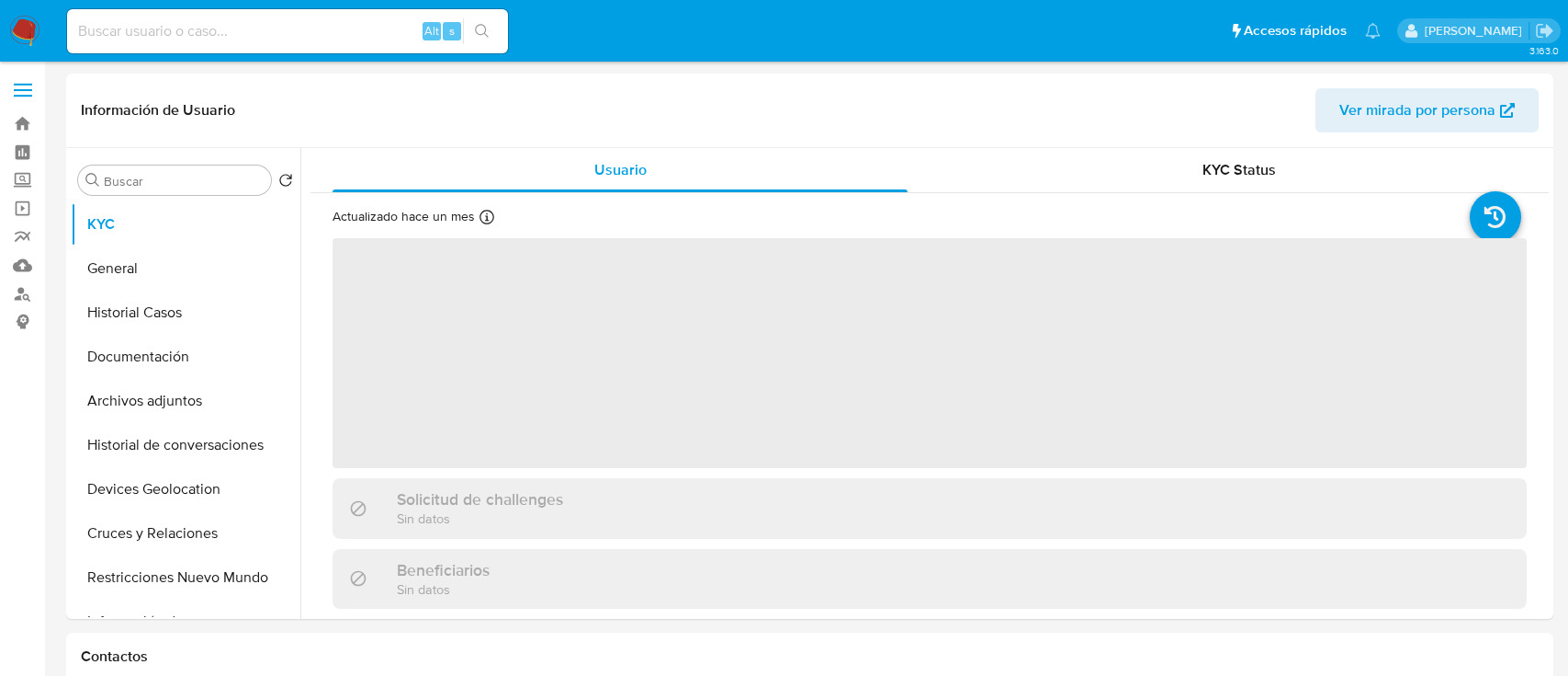
select select "10"
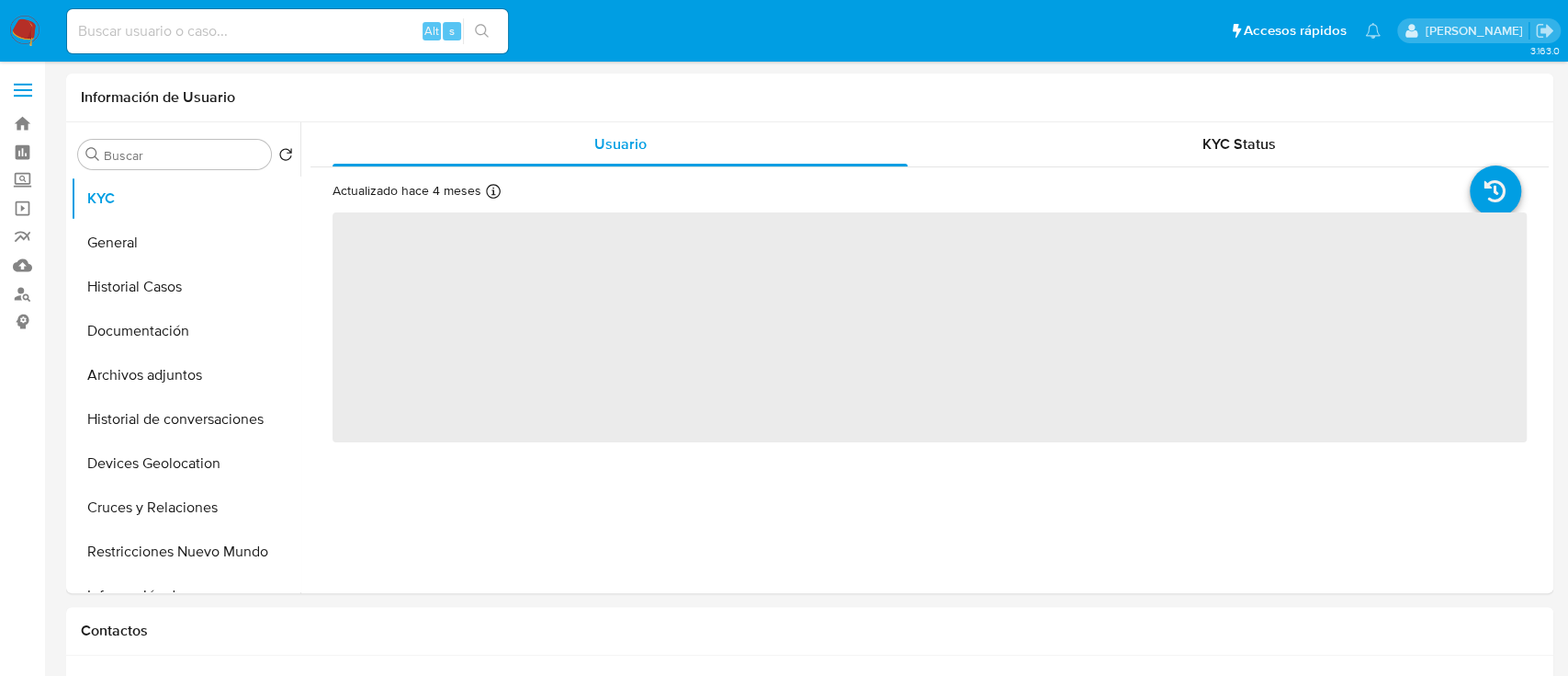
select select "10"
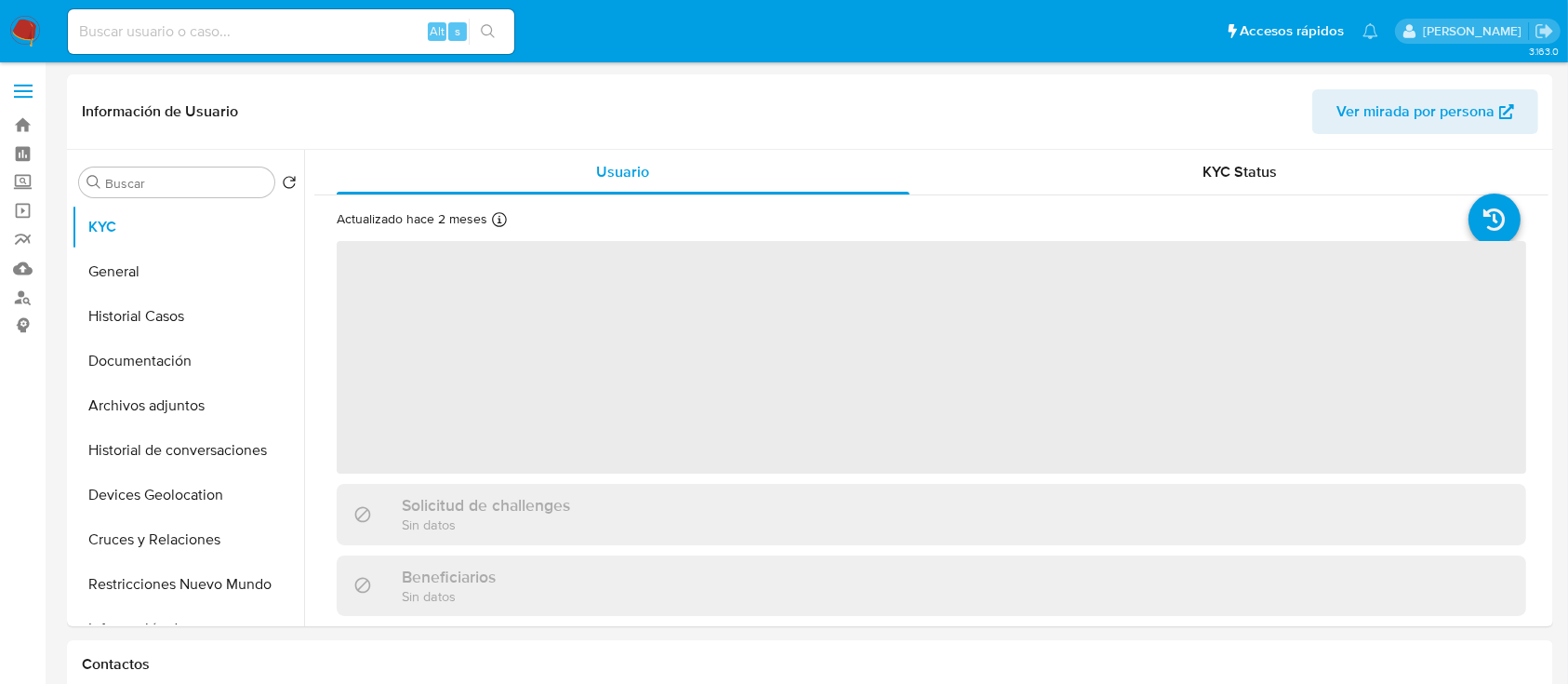
select select "10"
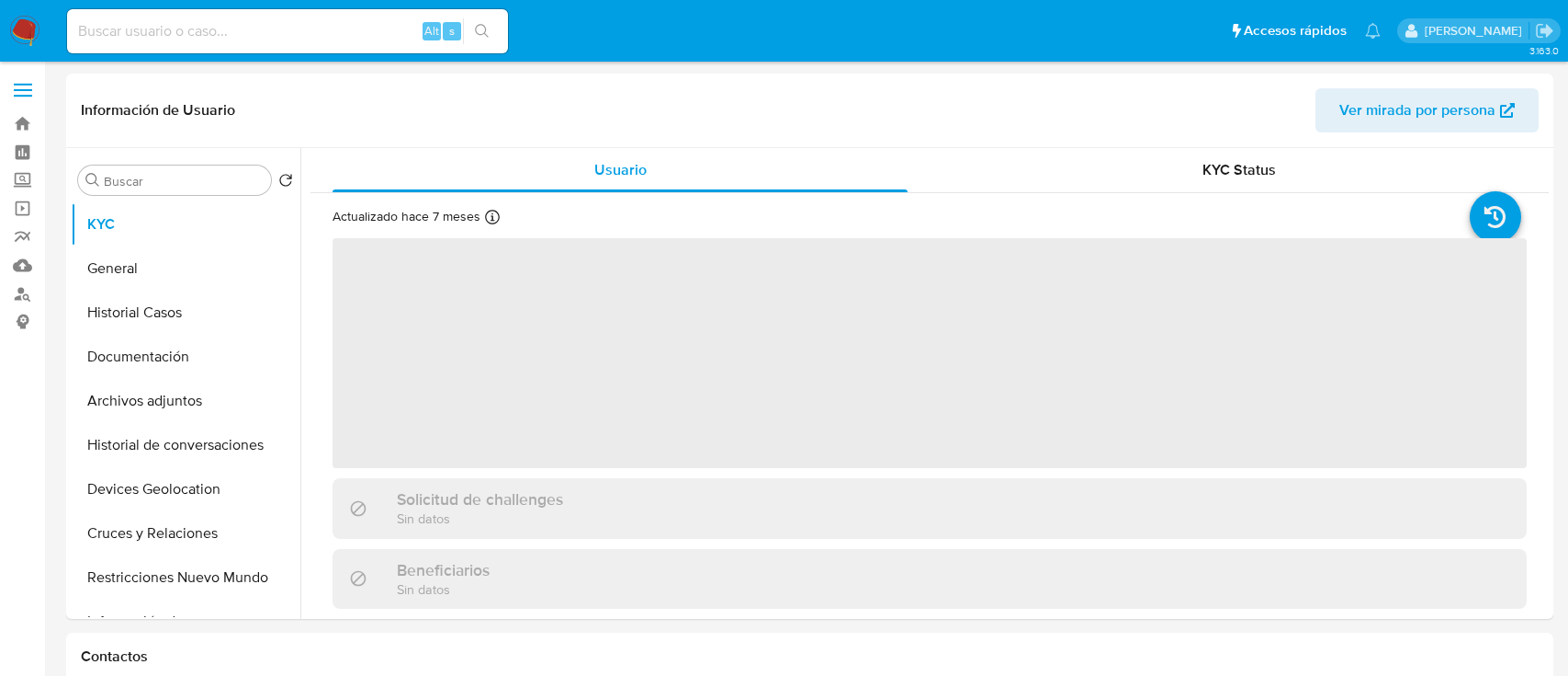
select select "10"
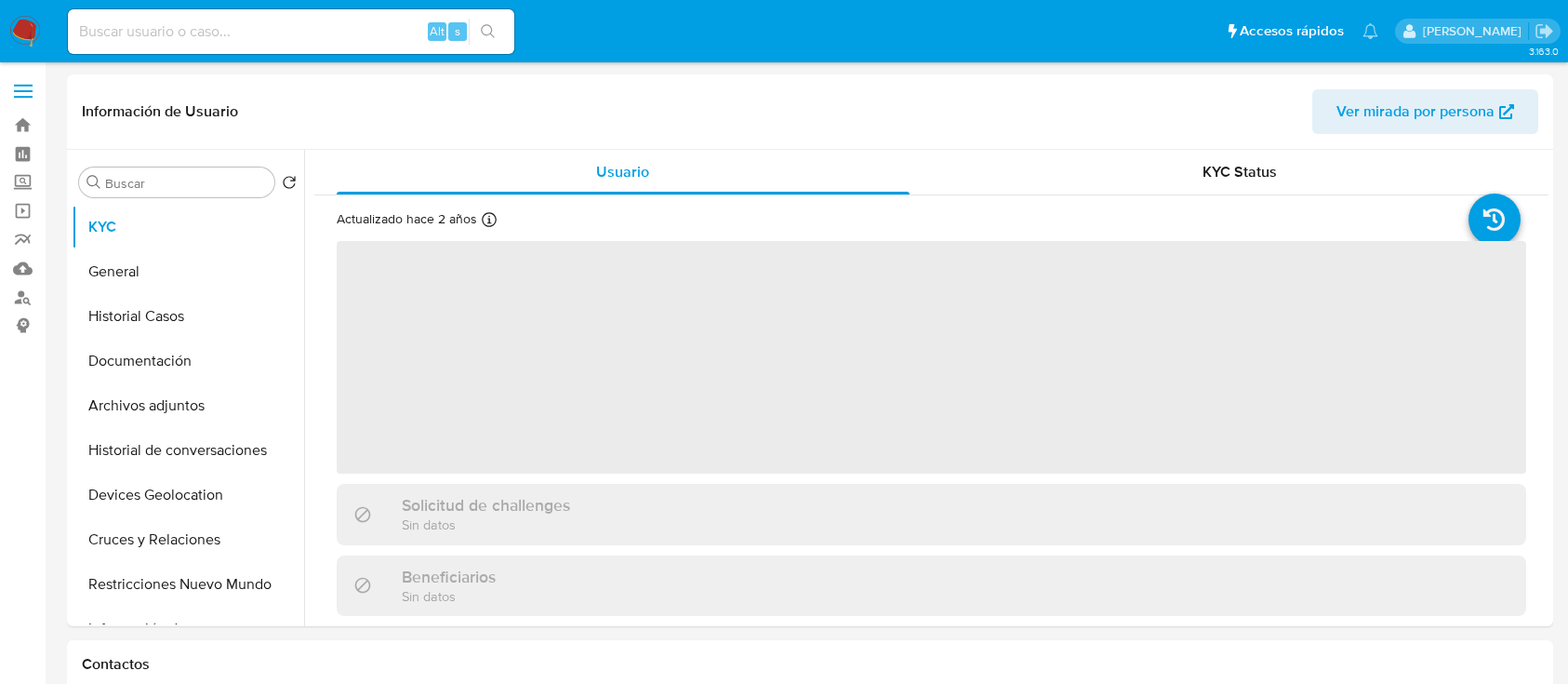
select select "10"
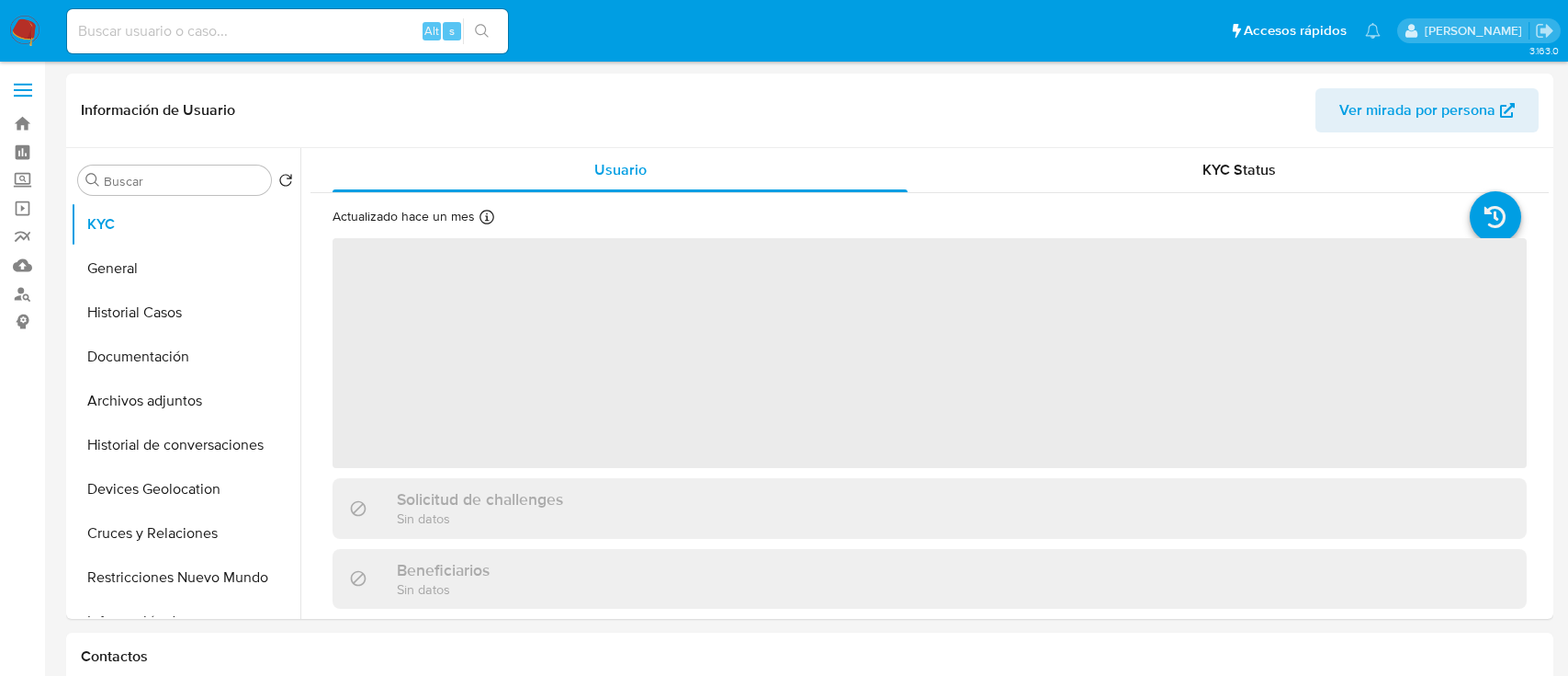
select select "10"
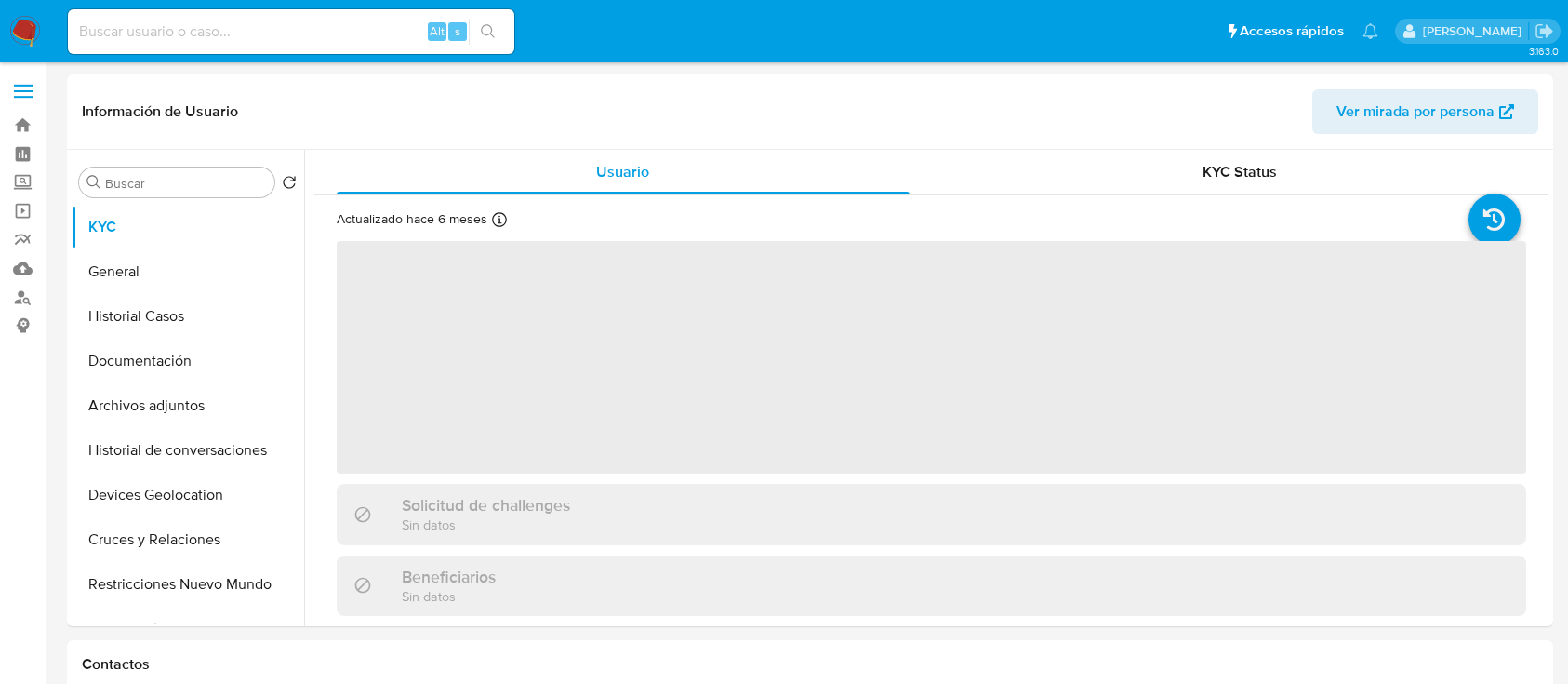
select select "10"
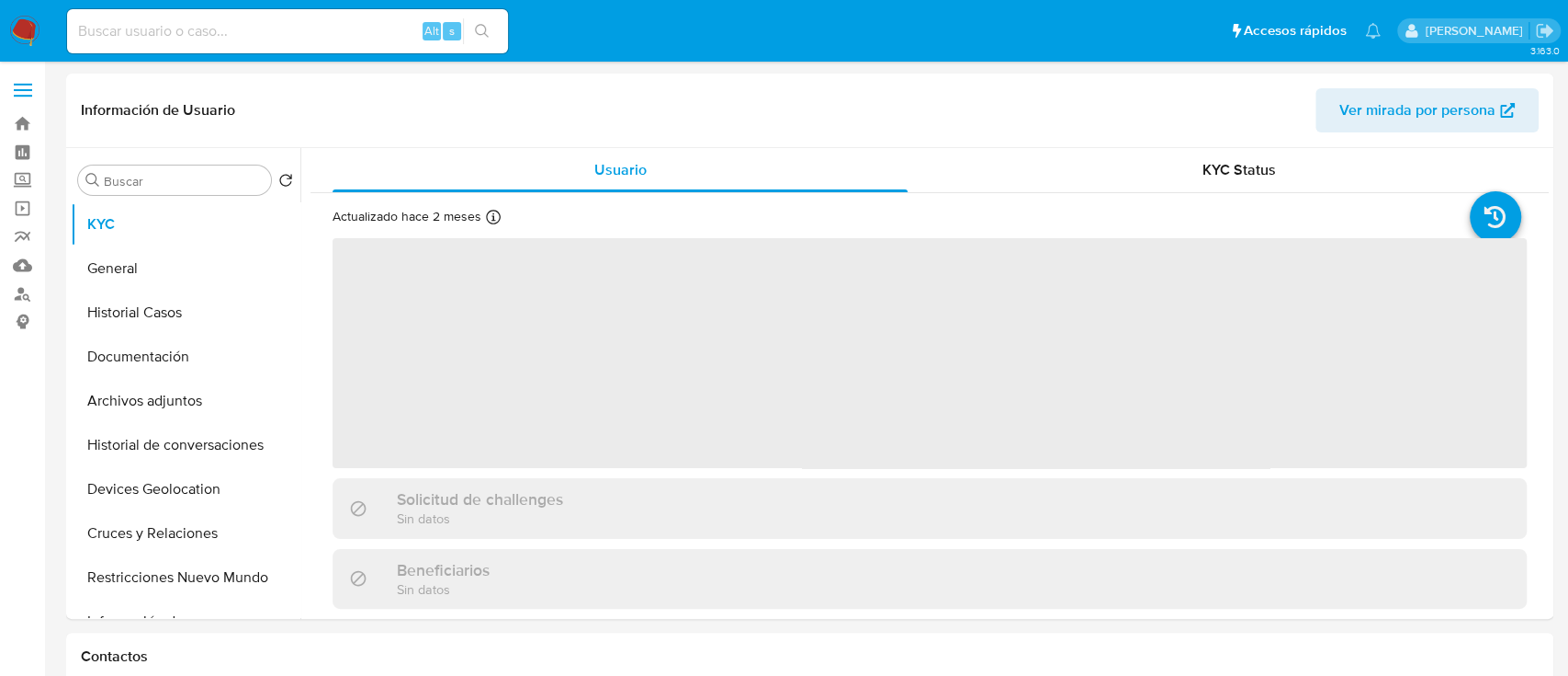
select select "10"
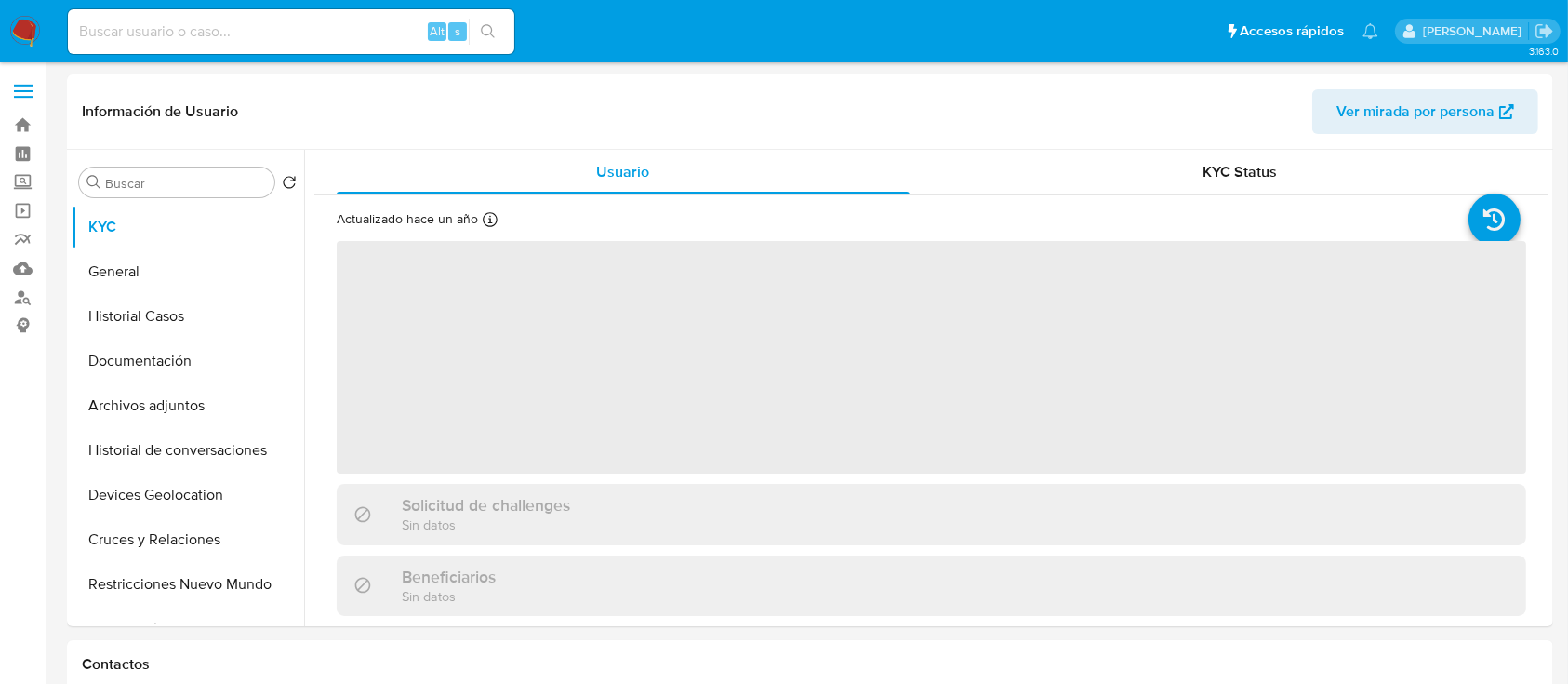
select select "10"
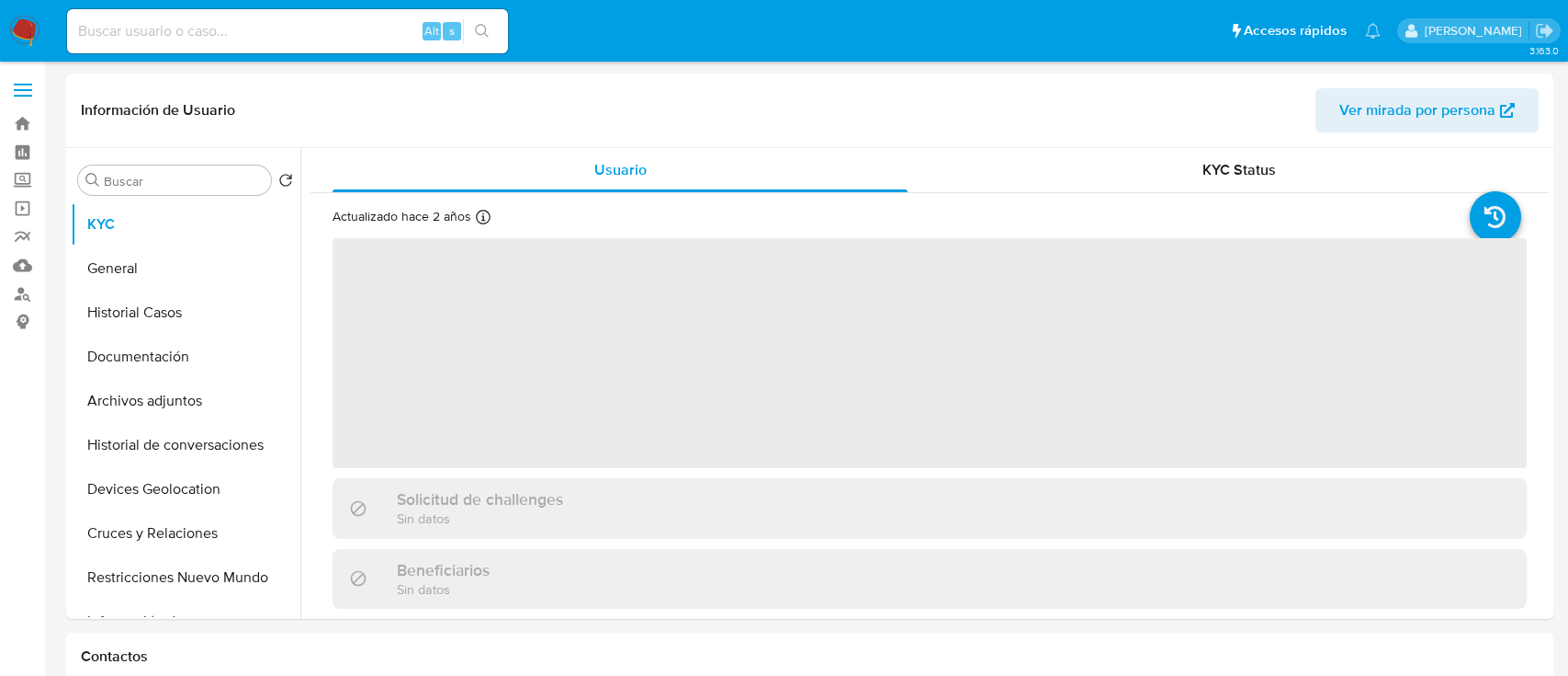
select select "10"
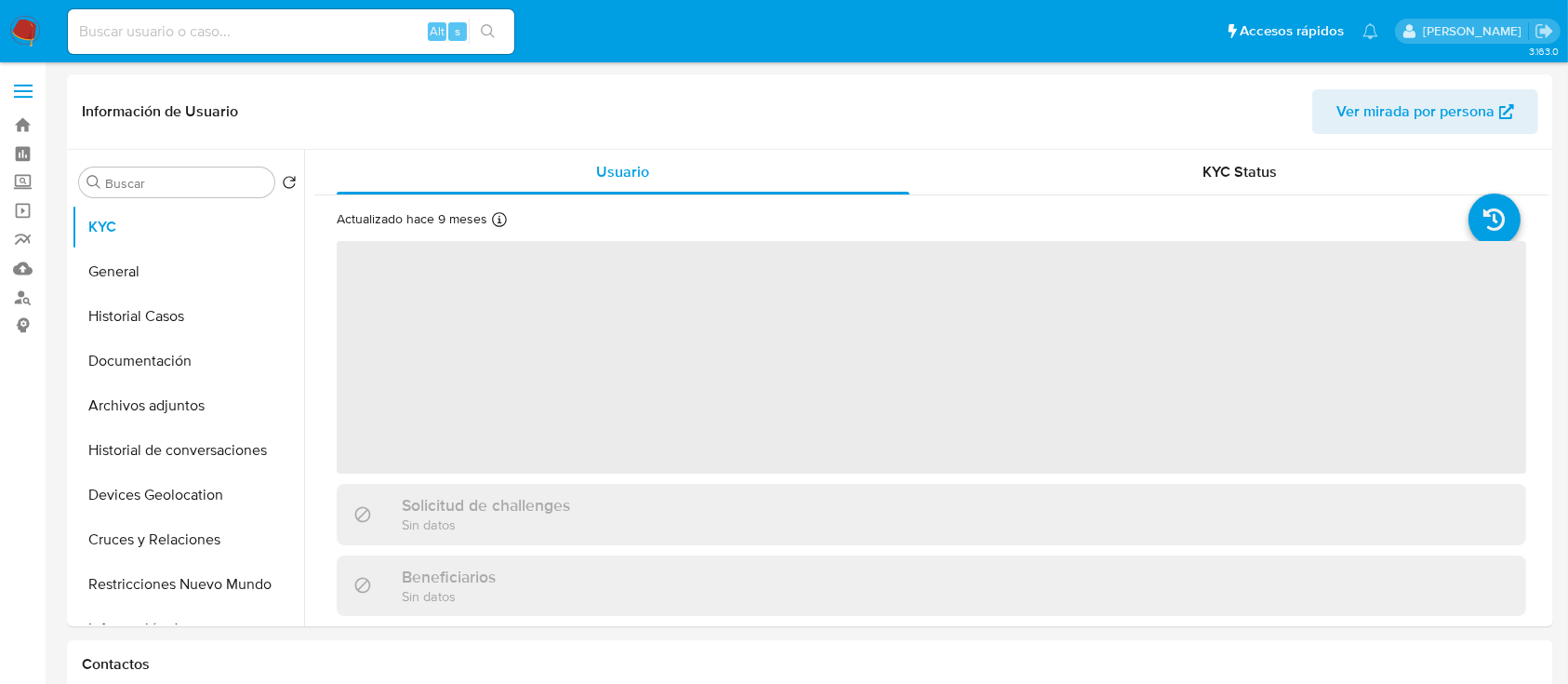
select select "10"
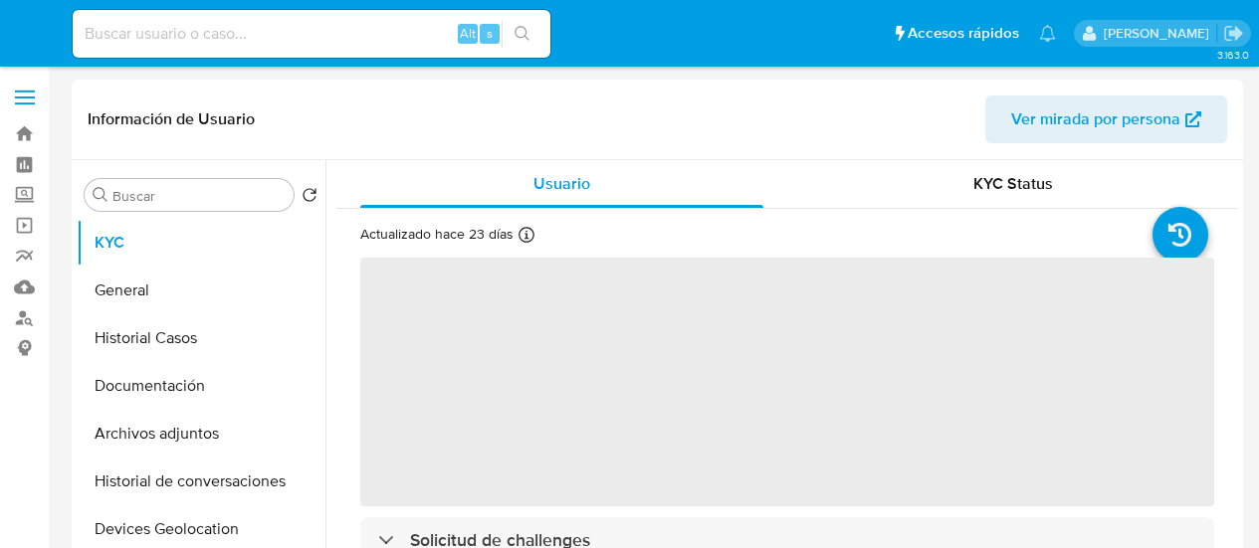
select select "10"
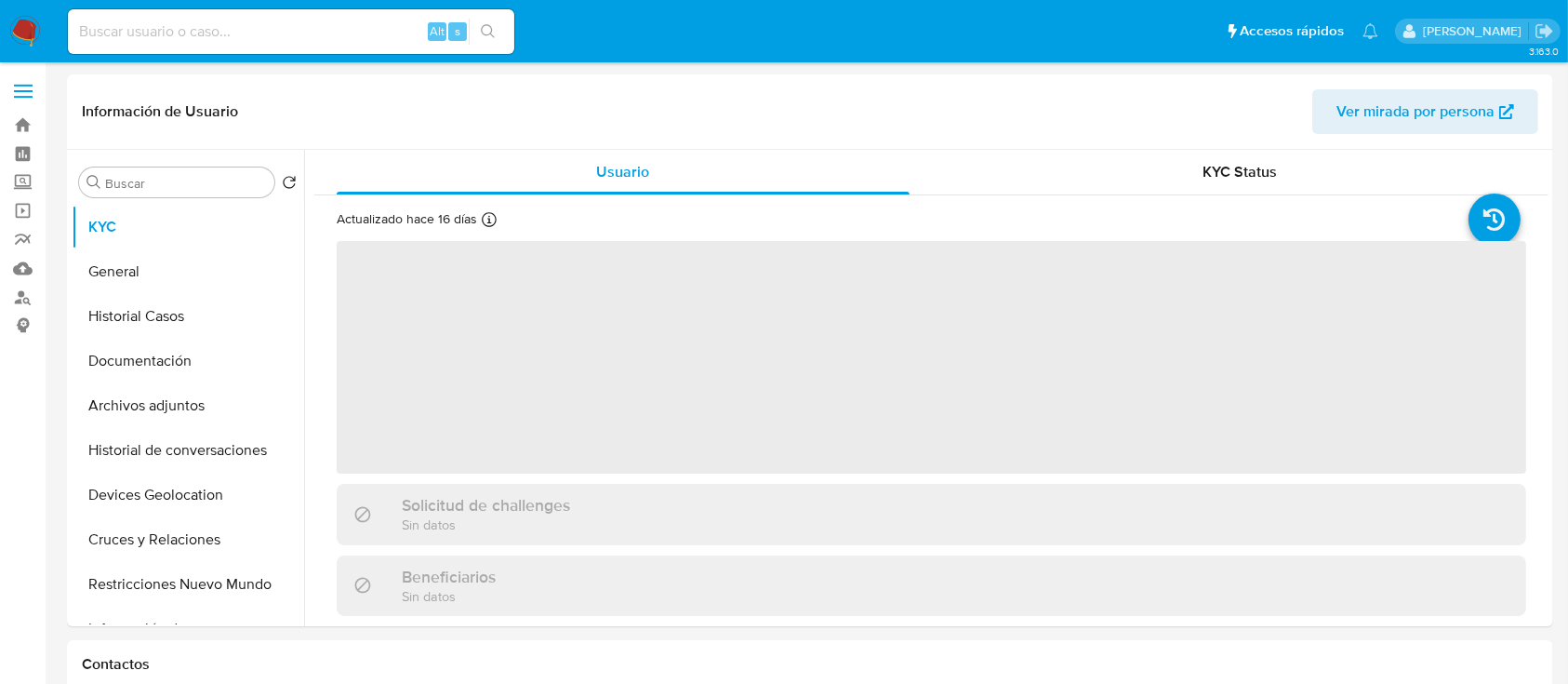
select select "10"
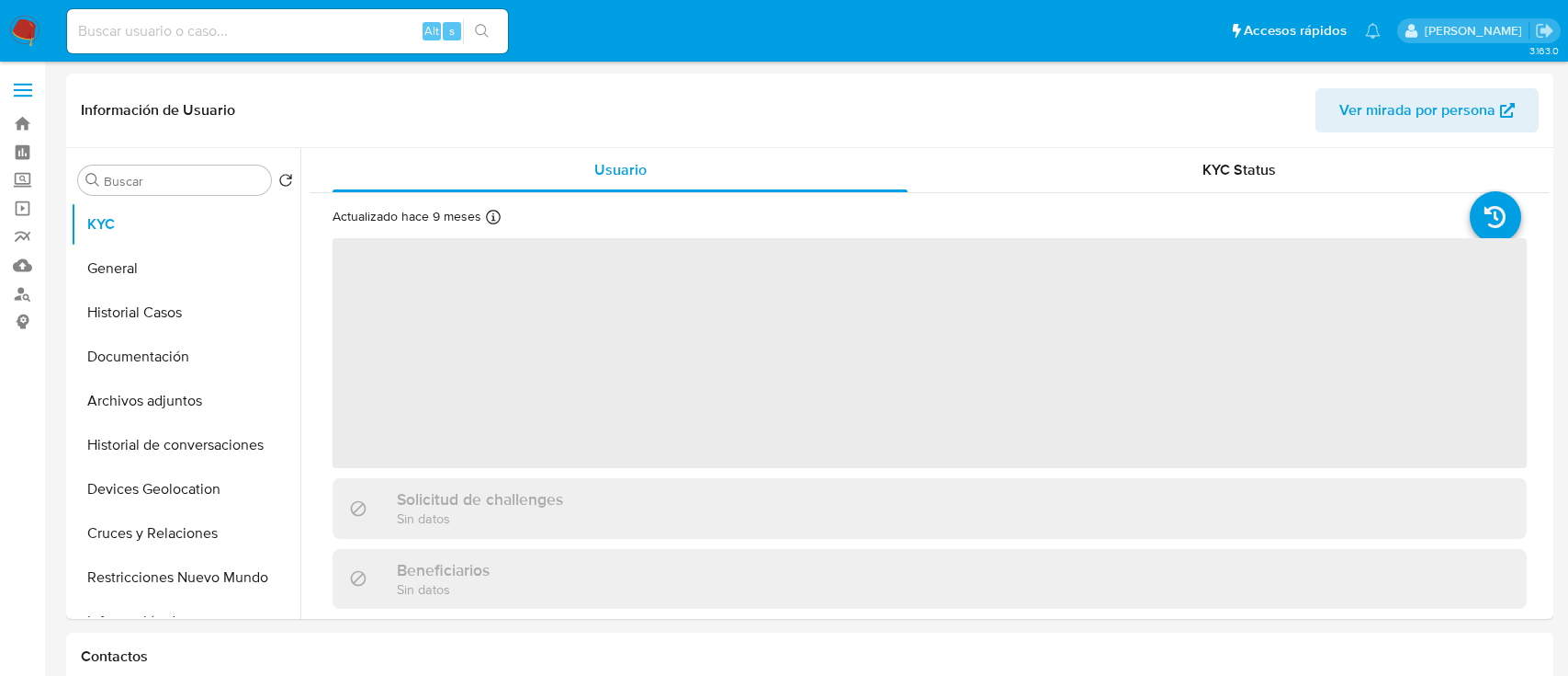
select select "10"
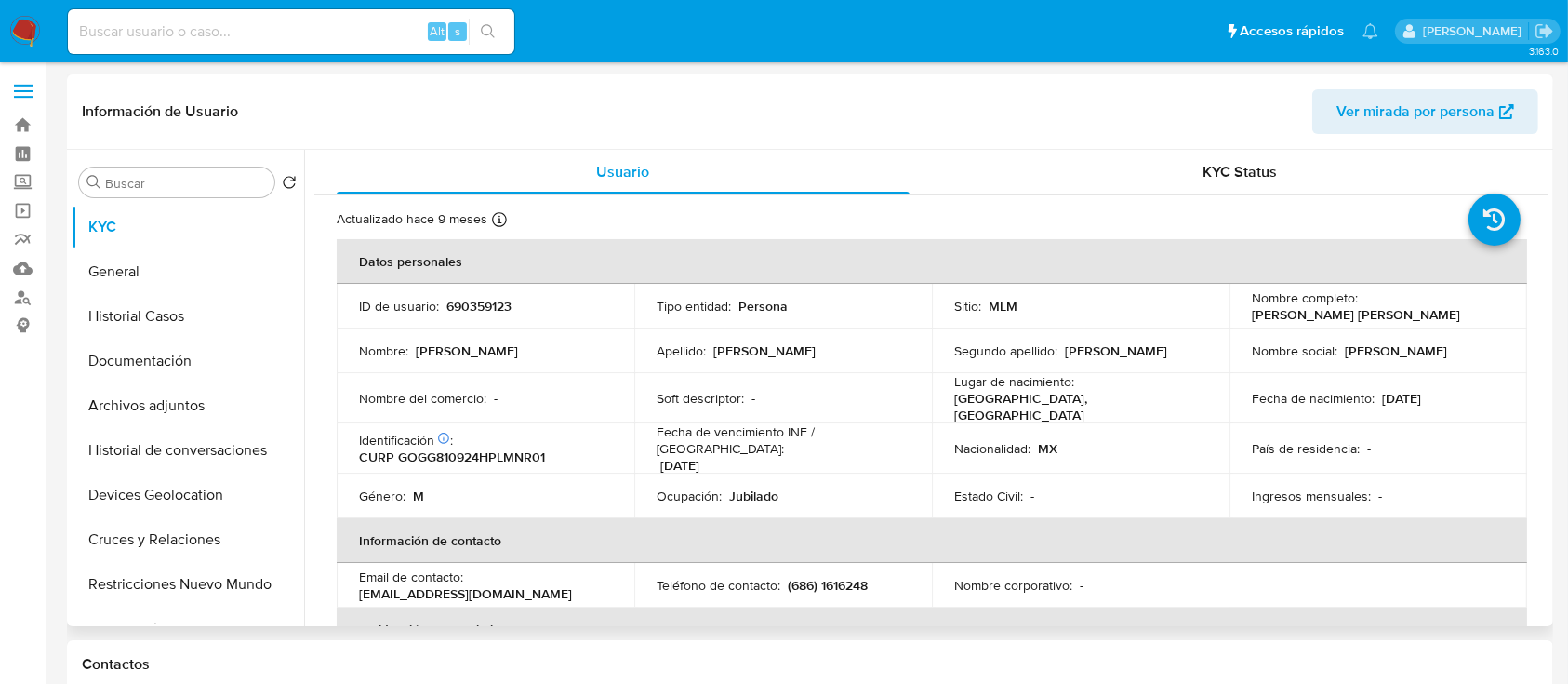
click at [467, 310] on p "690359123" at bounding box center [479, 306] width 65 height 17
copy p "690359123"
click at [164, 315] on button "Historial Casos" at bounding box center [180, 317] width 218 height 45
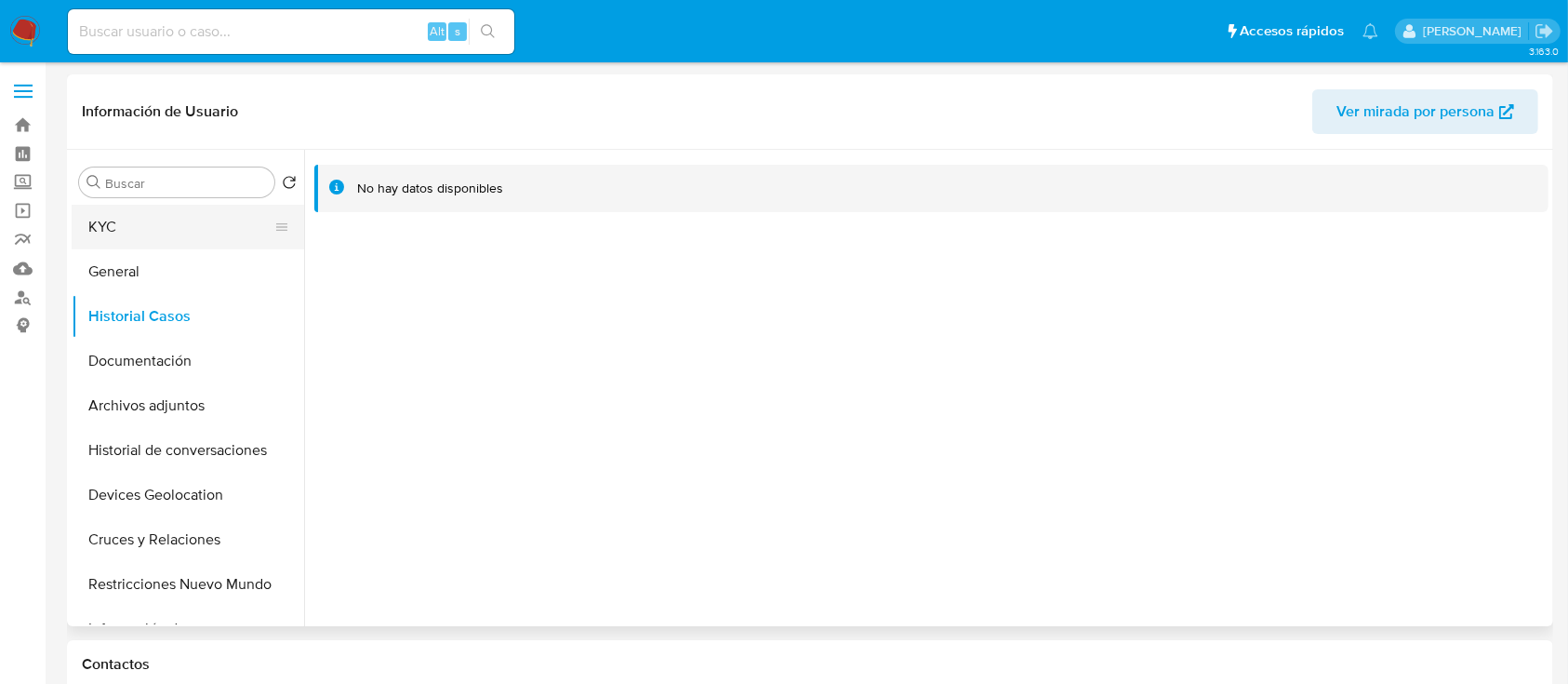
click at [126, 213] on button "KYC" at bounding box center [180, 227] width 218 height 45
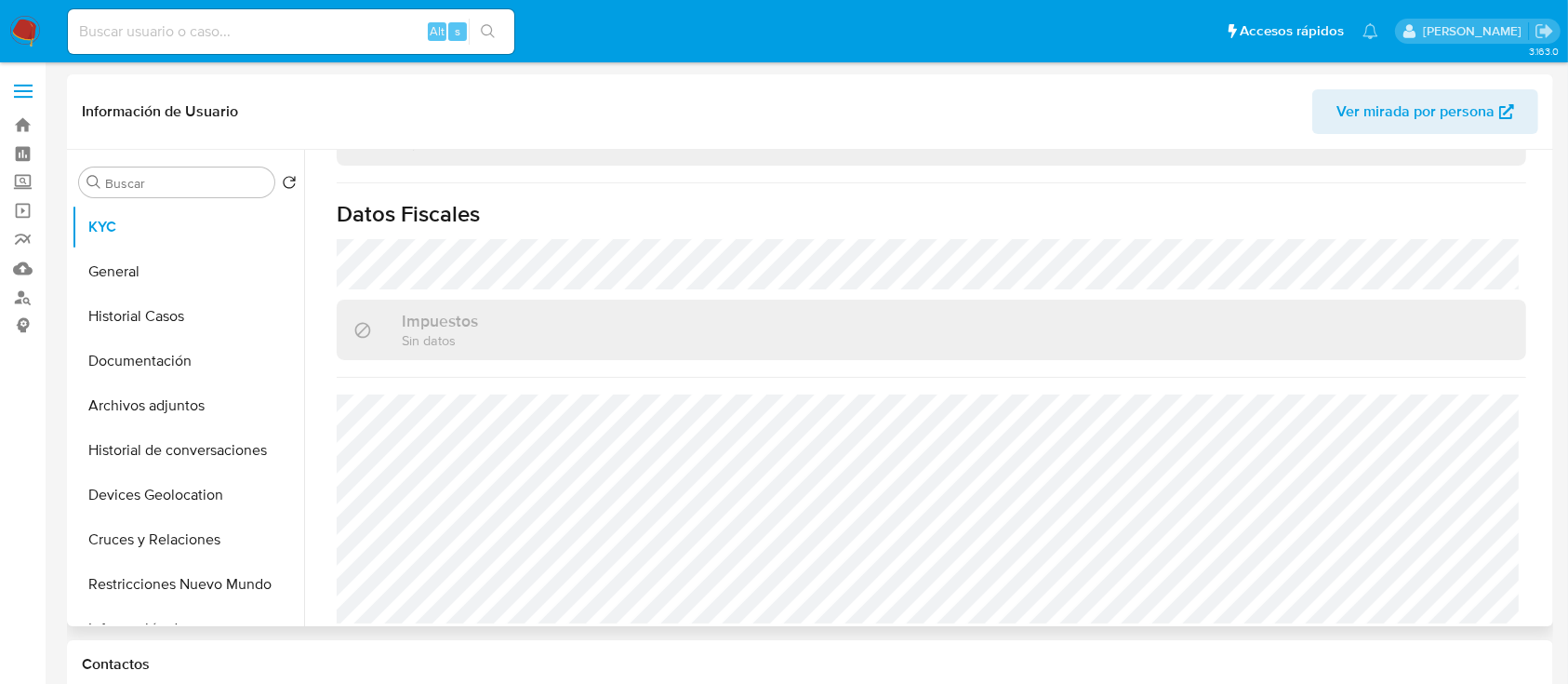
scroll to position [1168, 0]
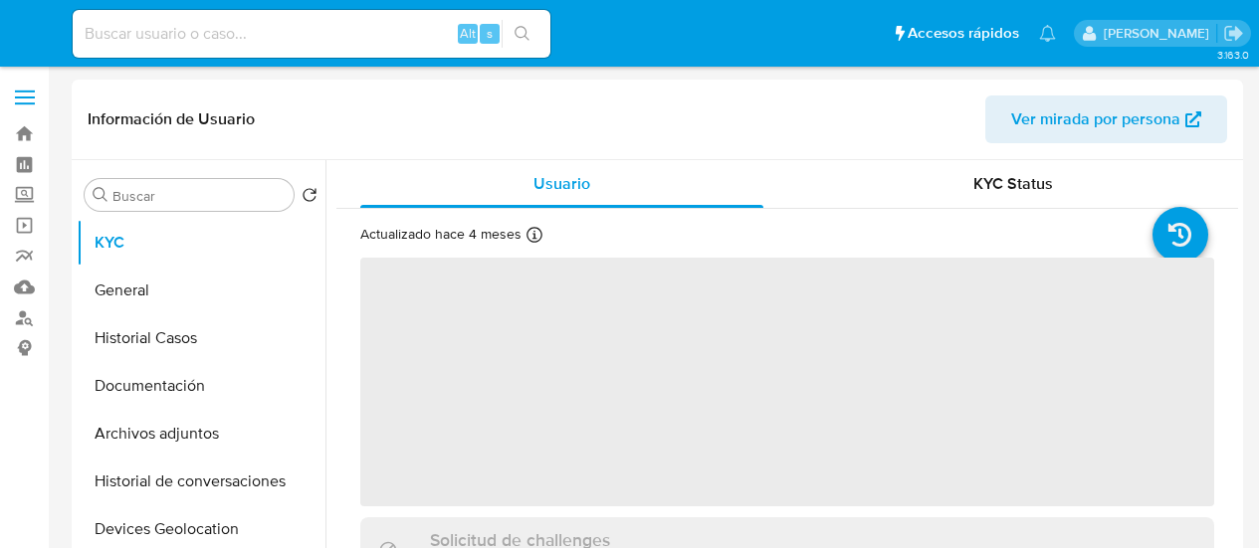
select select "10"
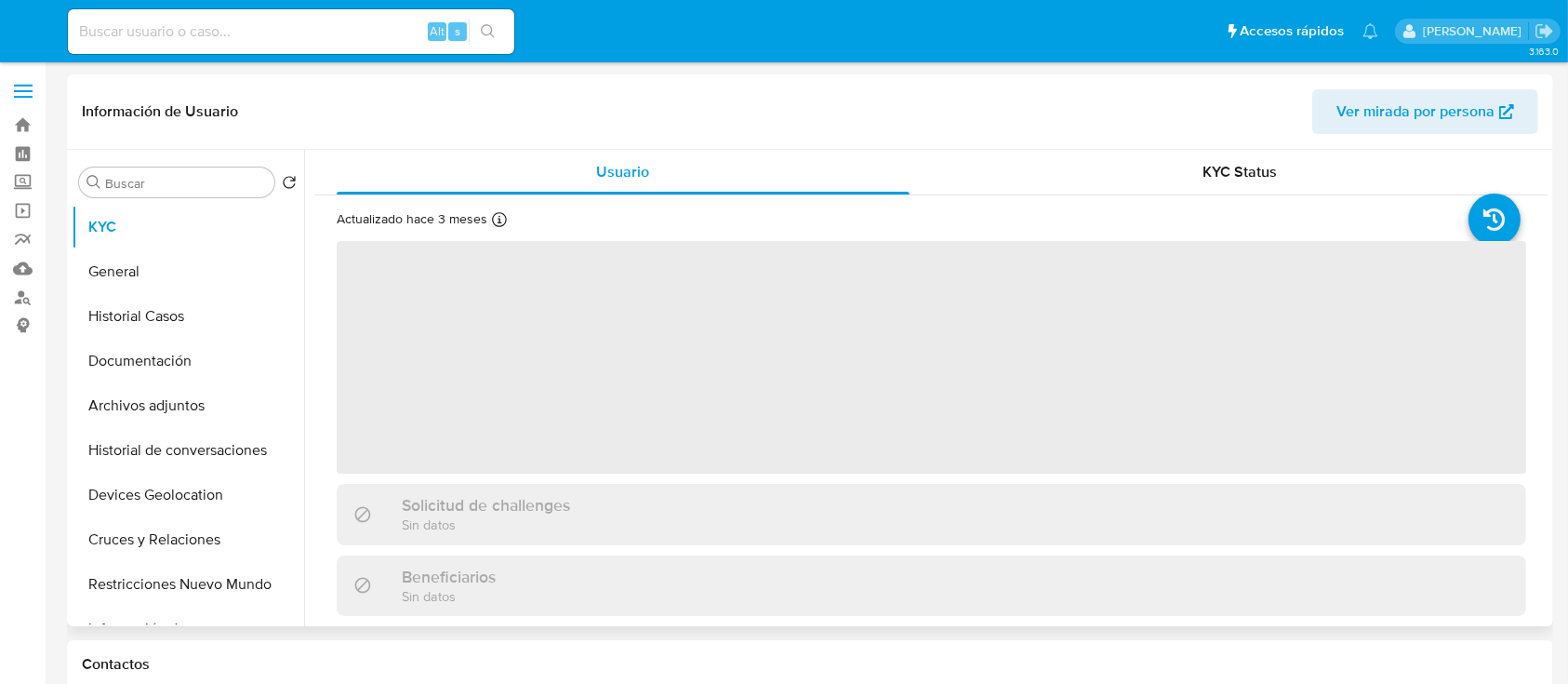
select select "10"
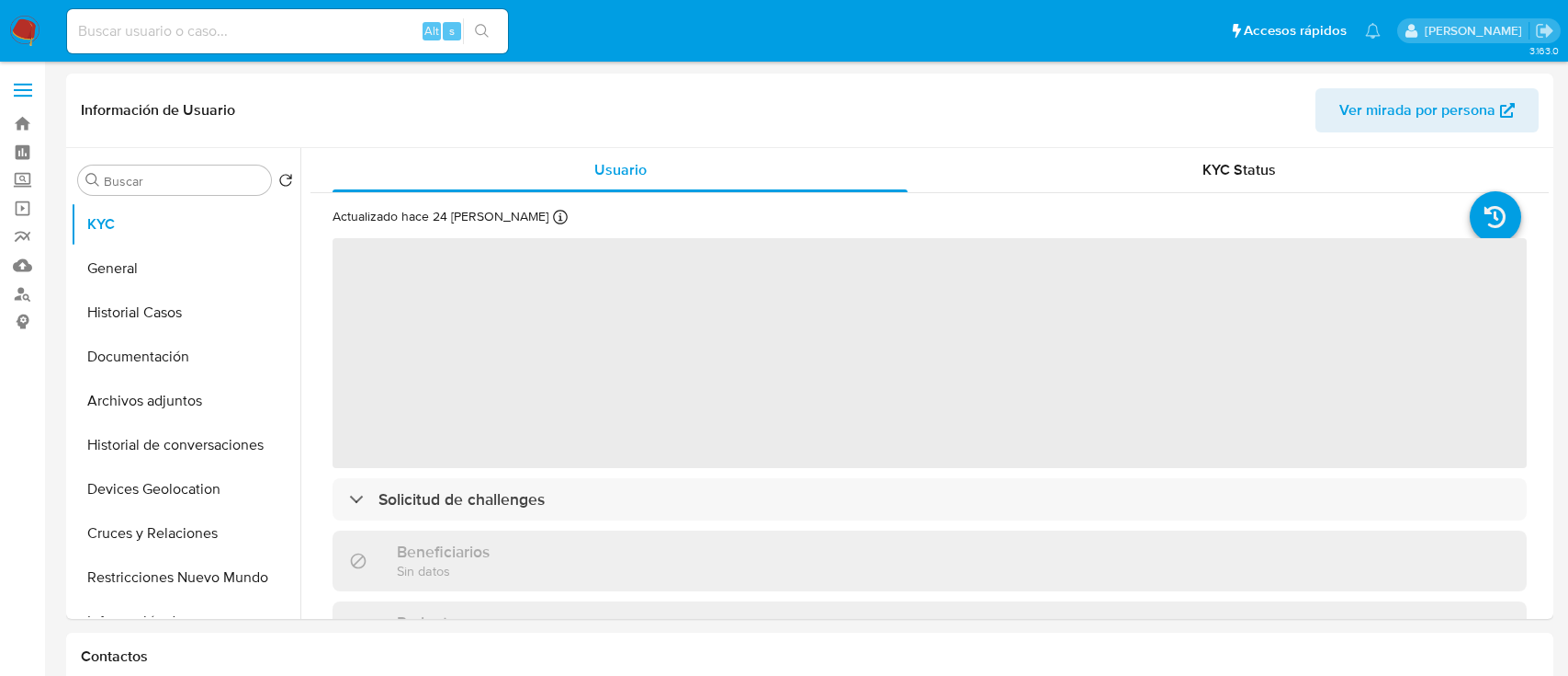
select select "10"
